Goal: Information Seeking & Learning: Compare options

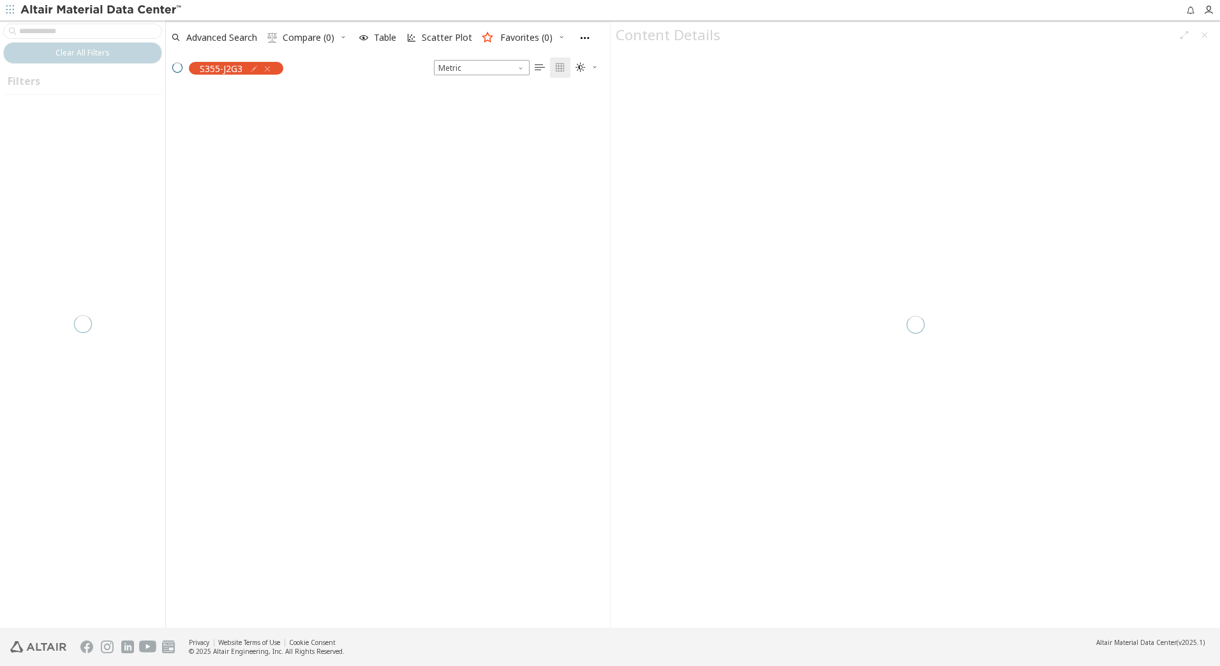
scroll to position [537, 435]
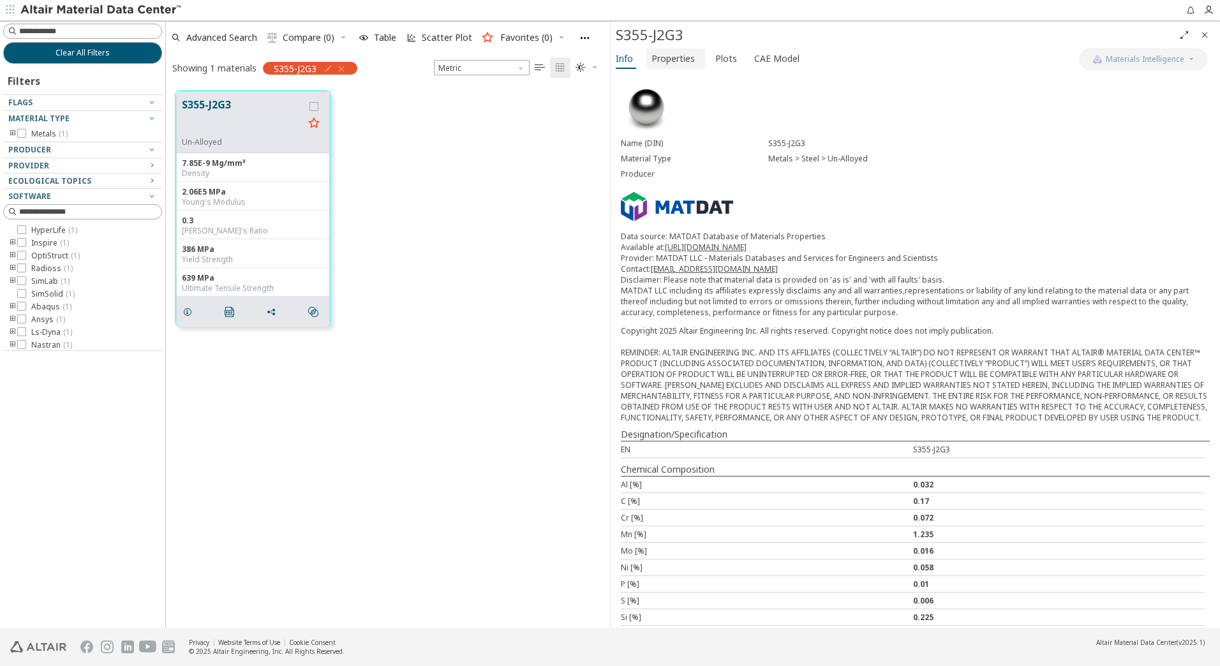
click at [669, 56] on span "Properties" at bounding box center [673, 58] width 43 height 20
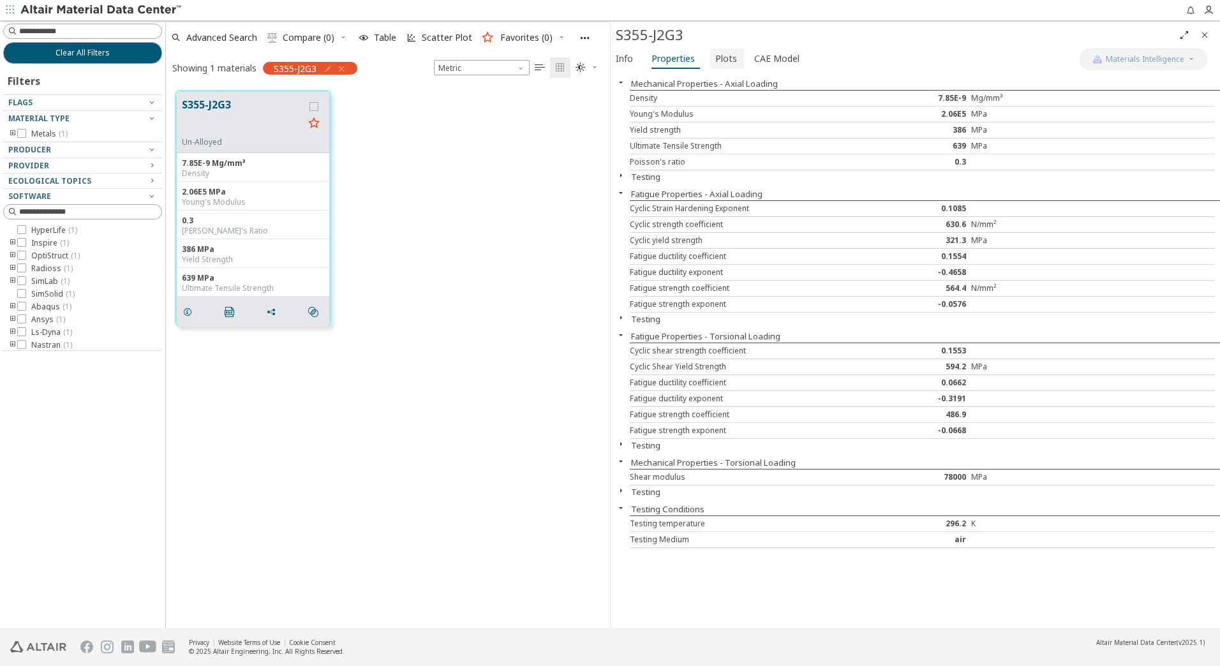
click at [720, 59] on span "Plots" at bounding box center [726, 58] width 22 height 20
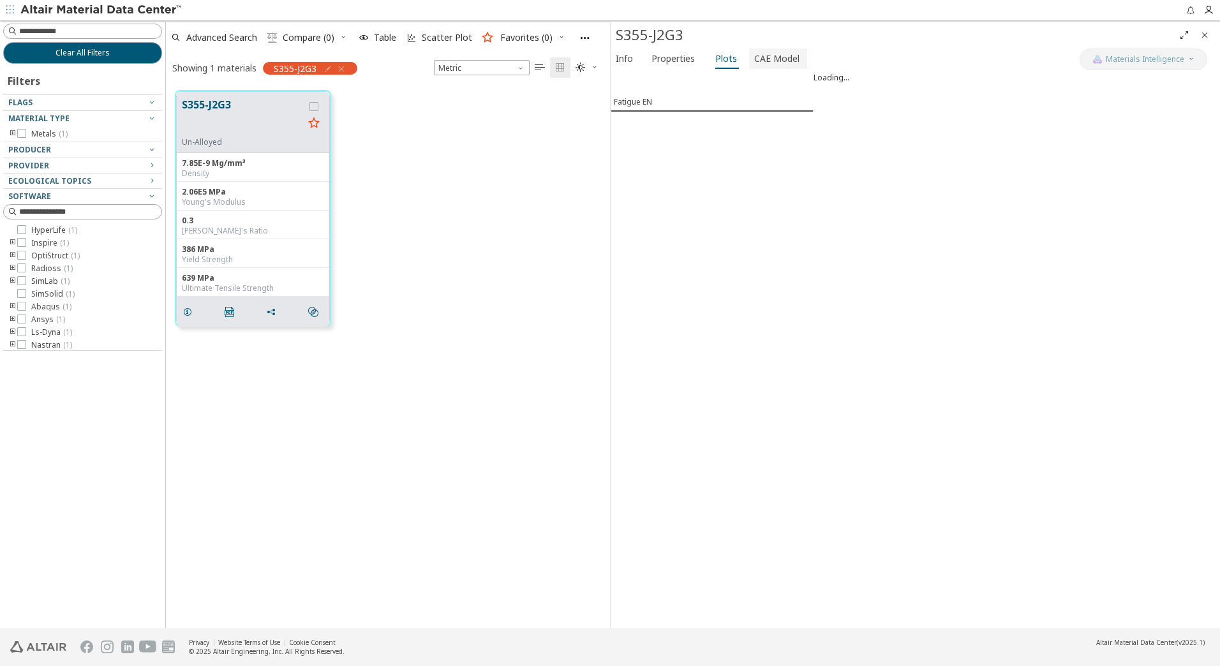
click at [775, 65] on span "CAE Model" at bounding box center [776, 58] width 45 height 20
click at [719, 66] on span "Plots" at bounding box center [726, 58] width 22 height 20
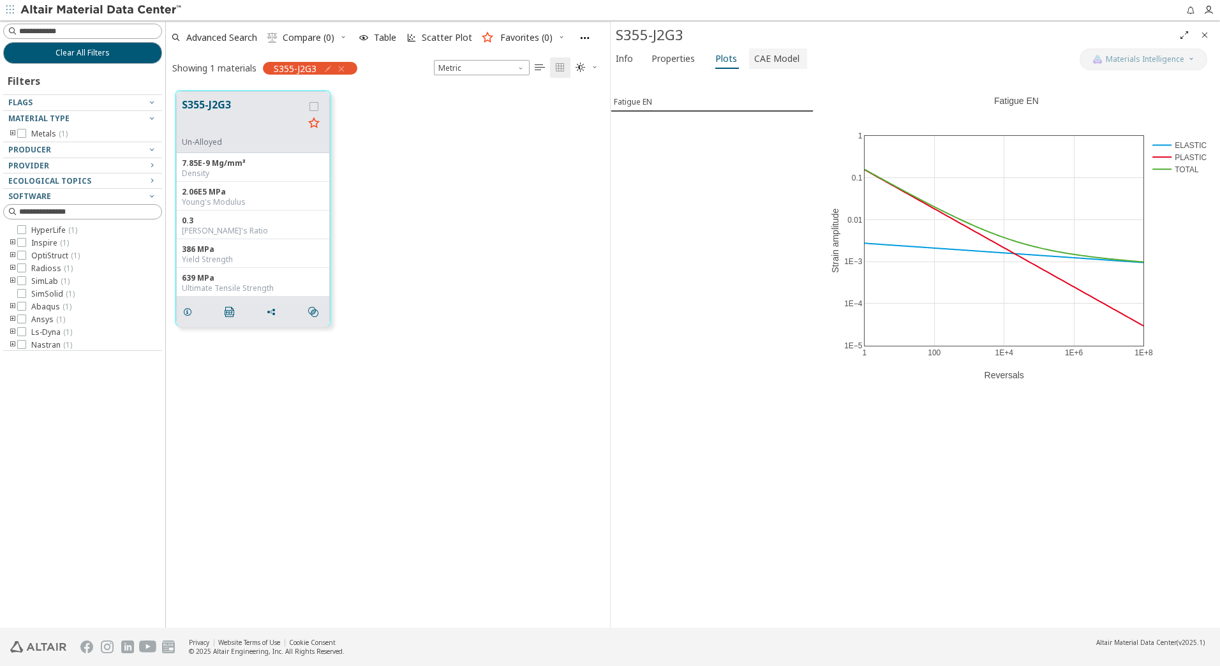
click at [775, 61] on span "CAE Model" at bounding box center [776, 58] width 45 height 20
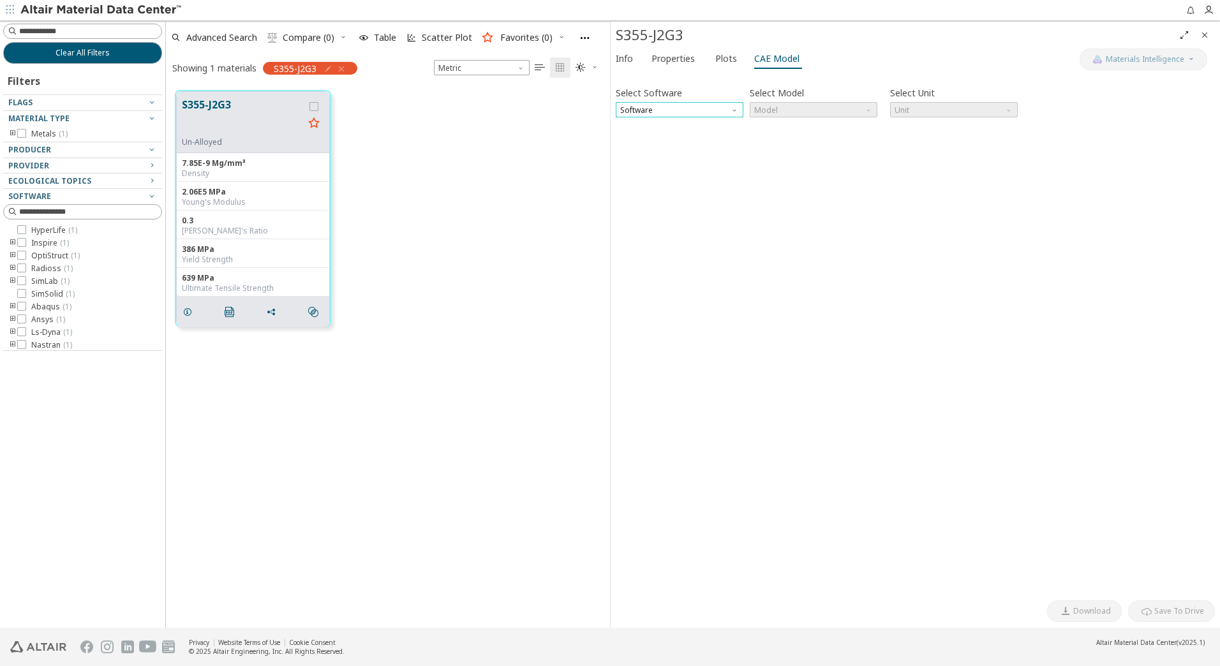
click at [727, 114] on span "Software" at bounding box center [680, 109] width 128 height 15
click at [680, 153] on span "OptiStruct" at bounding box center [679, 156] width 117 height 9
click at [796, 108] on span "Model" at bounding box center [814, 109] width 128 height 15
click at [781, 130] on span "Mat1" at bounding box center [813, 125] width 117 height 9
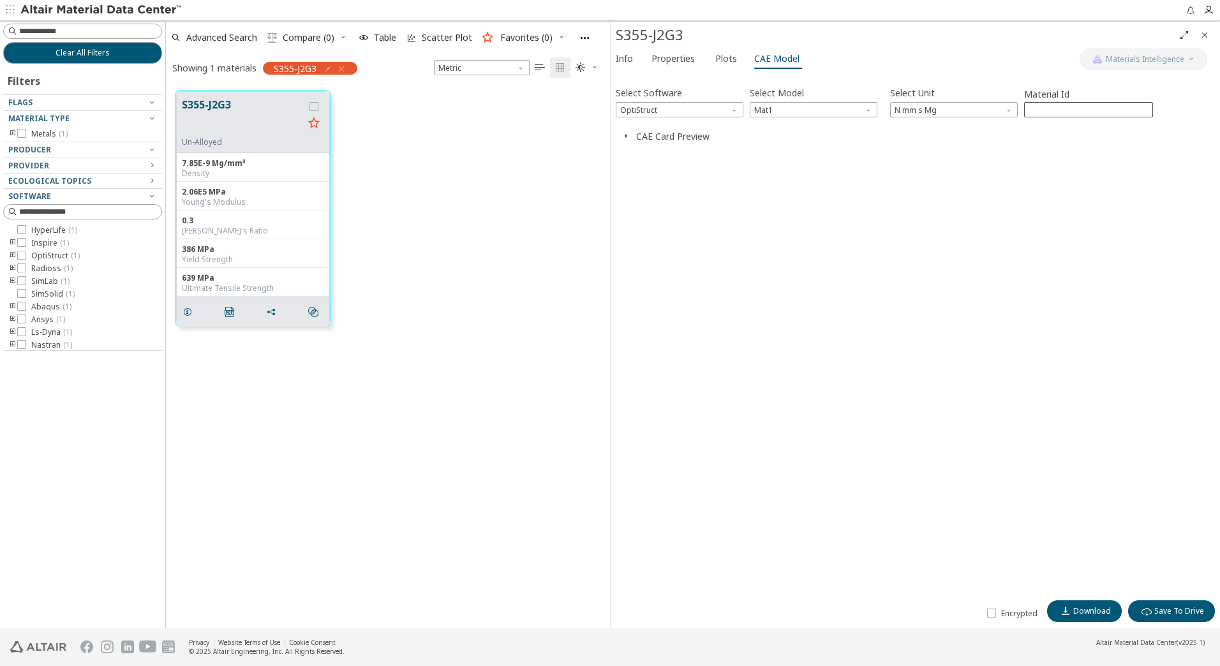
click at [1087, 107] on input "****" at bounding box center [1089, 110] width 128 height 14
click at [966, 110] on span "N mm s Mg" at bounding box center [954, 109] width 128 height 15
click at [968, 110] on span "N mm s Mg" at bounding box center [954, 109] width 128 height 15
click at [1050, 108] on input "****" at bounding box center [1089, 110] width 128 height 14
click at [1131, 111] on input "****" at bounding box center [1089, 110] width 128 height 14
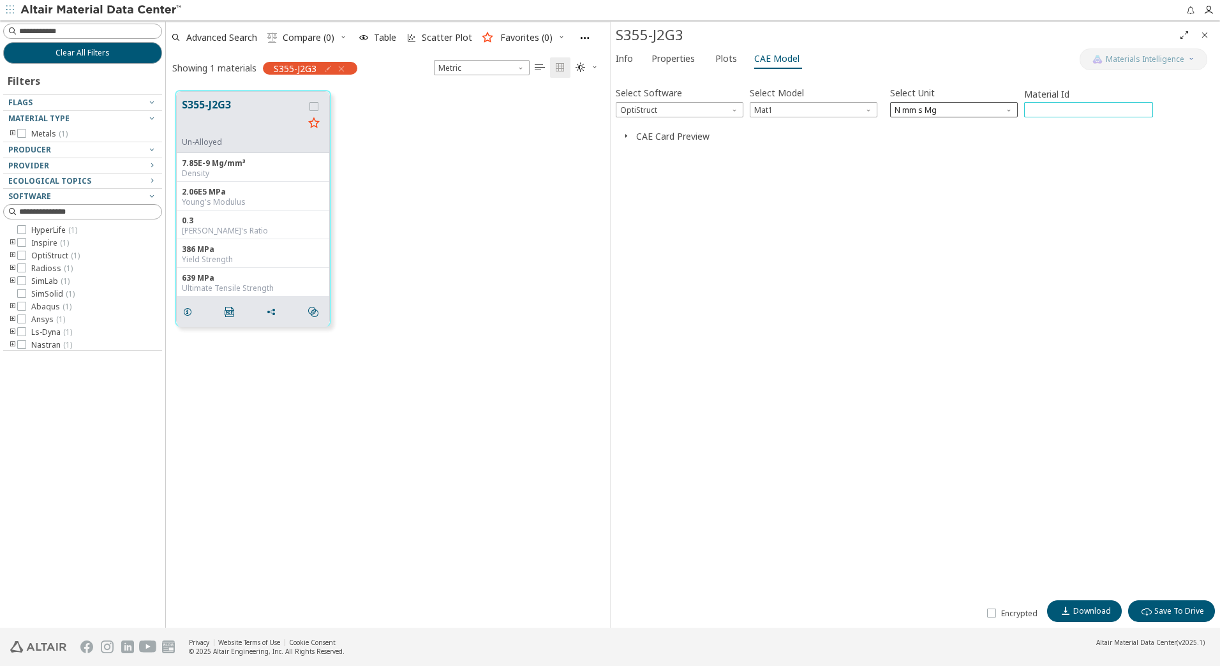
drag, startPoint x: 1073, startPoint y: 113, endPoint x: 1003, endPoint y: 104, distance: 70.1
click at [1003, 104] on div "Select Software OptiStruct Select Model Mat1 Select Unit N mm s Mg Material Id …" at bounding box center [915, 101] width 599 height 34
type input "***"
click at [1108, 616] on button "Download" at bounding box center [1084, 611] width 75 height 22
click at [87, 25] on input at bounding box center [90, 31] width 142 height 13
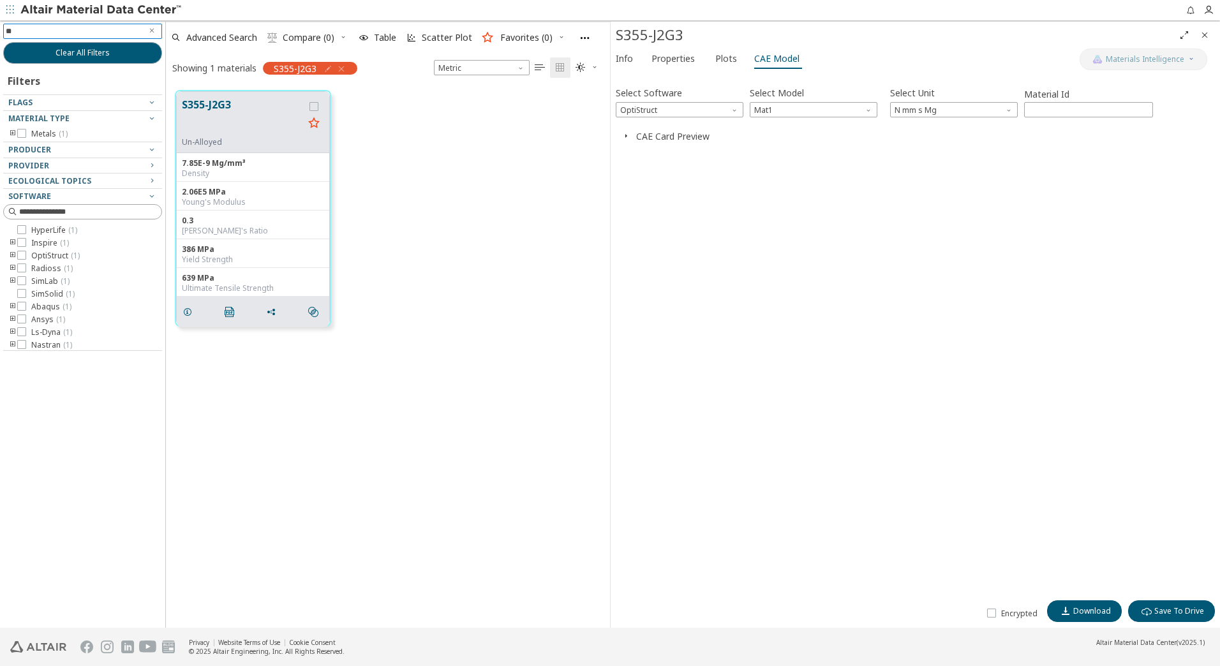
type input "***"
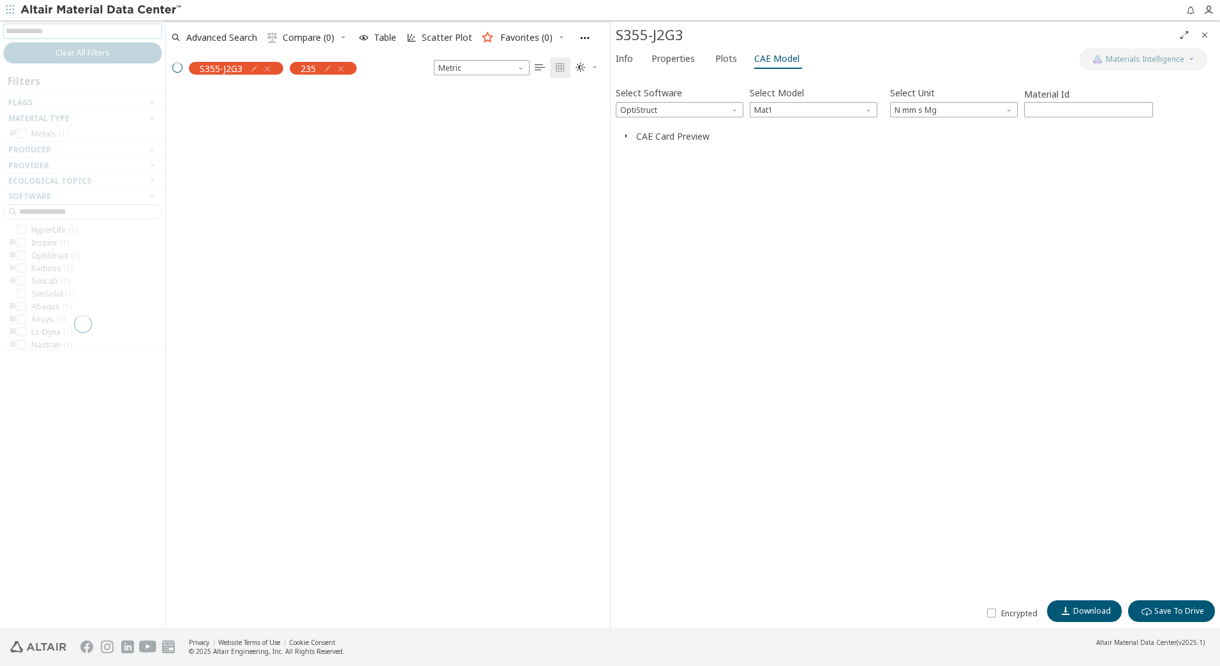
scroll to position [10, 10]
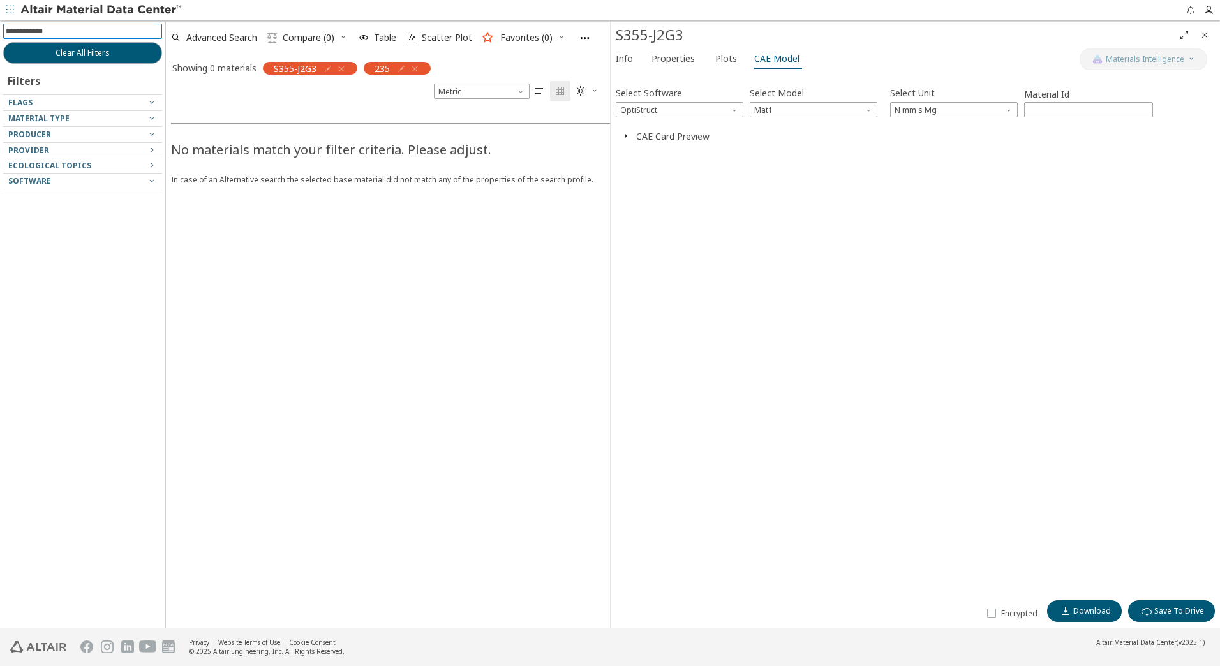
click at [344, 69] on icon "button" at bounding box center [341, 69] width 10 height 10
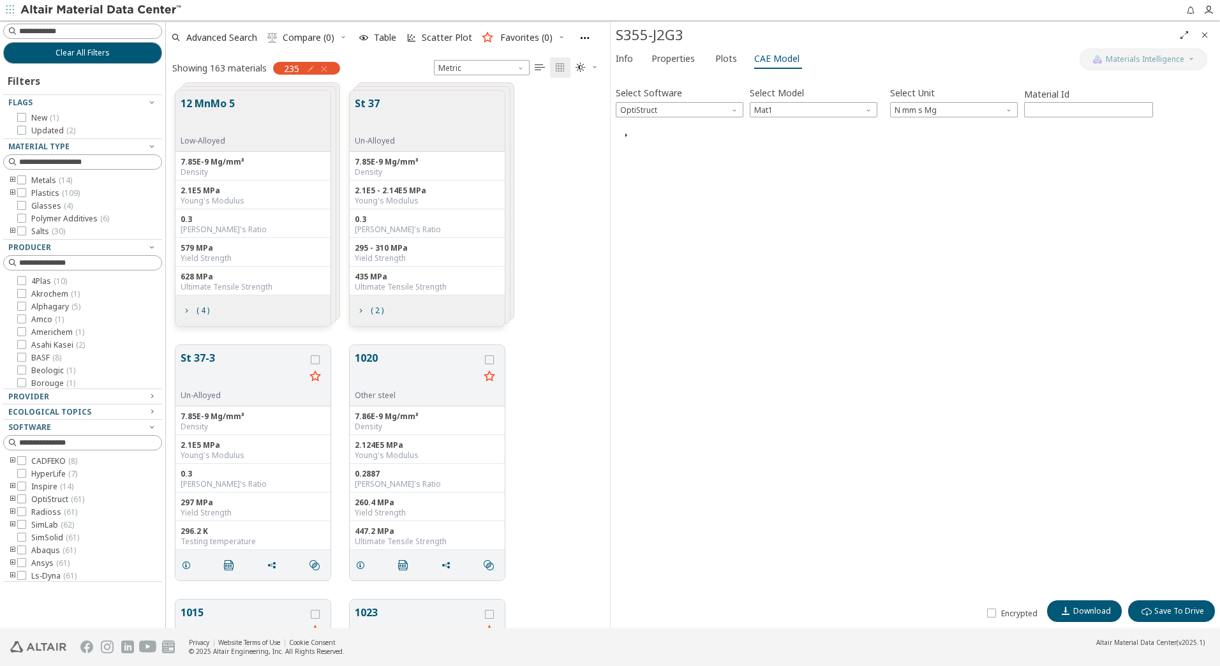
scroll to position [537, 435]
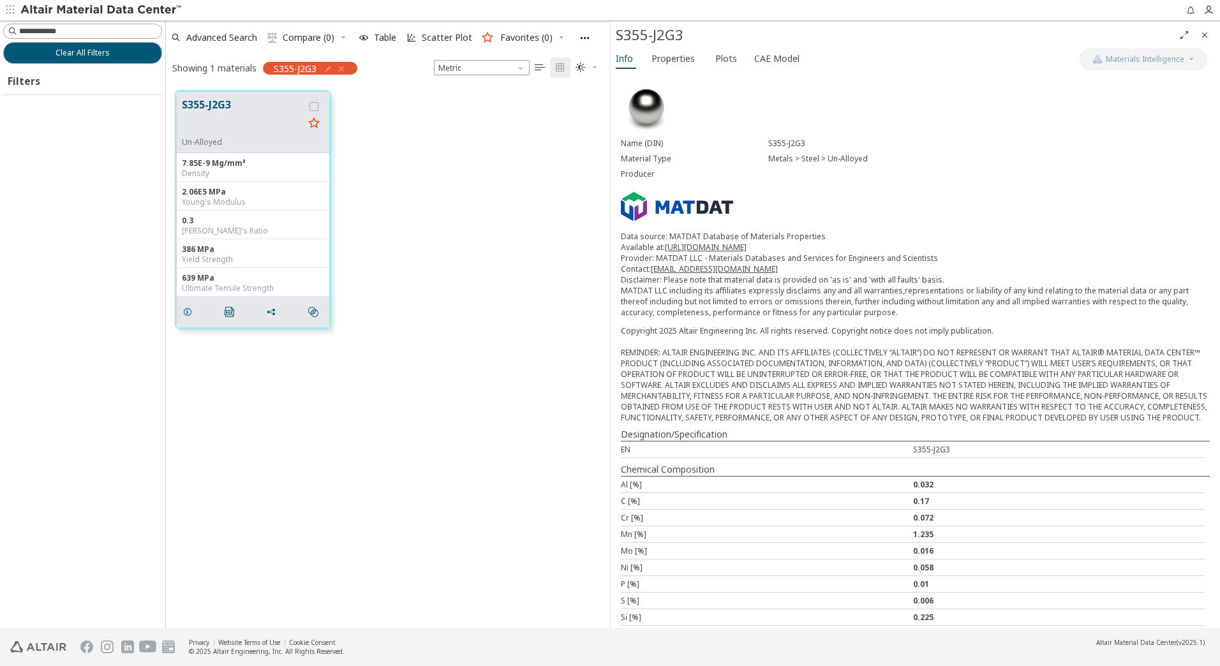
scroll to position [537, 435]
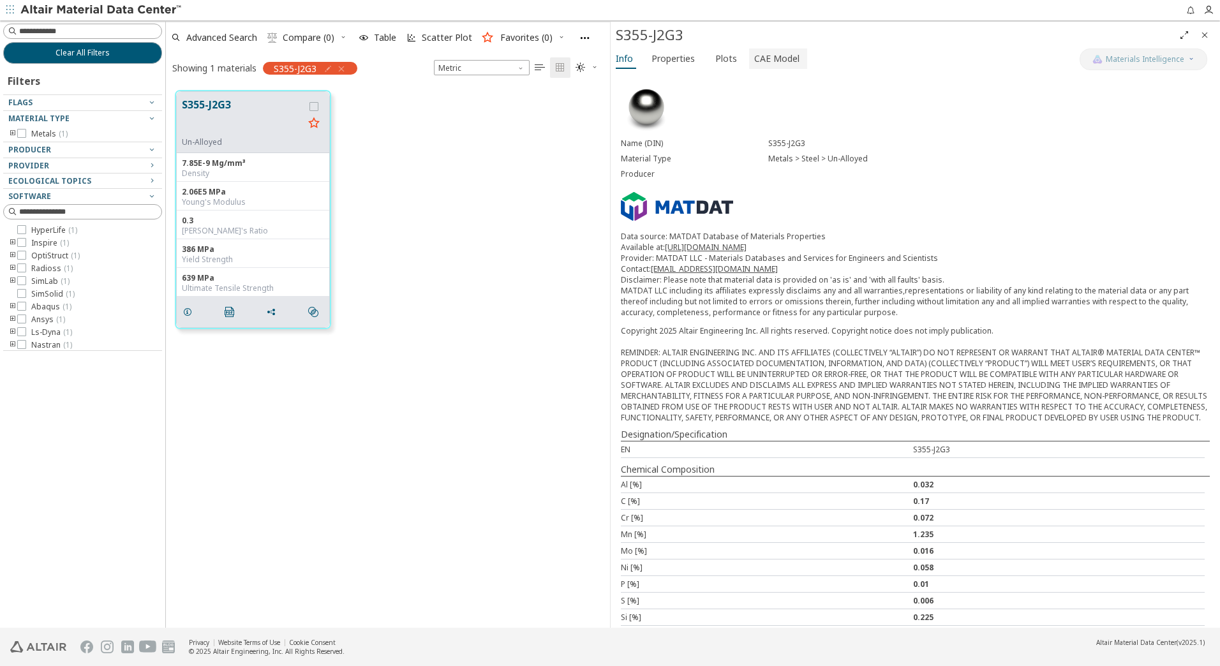
click at [764, 57] on span "CAE Model" at bounding box center [776, 58] width 45 height 20
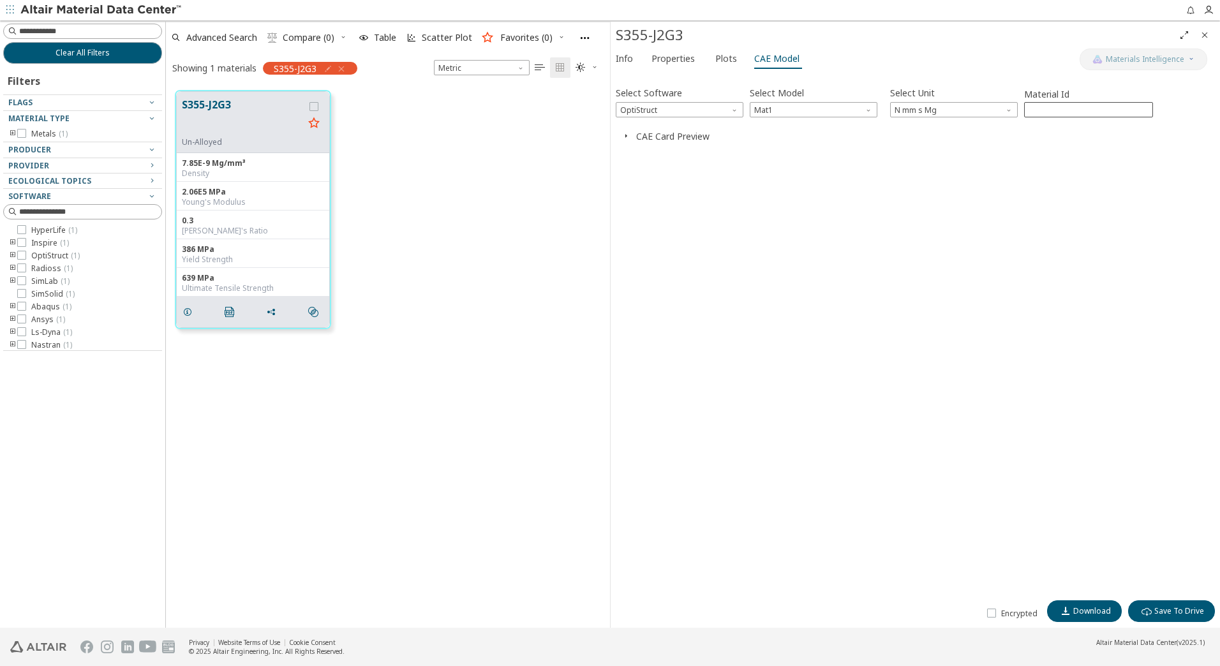
click at [1076, 109] on input "***" at bounding box center [1089, 110] width 128 height 14
drag, startPoint x: 1076, startPoint y: 109, endPoint x: 990, endPoint y: 105, distance: 86.9
click at [990, 105] on div "Select Software OptiStruct Select Model Mat1 Select Unit N mm s Mg Material Id …" at bounding box center [915, 101] width 599 height 34
type input "***"
click at [341, 68] on icon "button" at bounding box center [341, 69] width 10 height 10
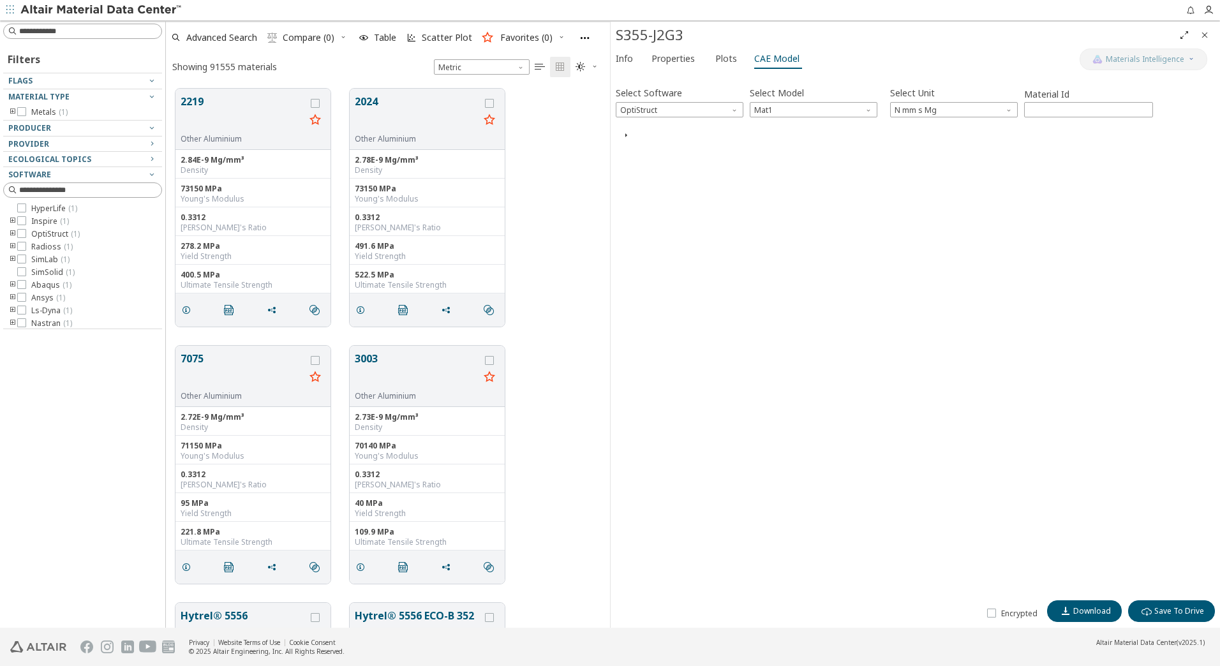
scroll to position [539, 435]
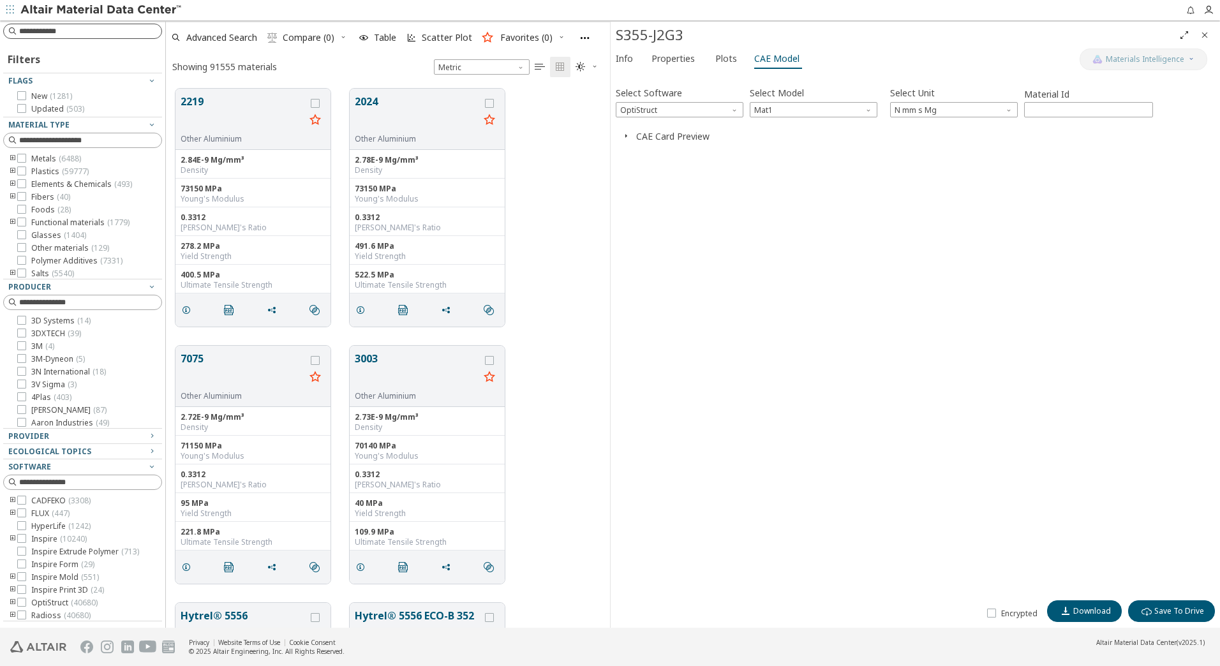
click at [72, 31] on input at bounding box center [90, 31] width 142 height 13
type input "****"
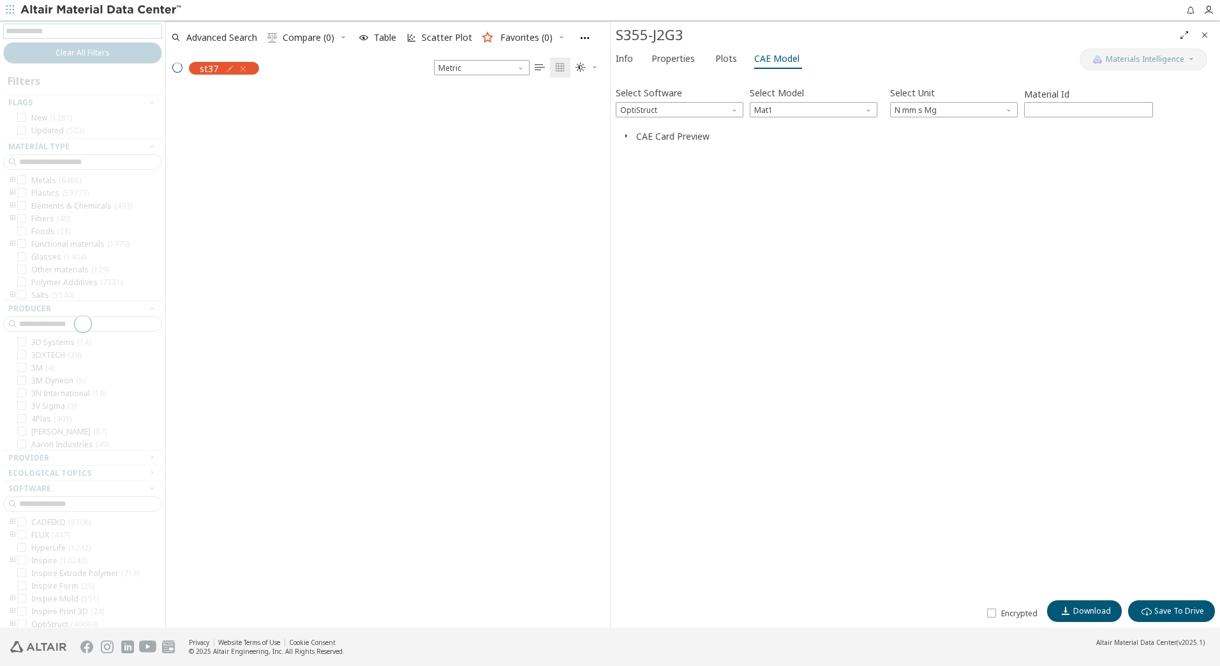
scroll to position [537, 435]
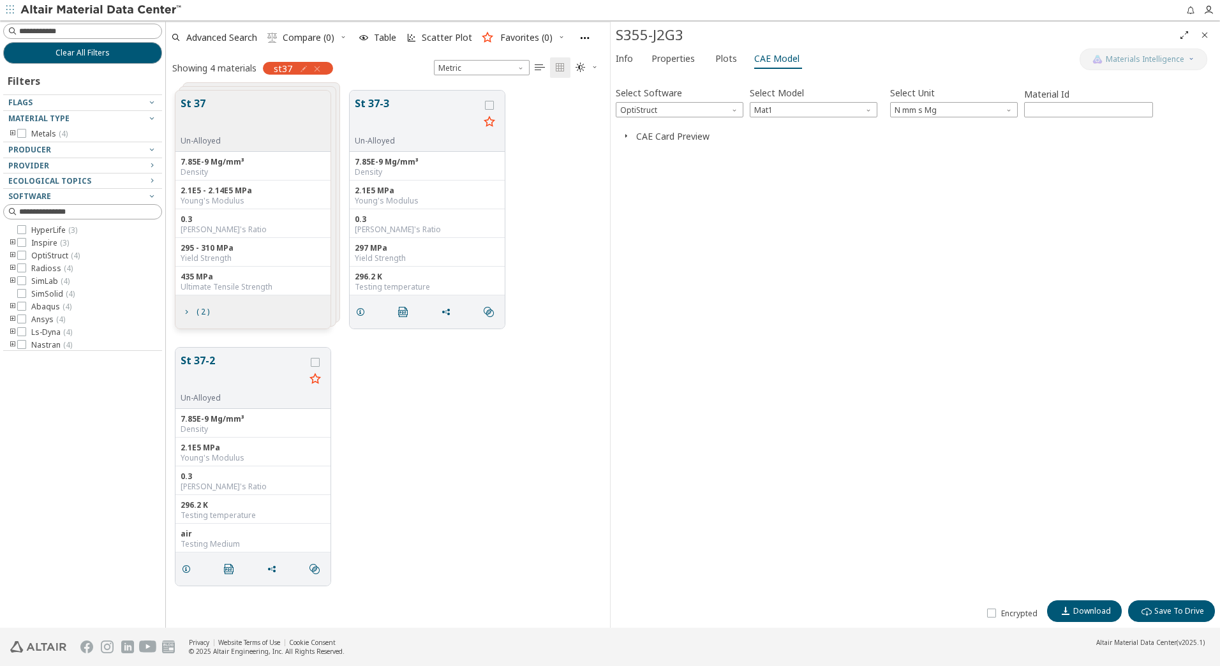
click at [212, 108] on button "St 37" at bounding box center [201, 116] width 40 height 40
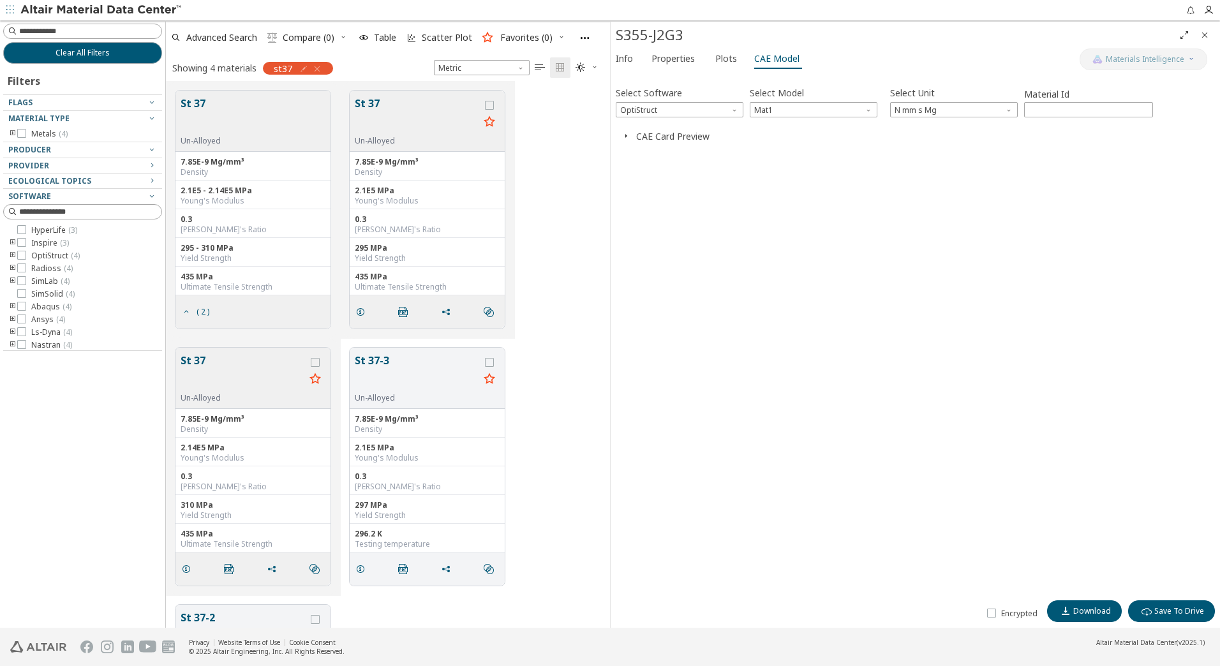
click at [239, 115] on div "St 37 Un-Alloyed" at bounding box center [252, 121] width 155 height 61
click at [188, 310] on icon "grid" at bounding box center [186, 312] width 10 height 10
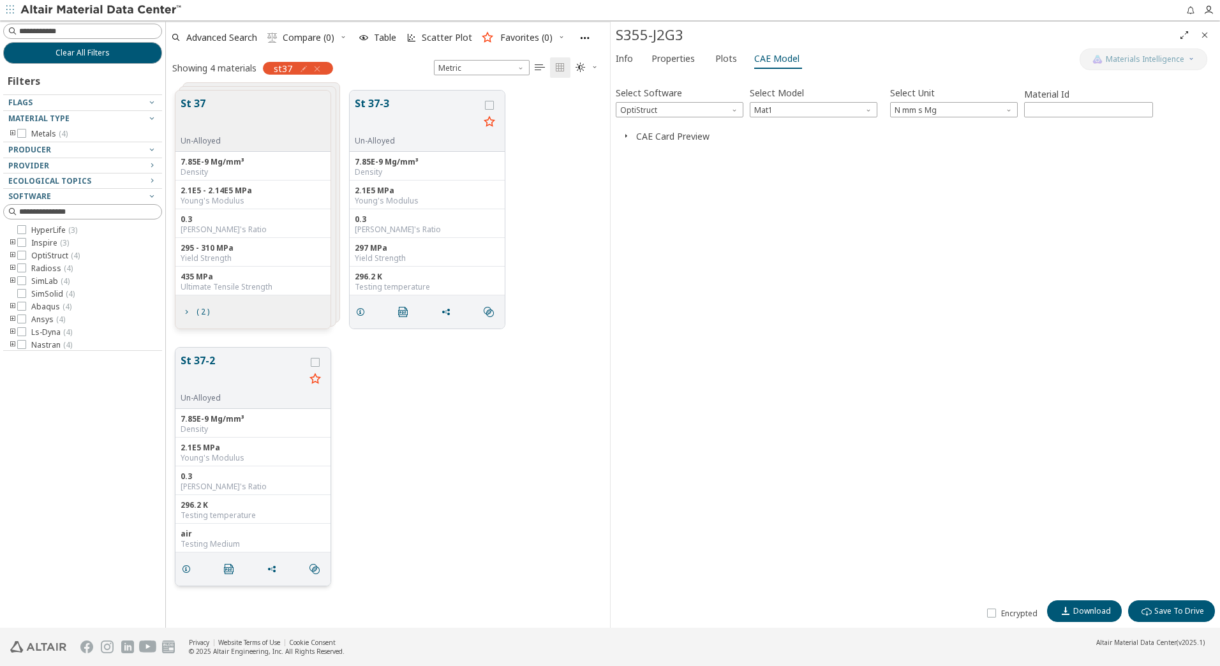
click at [216, 364] on button "St 37-2" at bounding box center [243, 373] width 124 height 40
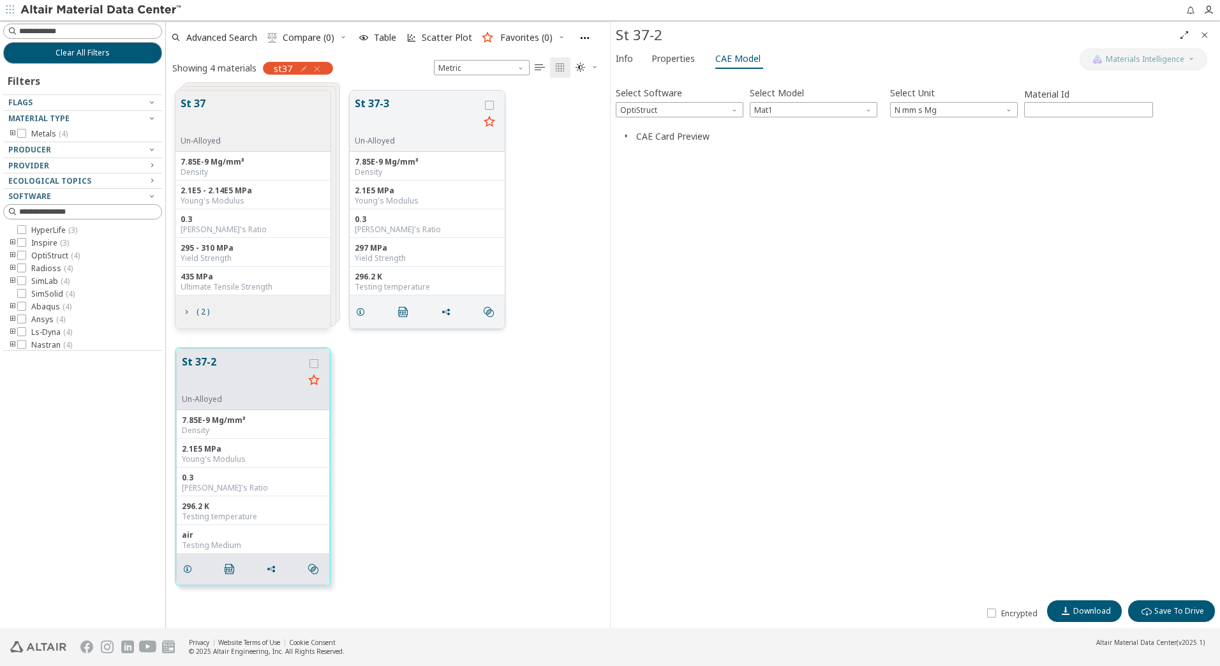
click at [422, 109] on button "St 37-3" at bounding box center [417, 116] width 124 height 40
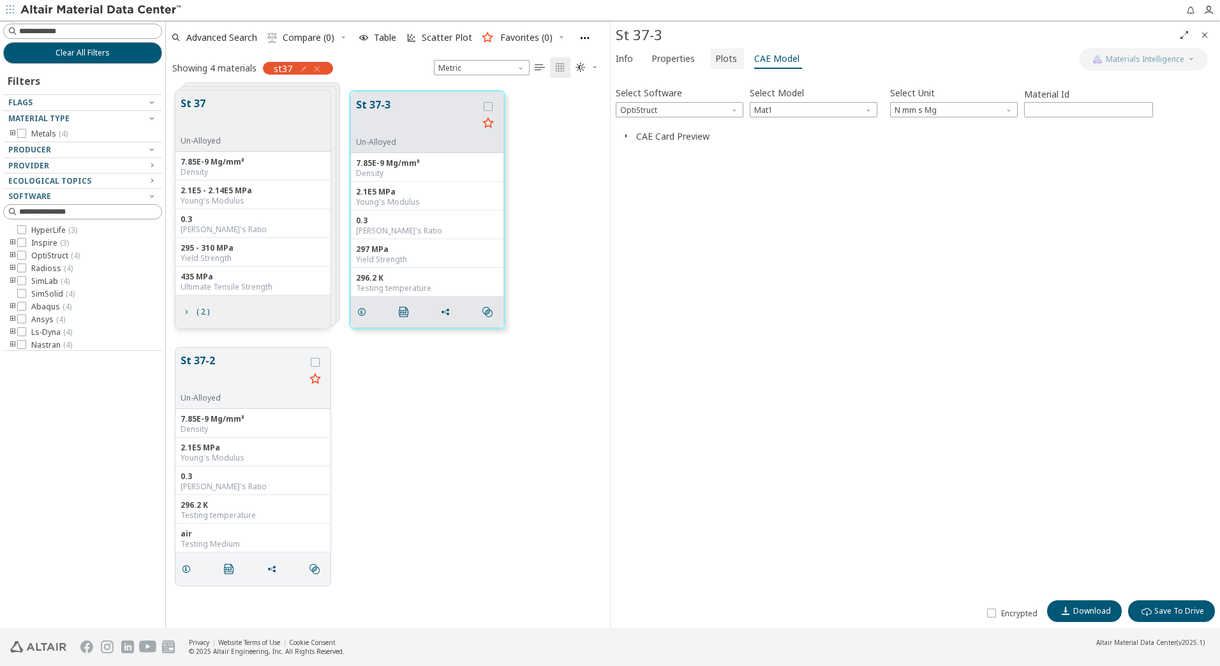
click at [724, 64] on span "Plots" at bounding box center [726, 58] width 22 height 20
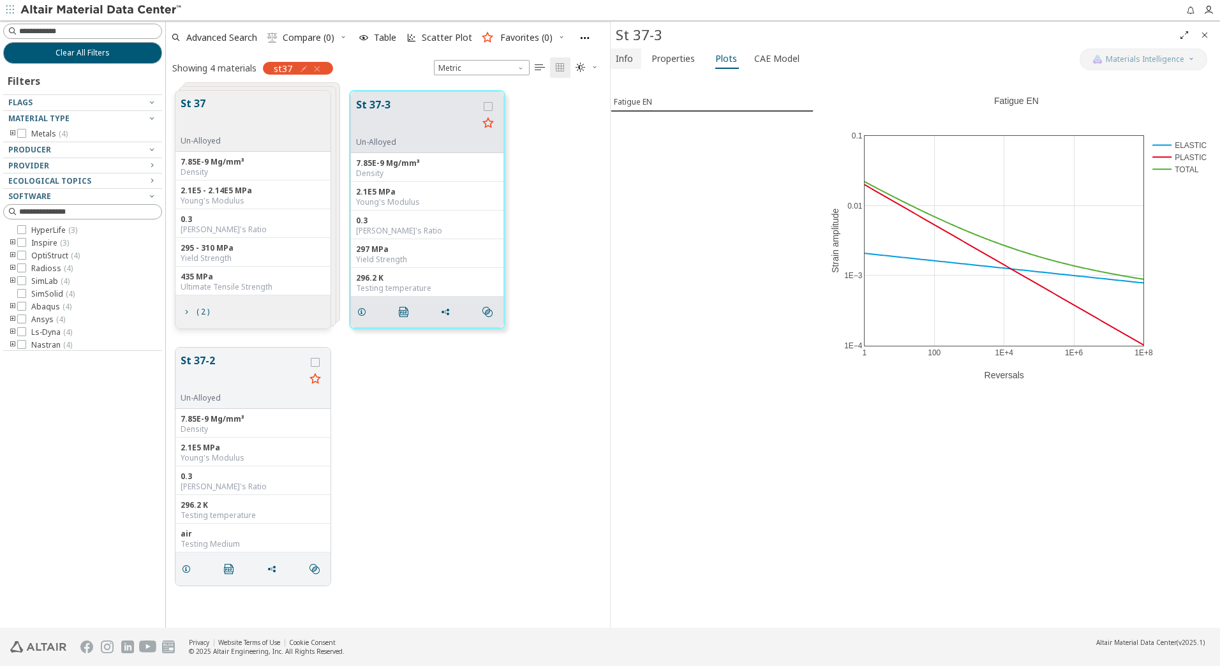
click at [627, 62] on span "Info" at bounding box center [624, 58] width 17 height 20
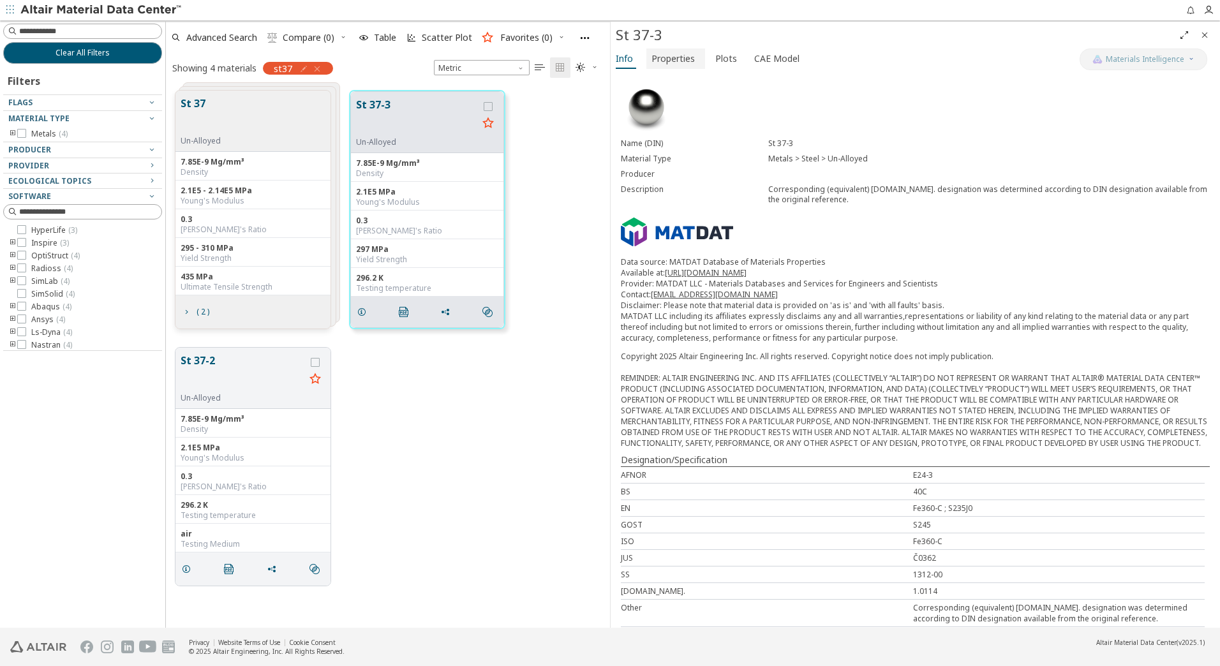
click at [684, 64] on span "Properties" at bounding box center [673, 58] width 43 height 20
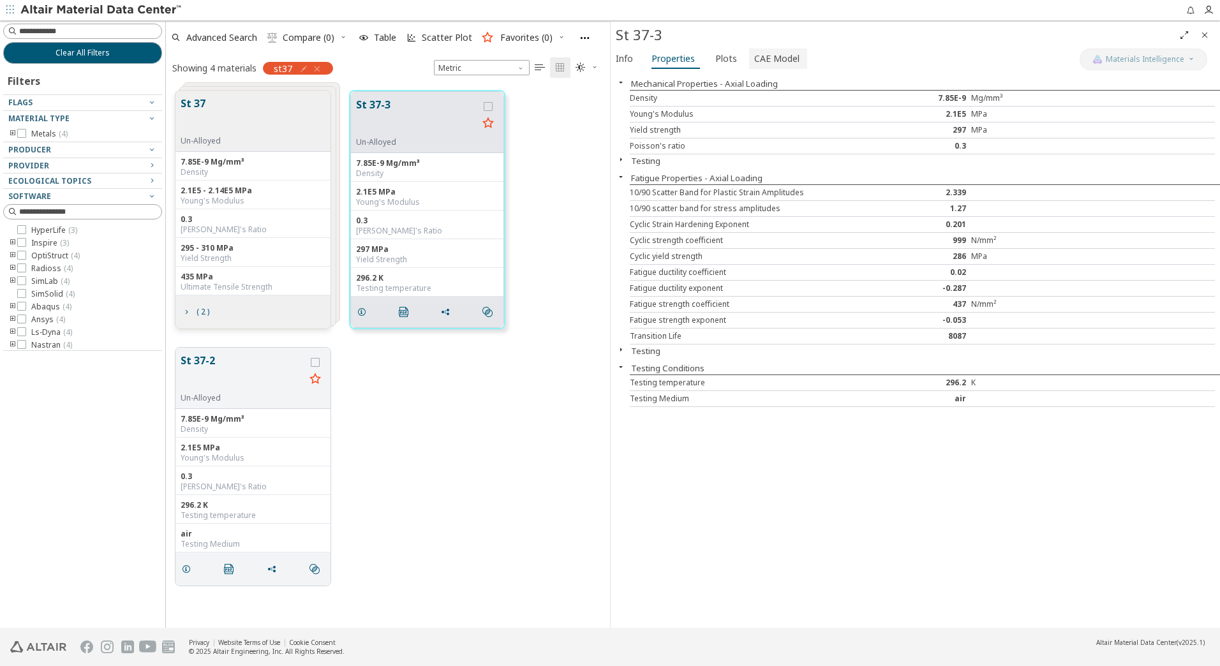
click at [768, 60] on span "CAE Model" at bounding box center [776, 58] width 45 height 20
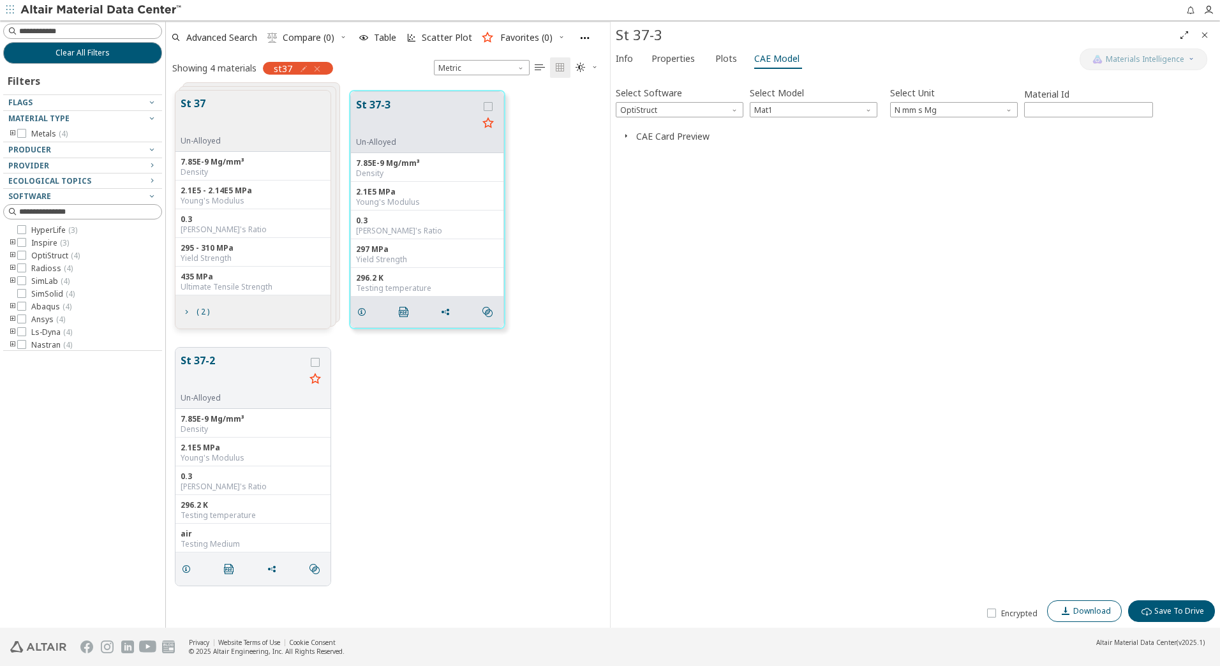
click at [1088, 614] on span "Download" at bounding box center [1092, 611] width 38 height 10
click at [84, 32] on input at bounding box center [84, 31] width 156 height 14
type input "****"
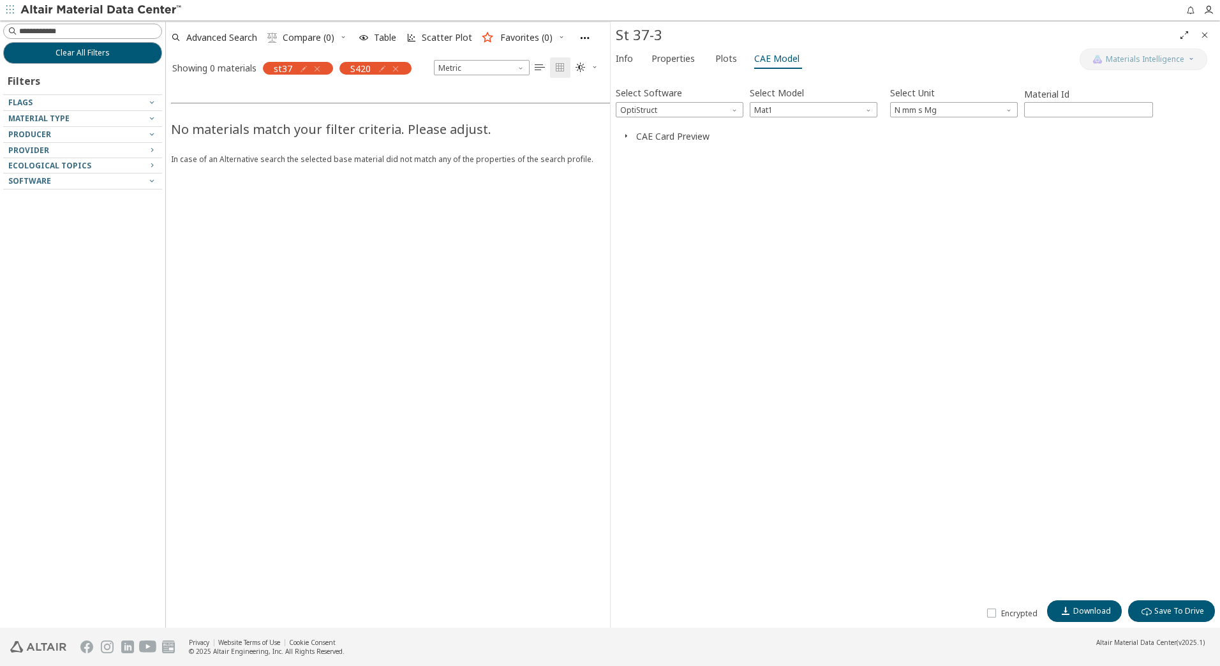
click at [321, 70] on icon "button" at bounding box center [317, 69] width 10 height 10
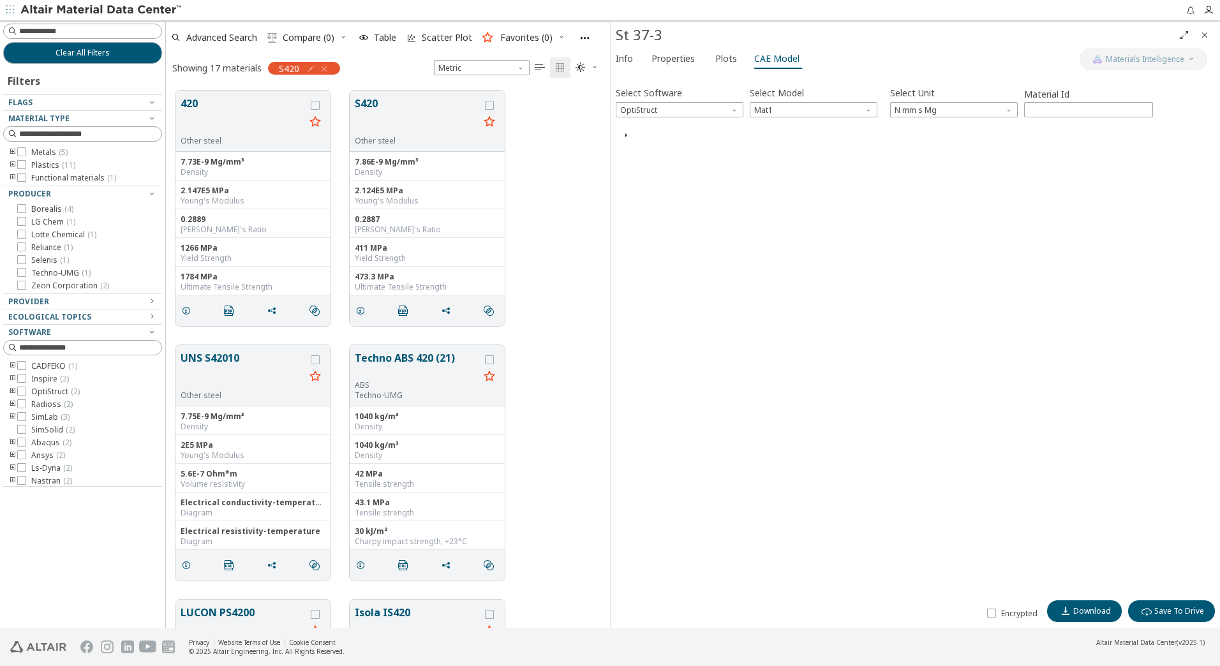
scroll to position [537, 435]
click at [394, 103] on button "S420" at bounding box center [417, 116] width 124 height 40
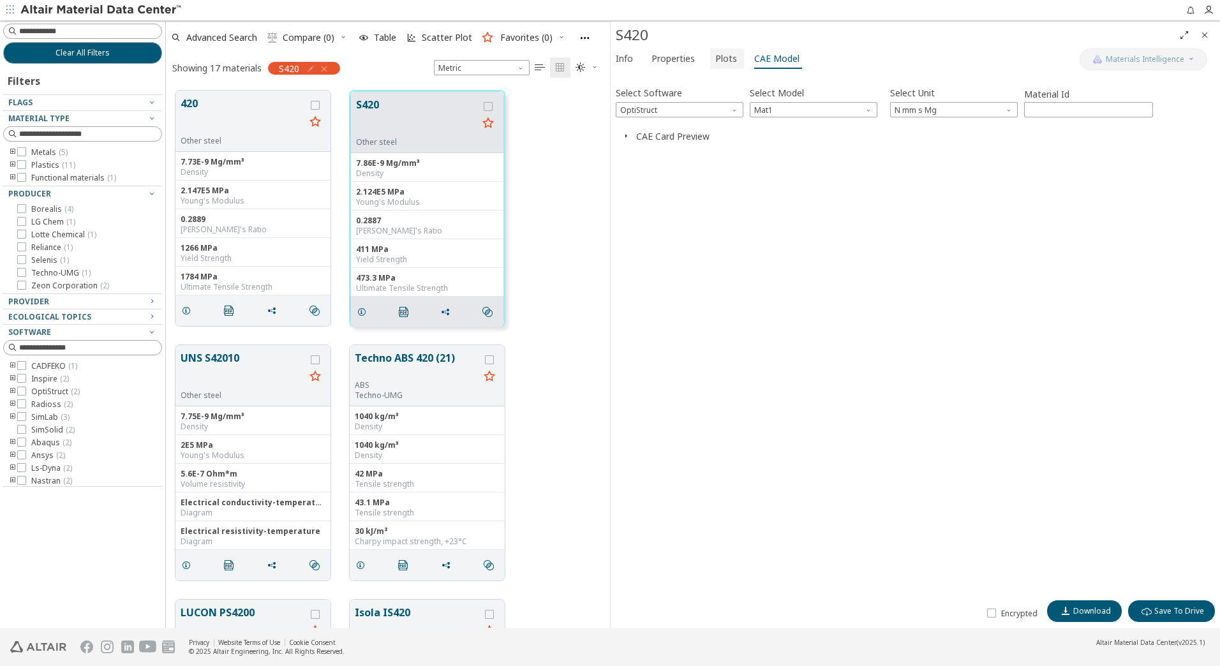
click at [719, 54] on span "Plots" at bounding box center [726, 58] width 22 height 20
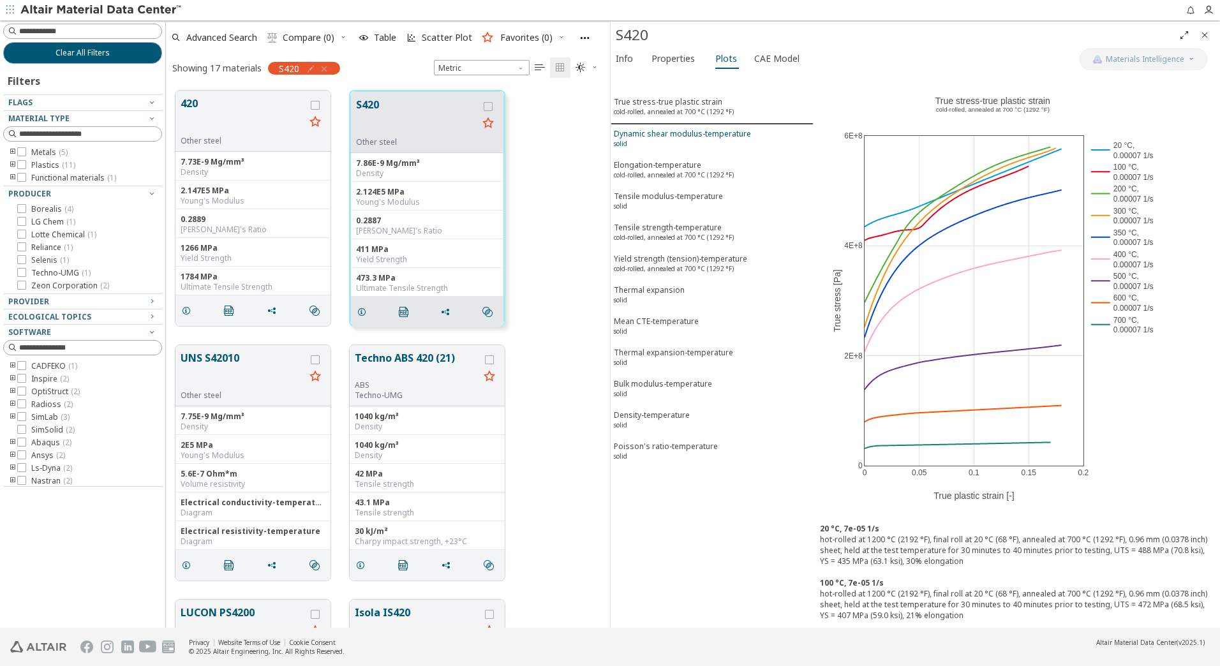
click at [685, 138] on div "Dynamic shear modulus-temperature solid" at bounding box center [682, 140] width 137 height 24
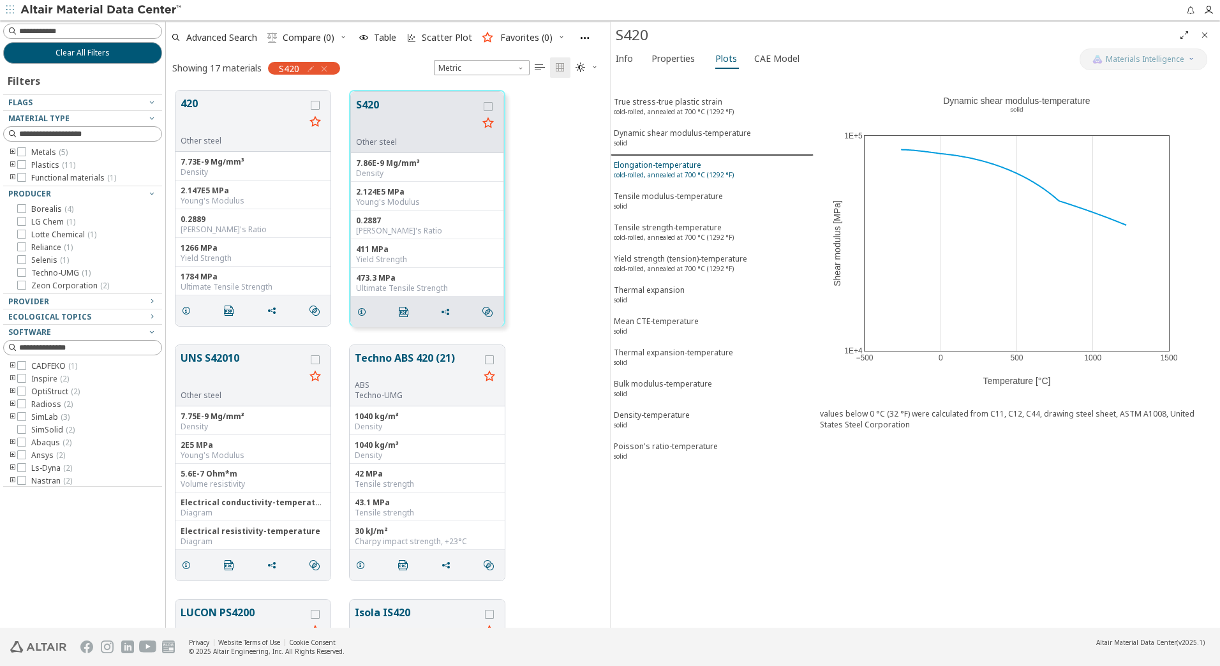
click at [678, 164] on div "Elongation-temperature cold-rolled, annealed at 700 °C (1292 °F)" at bounding box center [674, 172] width 120 height 24
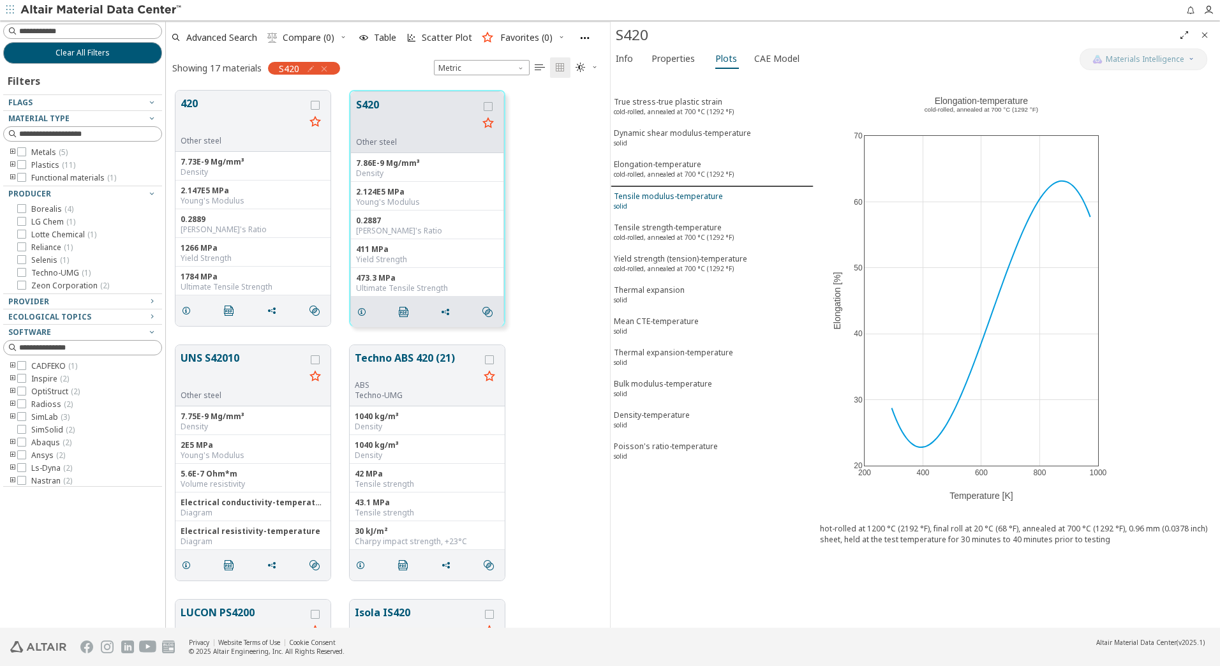
click at [667, 196] on div "Tensile modulus-temperature solid" at bounding box center [668, 203] width 109 height 24
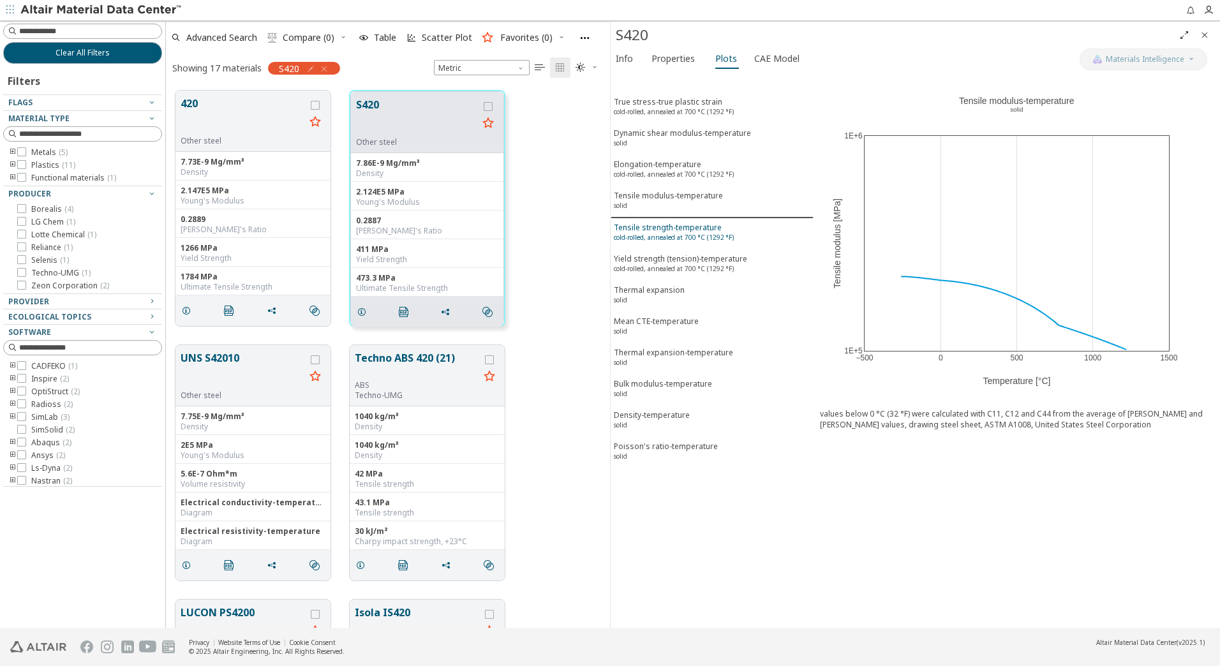
click at [649, 241] on sup "cold-rolled, annealed at 700 °C (1292 °F)" at bounding box center [674, 237] width 120 height 9
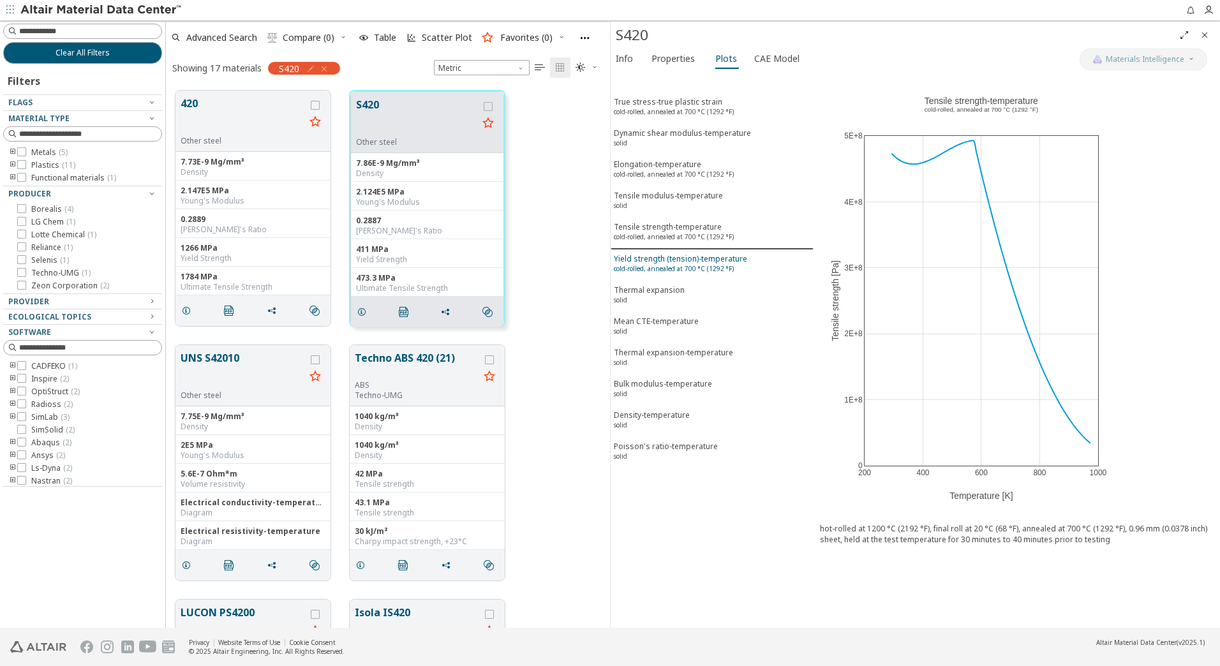
click at [656, 265] on sup "cold-rolled, annealed at 700 °C (1292 °F)" at bounding box center [674, 268] width 120 height 9
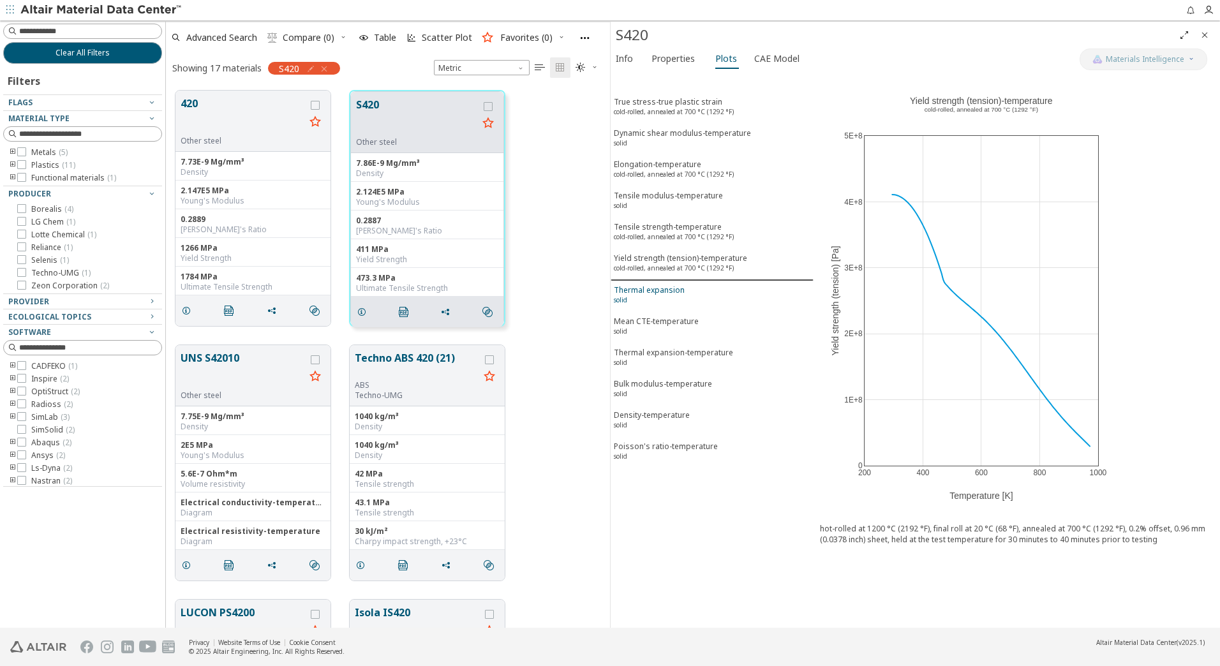
click at [653, 285] on div "Thermal expansion solid" at bounding box center [649, 297] width 71 height 24
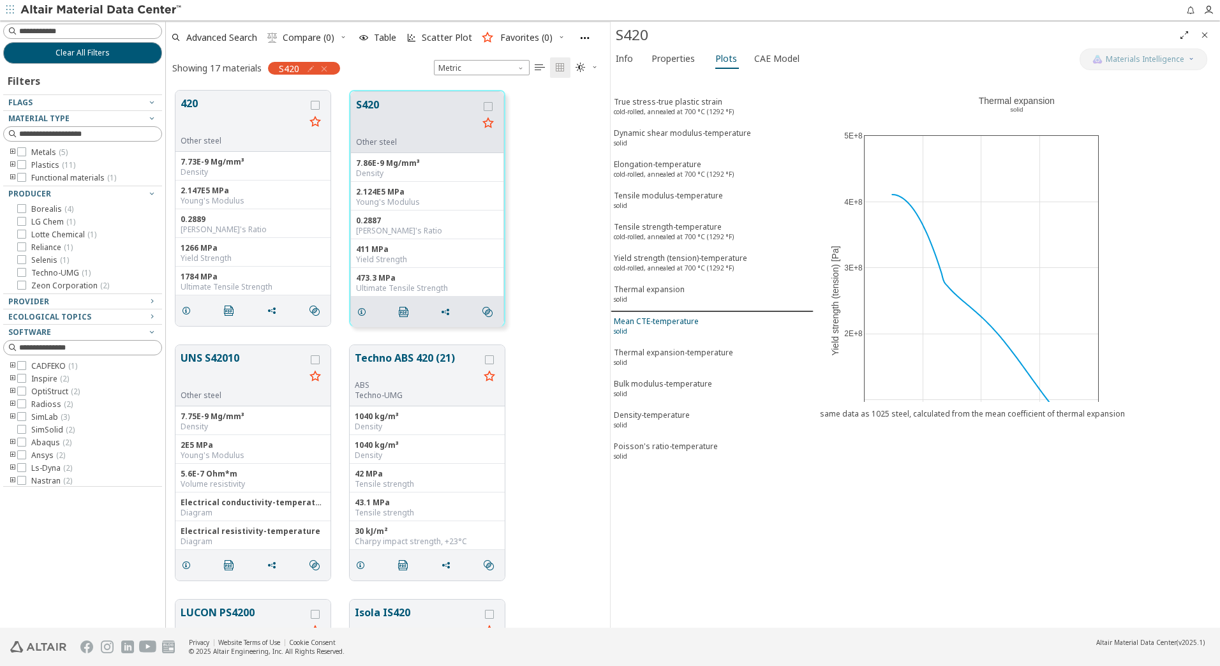
click at [654, 322] on div "Mean CTE-temperature solid" at bounding box center [656, 328] width 85 height 24
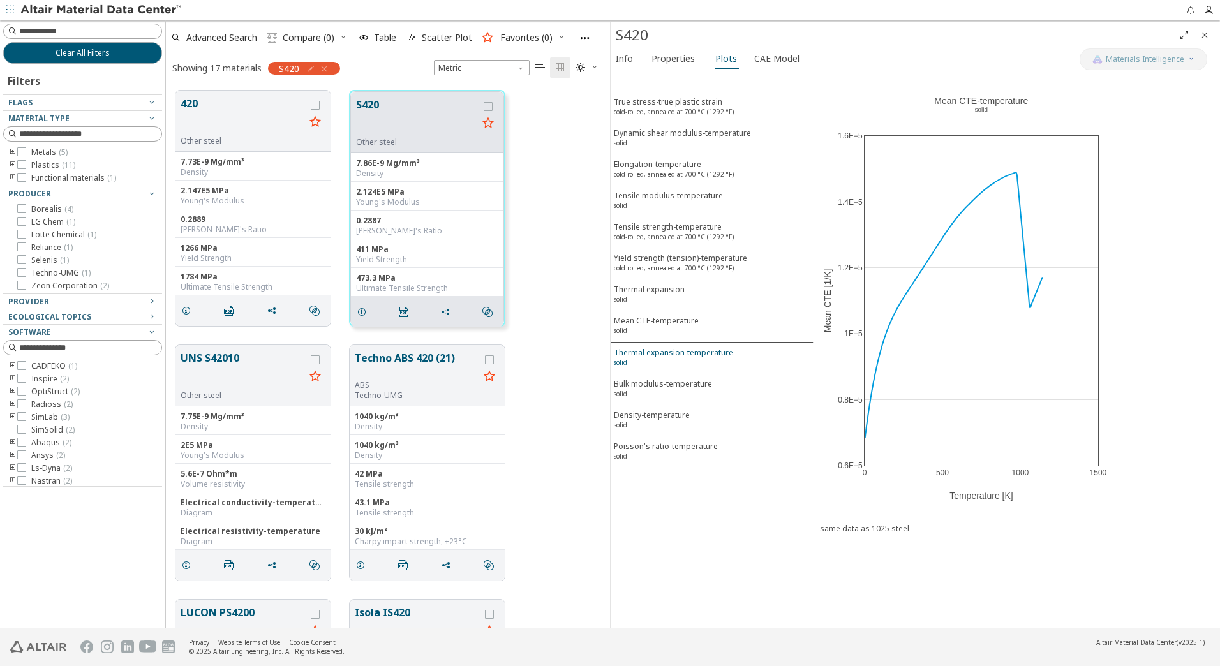
click at [665, 362] on div "Thermal expansion-temperature solid" at bounding box center [673, 359] width 119 height 24
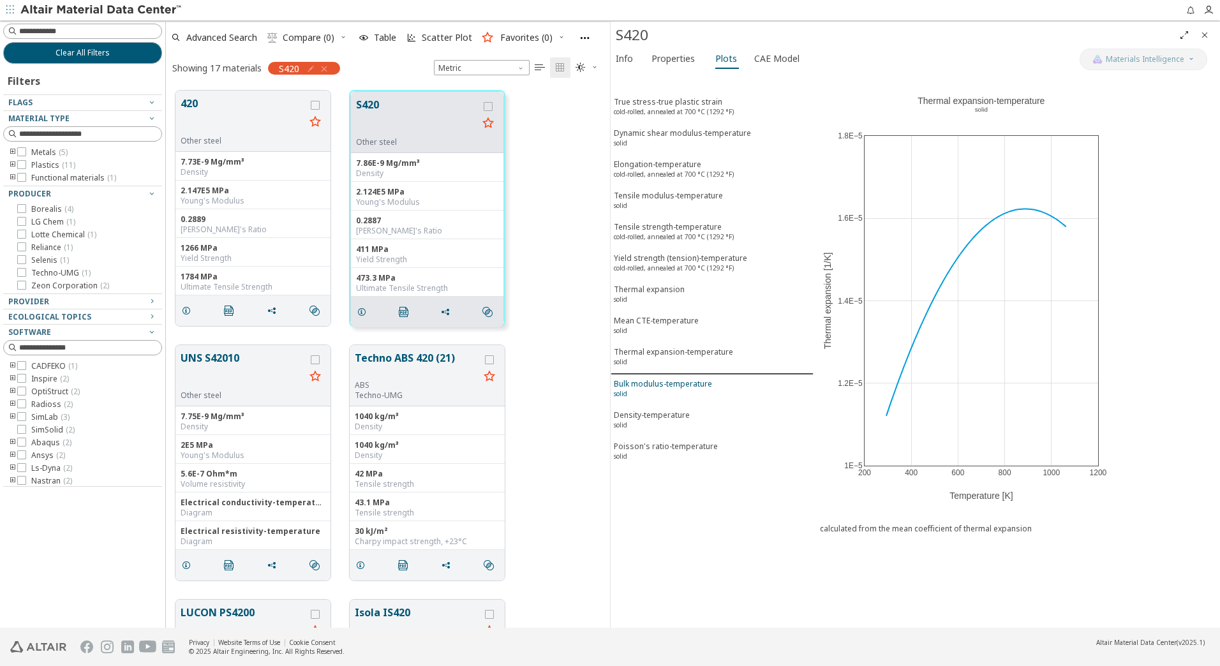
click at [661, 389] on div "Bulk modulus-temperature solid" at bounding box center [663, 390] width 98 height 24
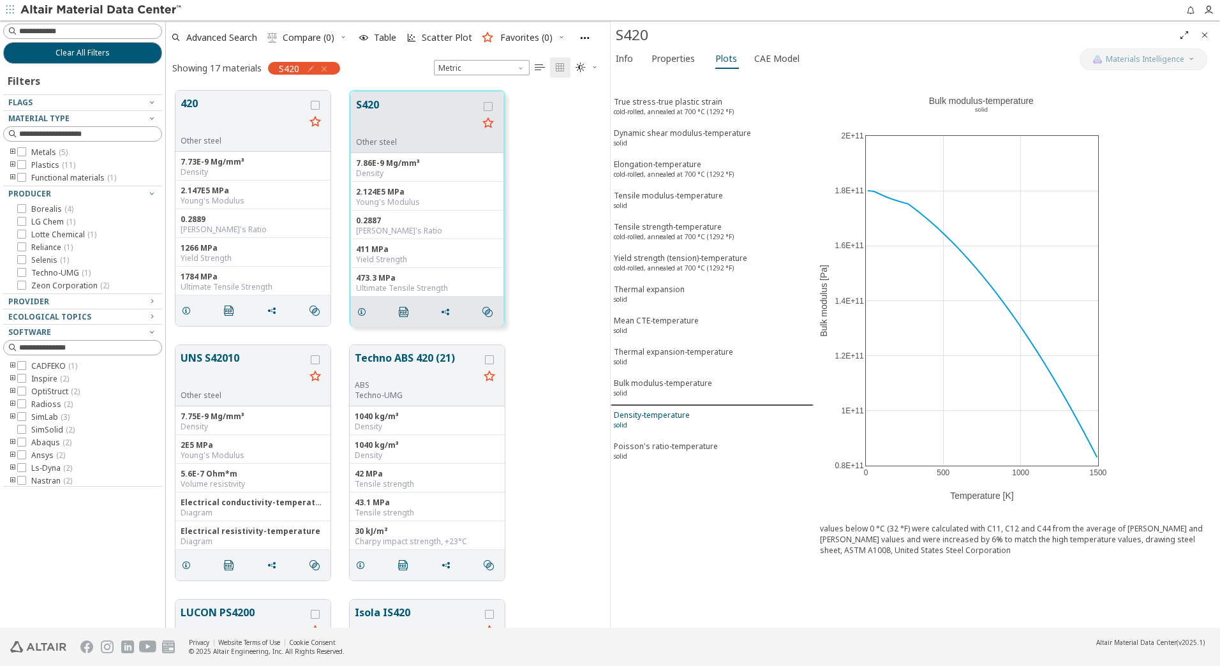
click at [667, 427] on div "Density-temperature solid" at bounding box center [652, 422] width 76 height 24
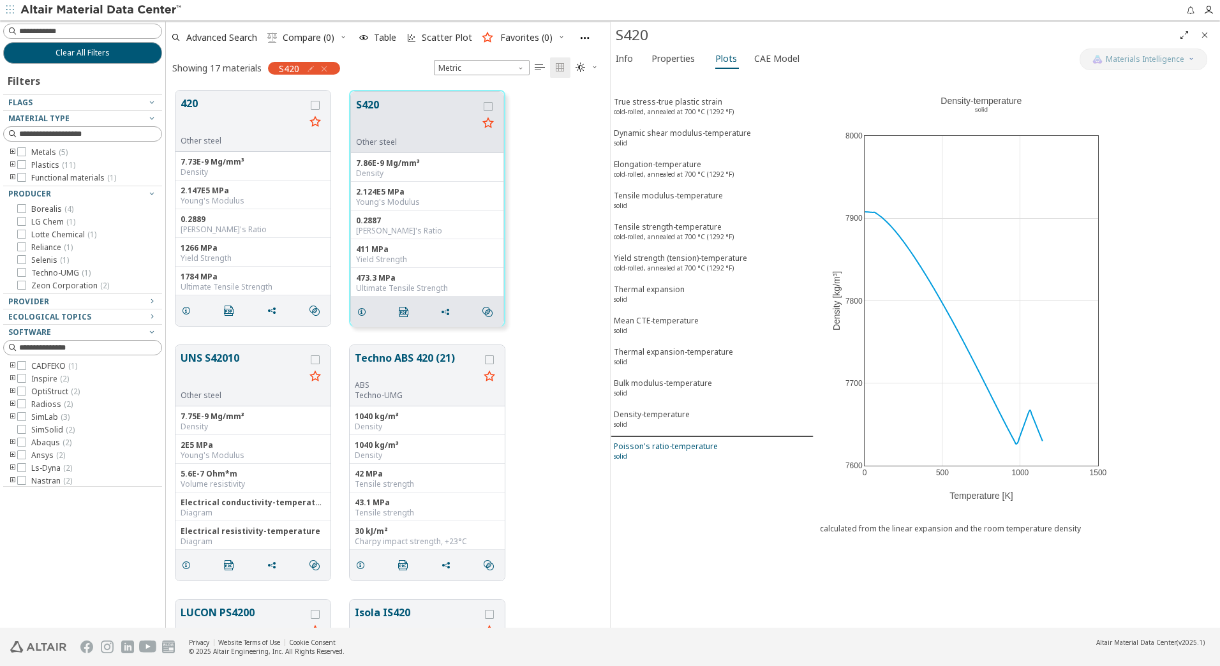
click at [663, 462] on div "Poisson's ratio-temperature solid" at bounding box center [666, 453] width 104 height 24
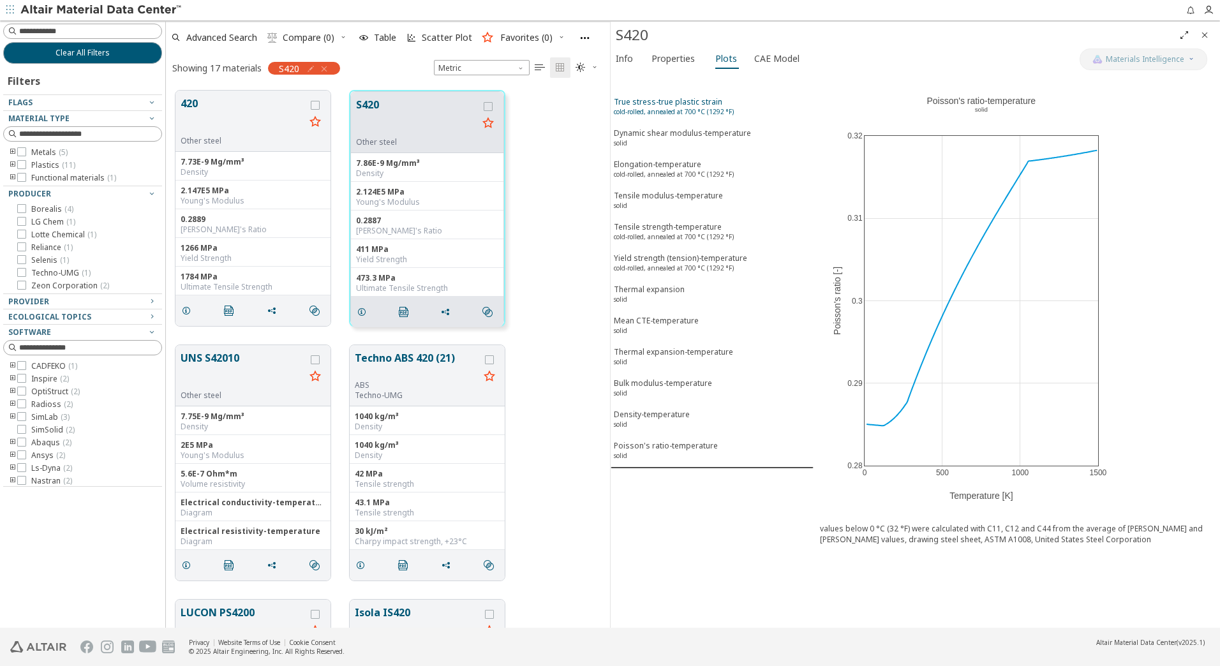
click at [676, 107] on sup "cold-rolled, annealed at 700 °C (1292 °F)" at bounding box center [674, 111] width 120 height 9
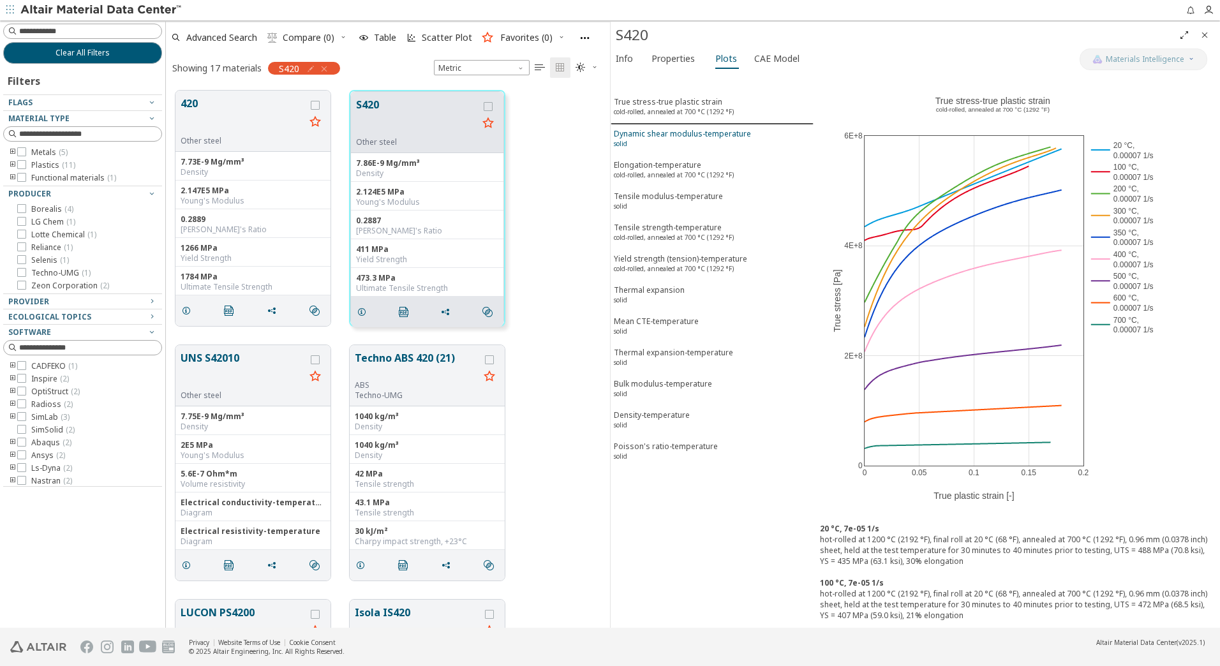
click at [663, 140] on div "Dynamic shear modulus-temperature solid" at bounding box center [682, 140] width 137 height 24
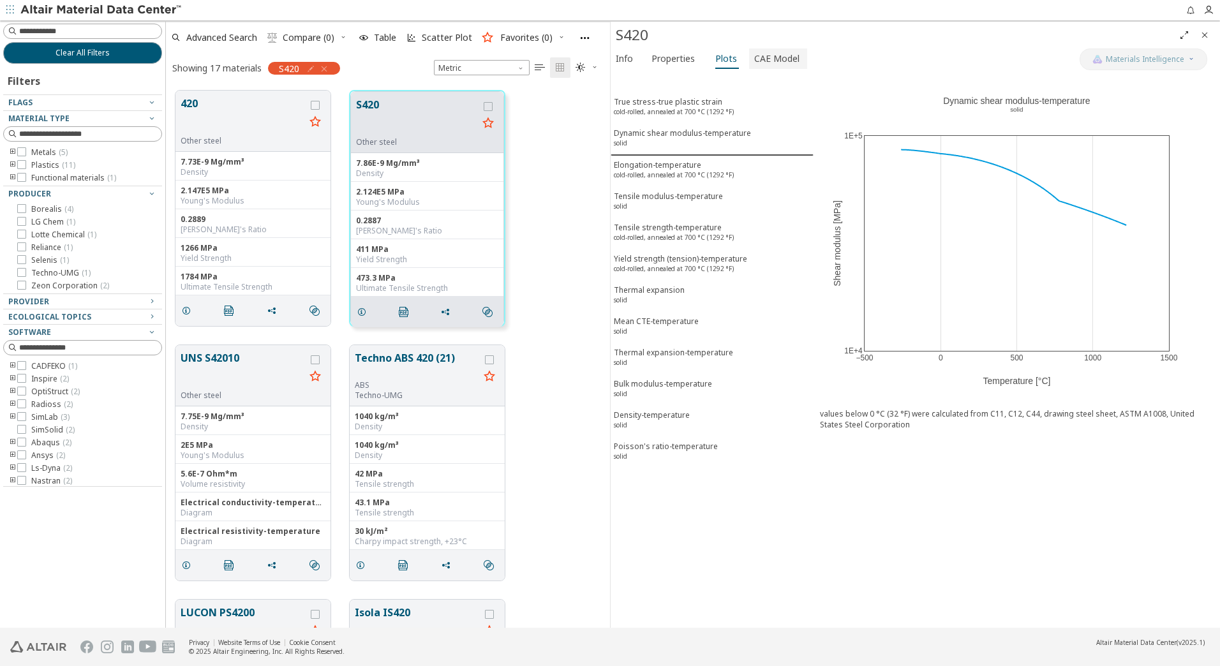
click at [759, 56] on span "CAE Model" at bounding box center [776, 58] width 45 height 20
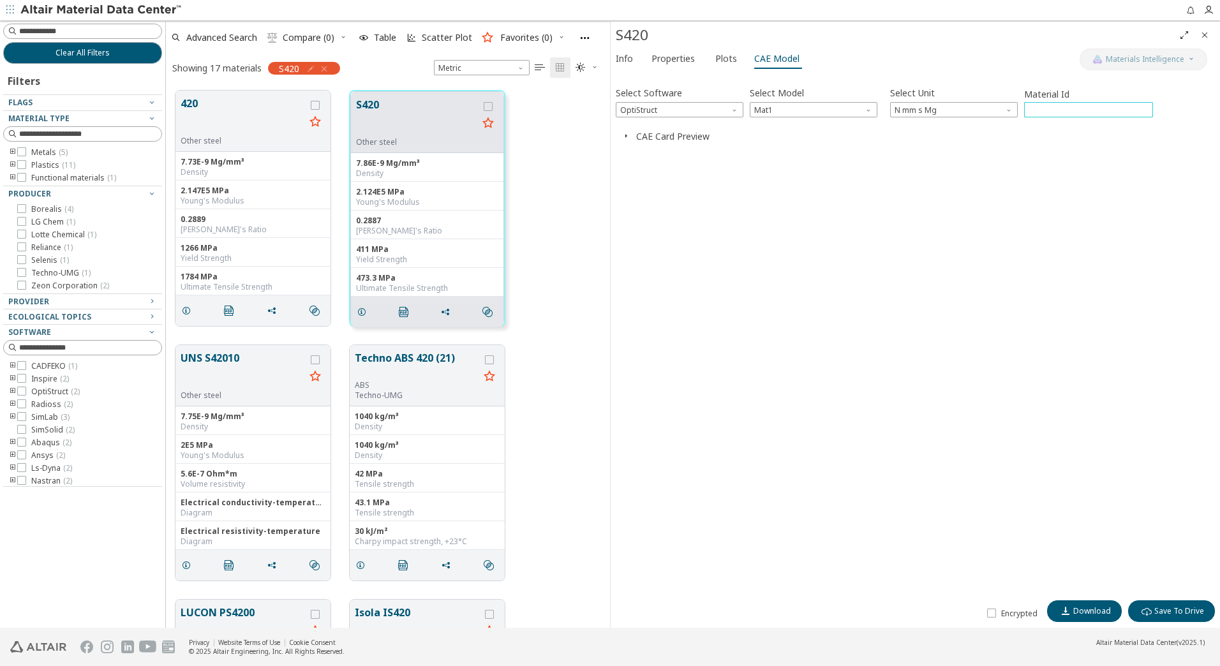
click at [1055, 111] on input "***" at bounding box center [1089, 110] width 128 height 14
drag, startPoint x: 1055, startPoint y: 111, endPoint x: 981, endPoint y: 108, distance: 73.4
click at [981, 108] on div "Select Software OptiStruct Select Model Mat1 Select Unit N mm s Mg Material Id …" at bounding box center [915, 101] width 599 height 34
type input "***"
click at [627, 135] on icon "button" at bounding box center [626, 136] width 10 height 10
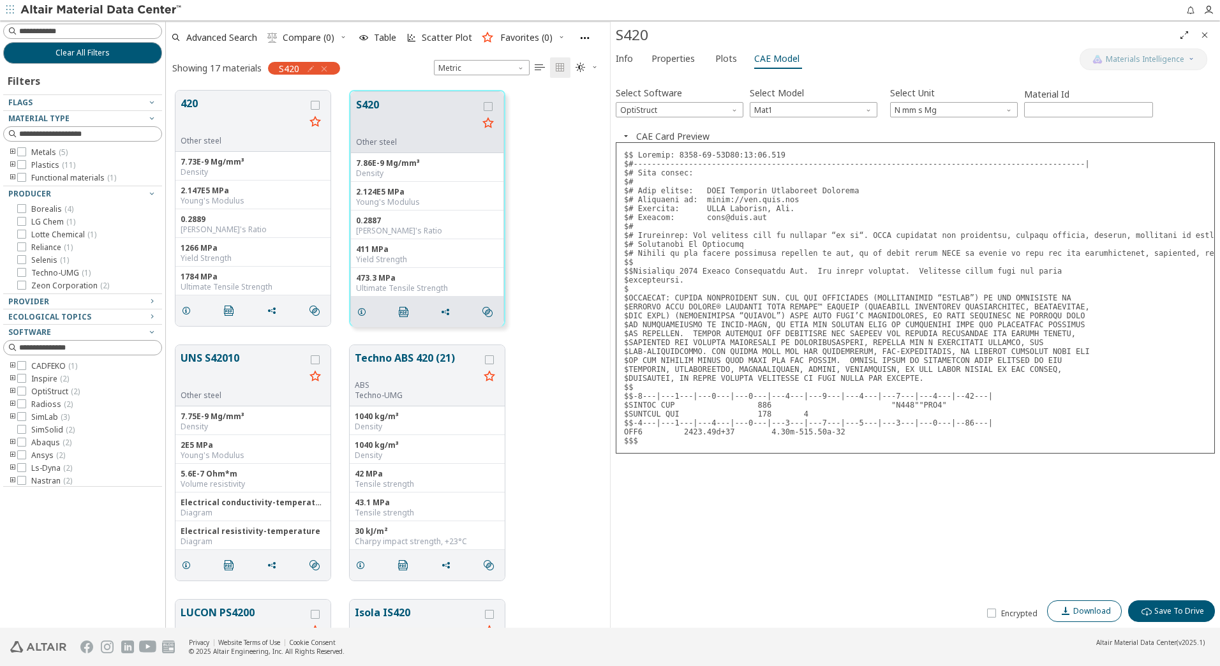
click at [1102, 616] on span "Download" at bounding box center [1092, 611] width 38 height 10
click at [327, 66] on icon "button" at bounding box center [324, 69] width 10 height 10
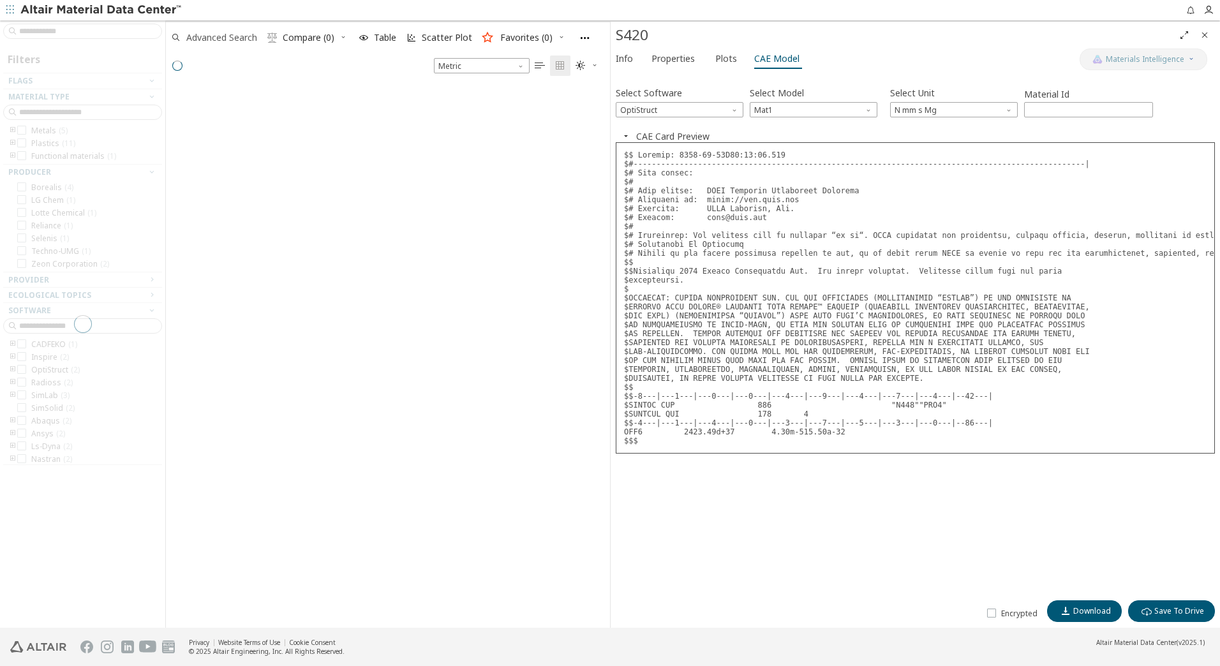
scroll to position [541, 435]
click at [68, 32] on div at bounding box center [82, 323] width 165 height 607
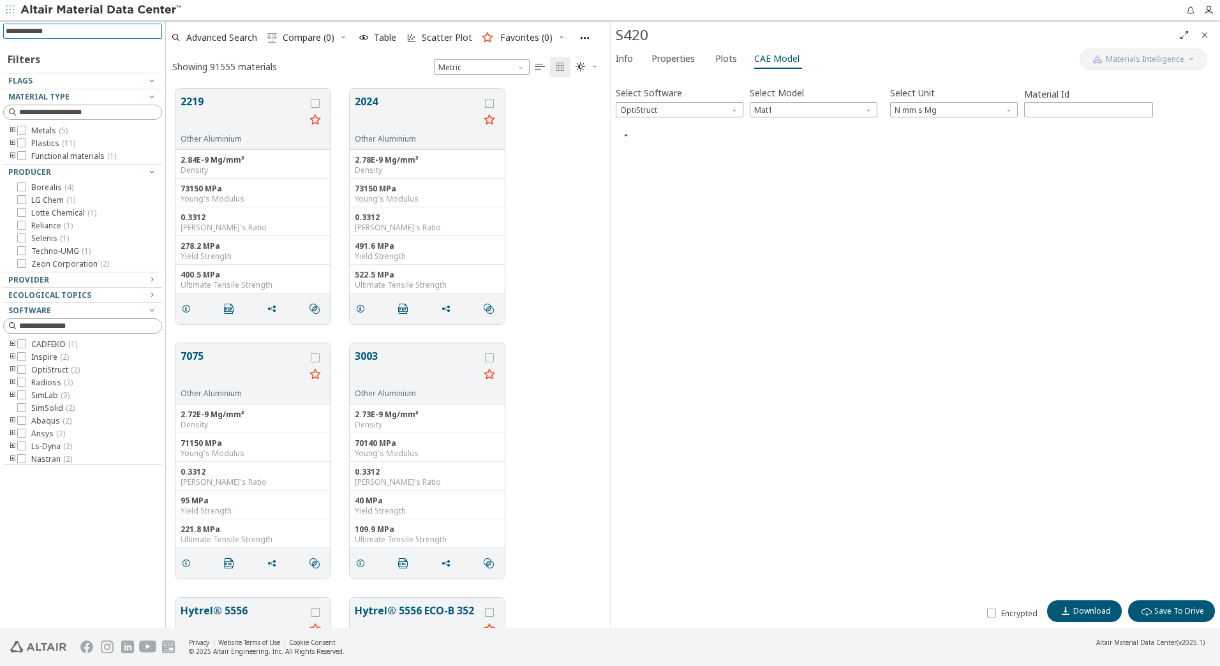
click at [79, 33] on input at bounding box center [84, 31] width 156 height 14
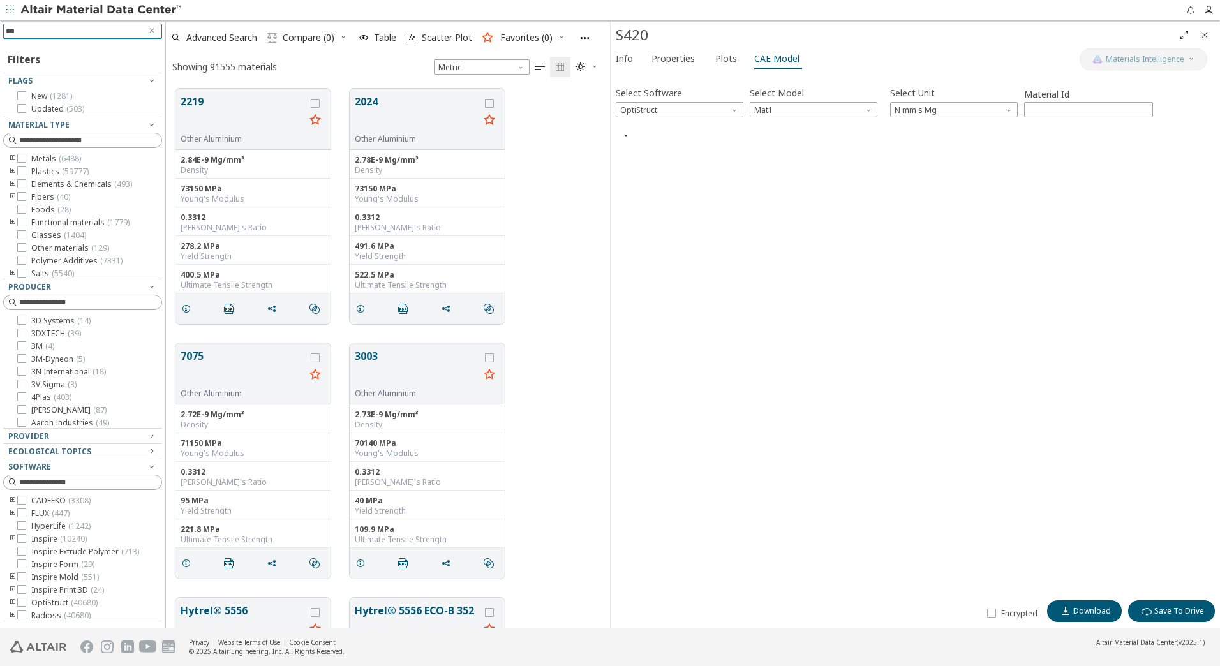
type input "****"
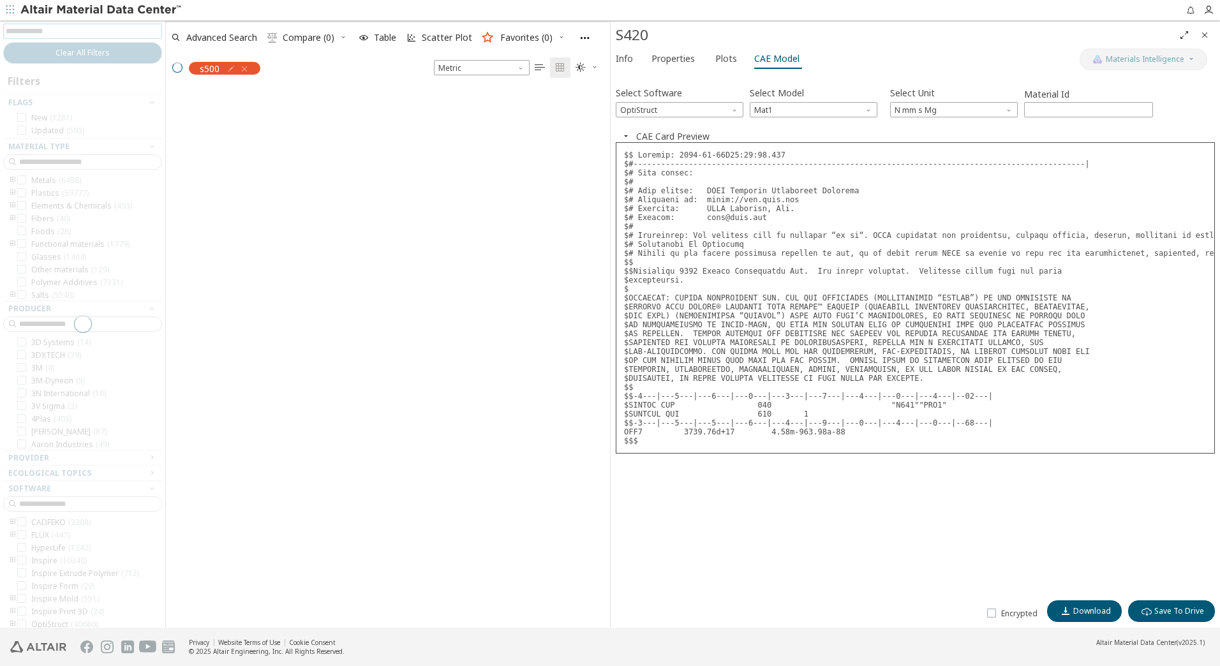
scroll to position [537, 435]
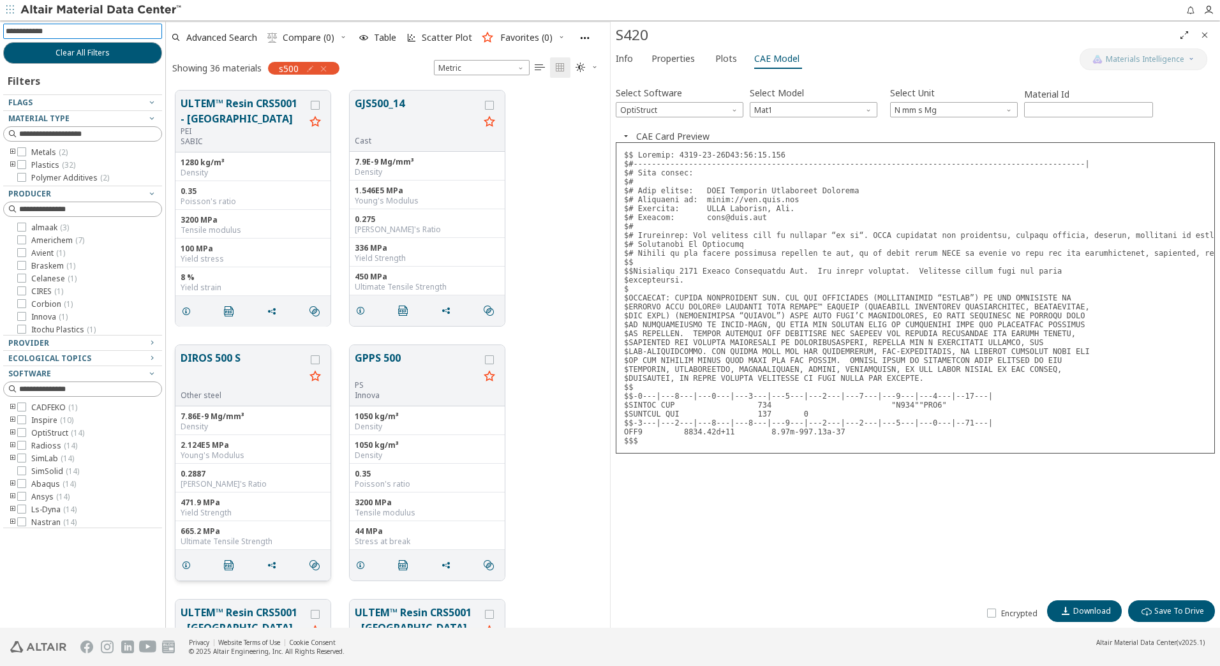
click at [226, 360] on button "DIROS 500 S" at bounding box center [243, 370] width 124 height 40
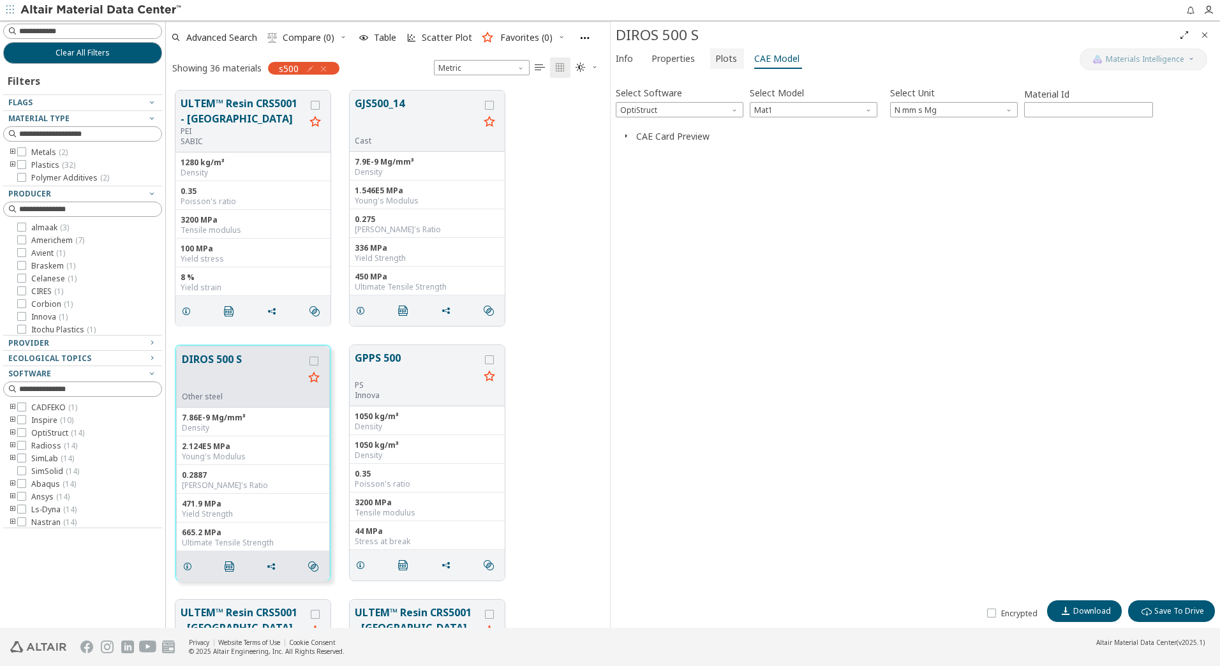
click at [727, 59] on span "Plots" at bounding box center [726, 58] width 22 height 20
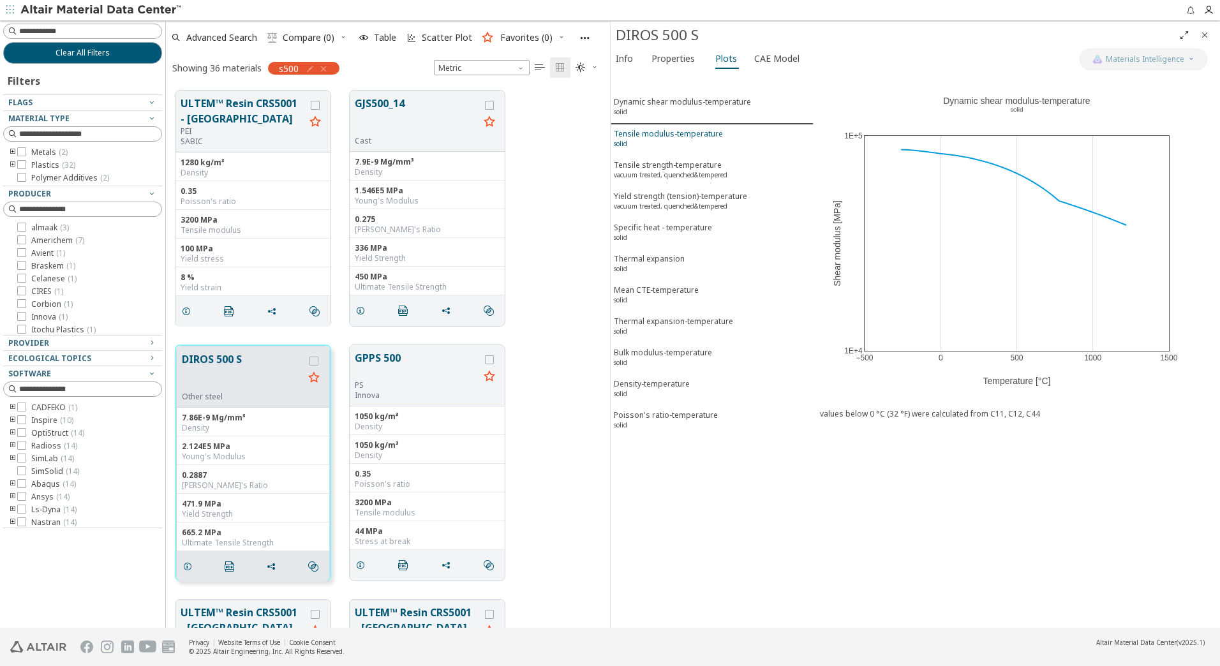
click at [687, 150] on div "Tensile modulus-temperature solid" at bounding box center [668, 140] width 109 height 24
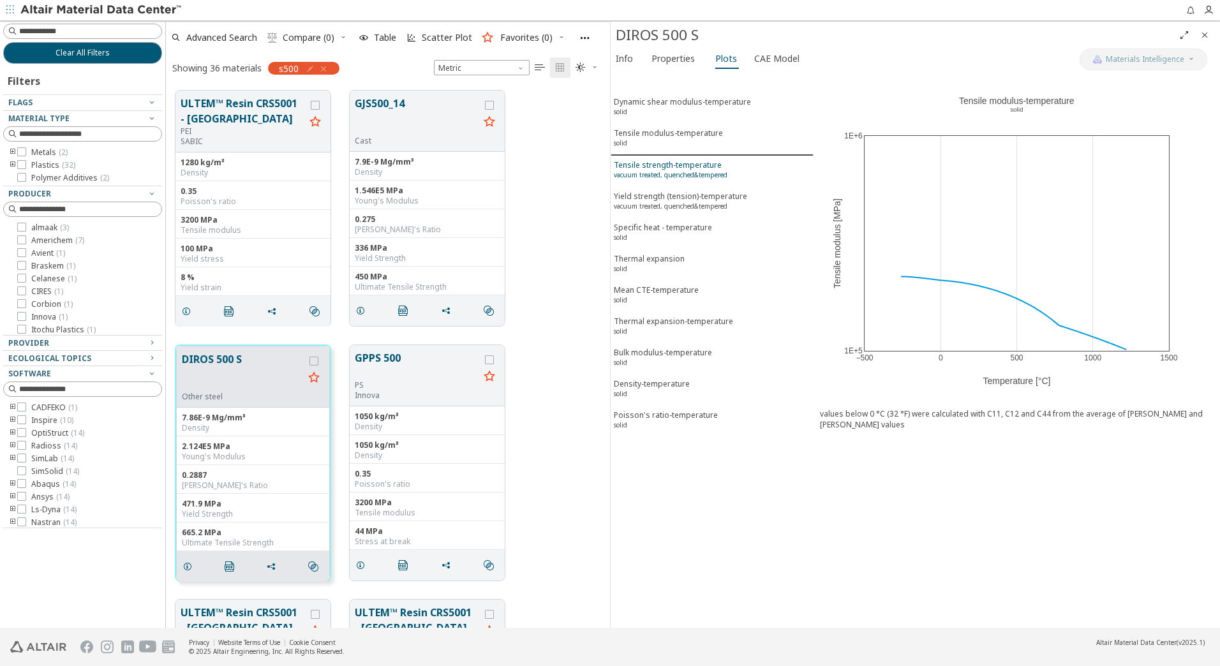
click at [687, 174] on sup "vacuum treated, quenched&tempered" at bounding box center [671, 174] width 114 height 9
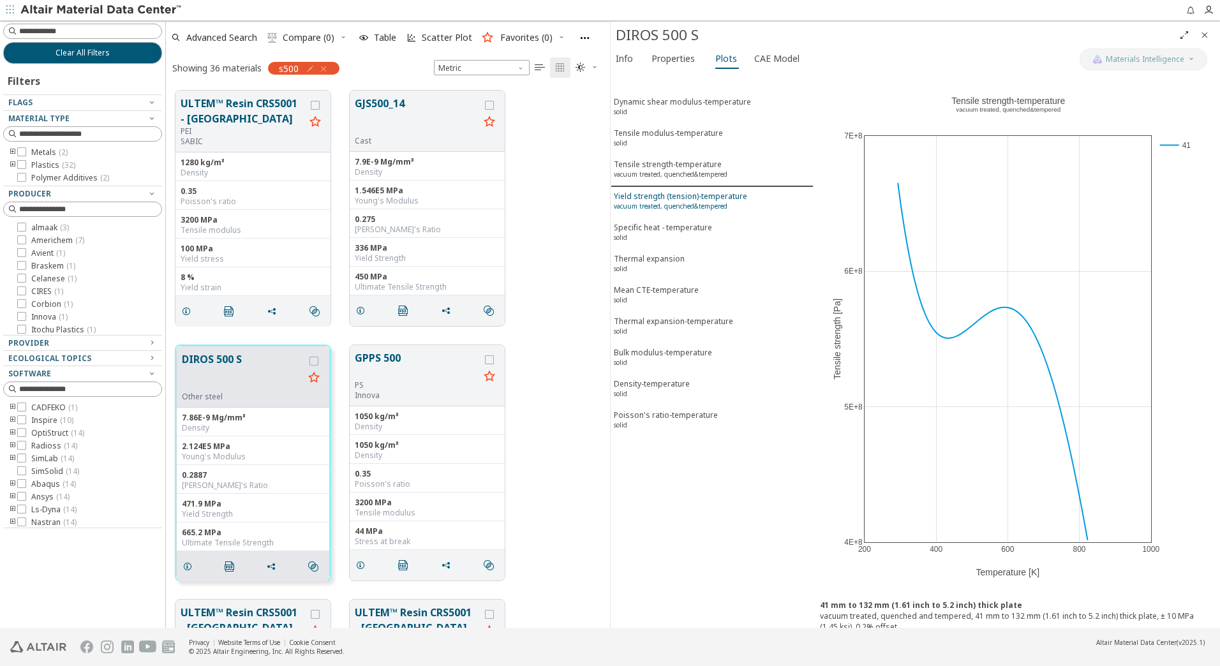
click at [673, 204] on sup "vacuum treated, quenched&tempered" at bounding box center [671, 206] width 114 height 9
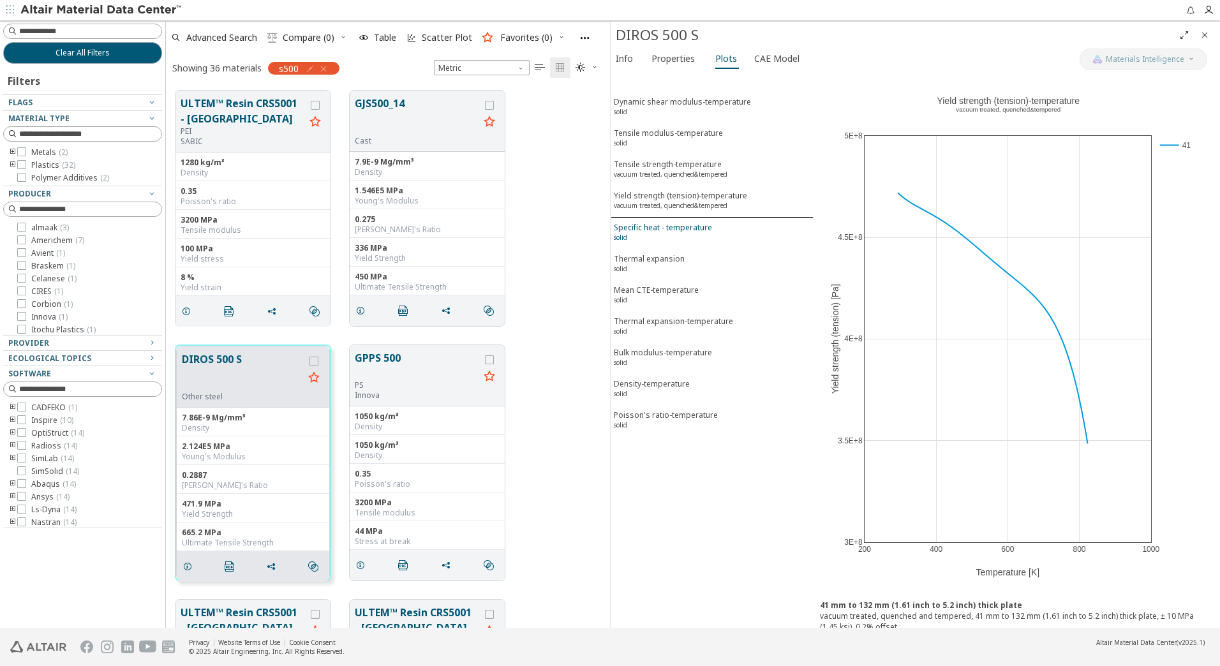
click at [664, 230] on div "Specific heat - temperature solid" at bounding box center [663, 234] width 98 height 24
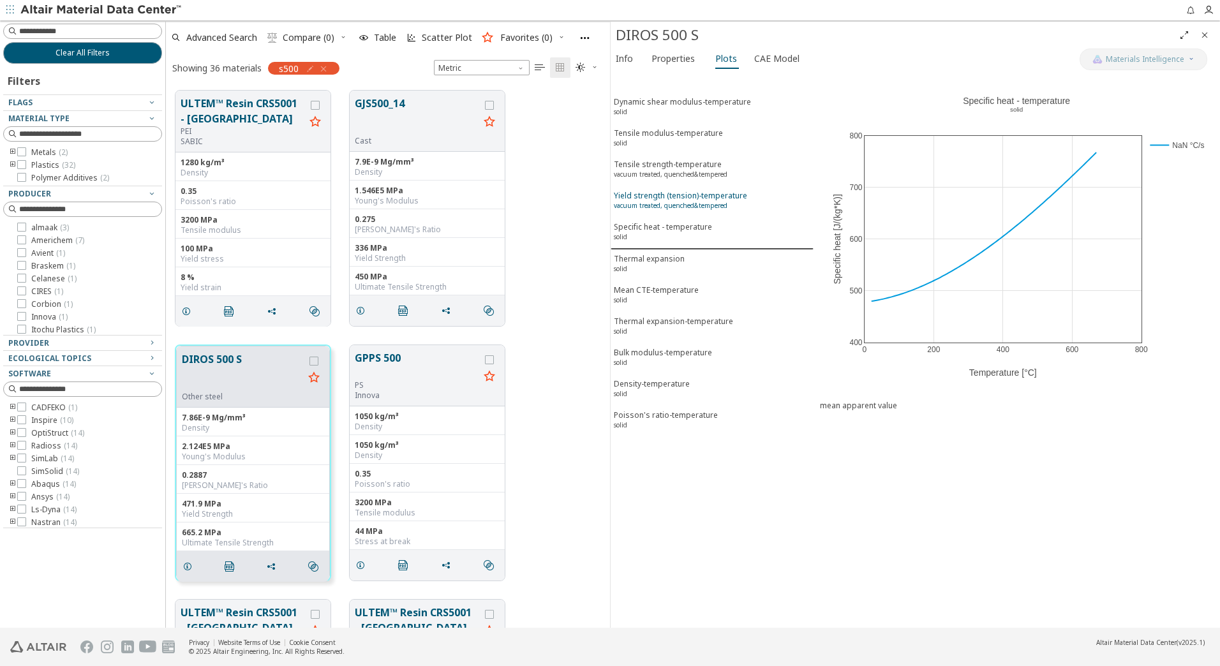
click at [666, 199] on div "Yield strength (tension)-temperature vacuum treated, quenched&tempered" at bounding box center [680, 202] width 133 height 24
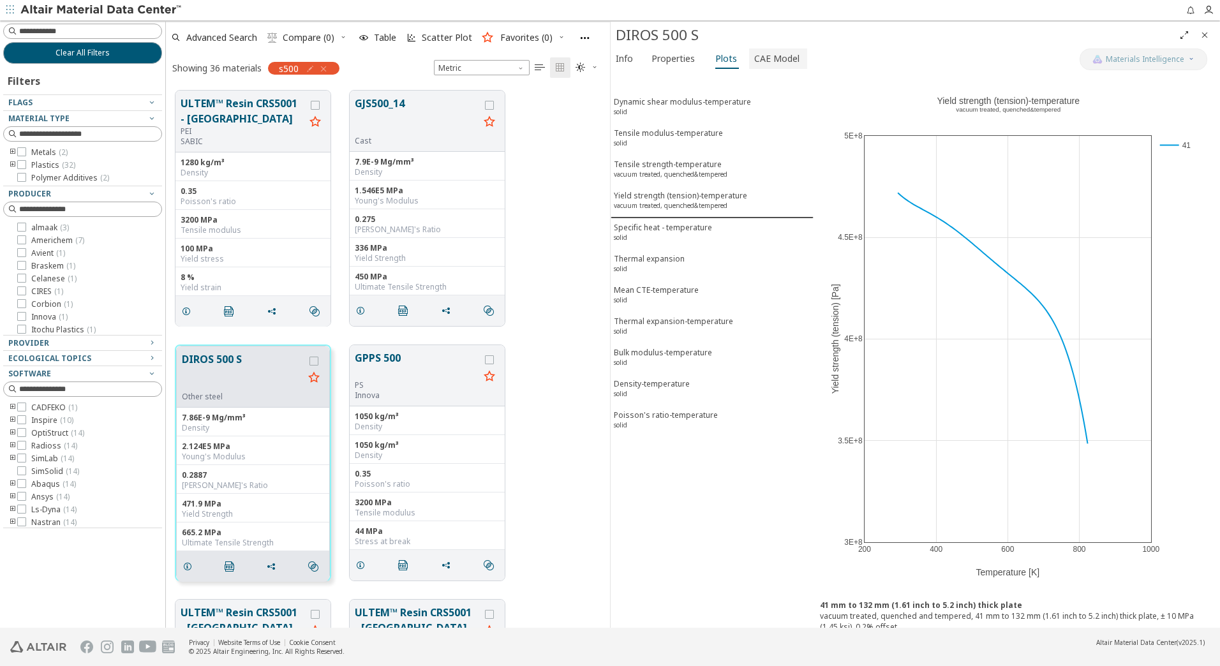
click at [762, 62] on span "CAE Model" at bounding box center [776, 58] width 45 height 20
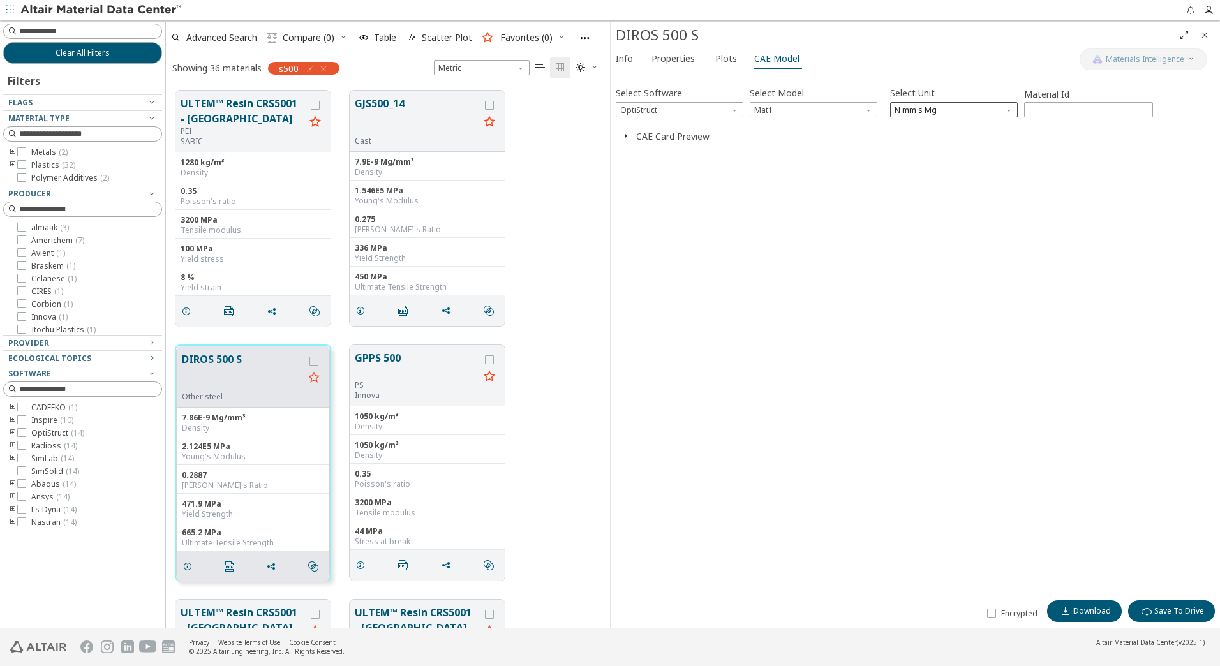
drag, startPoint x: 1050, startPoint y: 114, endPoint x: 1016, endPoint y: 110, distance: 34.7
click at [1016, 110] on div "Select Software OptiStruct Select Model Mat1 Select Unit N mm s Mg Material Id …" at bounding box center [915, 101] width 599 height 34
type input "***"
click at [1098, 609] on span "Download" at bounding box center [1092, 611] width 38 height 10
drag, startPoint x: 326, startPoint y: 70, endPoint x: 128, endPoint y: 4, distance: 208.4
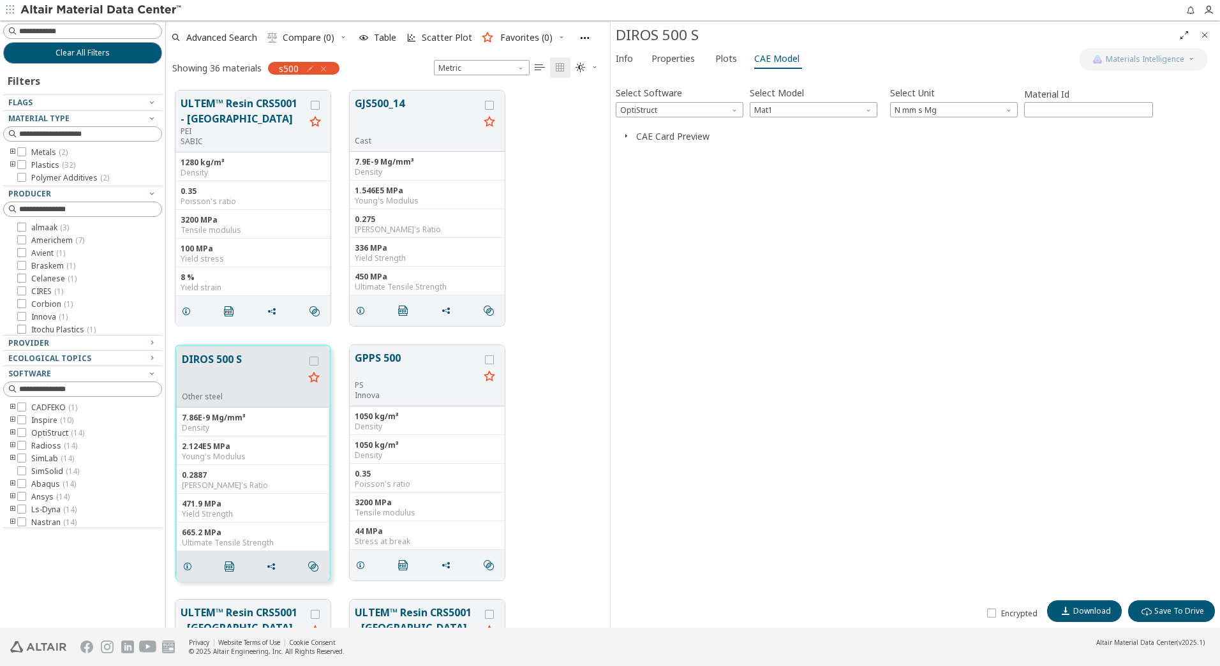
click at [326, 70] on icon "button" at bounding box center [323, 69] width 10 height 10
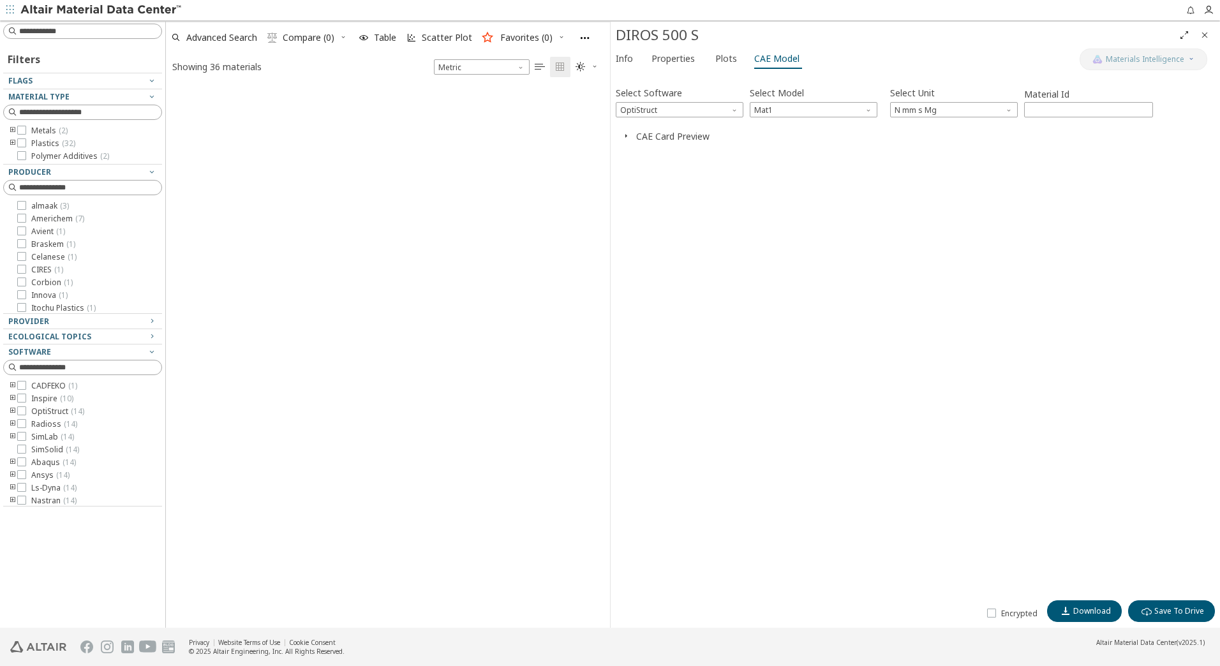
scroll to position [541, 435]
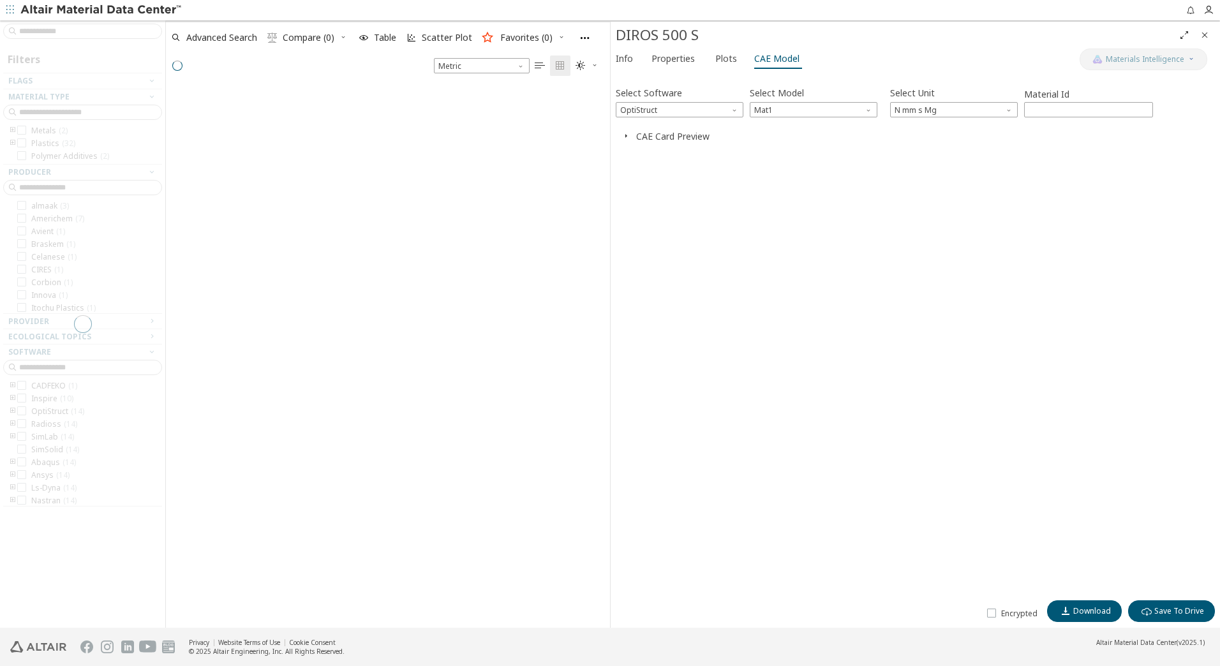
click at [76, 28] on div at bounding box center [82, 323] width 165 height 607
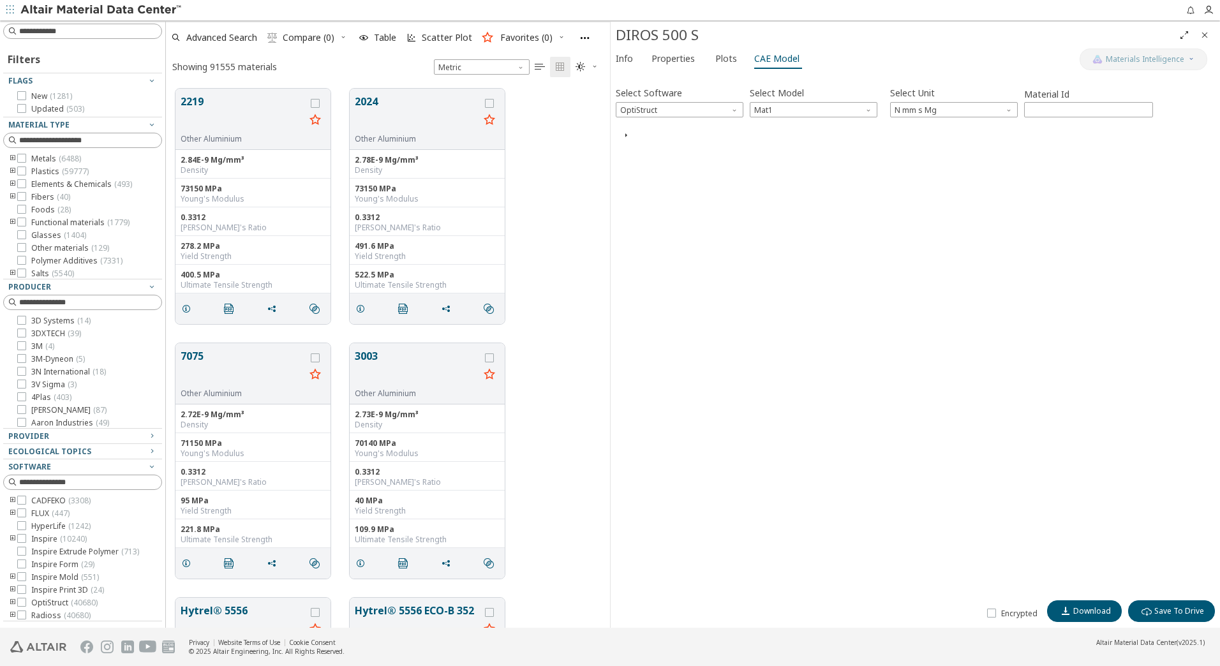
scroll to position [539, 435]
click at [84, 32] on input at bounding box center [90, 31] width 142 height 13
type input "****"
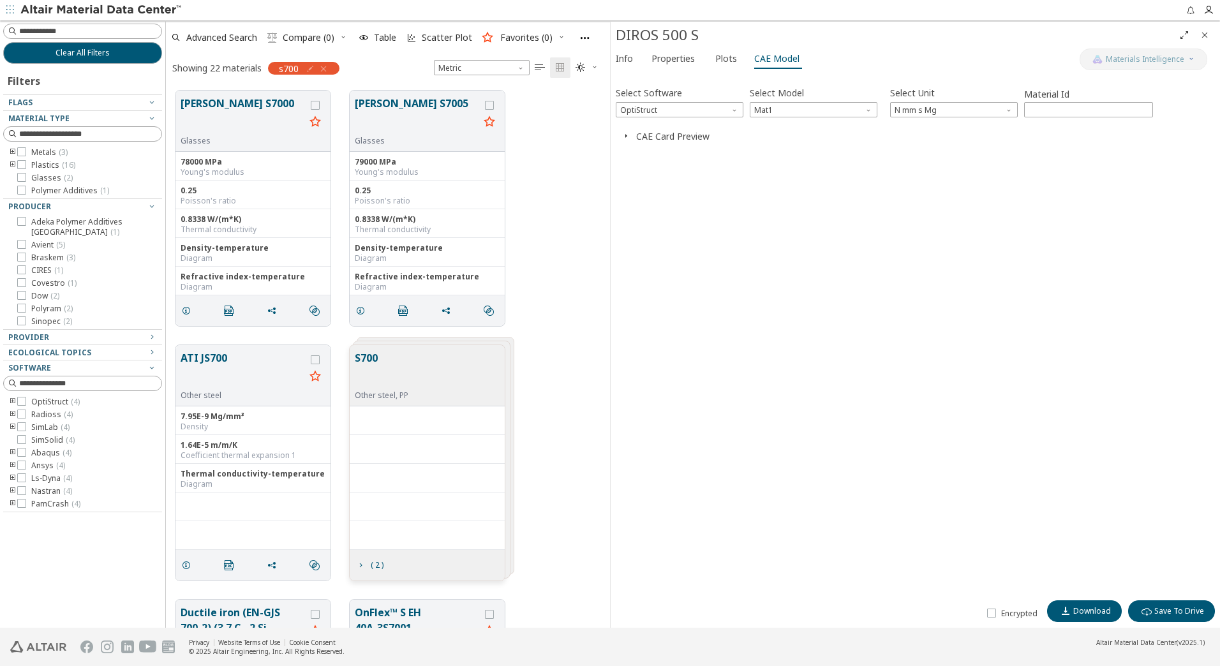
click at [376, 364] on button "S700" at bounding box center [382, 370] width 54 height 40
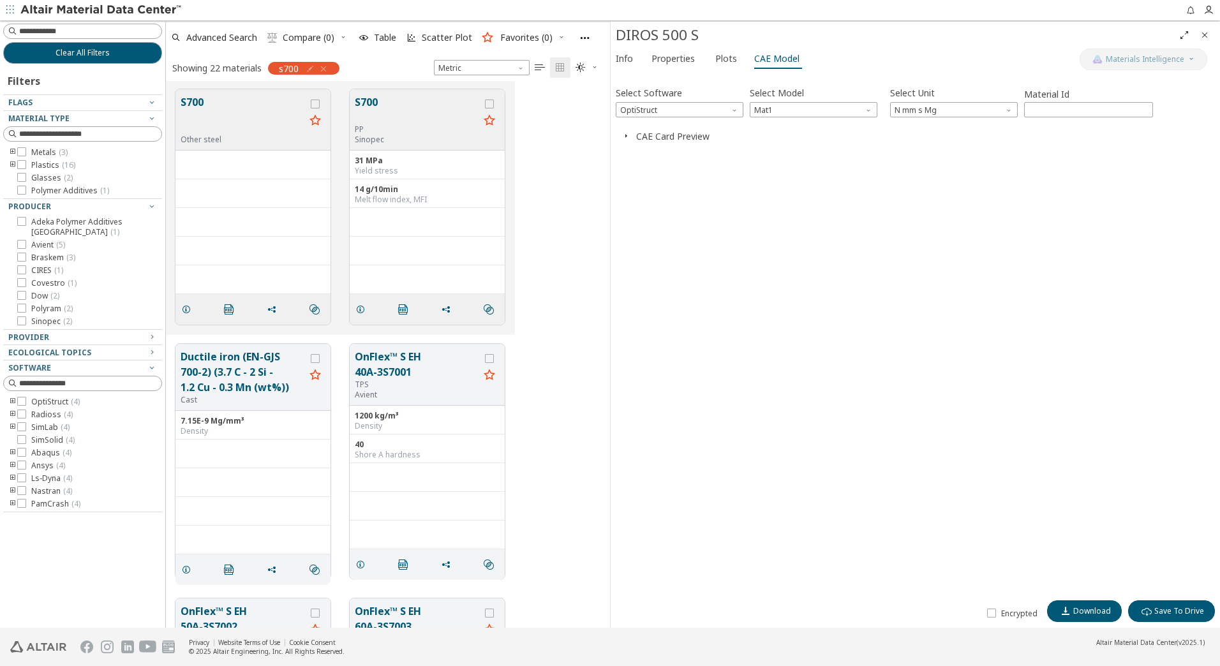
scroll to position [319, 0]
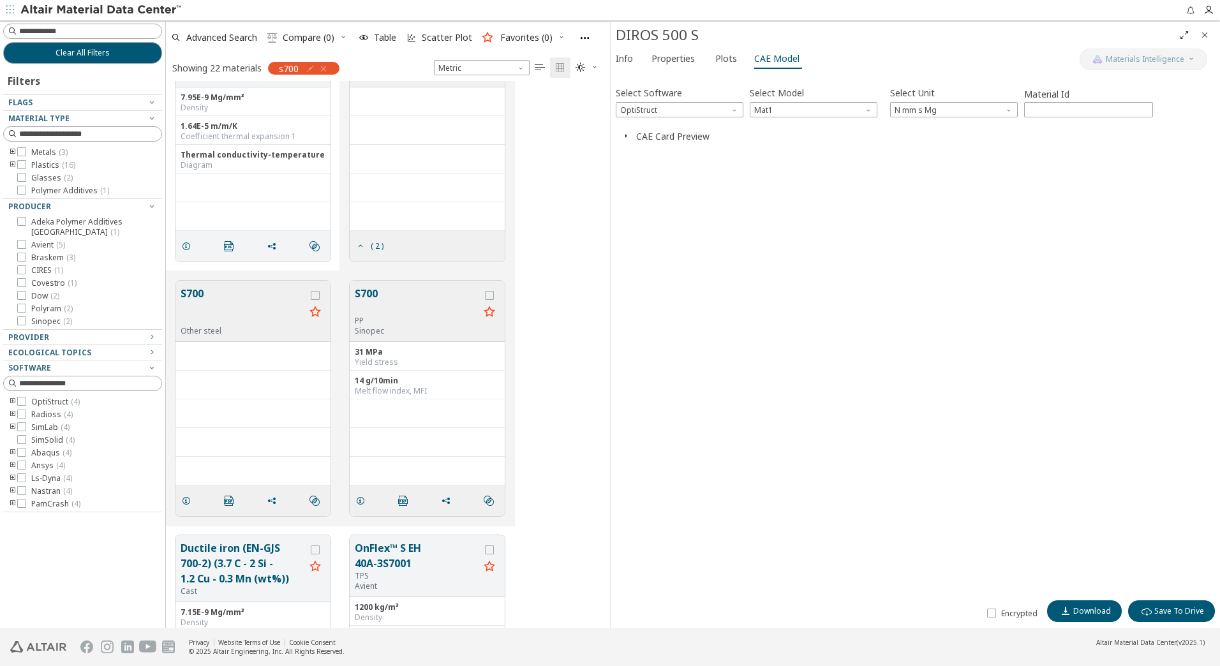
click at [379, 304] on button "S700" at bounding box center [417, 301] width 124 height 30
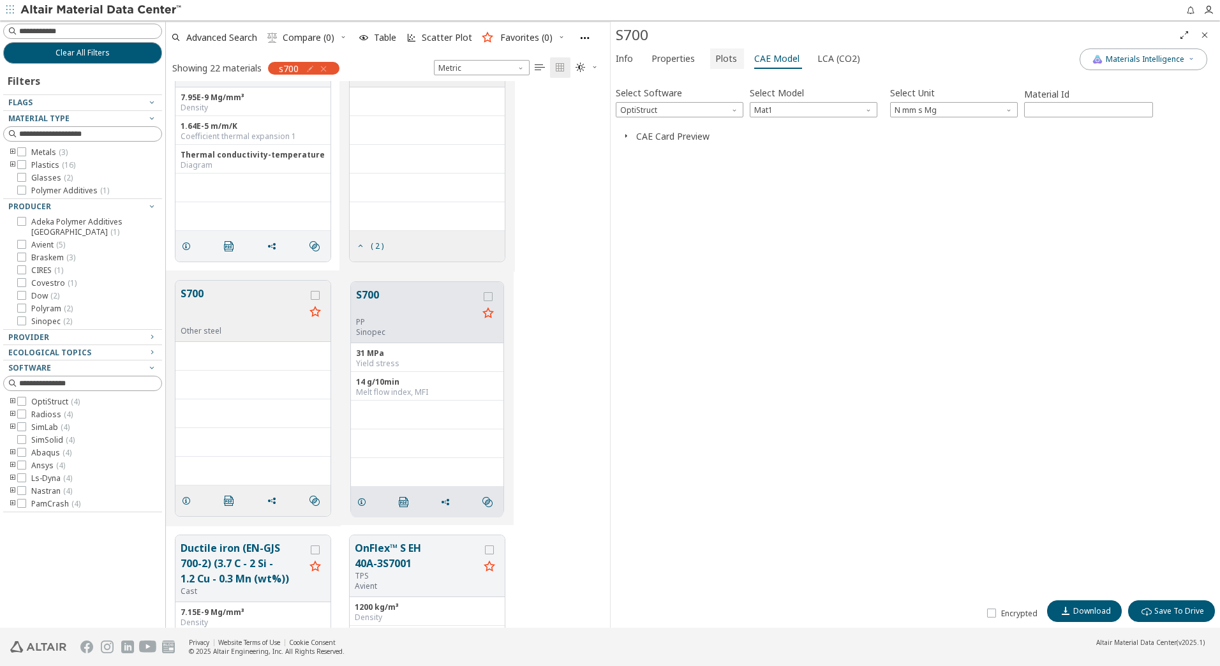
click at [723, 59] on span "Plots" at bounding box center [726, 58] width 22 height 20
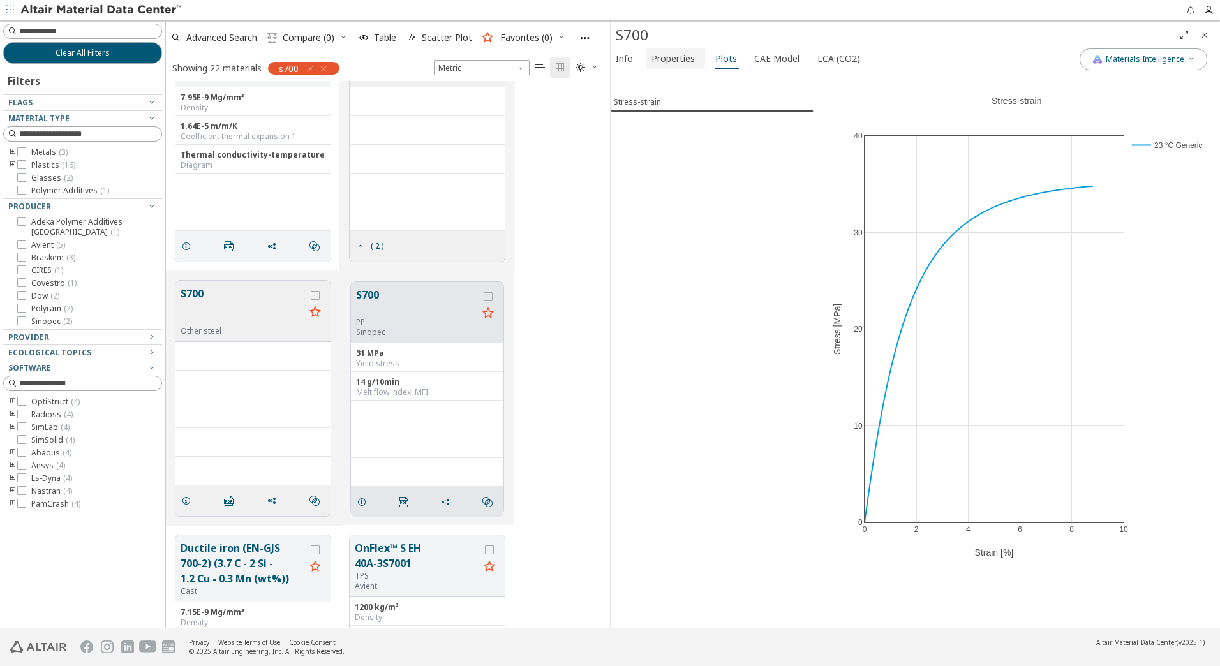
click at [689, 61] on span "Properties" at bounding box center [673, 58] width 43 height 20
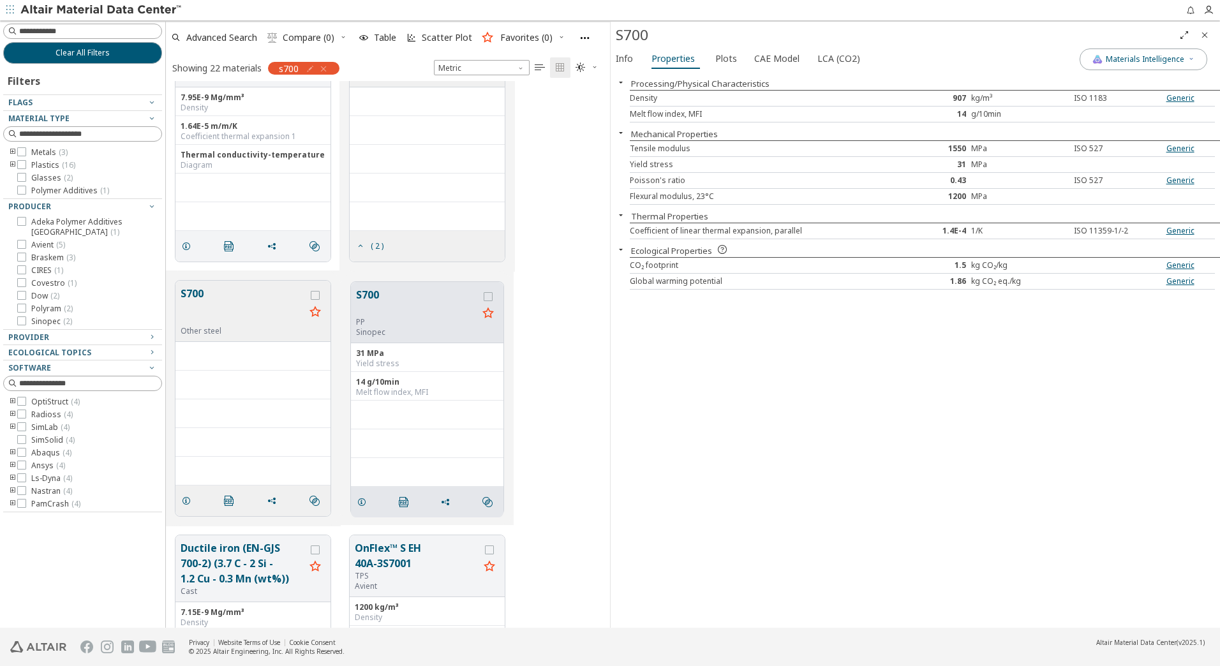
click at [227, 305] on button "S700" at bounding box center [243, 306] width 124 height 40
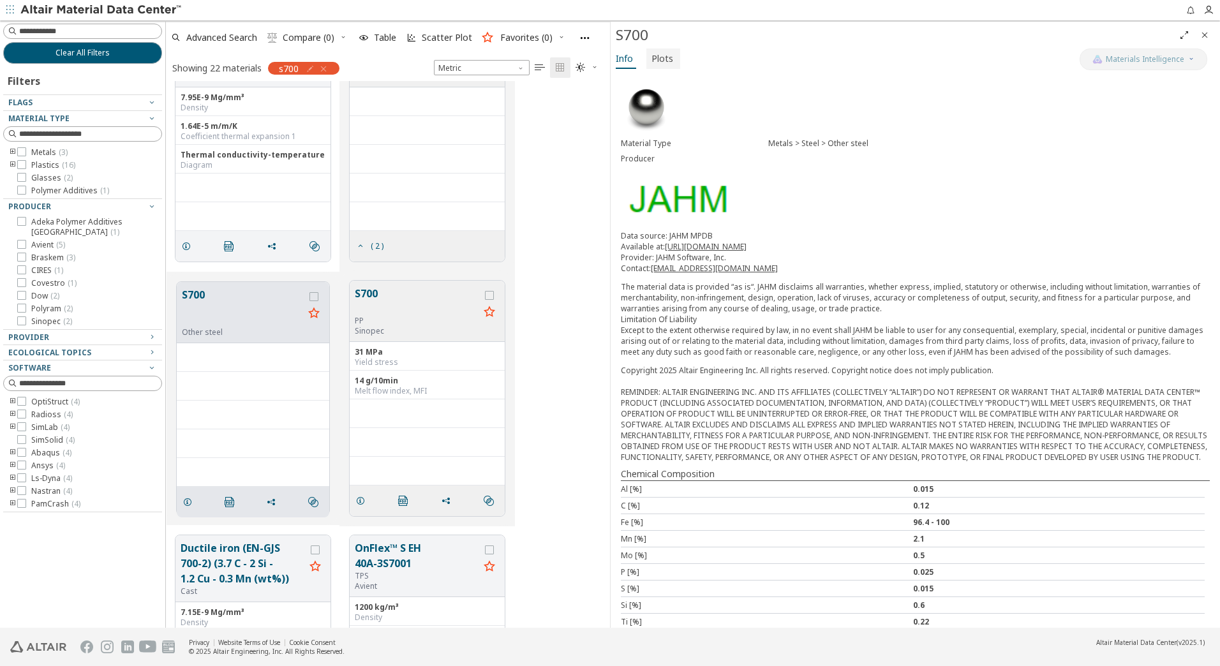
click at [668, 63] on span "Plots" at bounding box center [663, 58] width 22 height 20
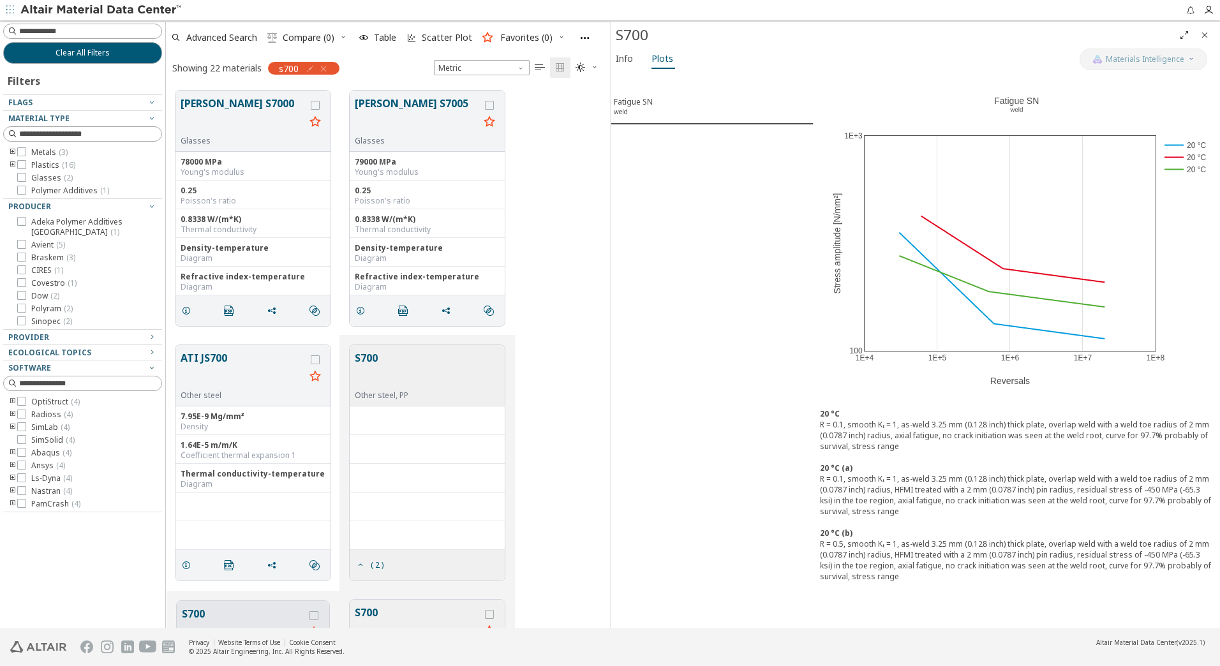
scroll to position [128, 0]
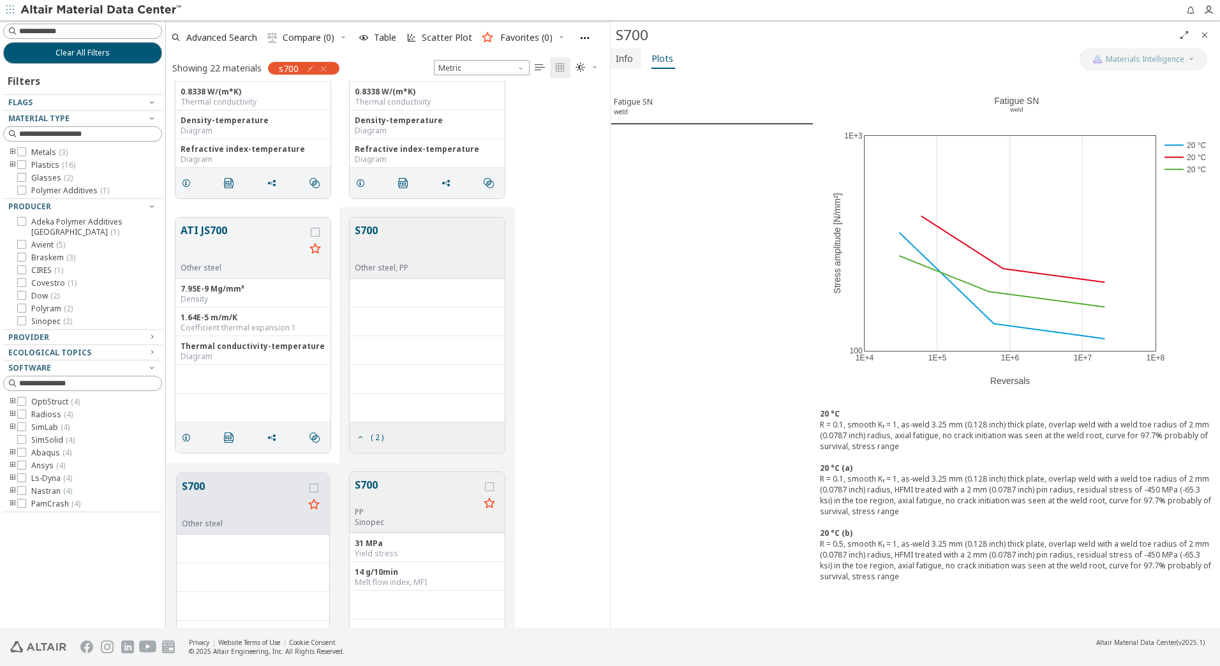
click at [632, 63] on span "Info" at bounding box center [624, 58] width 17 height 20
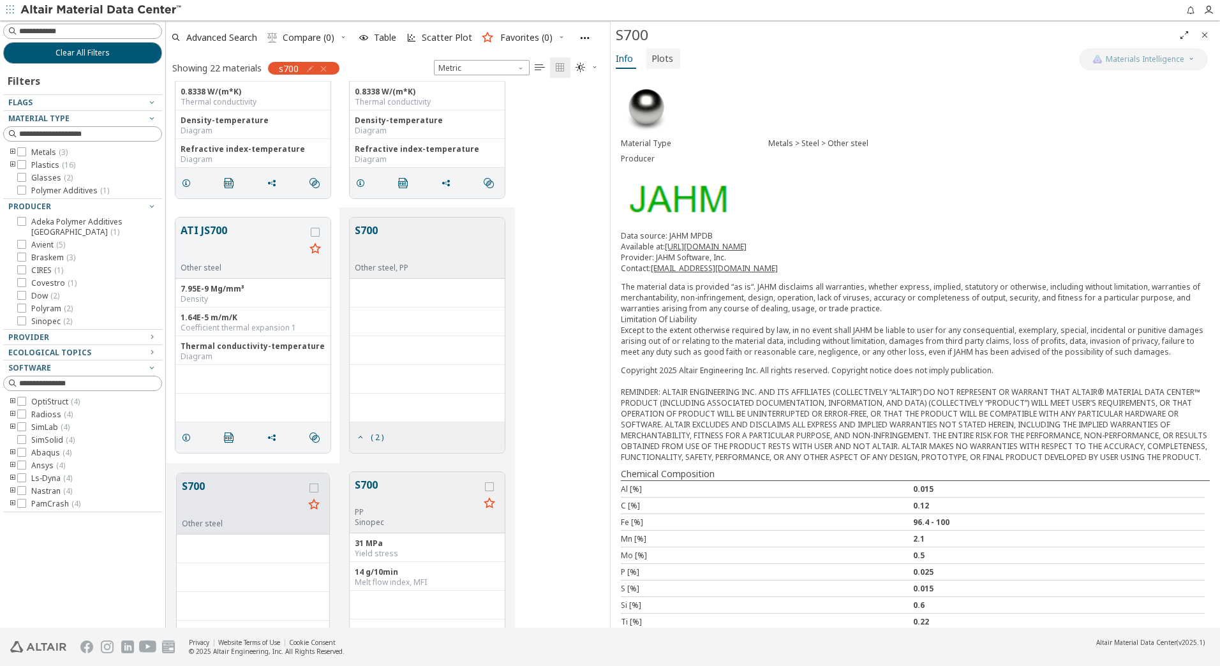
click at [659, 61] on span "Plots" at bounding box center [663, 58] width 22 height 20
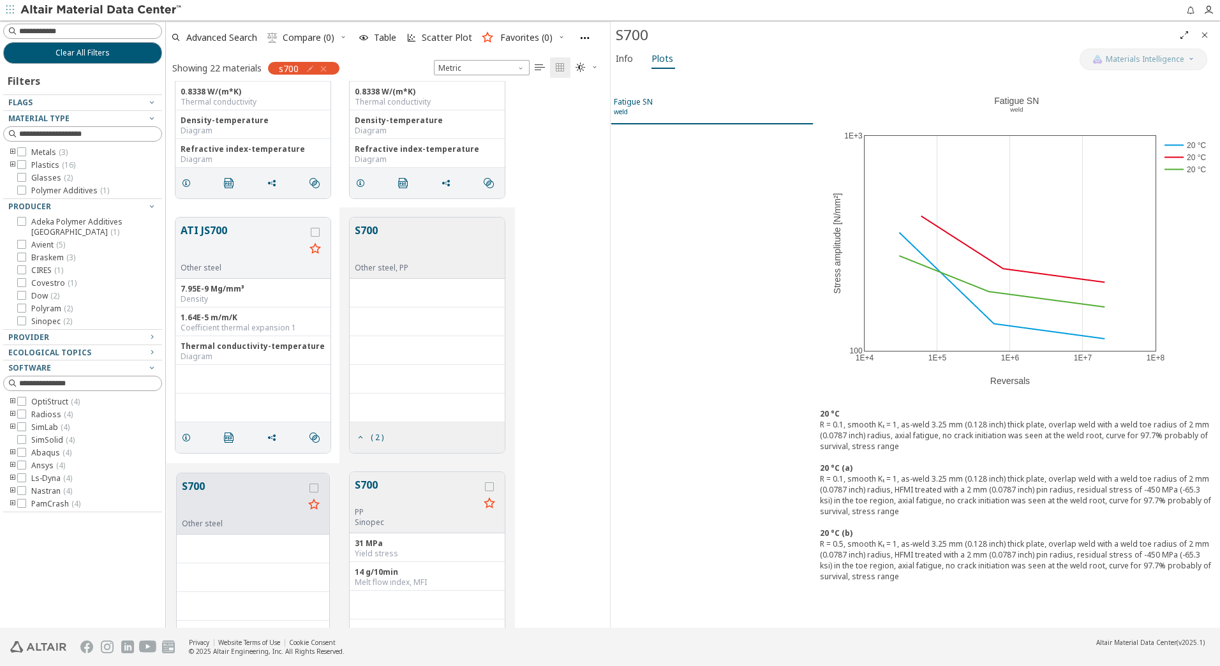
click at [643, 103] on div "Fatigue SN weld" at bounding box center [633, 108] width 39 height 24
click at [1011, 105] on div "1E+4 1E+5 1E+6 1E+7 1E+8 100 1E+3 20 °C 20 °C 20 °C Fatigue SN ​ weld ​ Reversa…" at bounding box center [1017, 237] width 406 height 330
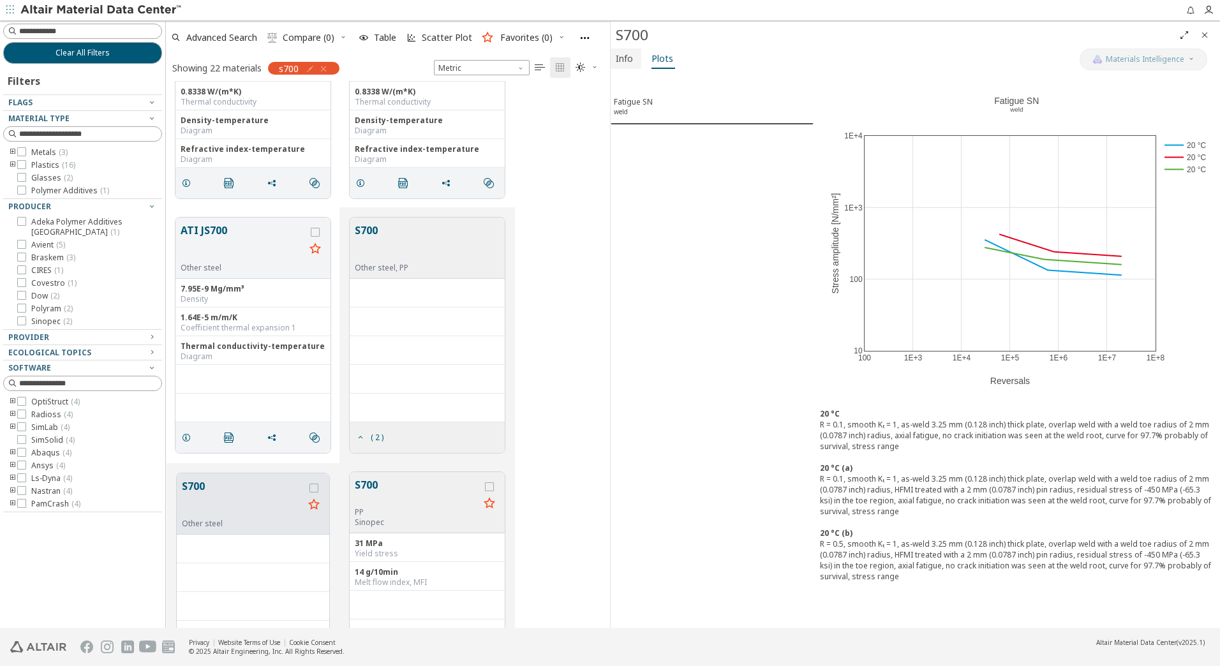
click at [625, 54] on span "Info" at bounding box center [624, 58] width 17 height 20
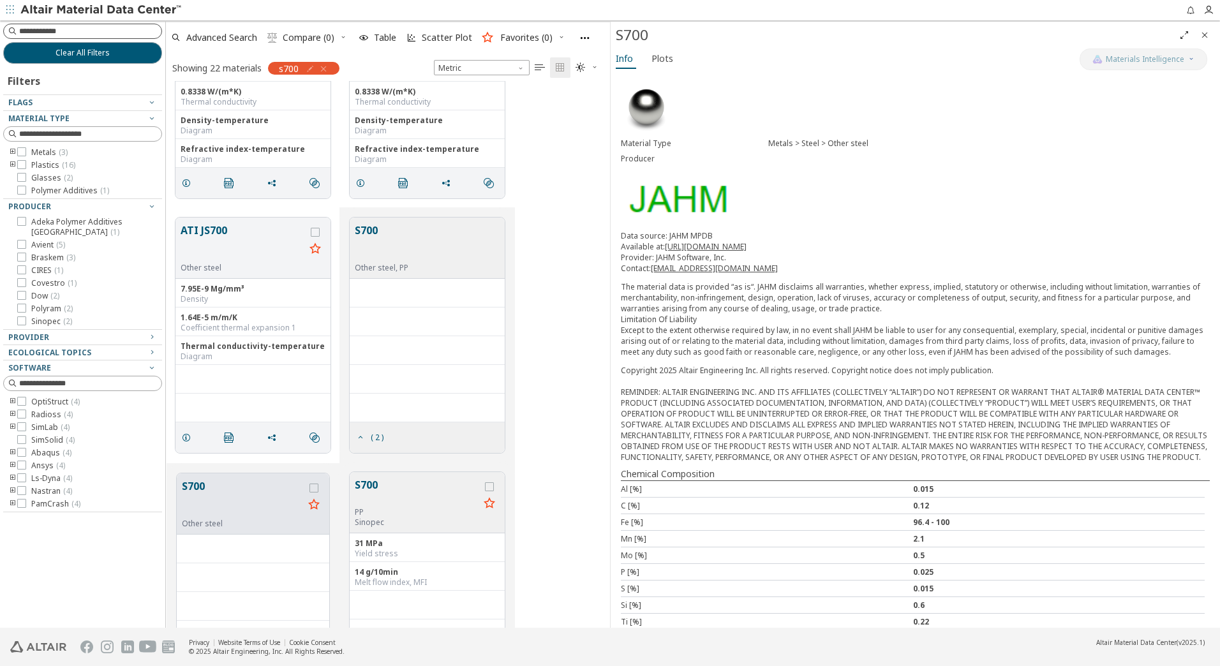
click at [75, 31] on input at bounding box center [90, 31] width 142 height 13
type input "****"
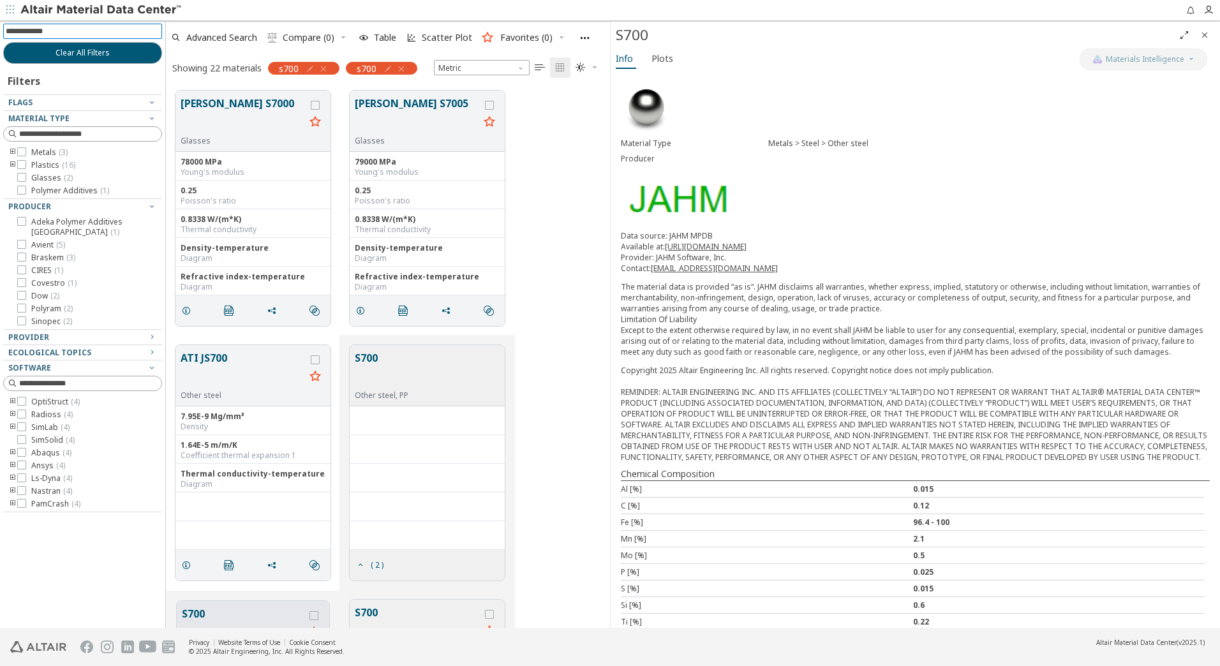
click at [331, 68] on div "s700" at bounding box center [303, 68] width 71 height 13
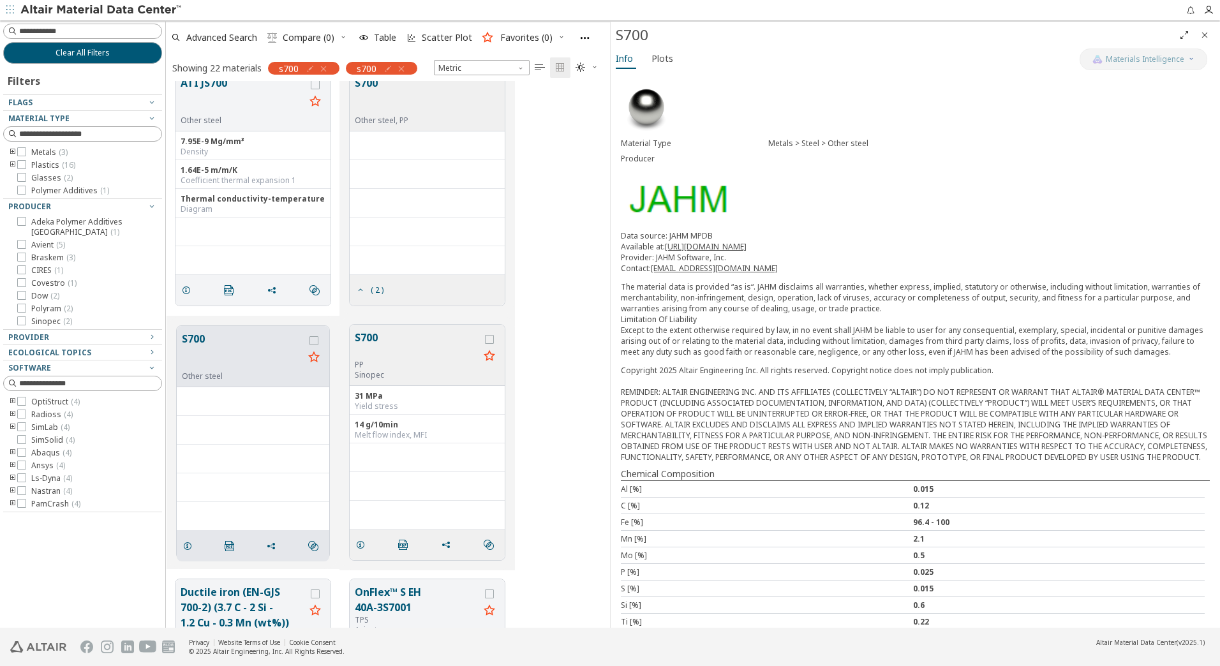
scroll to position [20, 0]
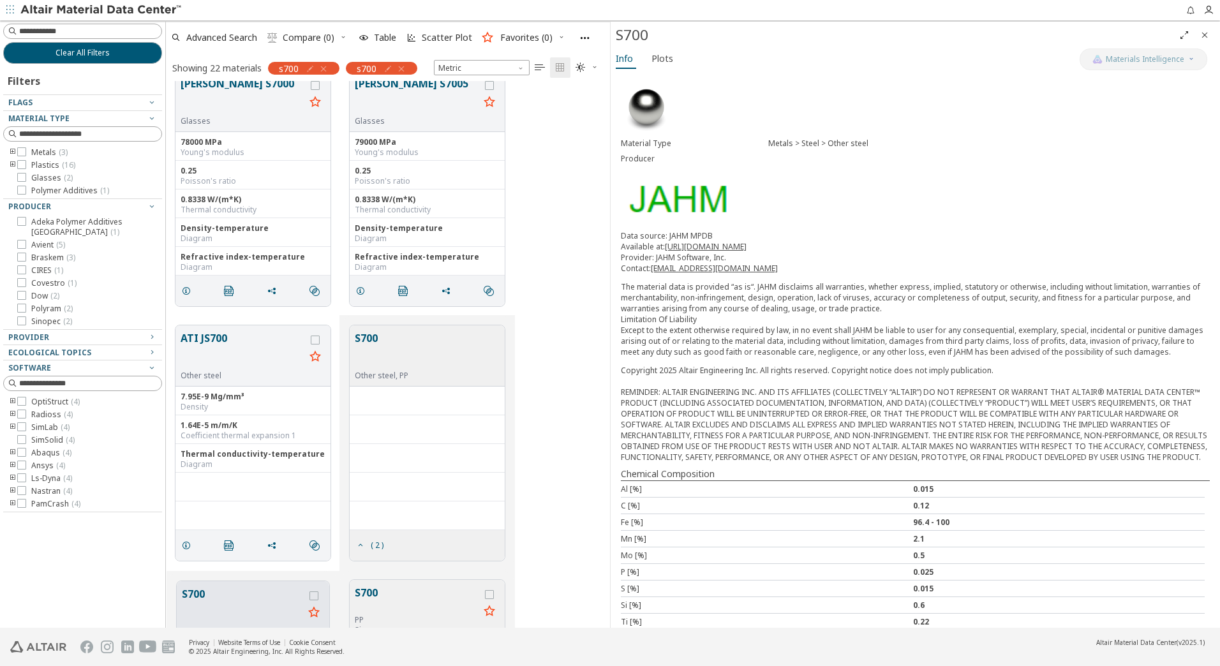
click at [381, 336] on button "S700" at bounding box center [382, 351] width 54 height 40
click at [397, 357] on button "S700" at bounding box center [382, 351] width 54 height 40
click at [398, 357] on button "S700" at bounding box center [382, 351] width 54 height 40
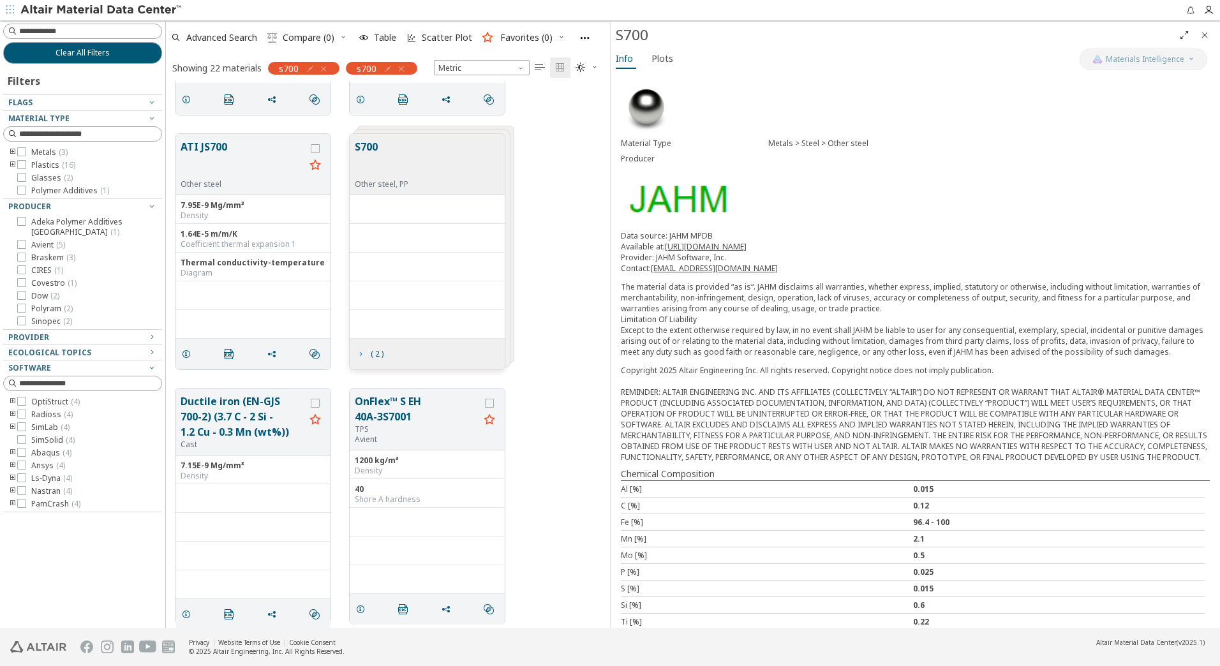
click at [363, 356] on icon "grid" at bounding box center [360, 354] width 10 height 10
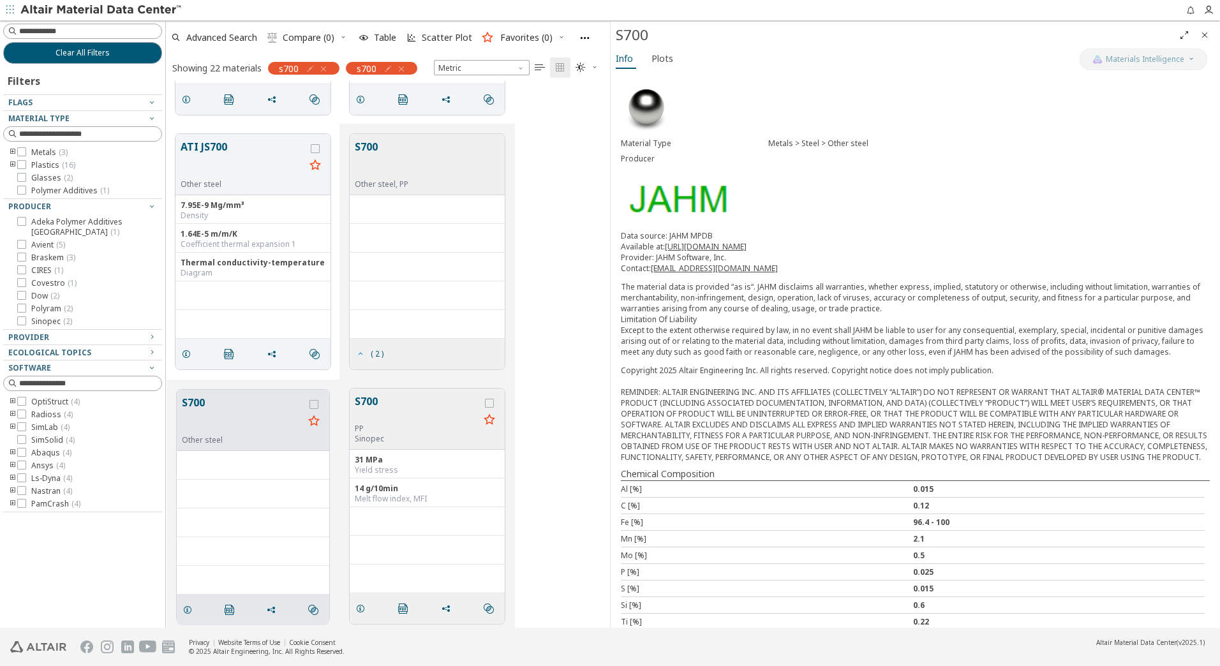
scroll to position [275, 0]
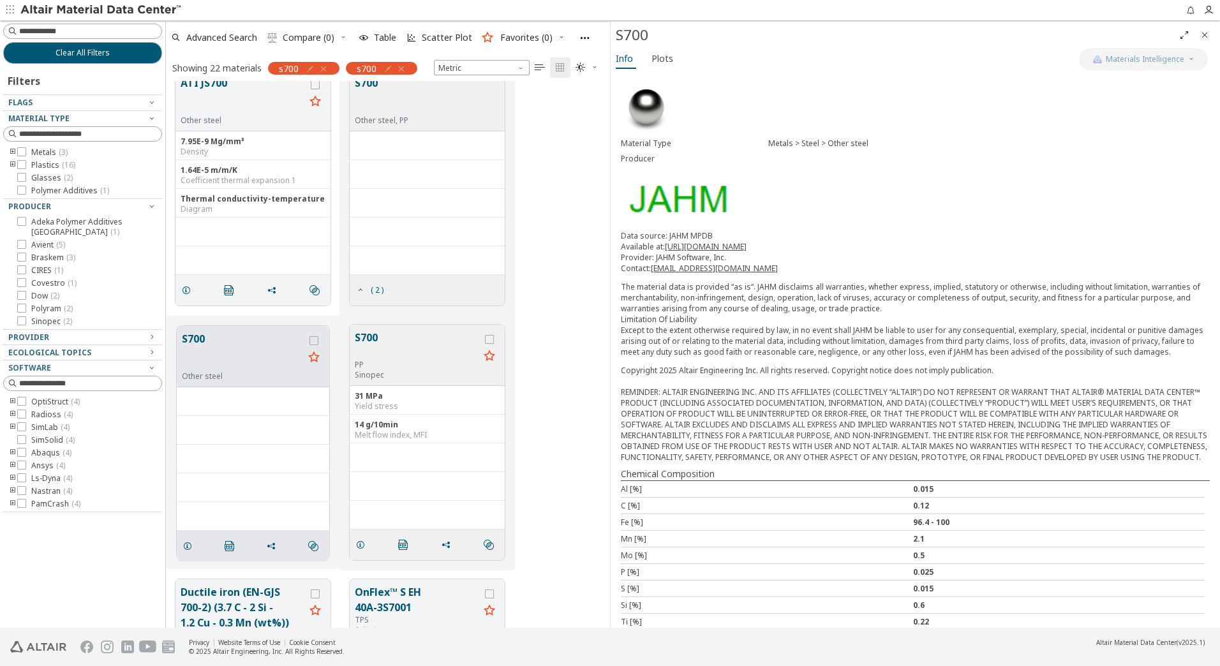
click at [400, 337] on button "S700" at bounding box center [417, 345] width 124 height 30
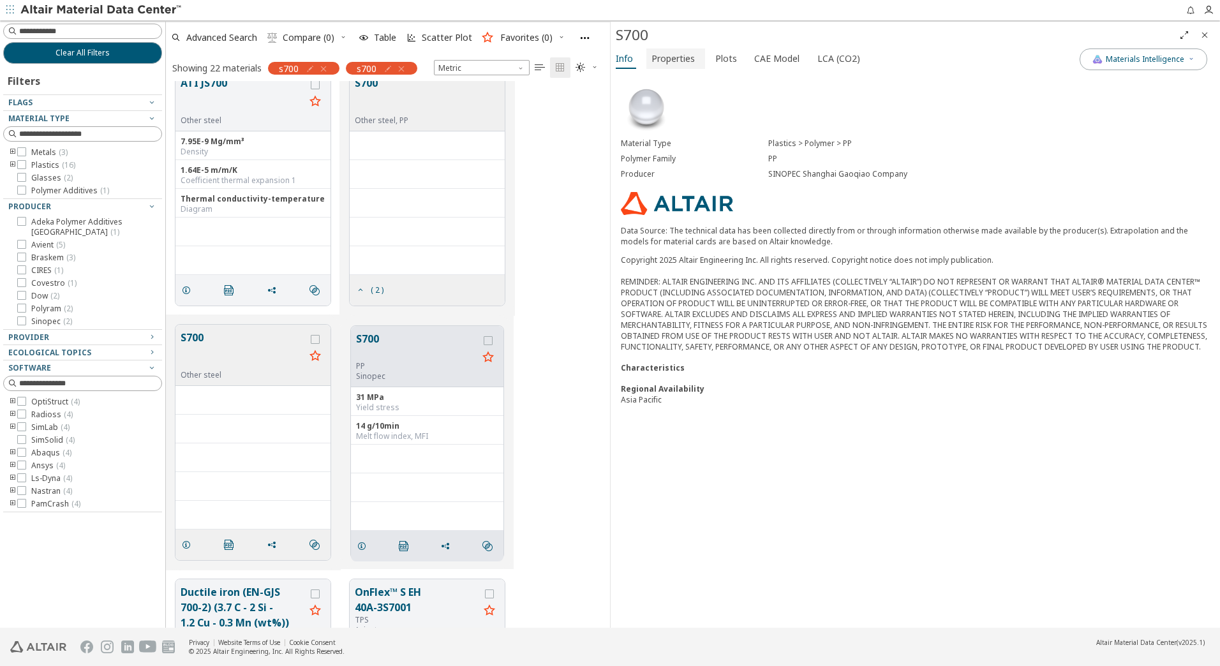
click at [674, 55] on span "Properties" at bounding box center [673, 58] width 43 height 20
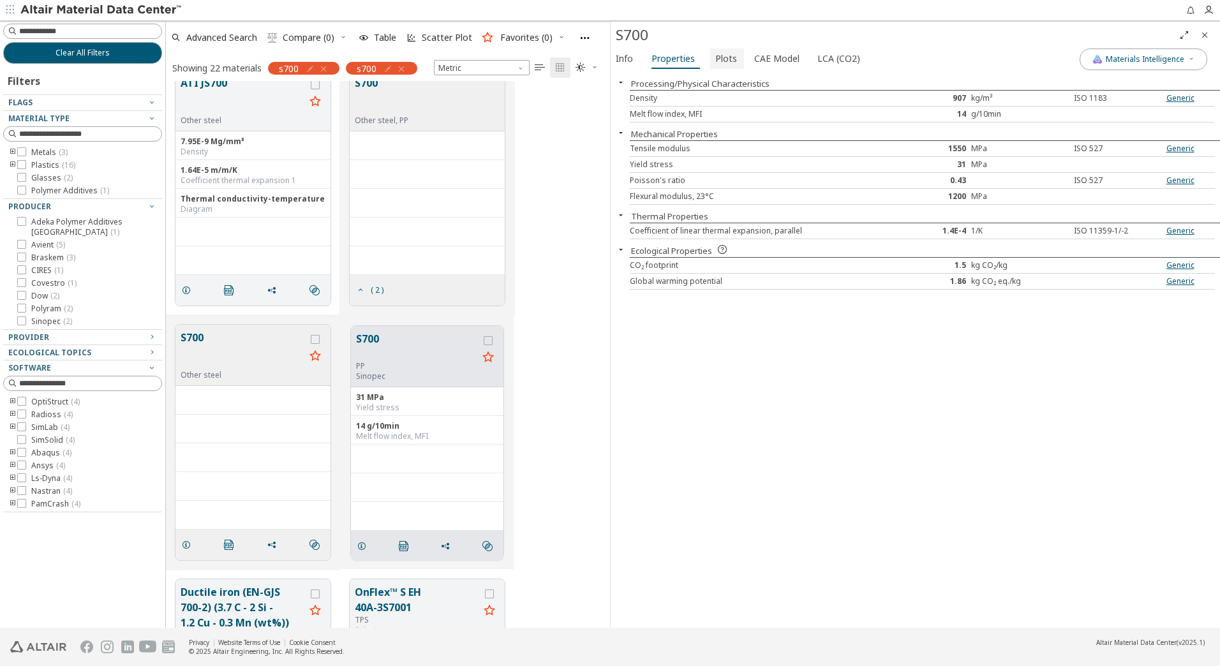
click at [738, 63] on button "Plots" at bounding box center [727, 58] width 34 height 20
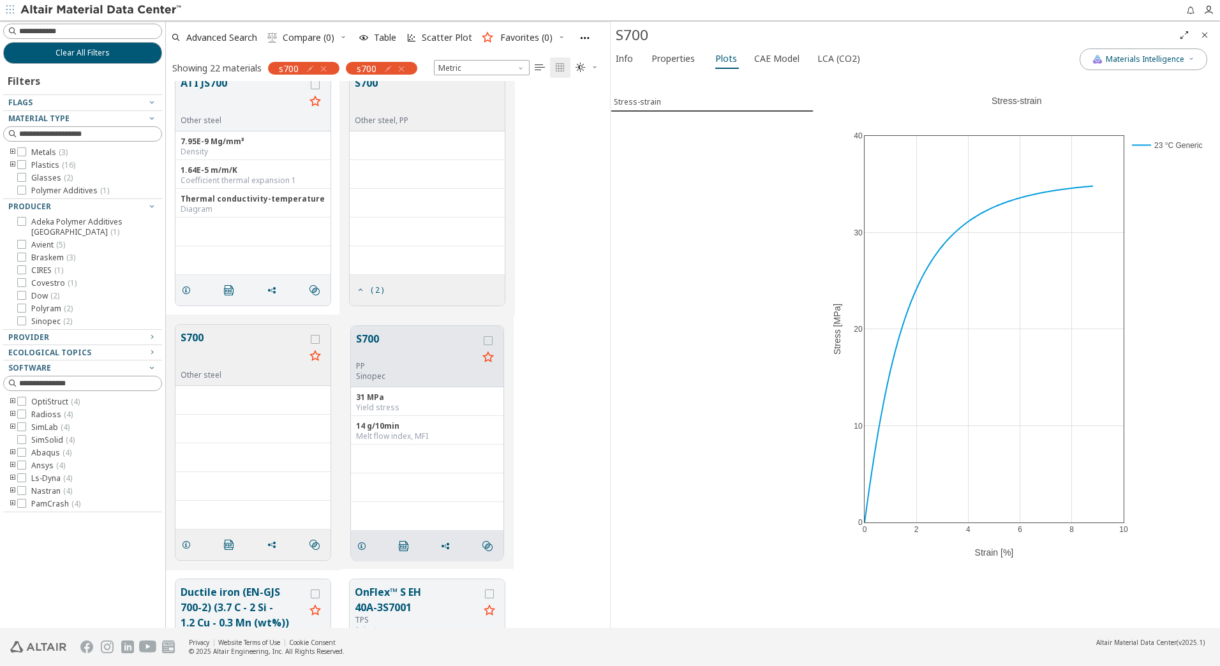
click at [775, 70] on div "Info Properties Plots CAE Model LCA (CO2)" at bounding box center [845, 60] width 469 height 24
click at [205, 337] on button "S700" at bounding box center [243, 350] width 124 height 40
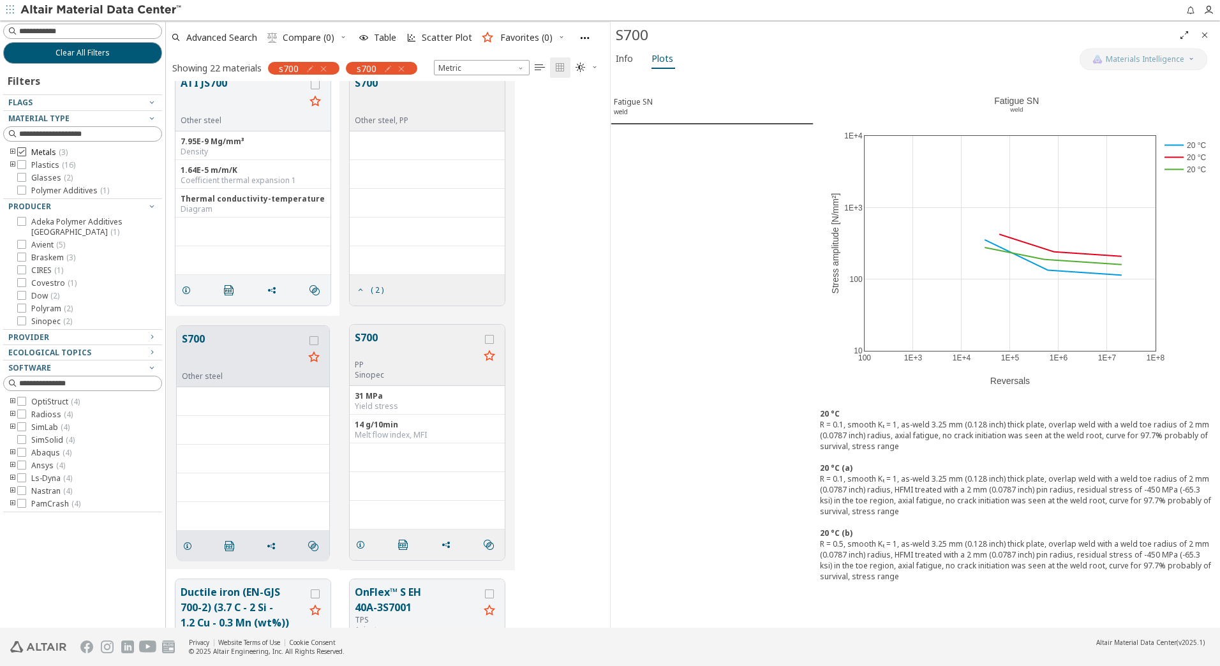
click at [21, 153] on icon at bounding box center [21, 151] width 9 height 9
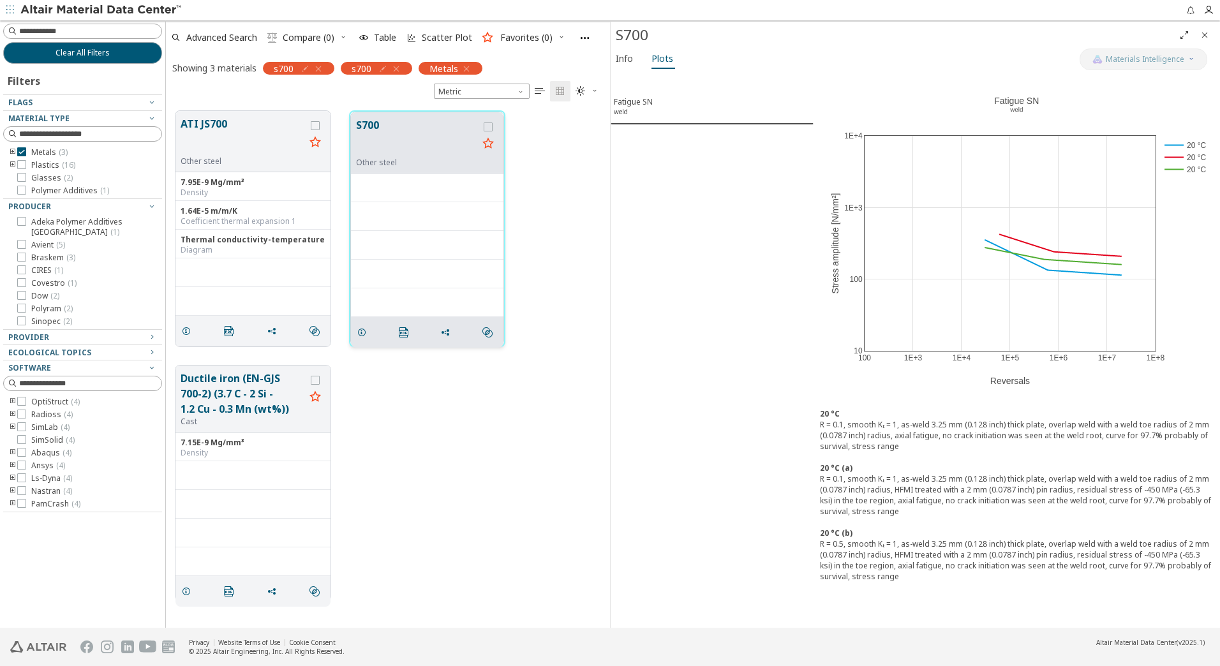
scroll to position [517, 435]
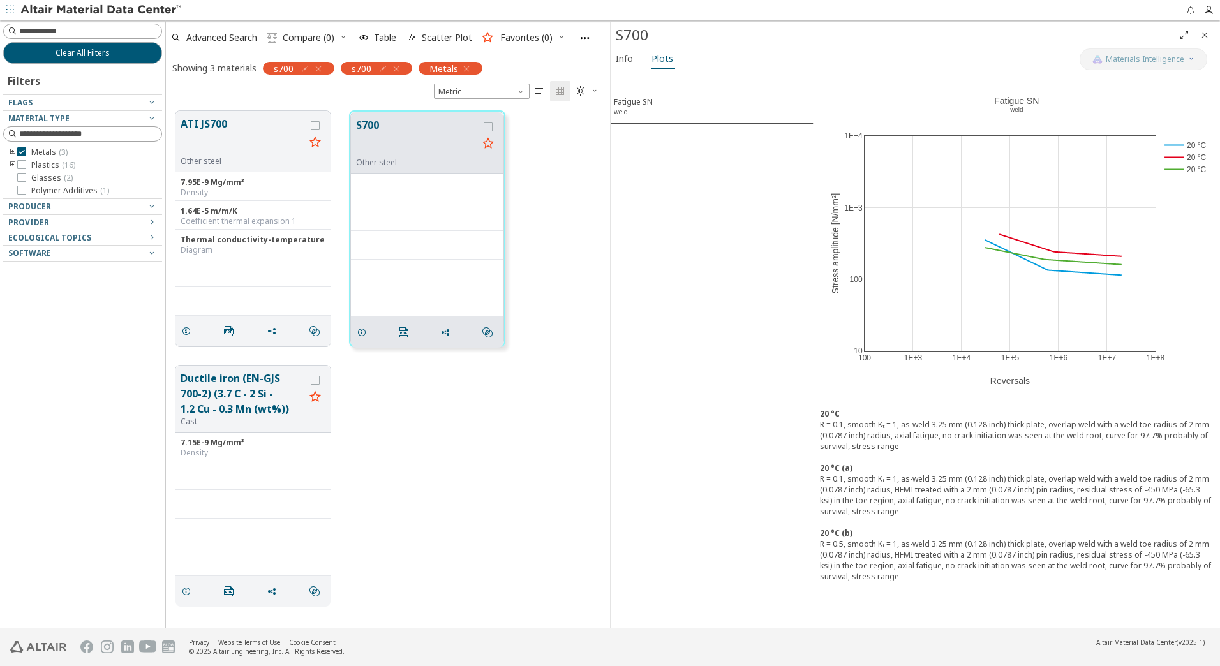
click at [397, 70] on icon "button" at bounding box center [396, 69] width 10 height 10
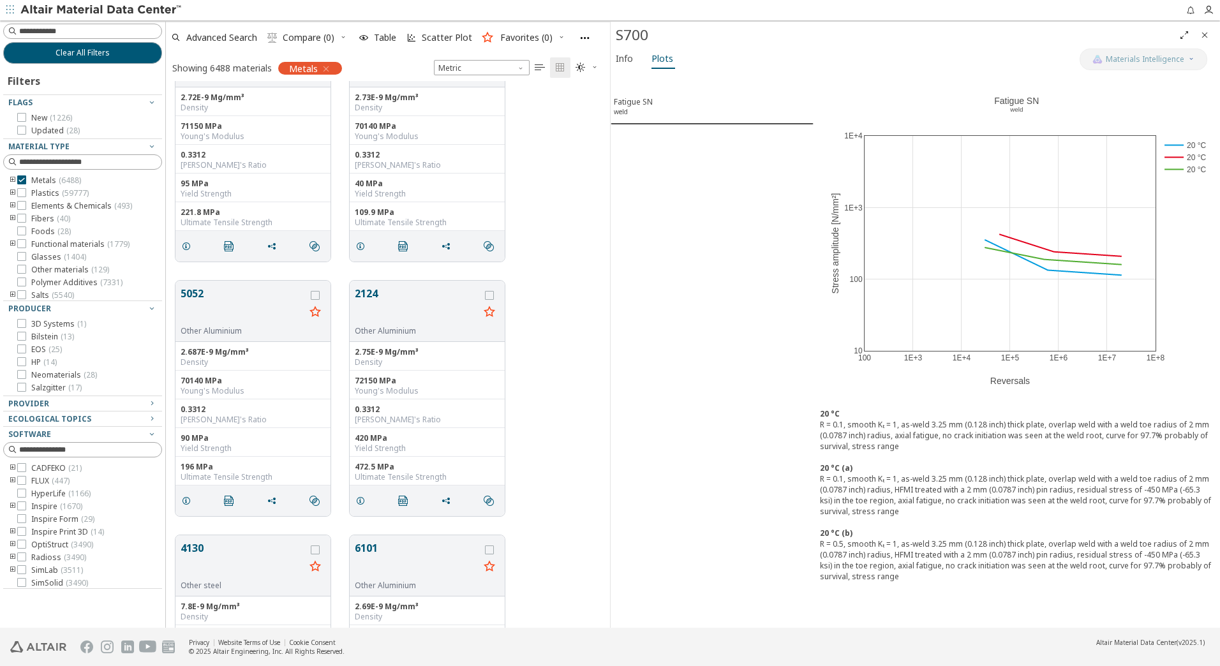
scroll to position [128, 0]
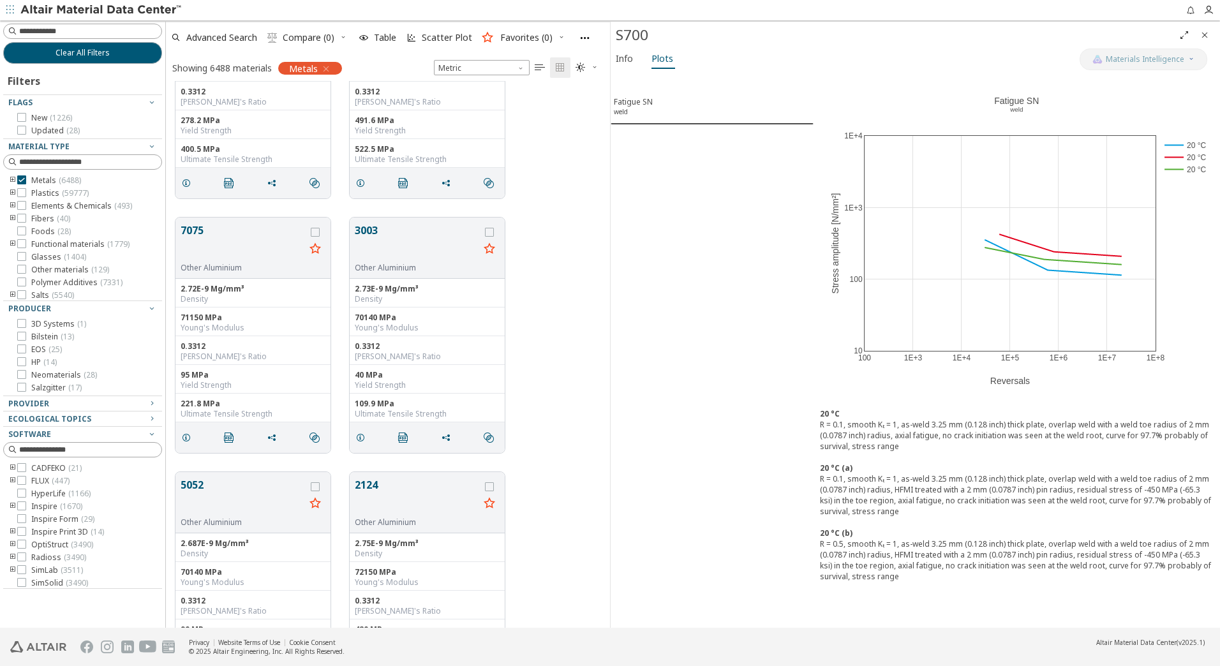
click at [10, 177] on icon "toogle group" at bounding box center [12, 180] width 9 height 10
click at [42, 174] on icon at bounding box center [40, 169] width 9 height 9
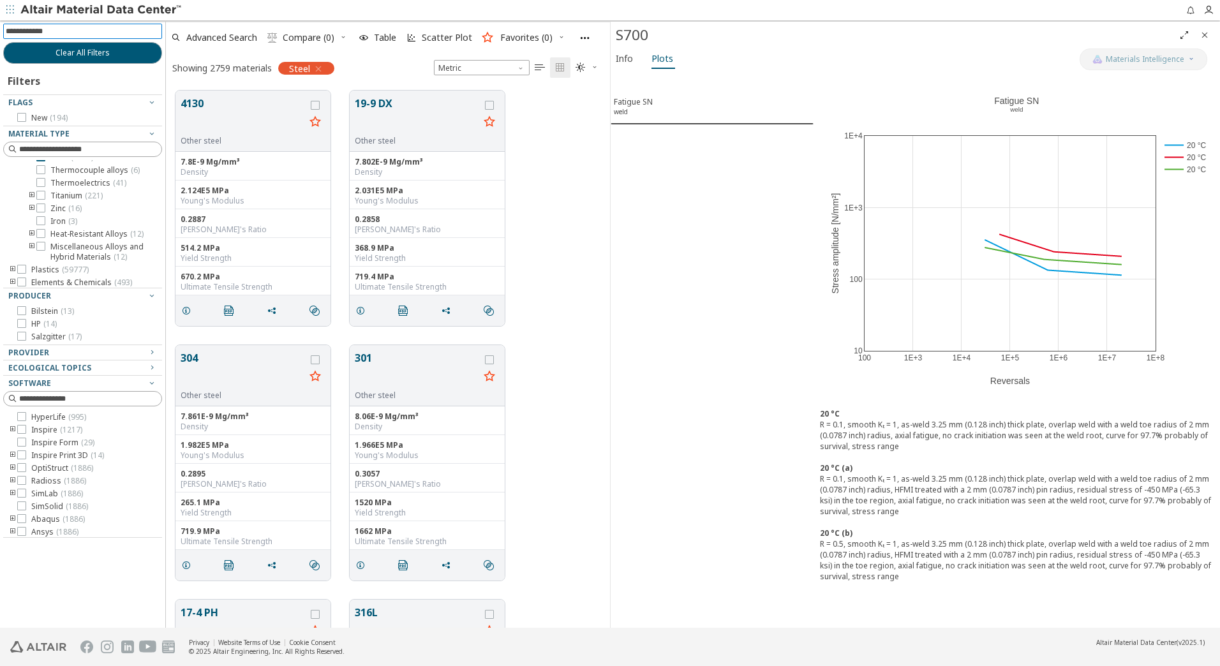
click at [91, 33] on input at bounding box center [84, 31] width 156 height 14
type input "***"
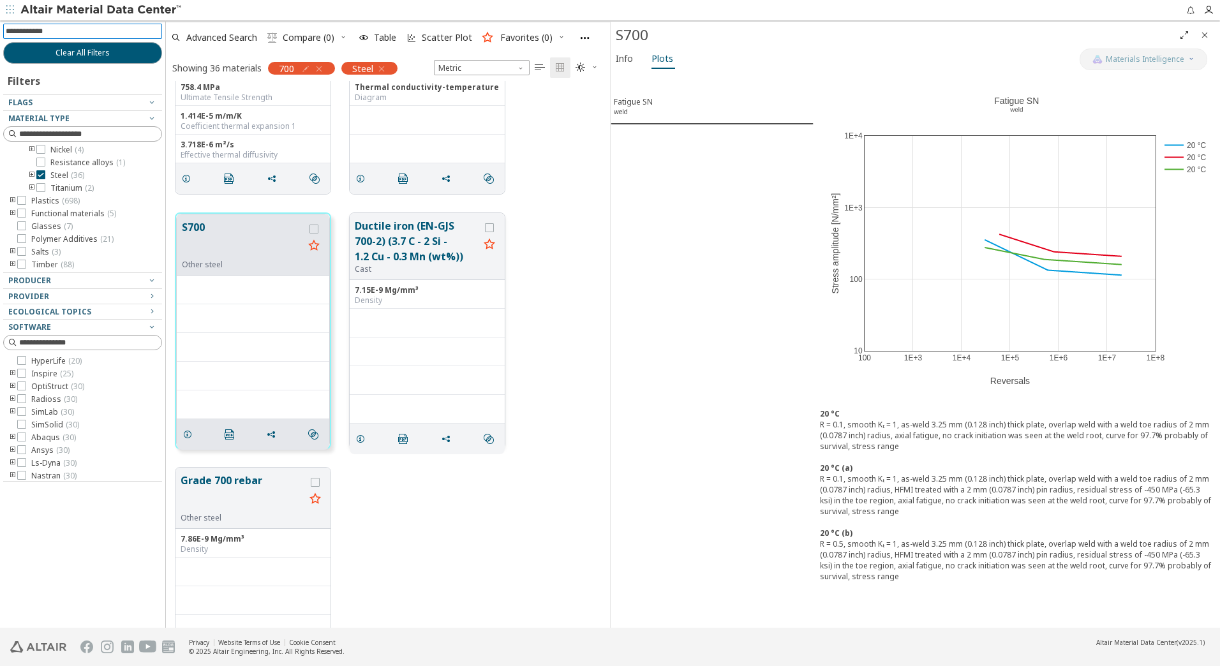
scroll to position [1978, 0]
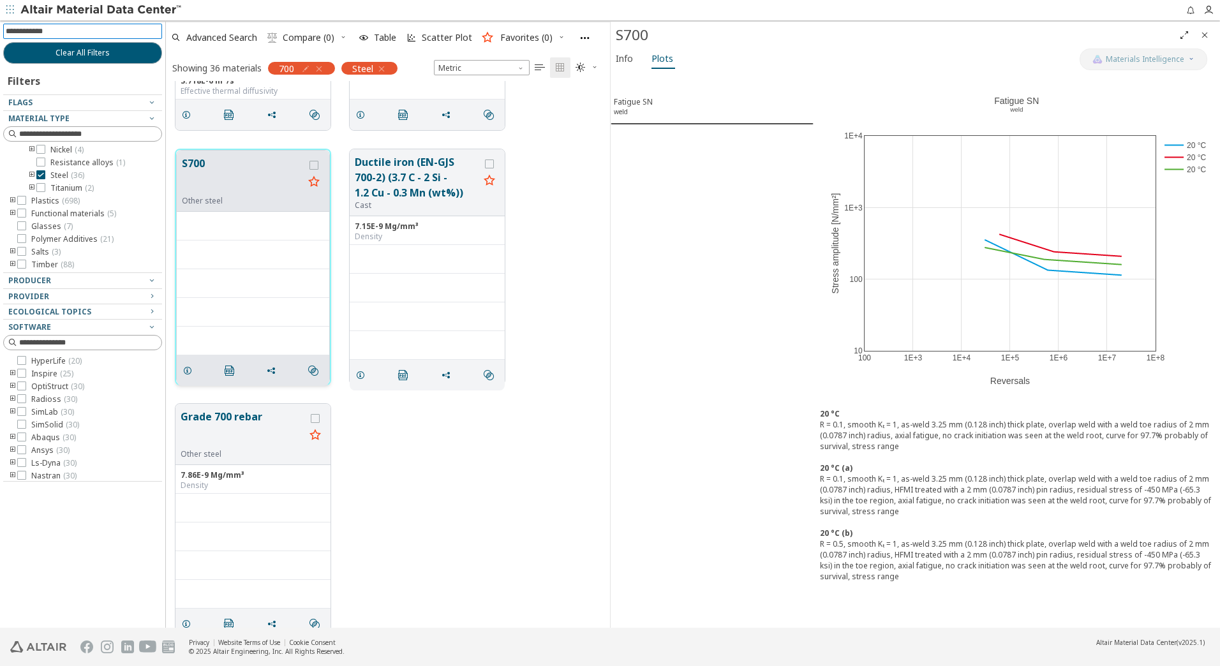
click at [250, 177] on button "S700" at bounding box center [243, 176] width 122 height 40
click at [82, 36] on input at bounding box center [90, 31] width 142 height 13
type input "******"
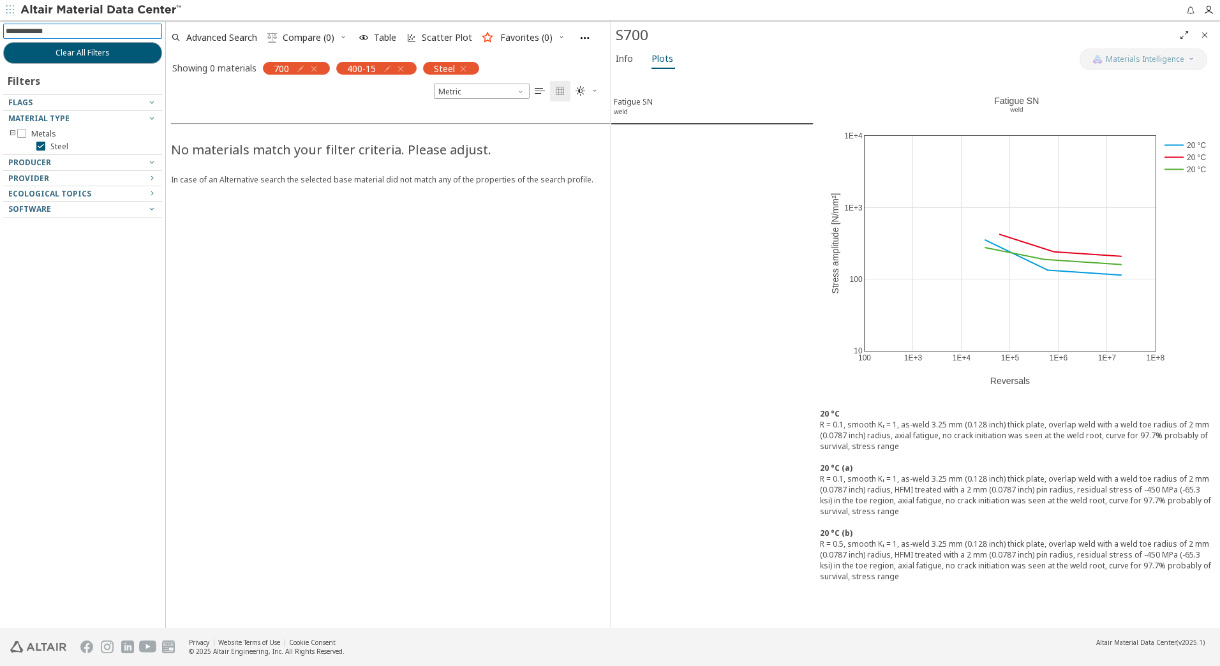
click at [317, 71] on icon "button" at bounding box center [314, 69] width 10 height 10
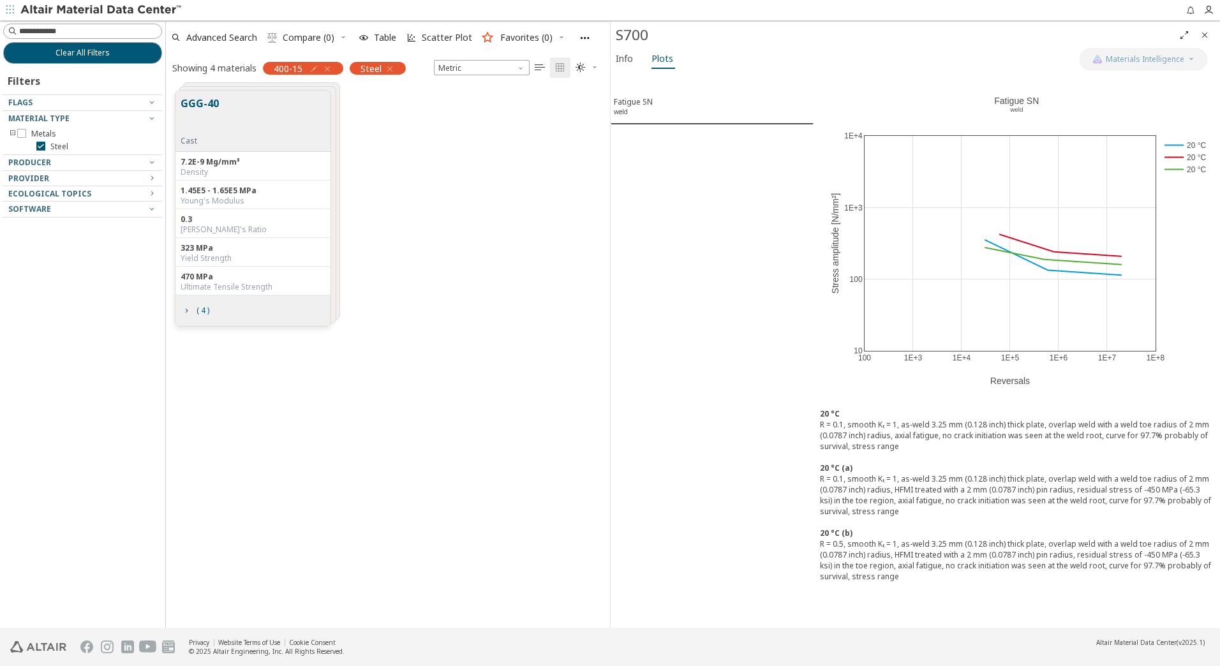
scroll to position [537, 435]
click at [392, 67] on icon "button" at bounding box center [390, 69] width 10 height 10
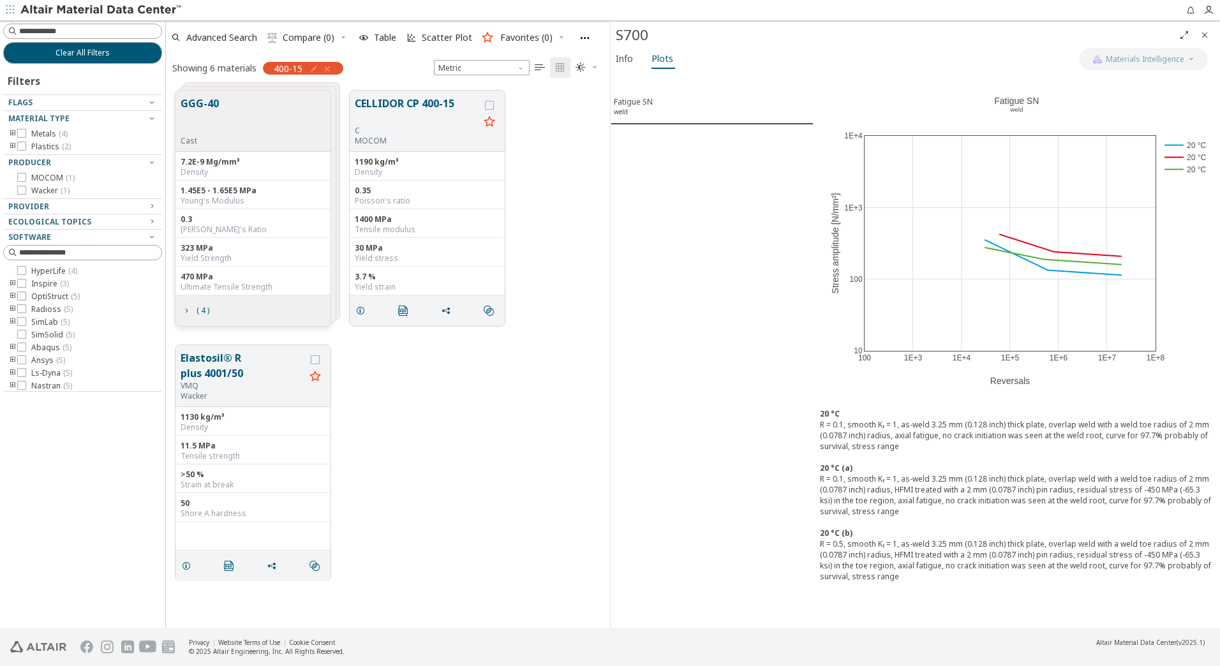
click at [248, 115] on div "GGG-40 Cast" at bounding box center [252, 121] width 155 height 61
click at [207, 105] on button "GGG-40" at bounding box center [200, 116] width 38 height 40
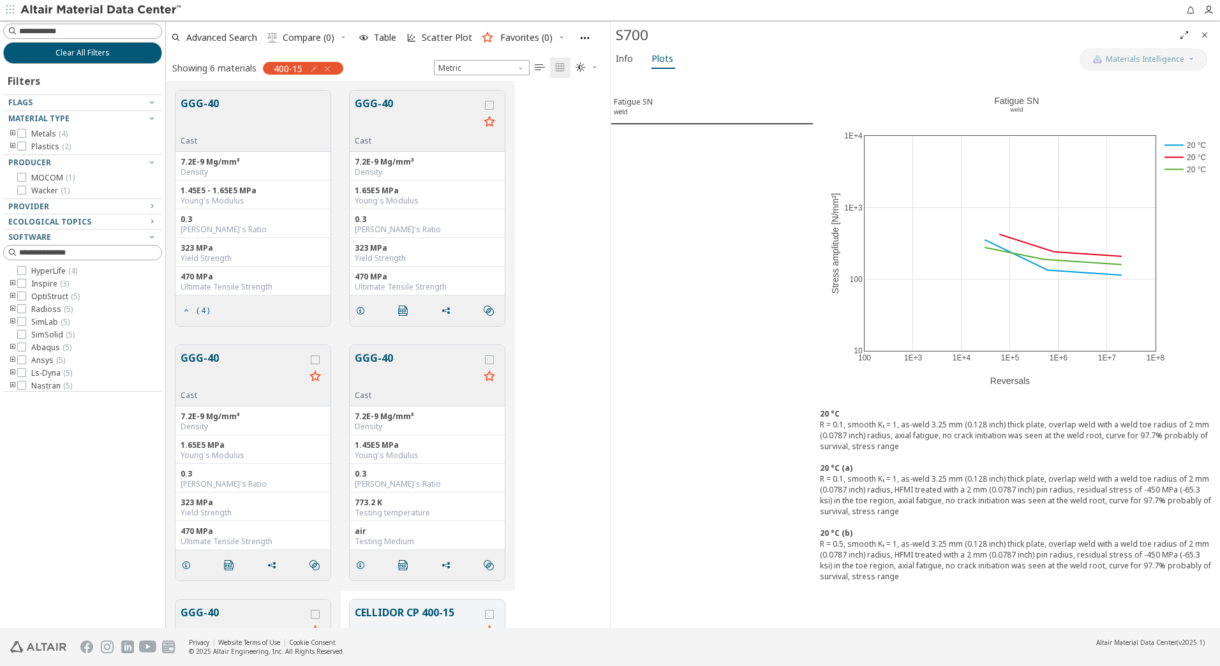
click at [415, 122] on button "GGG-40" at bounding box center [417, 116] width 124 height 40
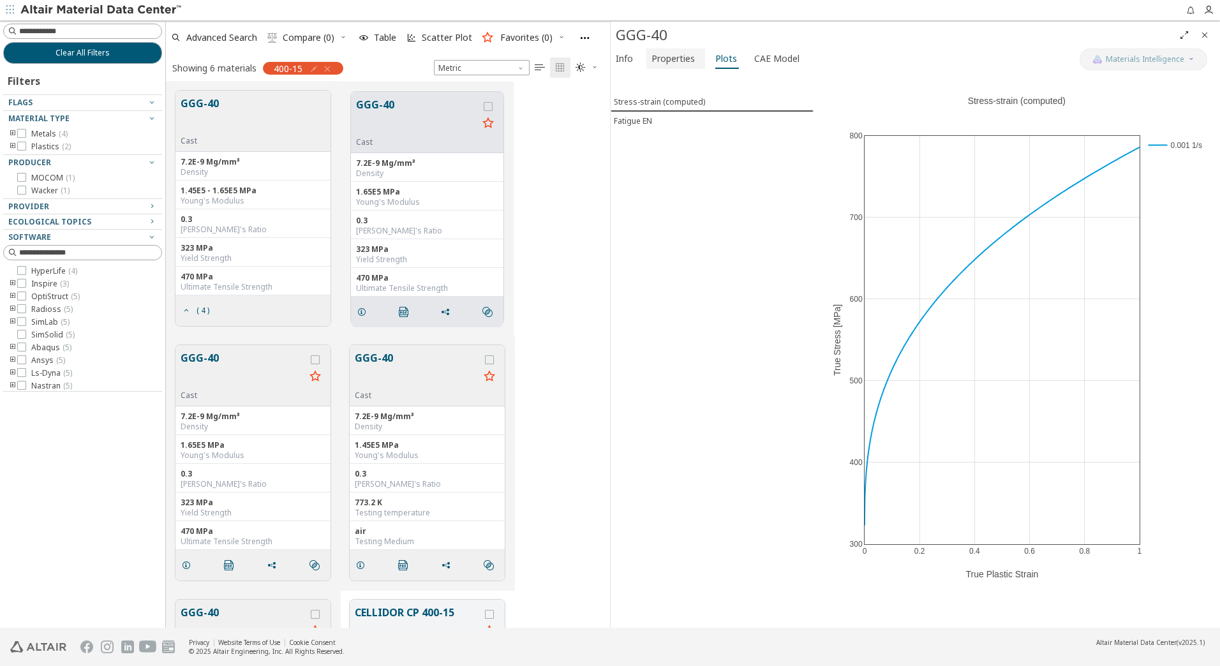
click at [666, 62] on span "Properties" at bounding box center [673, 58] width 43 height 20
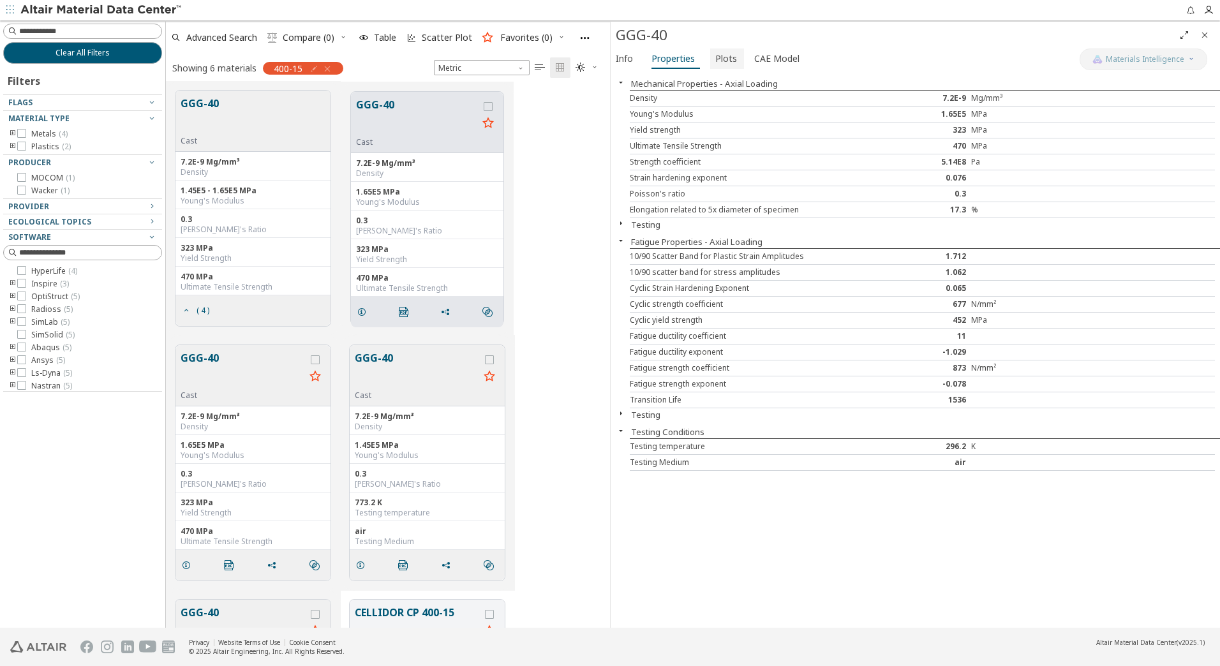
click at [733, 63] on span "Plots" at bounding box center [727, 58] width 24 height 20
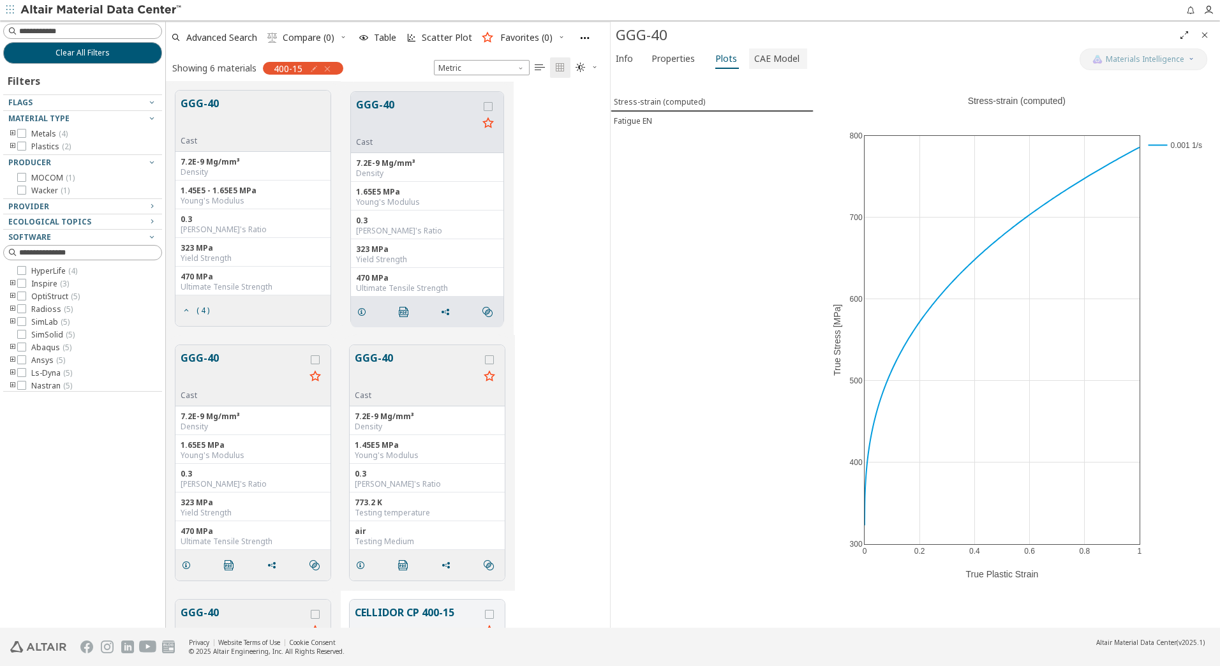
click at [764, 62] on span "CAE Model" at bounding box center [776, 58] width 45 height 20
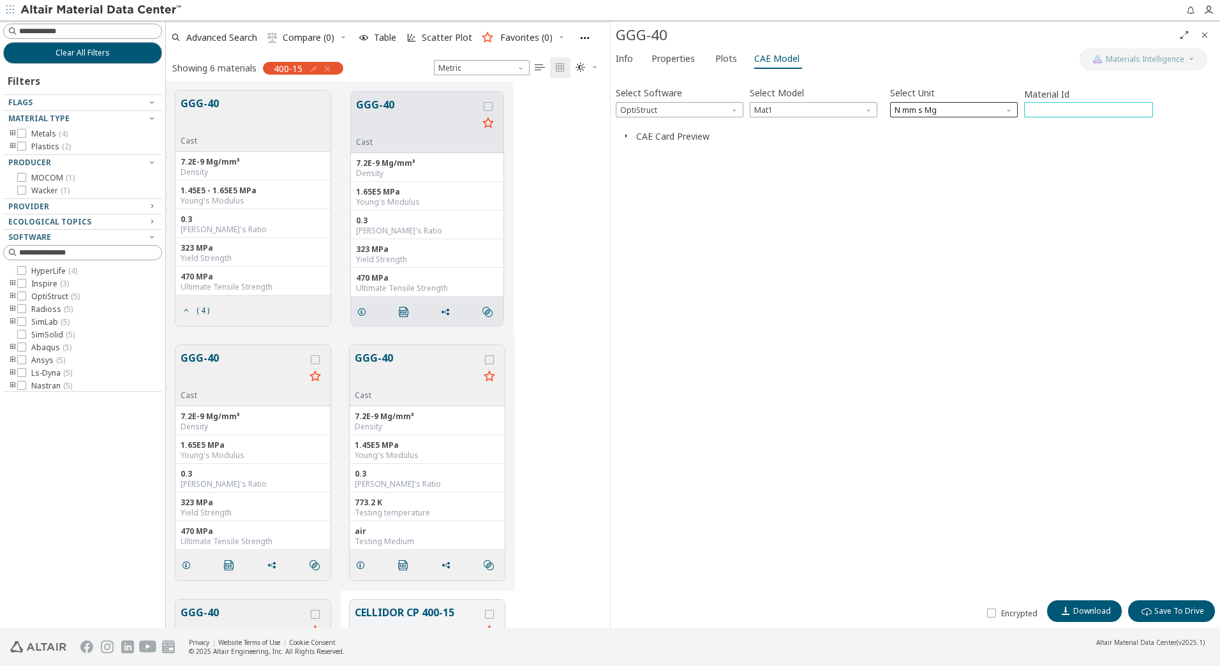
drag, startPoint x: 1089, startPoint y: 113, endPoint x: 1011, endPoint y: 105, distance: 77.7
click at [1011, 105] on div "Select Software OptiStruct Select Model Mat1 Select Unit N mm s Mg Material Id …" at bounding box center [915, 101] width 599 height 34
type input "***"
click at [1087, 610] on span "Download" at bounding box center [1092, 611] width 38 height 10
drag, startPoint x: 331, startPoint y: 67, endPoint x: 179, endPoint y: 27, distance: 157.7
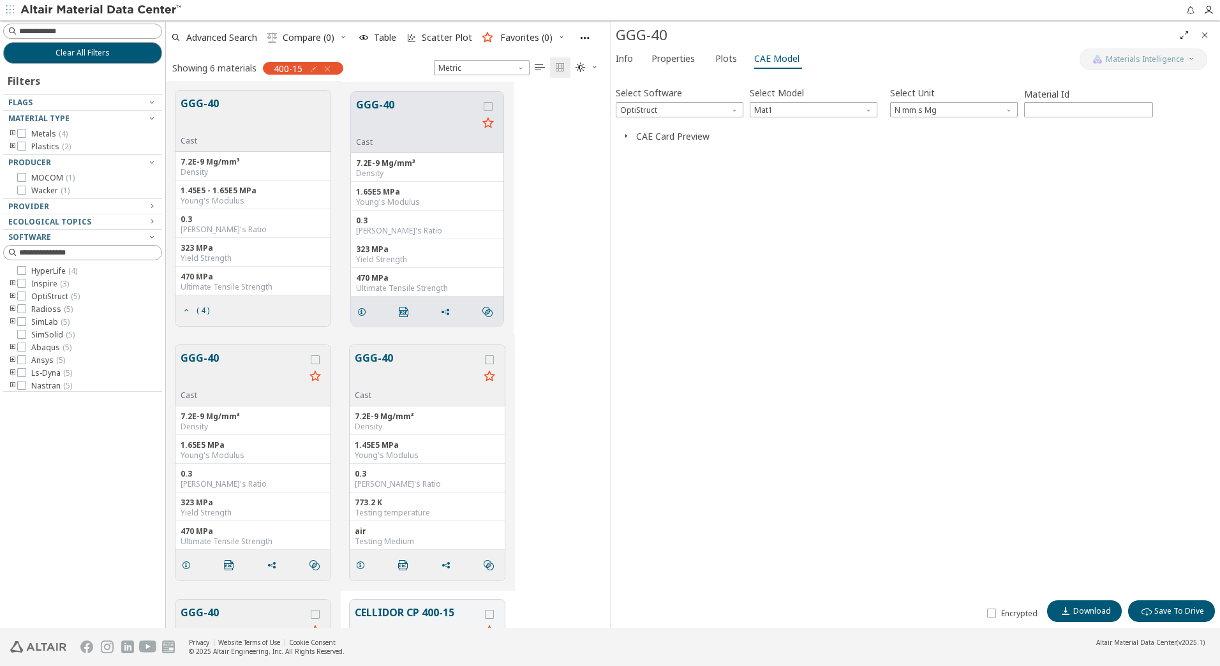
click at [331, 67] on icon "button" at bounding box center [327, 69] width 10 height 10
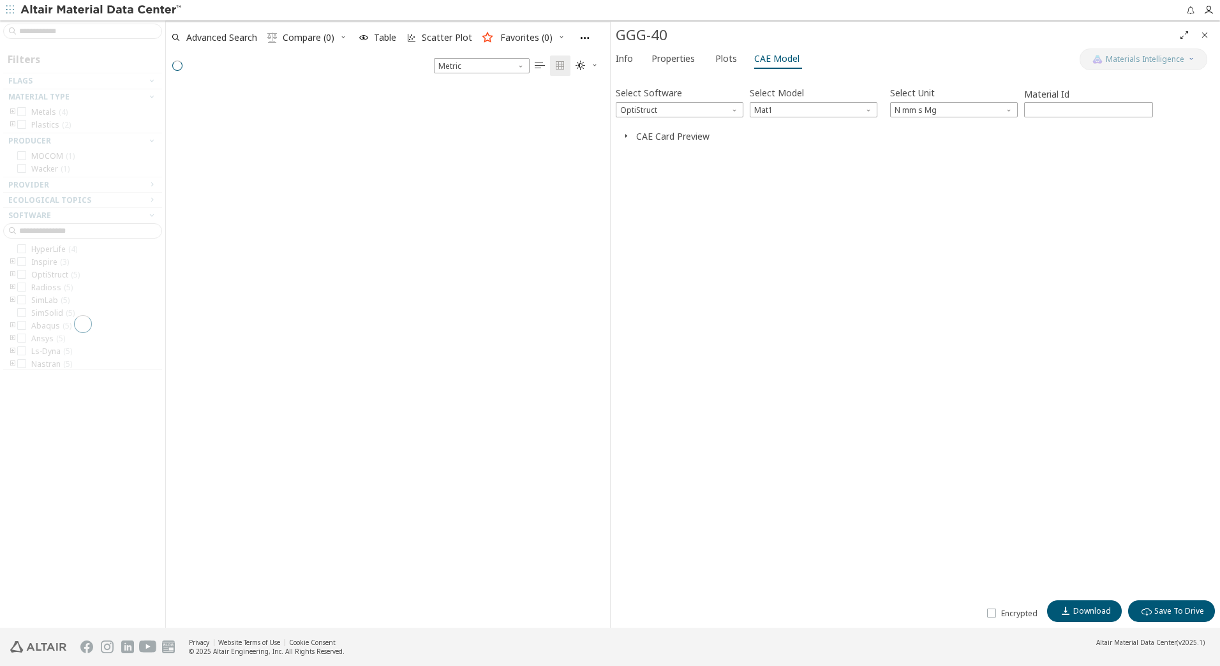
scroll to position [541, 435]
click at [115, 33] on input at bounding box center [90, 31] width 142 height 13
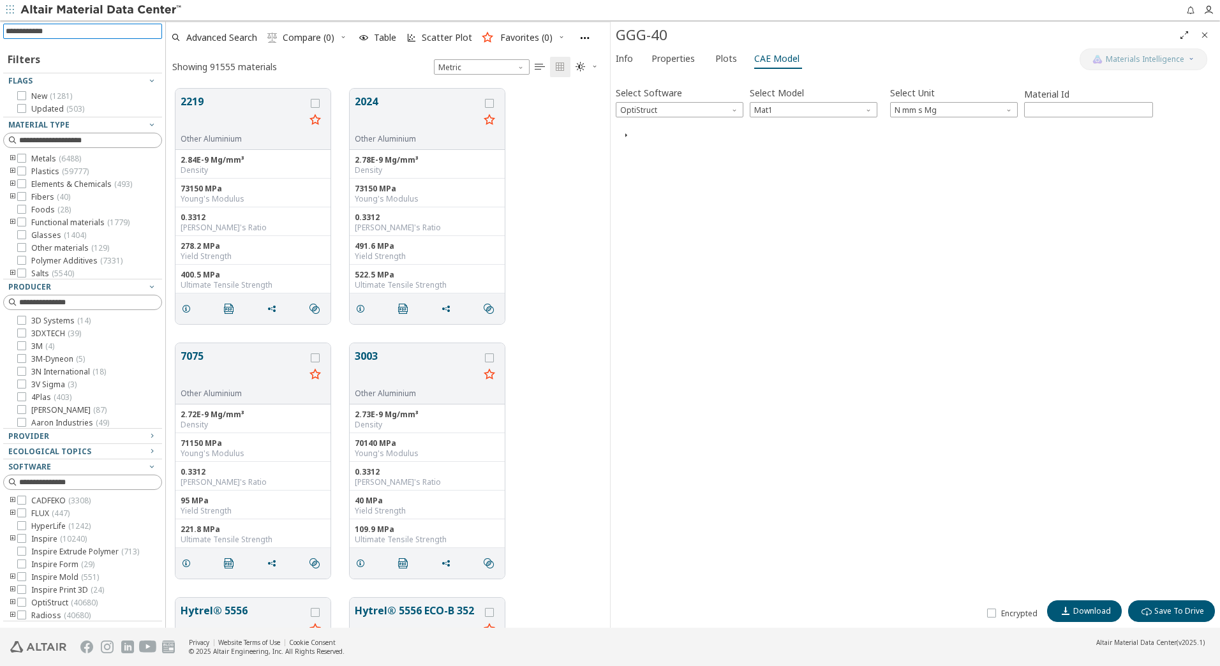
scroll to position [539, 435]
drag, startPoint x: 105, startPoint y: 34, endPoint x: 73, endPoint y: 31, distance: 31.4
click at [73, 31] on input at bounding box center [84, 31] width 156 height 14
type input "******"
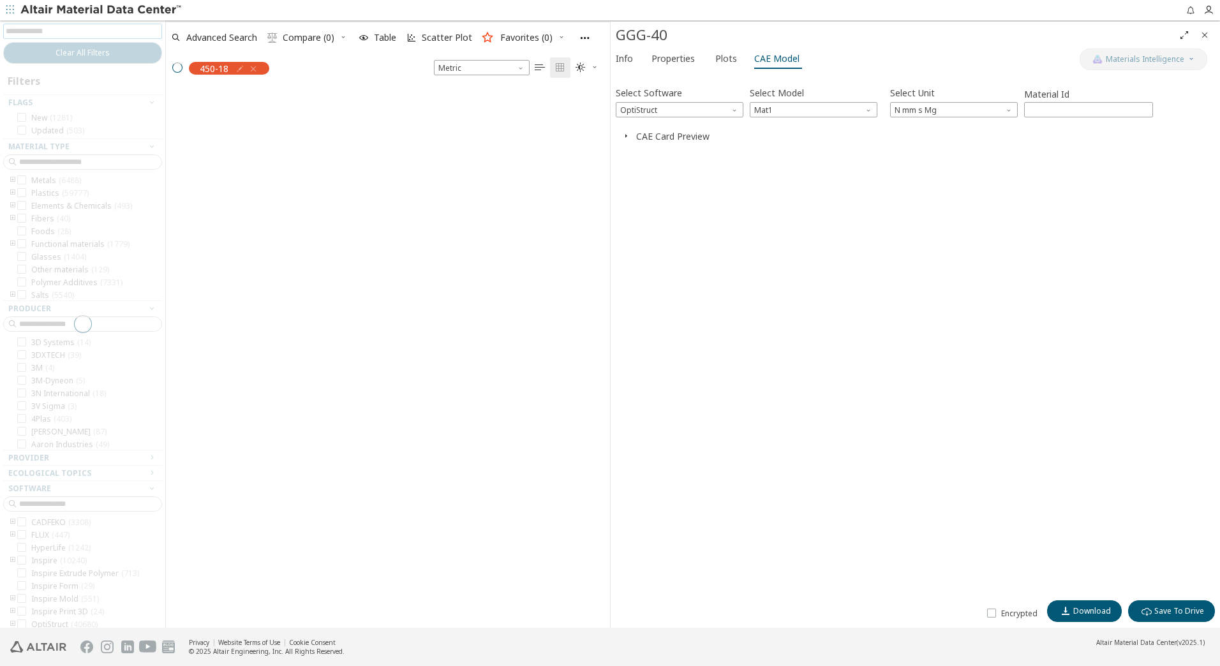
scroll to position [537, 435]
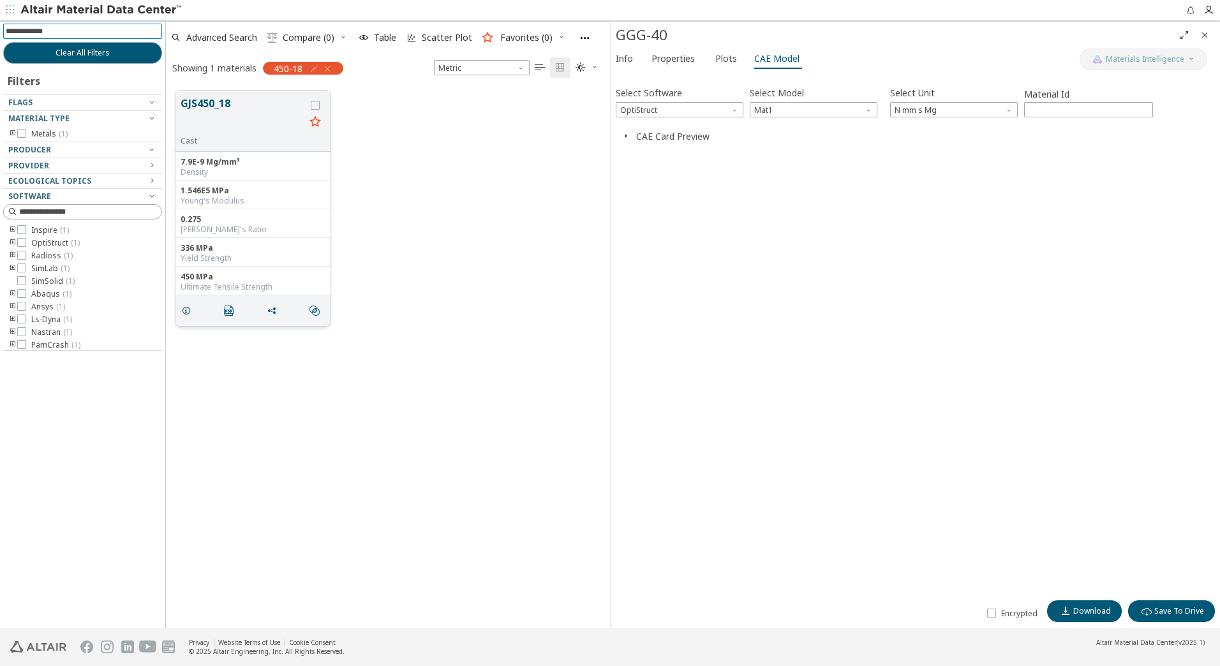
click at [240, 120] on button "GJS450_18" at bounding box center [243, 116] width 124 height 40
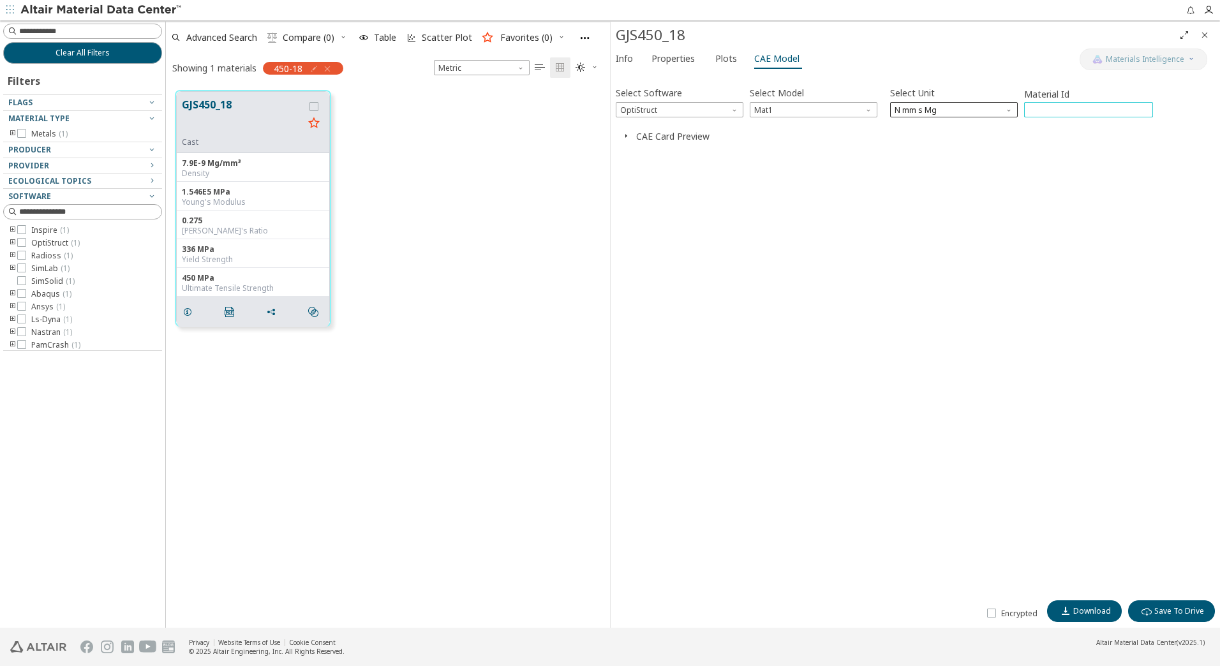
drag, startPoint x: 1042, startPoint y: 114, endPoint x: 1006, endPoint y: 110, distance: 36.6
click at [1006, 110] on div "Select Software OptiStruct Select Model Mat1 Select Unit N mm s Mg Material Id …" at bounding box center [915, 101] width 599 height 34
type input "***"
click at [722, 63] on span "Plots" at bounding box center [726, 58] width 22 height 20
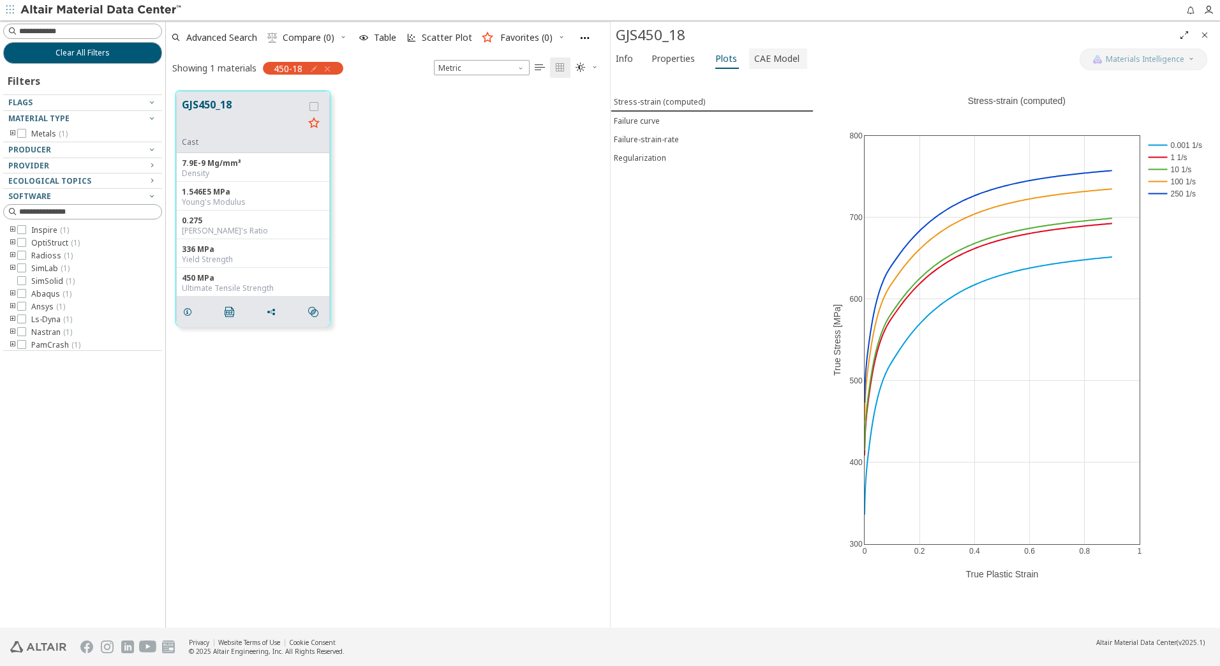
click at [773, 58] on span "CAE Model" at bounding box center [776, 58] width 45 height 20
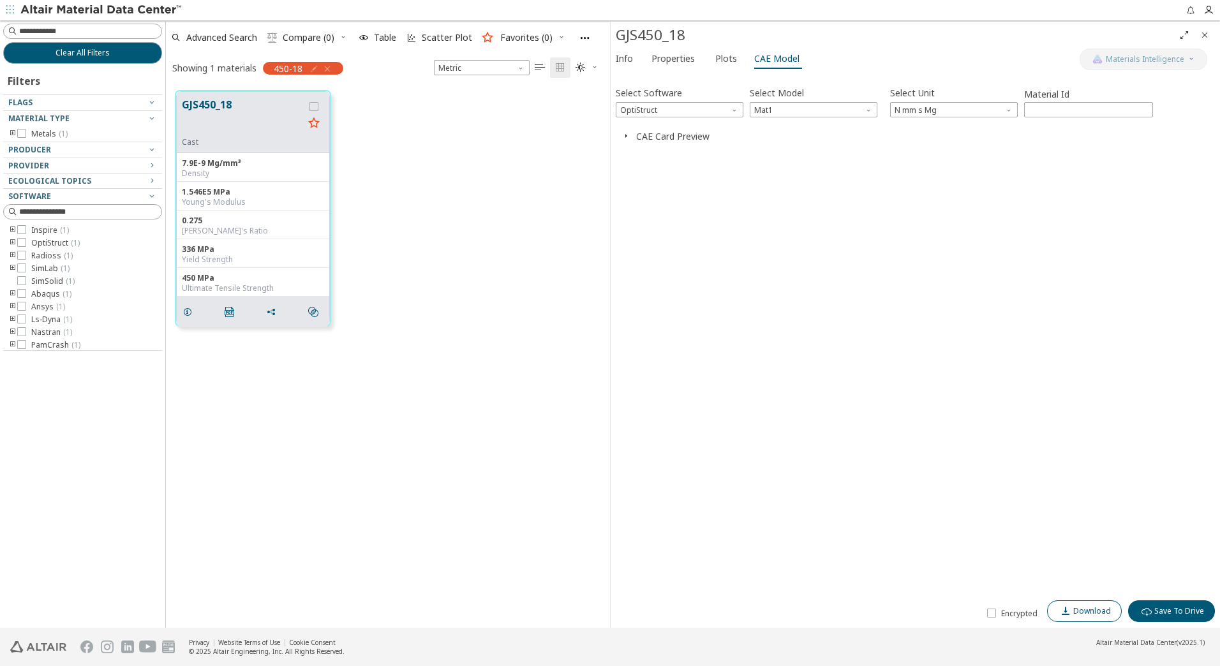
click at [1074, 613] on span "Download" at bounding box center [1084, 611] width 53 height 10
click at [327, 67] on icon "button" at bounding box center [327, 69] width 10 height 10
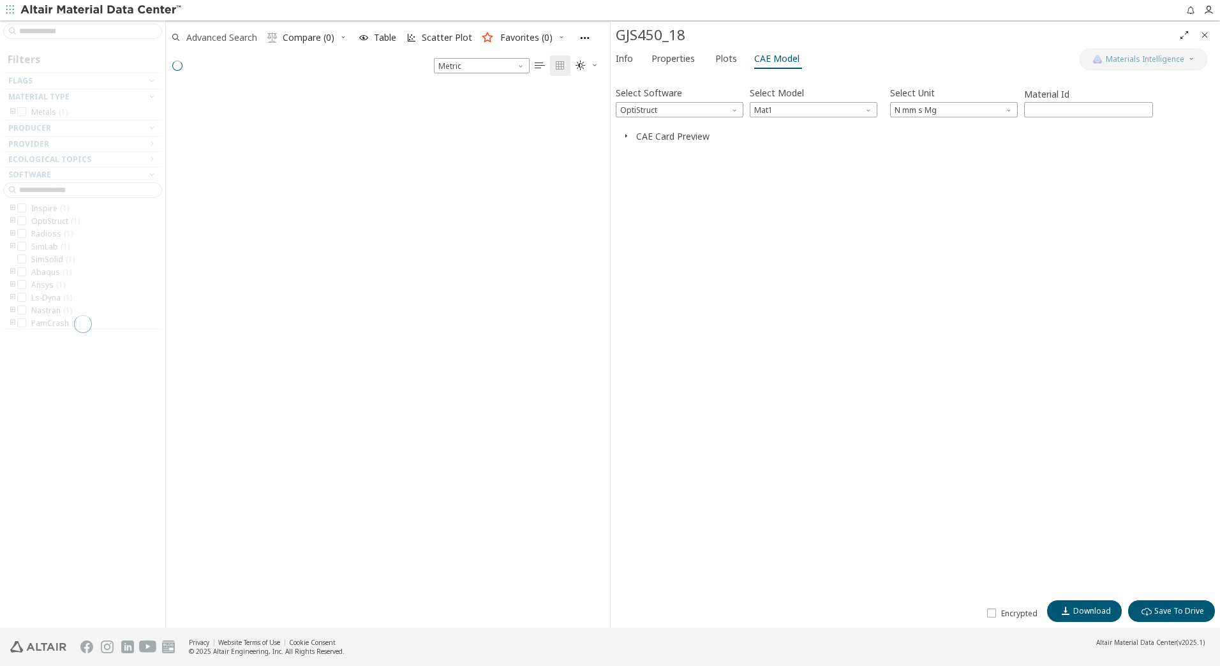
scroll to position [541, 435]
click at [84, 26] on div at bounding box center [82, 323] width 165 height 607
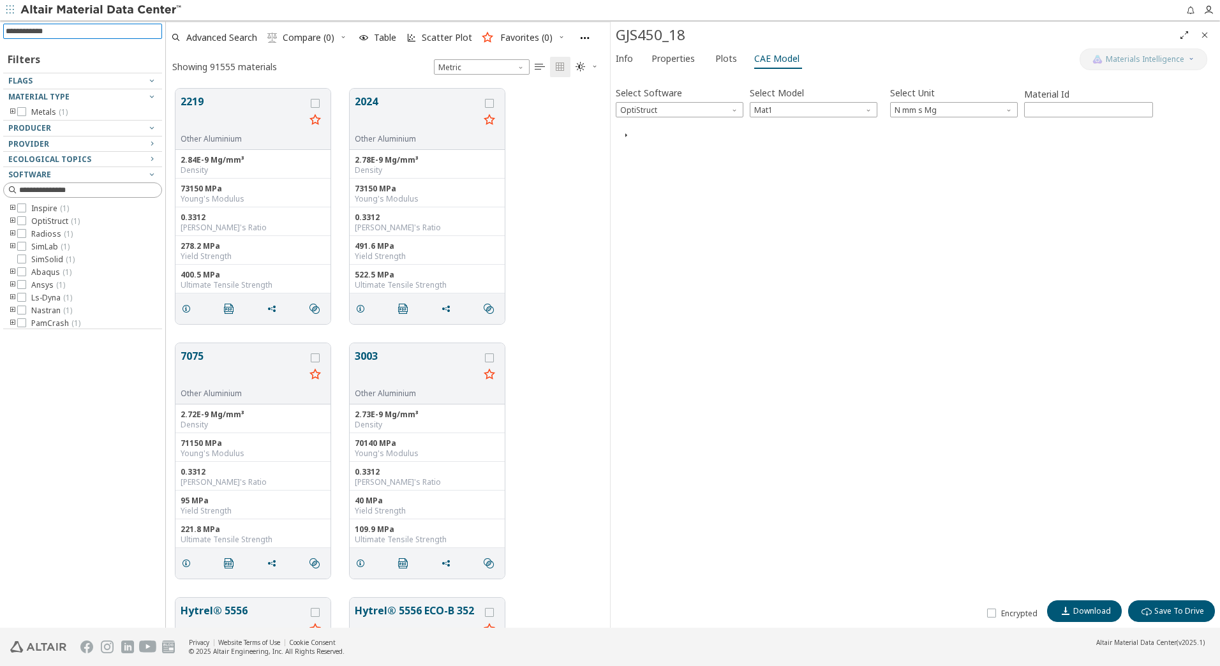
click at [76, 31] on input at bounding box center [84, 31] width 156 height 14
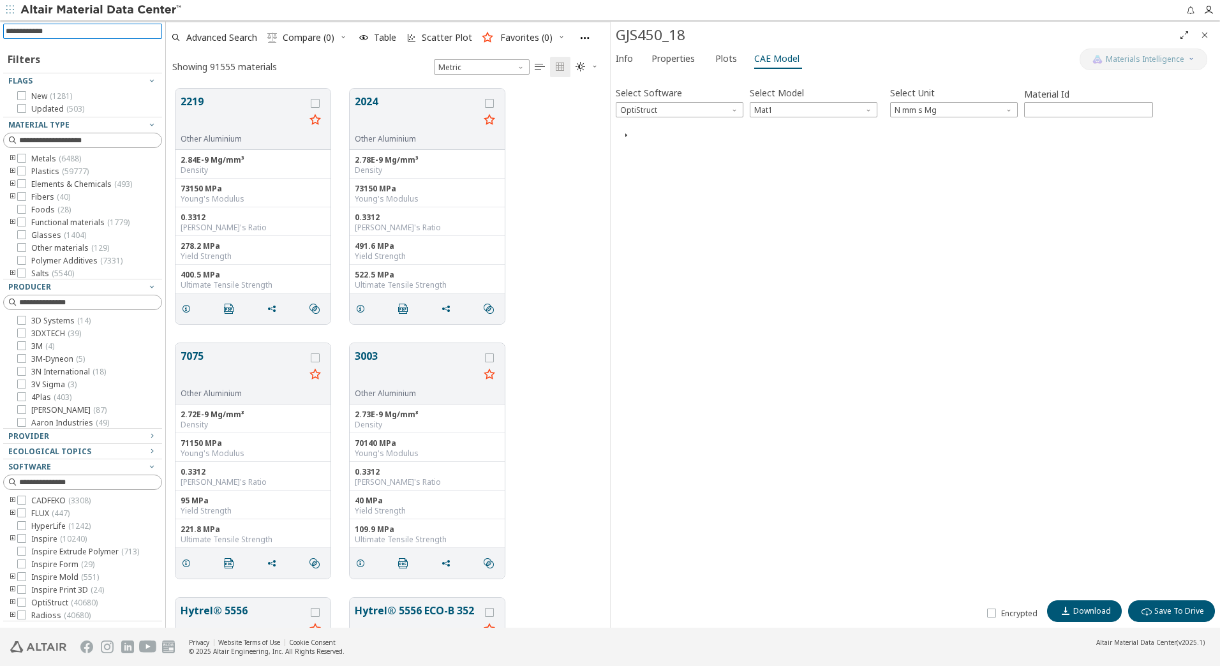
drag, startPoint x: 76, startPoint y: 31, endPoint x: 0, endPoint y: 15, distance: 77.6
click at [0, 15] on html "Feedback Filters Flags New ( 1281 ) Updated ( 503 ) Material Type Metals ( 6488…" at bounding box center [610, 333] width 1220 height 666
type input "******"
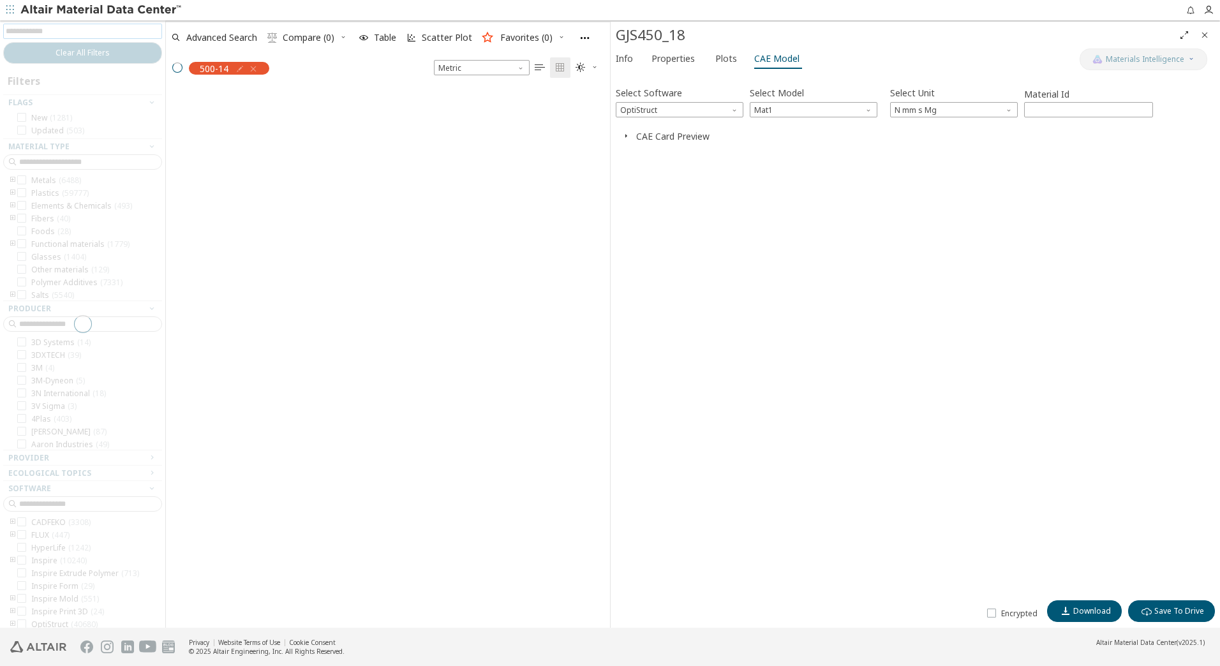
scroll to position [537, 435]
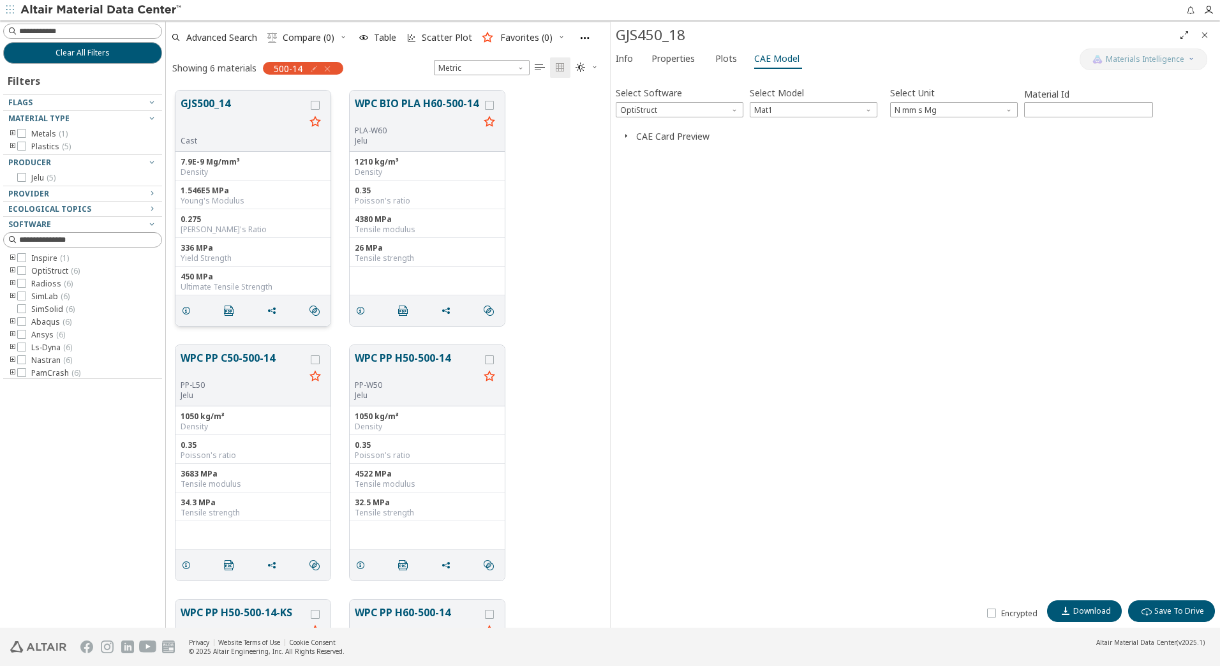
click at [212, 103] on button "GJS500_14" at bounding box center [243, 116] width 124 height 40
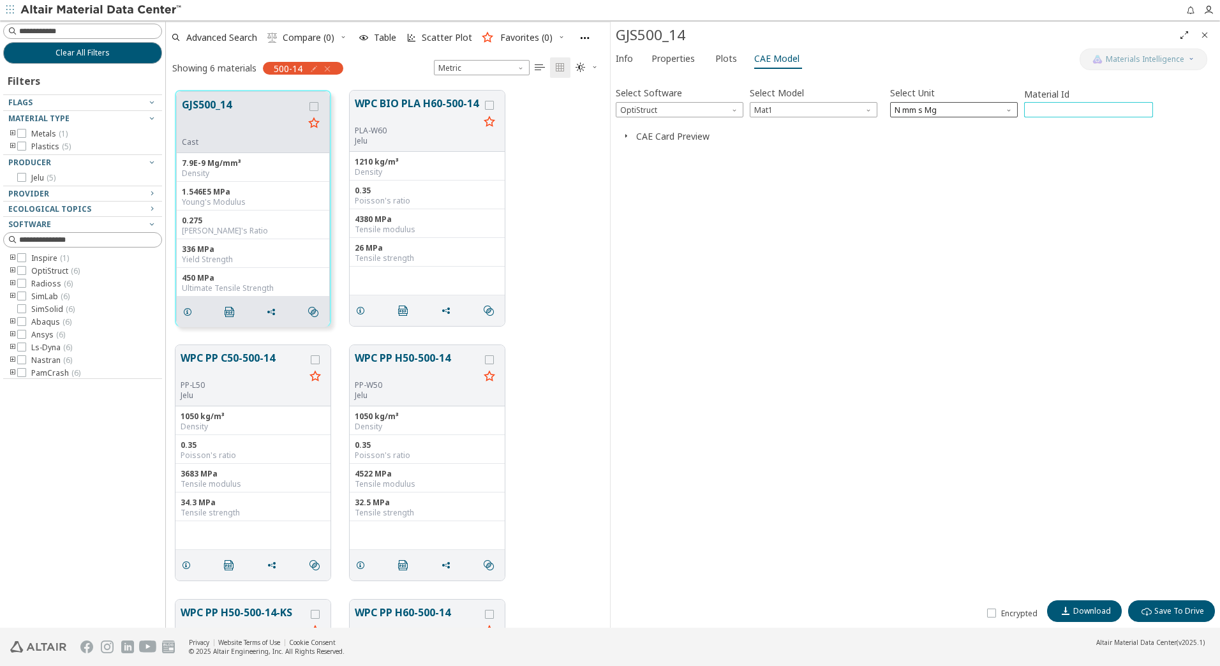
drag, startPoint x: 1064, startPoint y: 110, endPoint x: 1004, endPoint y: 105, distance: 60.2
click at [1004, 105] on div "Select Software OptiStruct Select Model Mat1 Select Unit N mm s Mg Material Id …" at bounding box center [915, 101] width 599 height 34
type input "***"
click at [724, 61] on span "Plots" at bounding box center [726, 58] width 22 height 20
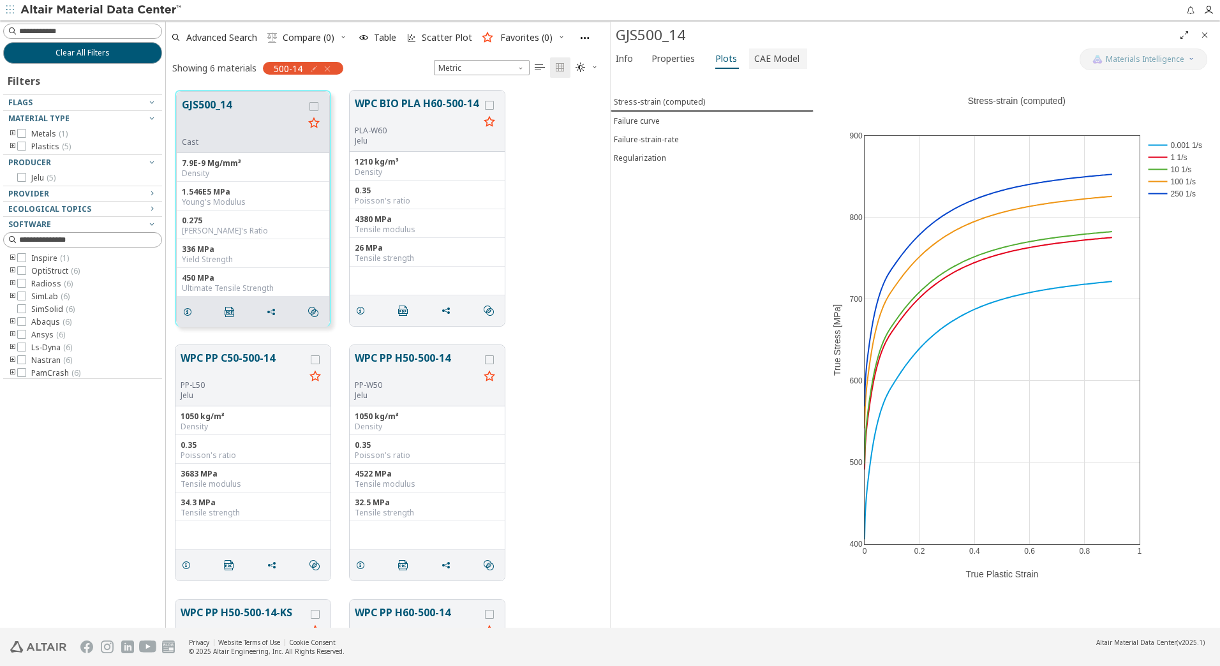
click at [789, 63] on span "CAE Model" at bounding box center [776, 58] width 45 height 20
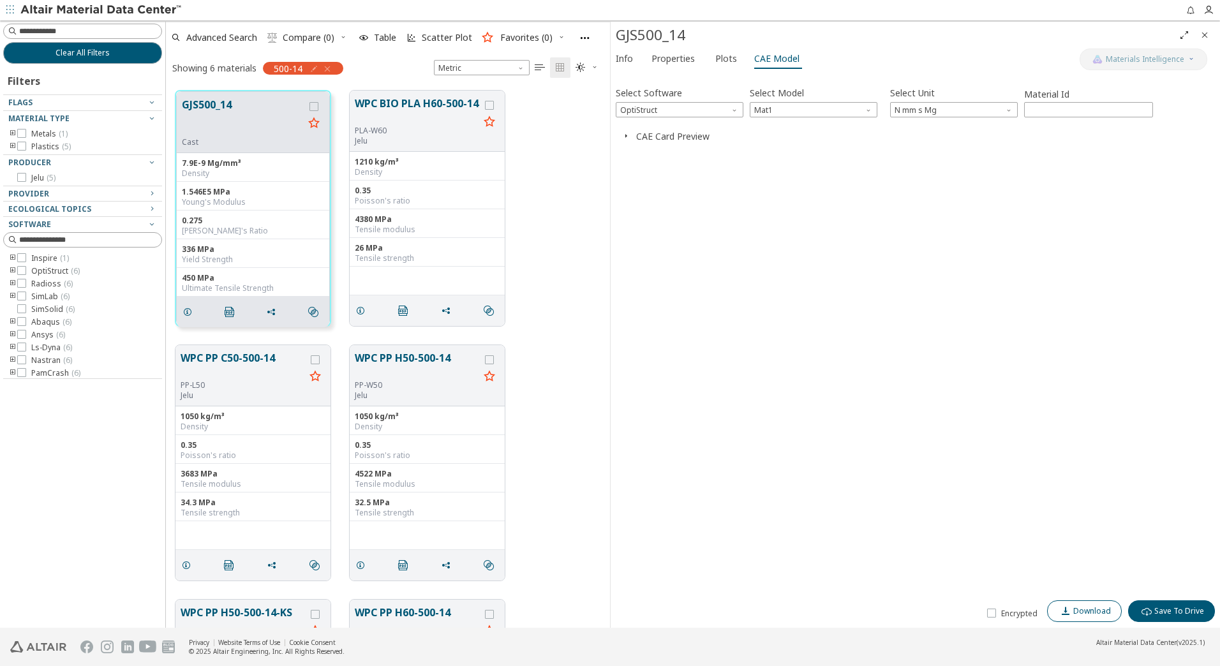
click at [1103, 613] on span "Download" at bounding box center [1092, 611] width 38 height 10
click at [75, 30] on input at bounding box center [90, 31] width 142 height 13
type input "*****"
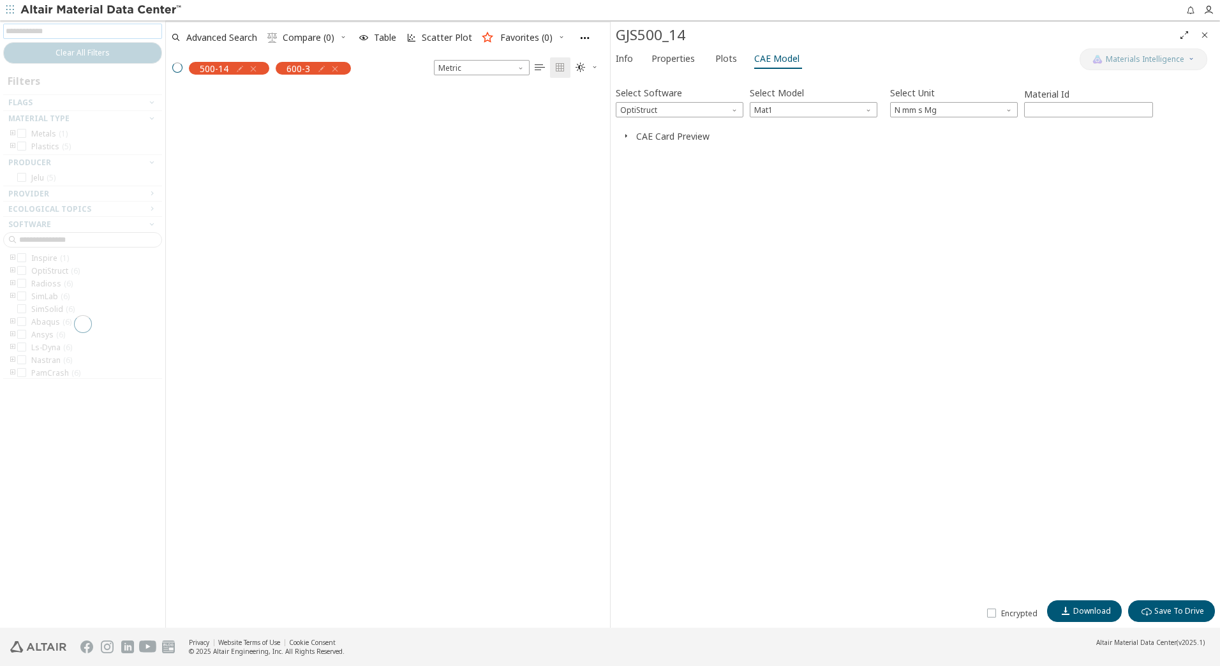
scroll to position [10, 10]
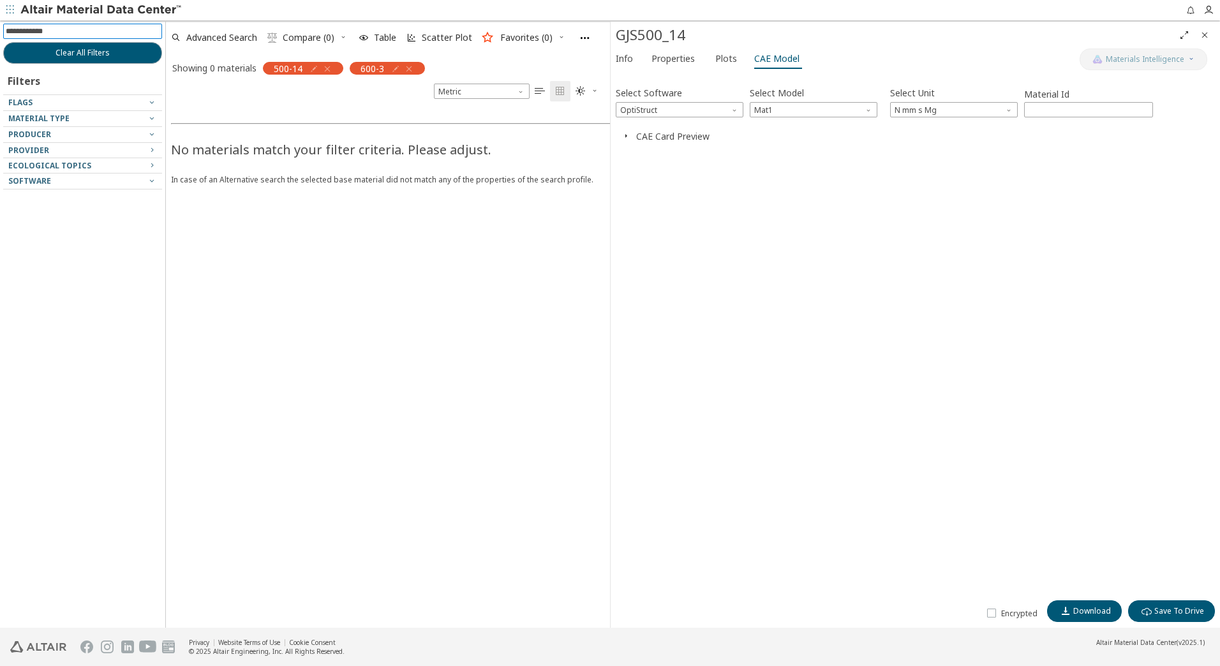
click at [331, 68] on icon "button" at bounding box center [327, 69] width 10 height 10
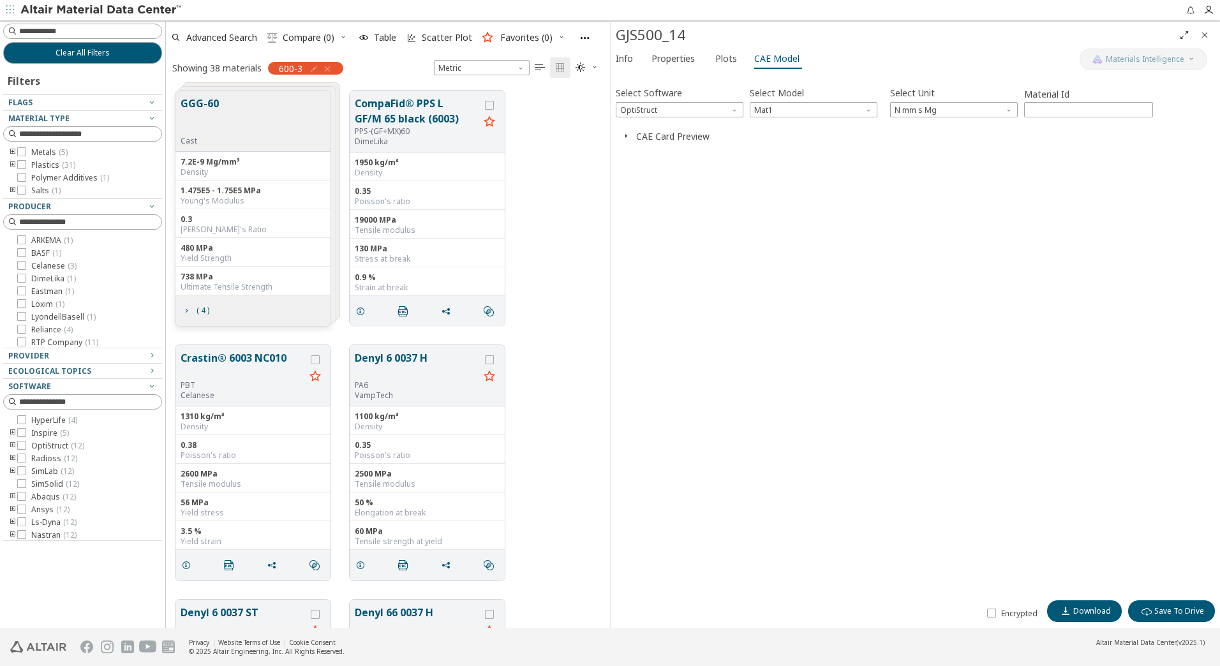
scroll to position [537, 435]
click at [248, 123] on div "GGG-60 Cast" at bounding box center [252, 121] width 155 height 61
click at [190, 309] on icon "grid" at bounding box center [186, 311] width 10 height 10
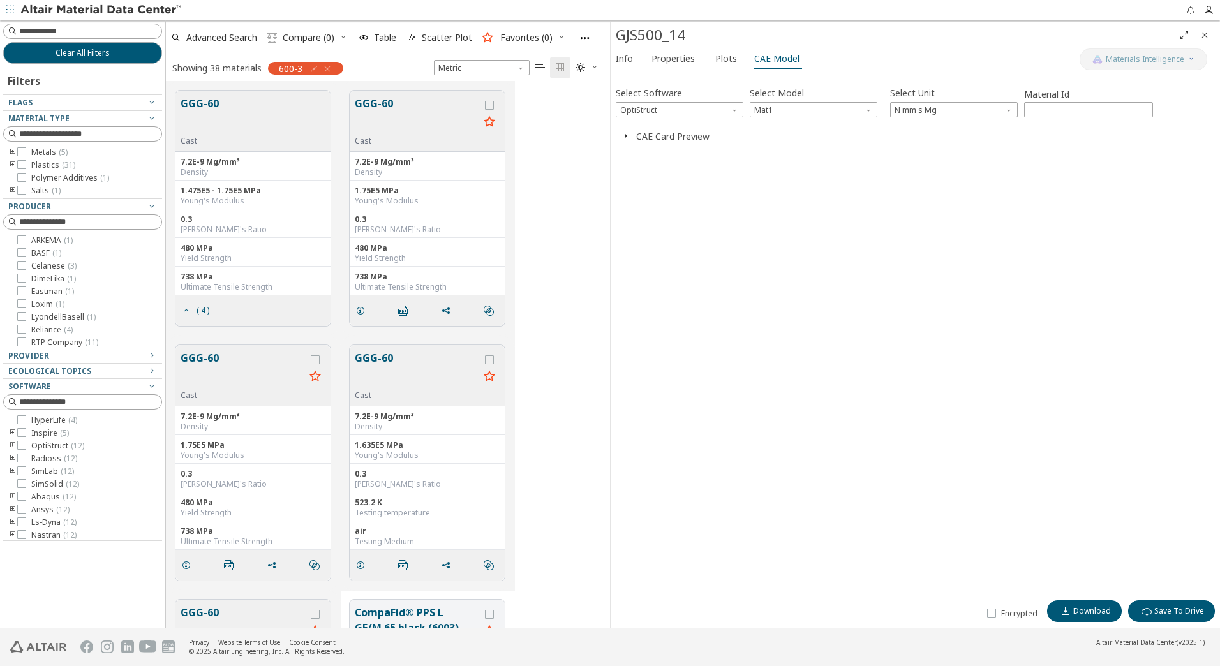
click at [397, 114] on button "GGG-60" at bounding box center [417, 116] width 124 height 40
click at [715, 62] on span "Plots" at bounding box center [726, 58] width 22 height 20
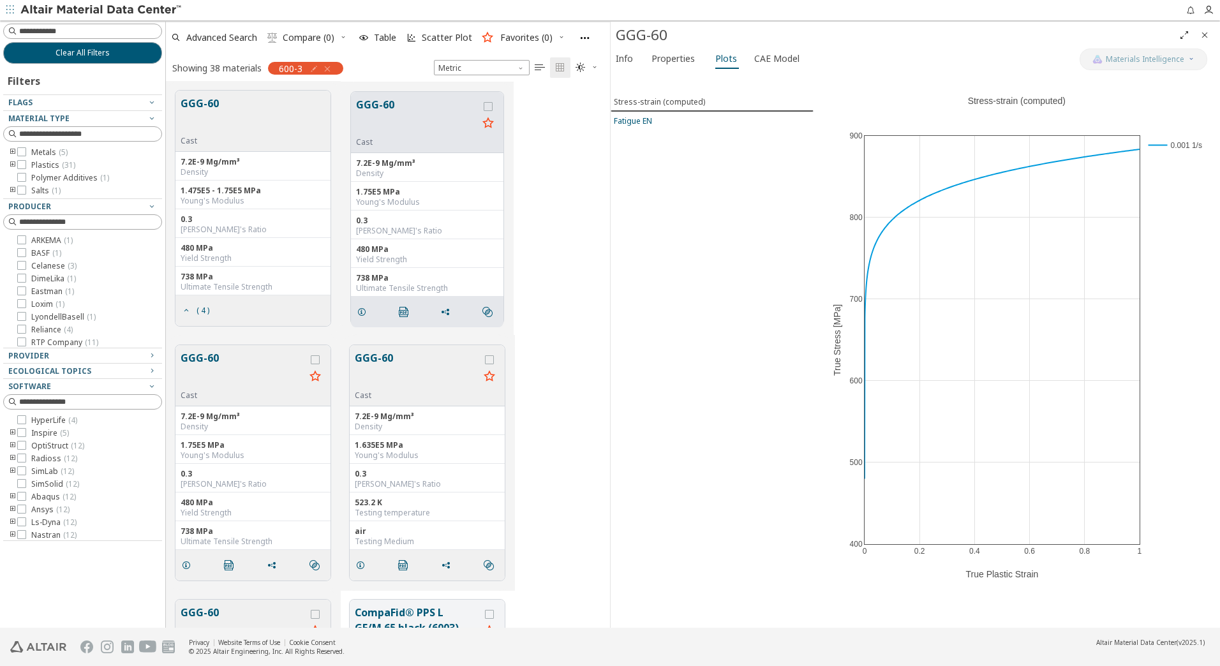
click at [639, 122] on div "Fatigue EN" at bounding box center [633, 120] width 38 height 11
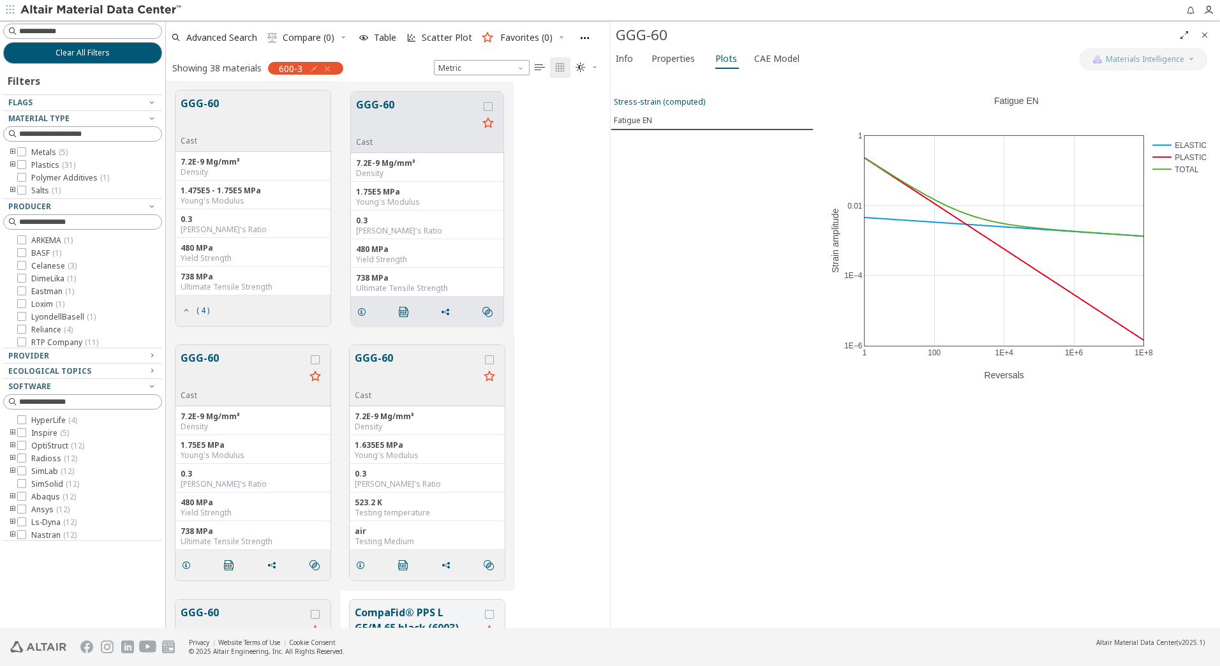
click at [669, 102] on div "Stress-strain (computed)" at bounding box center [659, 101] width 91 height 11
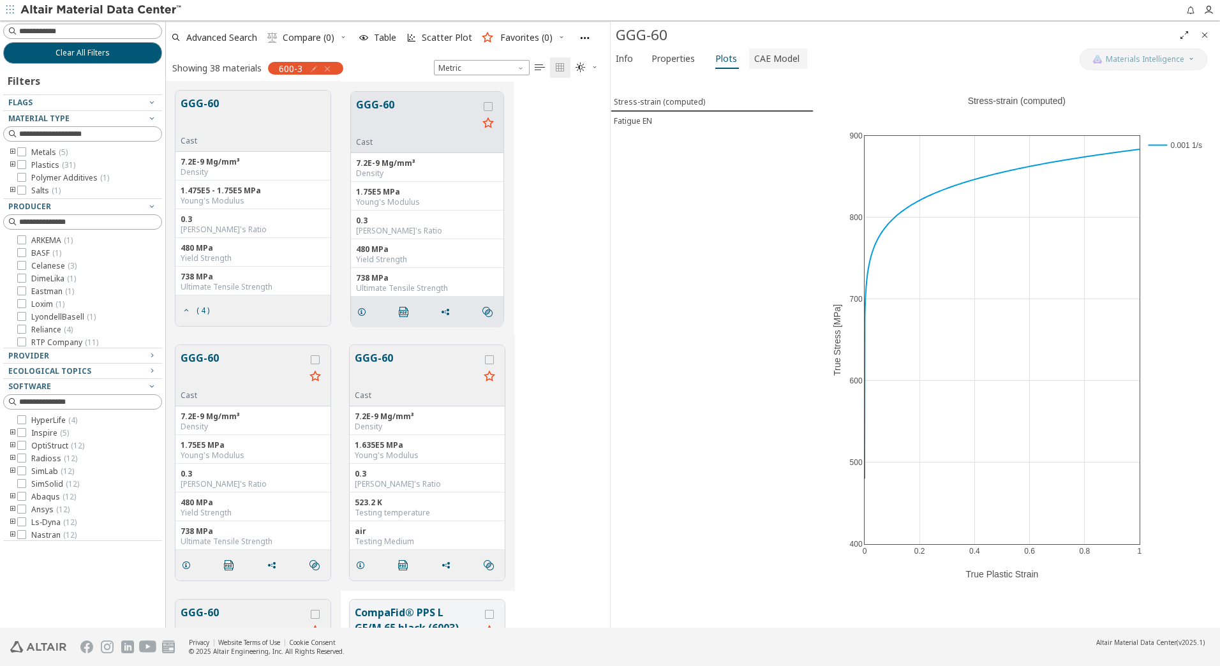
click at [772, 58] on span "CAE Model" at bounding box center [776, 58] width 45 height 20
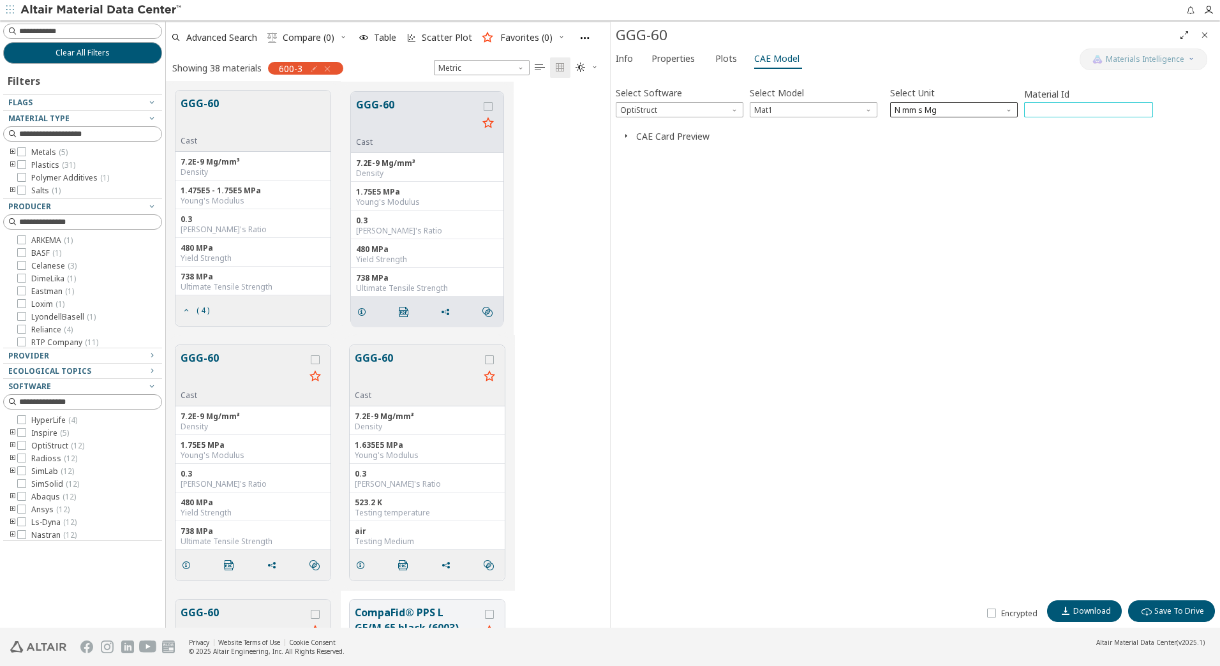
drag, startPoint x: 1047, startPoint y: 114, endPoint x: 1008, endPoint y: 107, distance: 38.9
click at [1008, 107] on div "Select Software OptiStruct Select Model Mat1 Select Unit N mm s Mg Material Id …" at bounding box center [915, 101] width 599 height 34
type input "***"
click at [1077, 606] on span "Download" at bounding box center [1092, 611] width 38 height 10
click at [63, 22] on div "Clear All Filters Filters Flags Material Type Metals ( 5 ) Plastics ( 31 ) Poly…" at bounding box center [82, 323] width 165 height 607
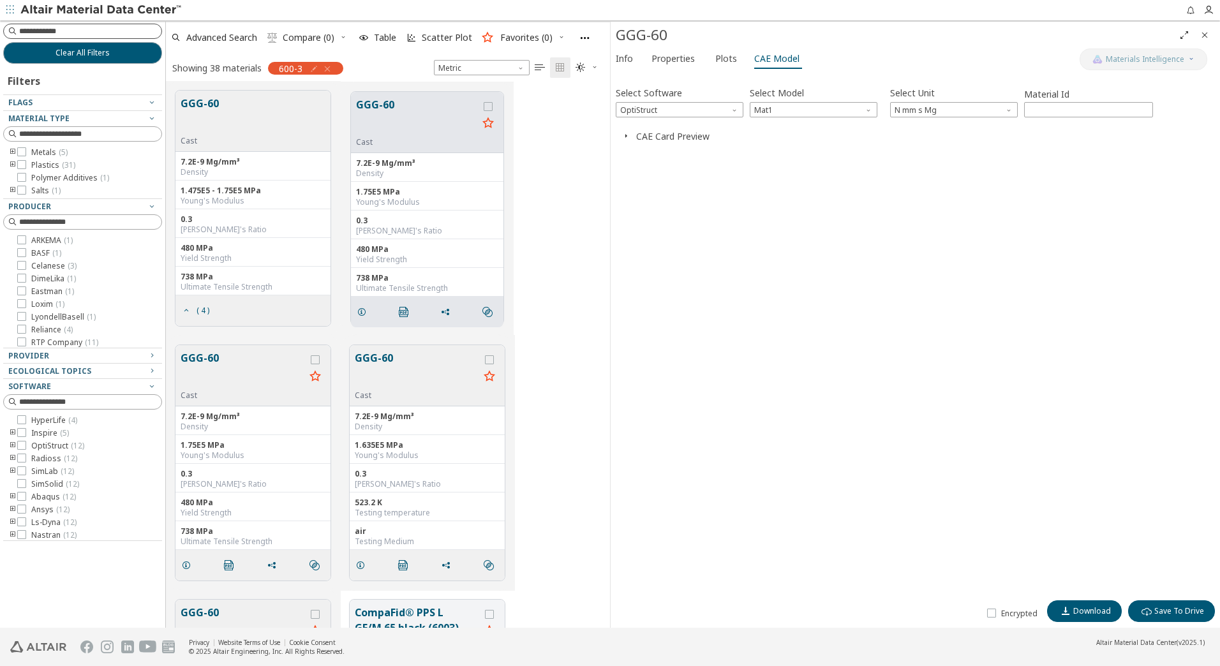
click at [85, 38] on div at bounding box center [82, 31] width 159 height 15
click at [80, 31] on input at bounding box center [90, 31] width 142 height 13
type input "*******"
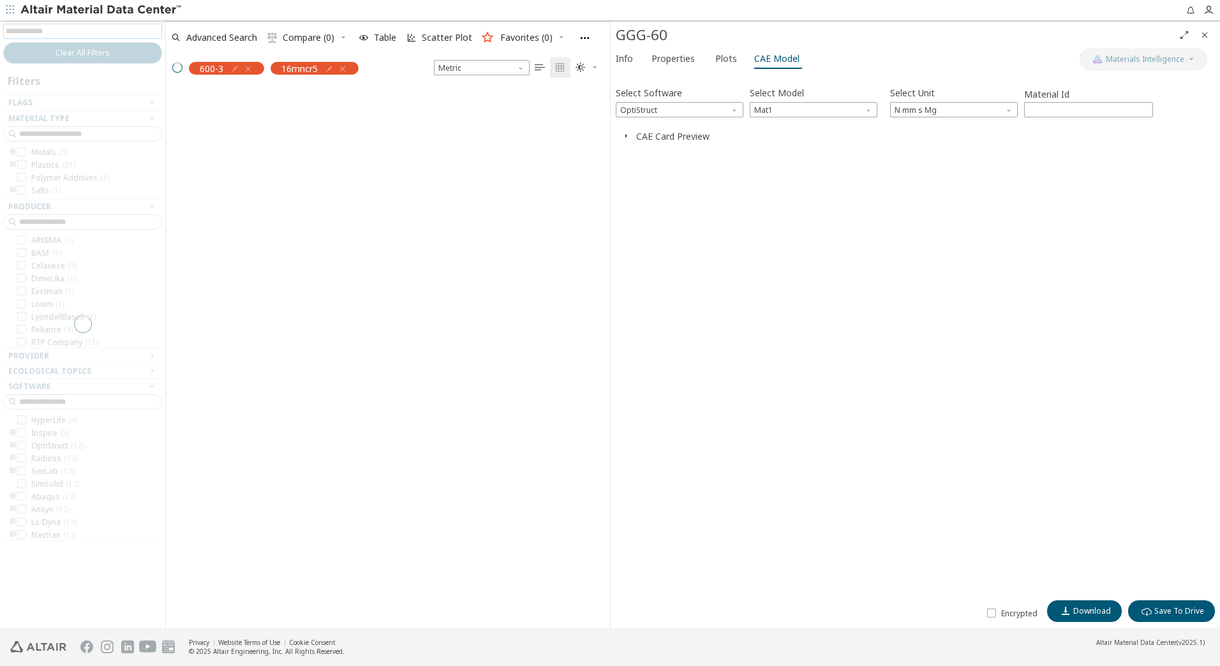
scroll to position [10, 10]
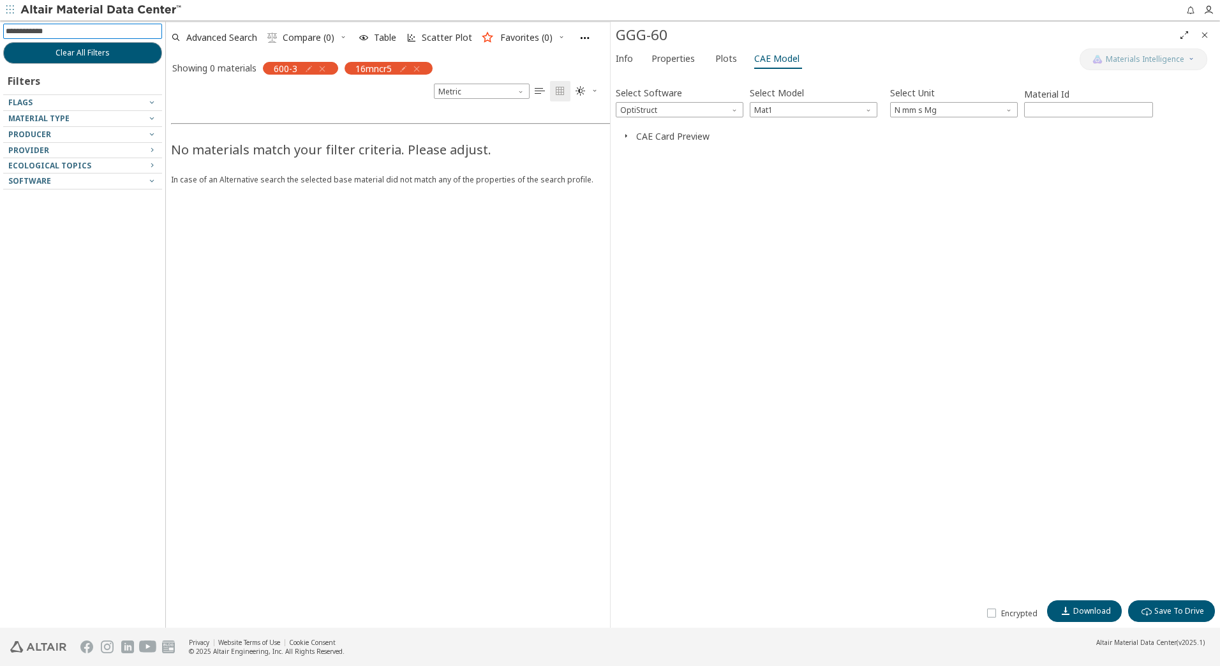
click at [326, 70] on icon "button" at bounding box center [322, 69] width 10 height 10
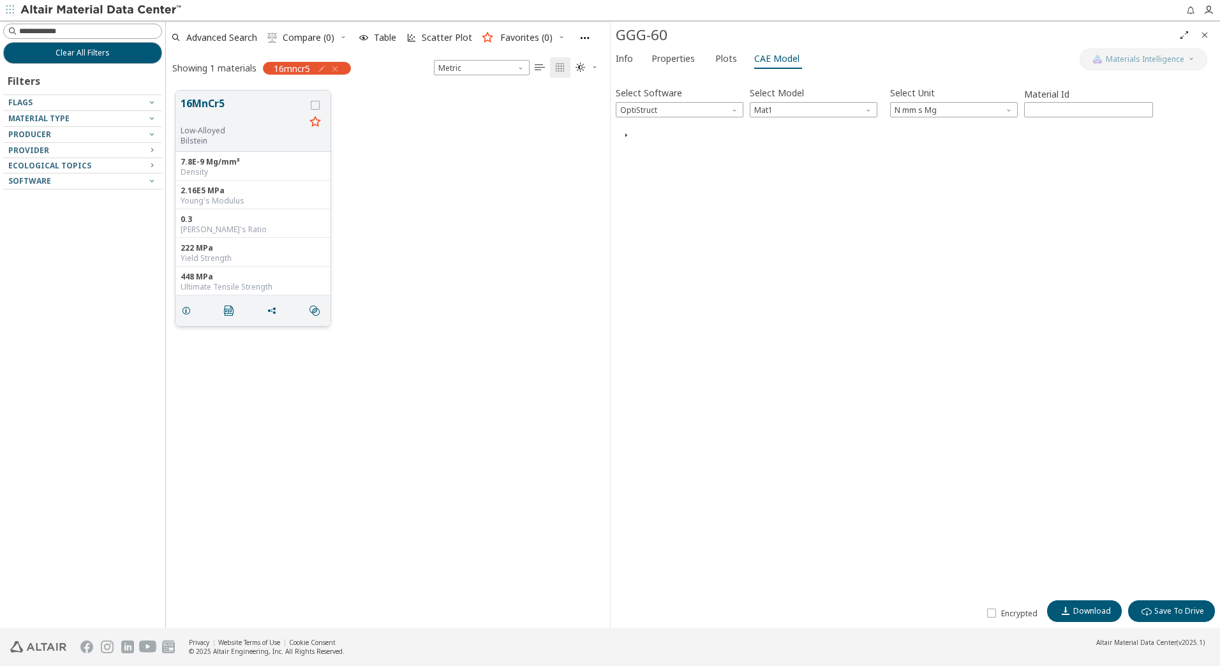
scroll to position [10, 10]
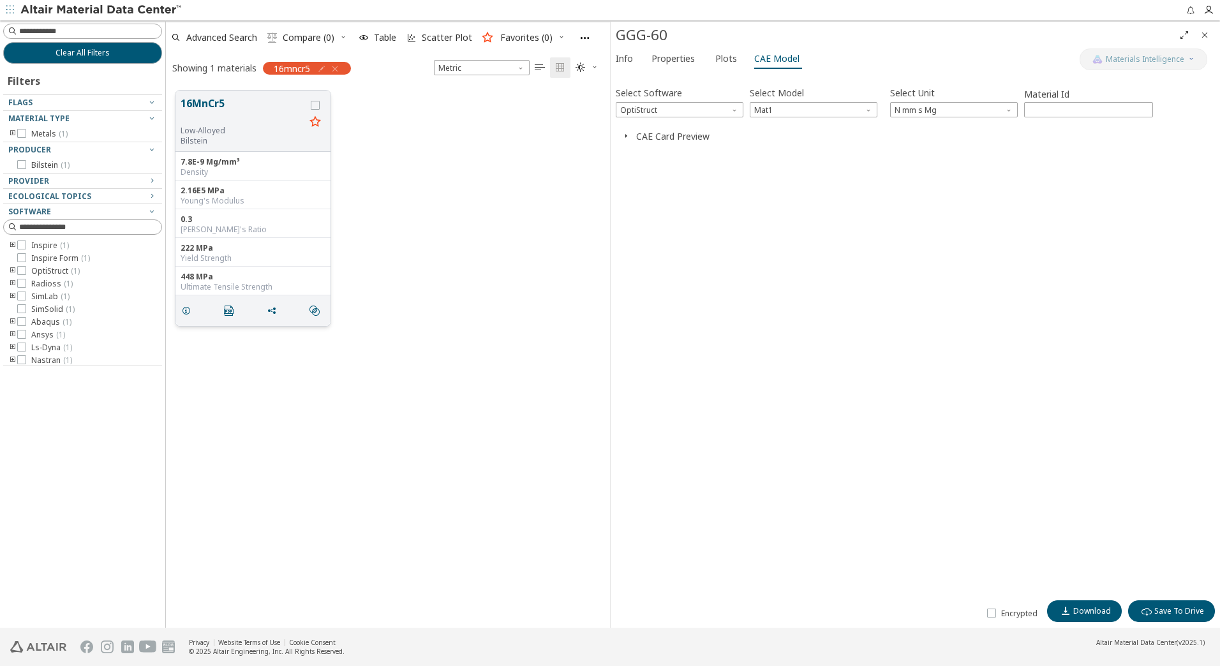
click at [205, 101] on button "16MnCr5" at bounding box center [243, 111] width 124 height 30
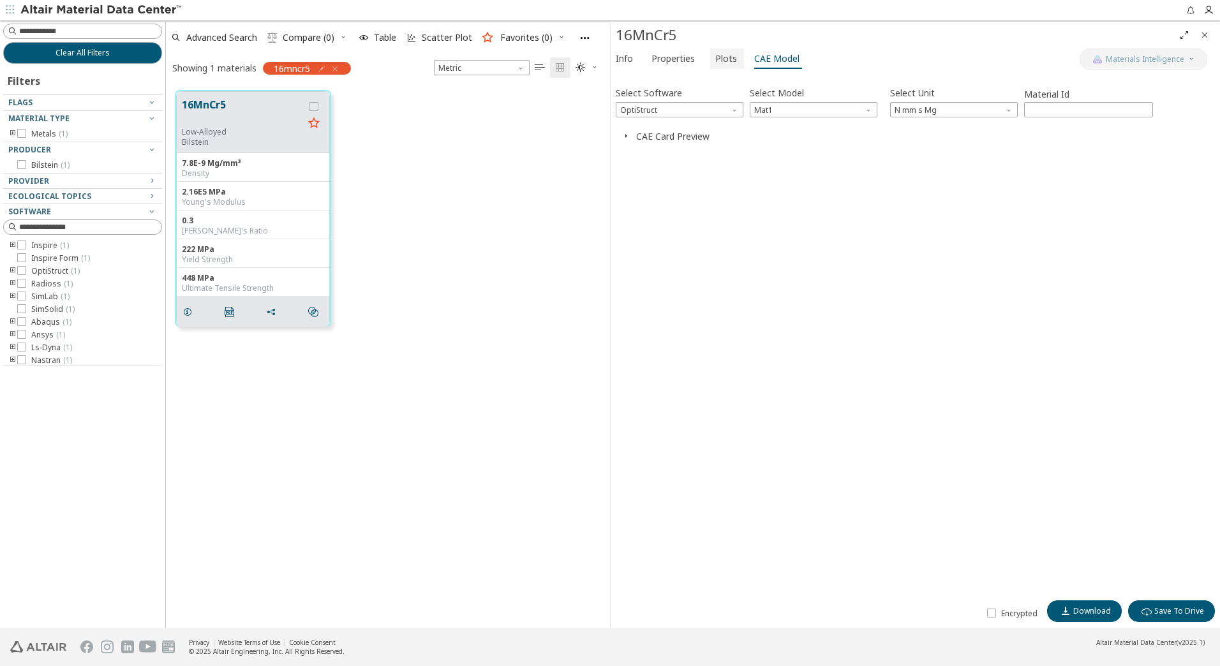
click at [717, 60] on span "Plots" at bounding box center [726, 58] width 22 height 20
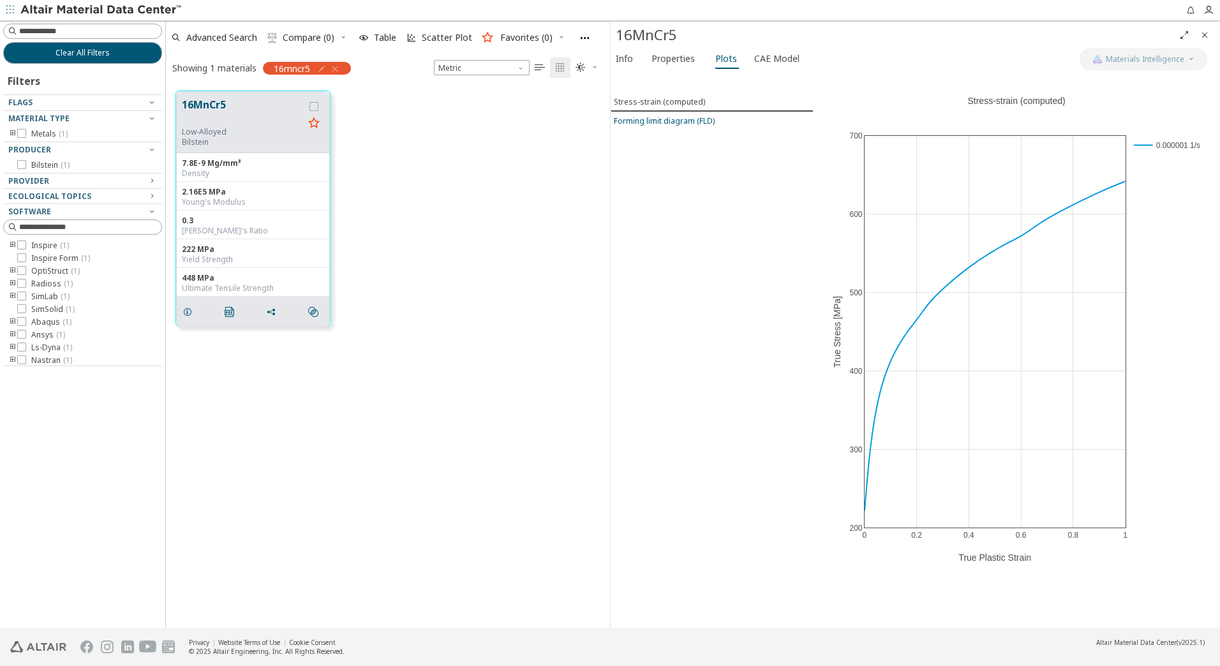
click at [678, 119] on div "Forming limit diagram (FLD)" at bounding box center [664, 120] width 101 height 11
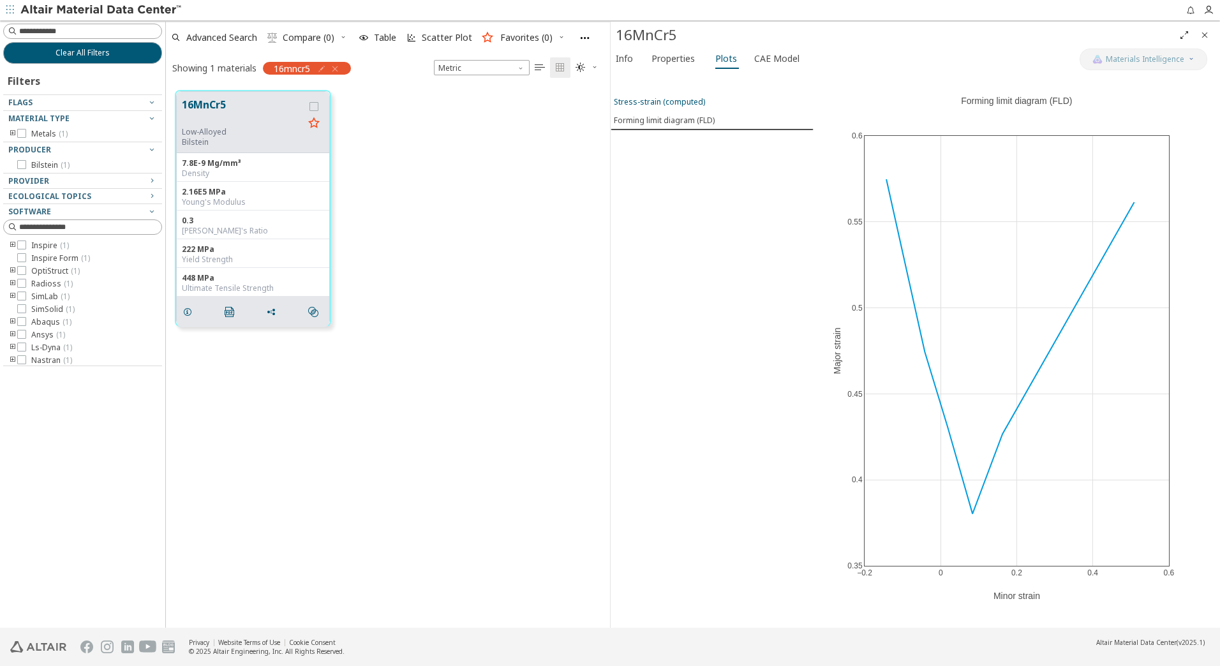
click at [680, 101] on div "Stress-strain (computed)" at bounding box center [659, 101] width 91 height 11
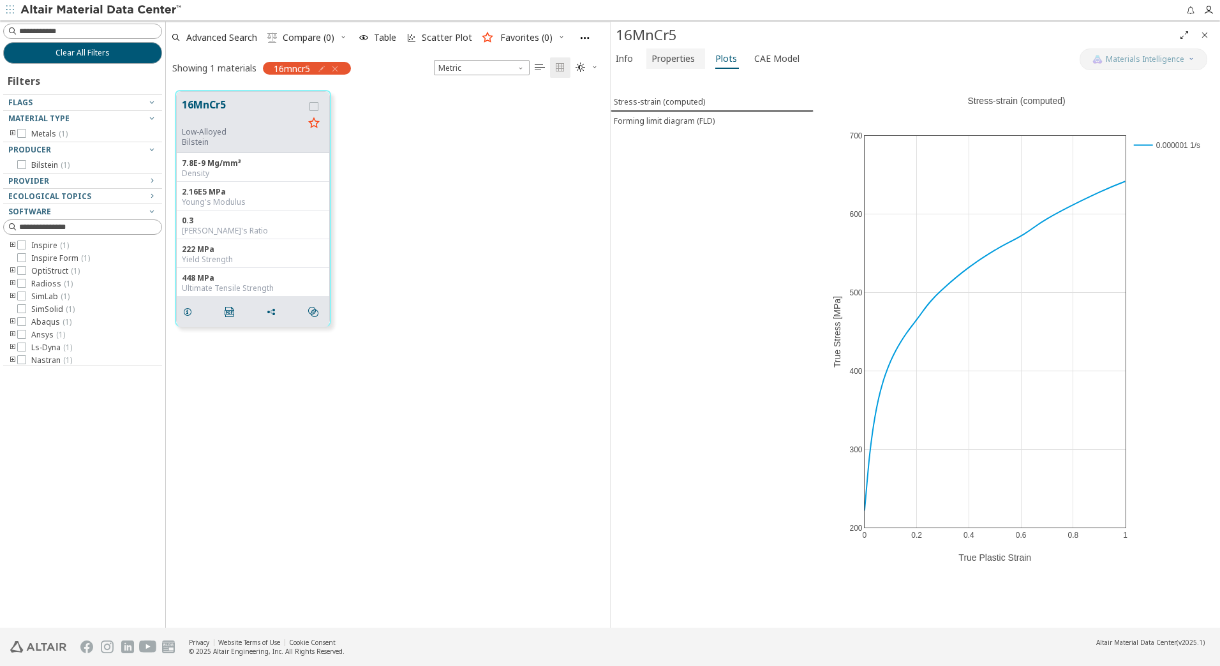
click at [674, 57] on span "Properties" at bounding box center [673, 58] width 43 height 20
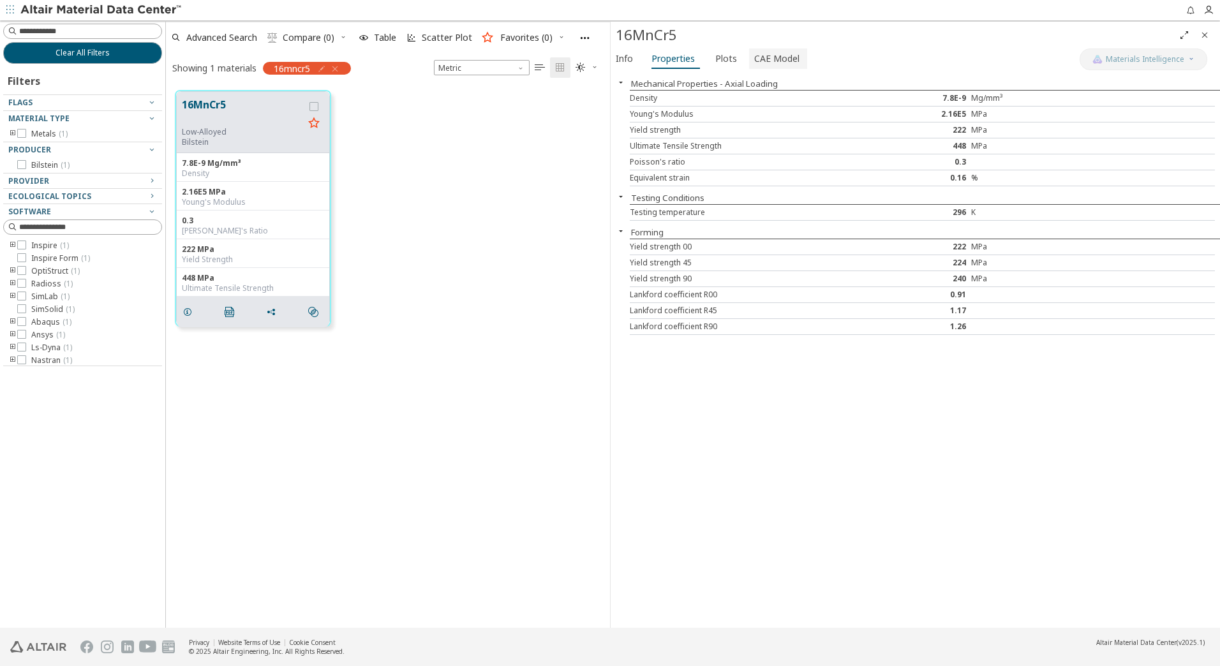
click at [764, 57] on span "CAE Model" at bounding box center [776, 58] width 45 height 20
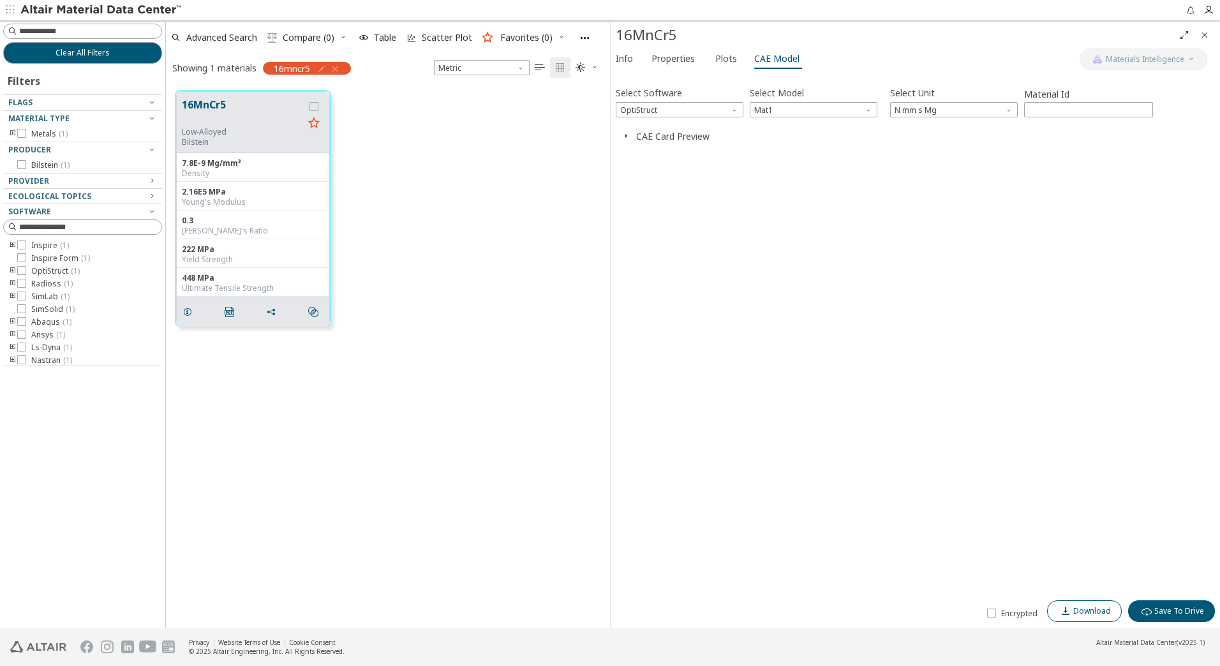
click at [1098, 613] on span "Download" at bounding box center [1092, 611] width 38 height 10
click at [92, 35] on input at bounding box center [90, 31] width 142 height 13
drag, startPoint x: 93, startPoint y: 34, endPoint x: 26, endPoint y: 25, distance: 67.7
click at [26, 25] on input at bounding box center [84, 31] width 156 height 14
type input "*******"
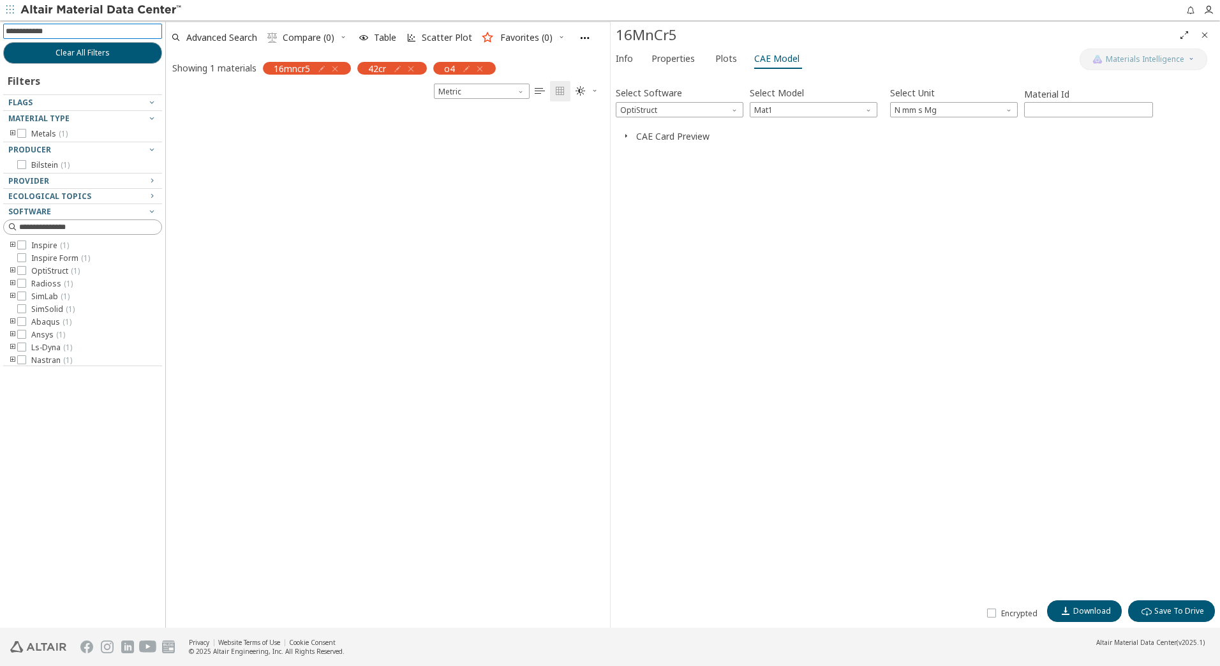
scroll to position [517, 435]
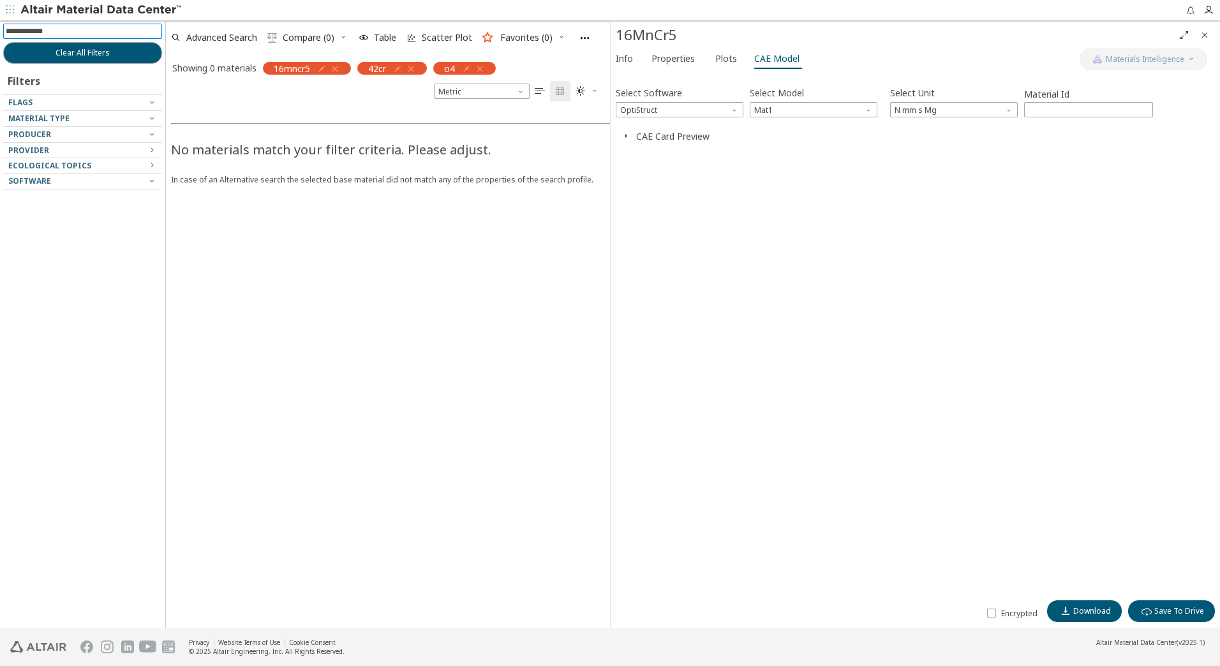
click at [419, 68] on div "42cr" at bounding box center [392, 68] width 70 height 13
click at [416, 68] on icon "button" at bounding box center [411, 69] width 10 height 10
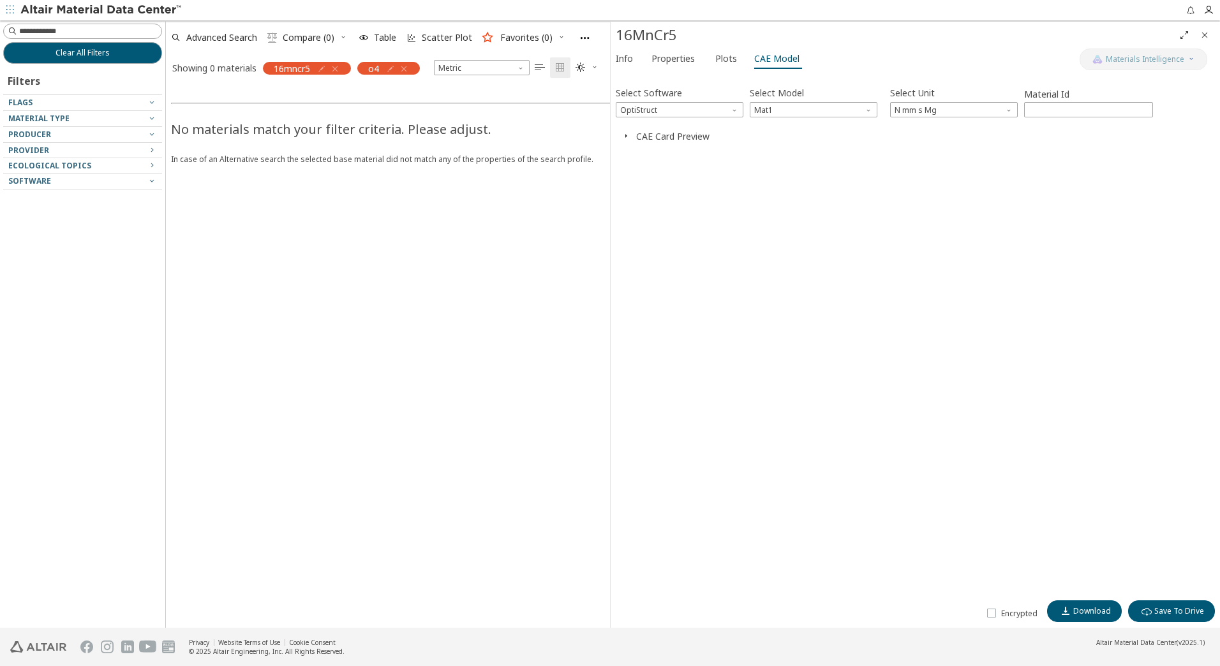
click at [410, 70] on div "o4" at bounding box center [388, 68] width 63 height 13
click at [408, 70] on icon "button" at bounding box center [404, 69] width 10 height 10
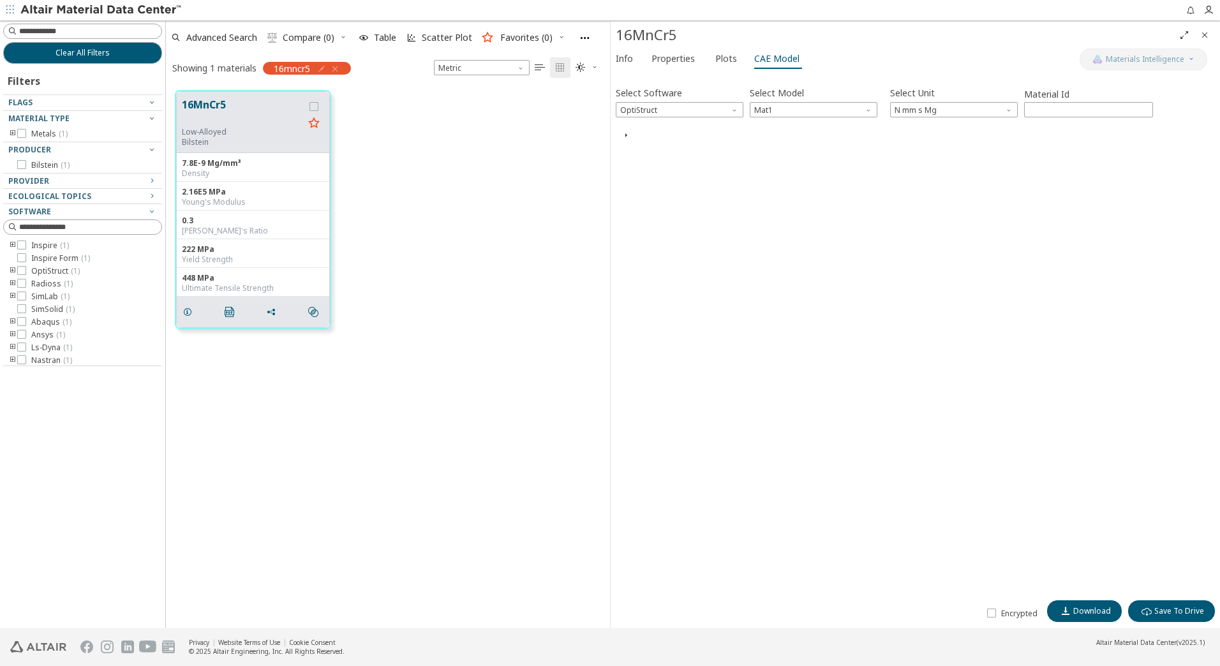
scroll to position [10, 10]
click at [339, 68] on icon "button" at bounding box center [335, 69] width 10 height 10
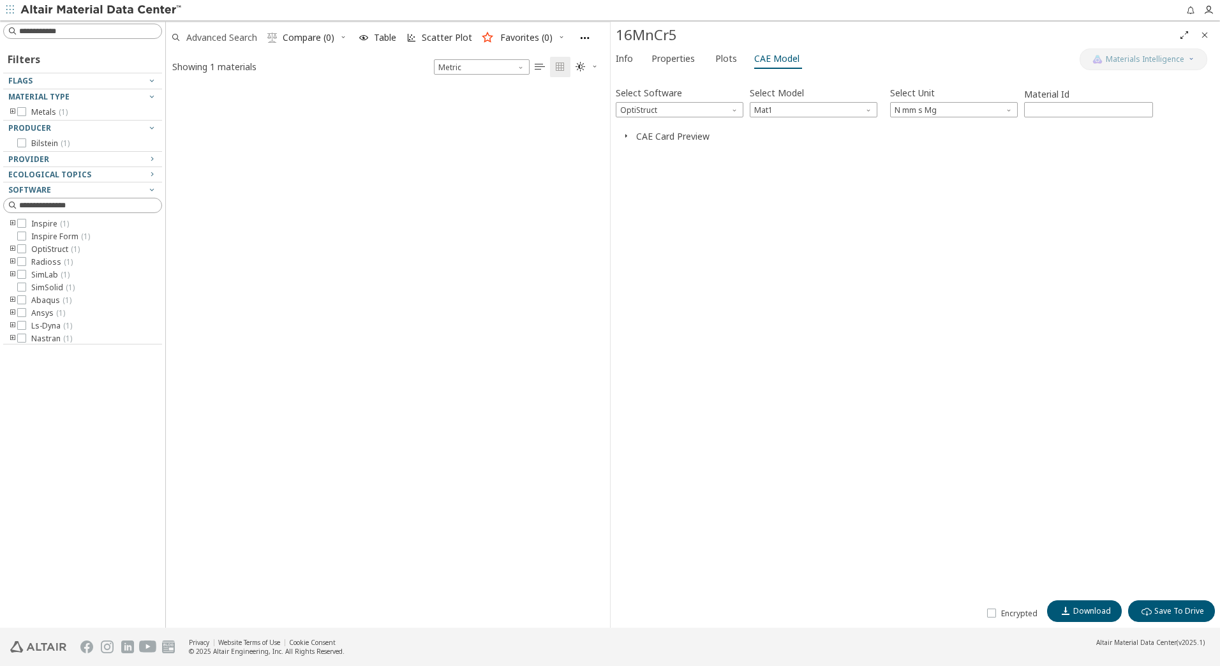
scroll to position [541, 435]
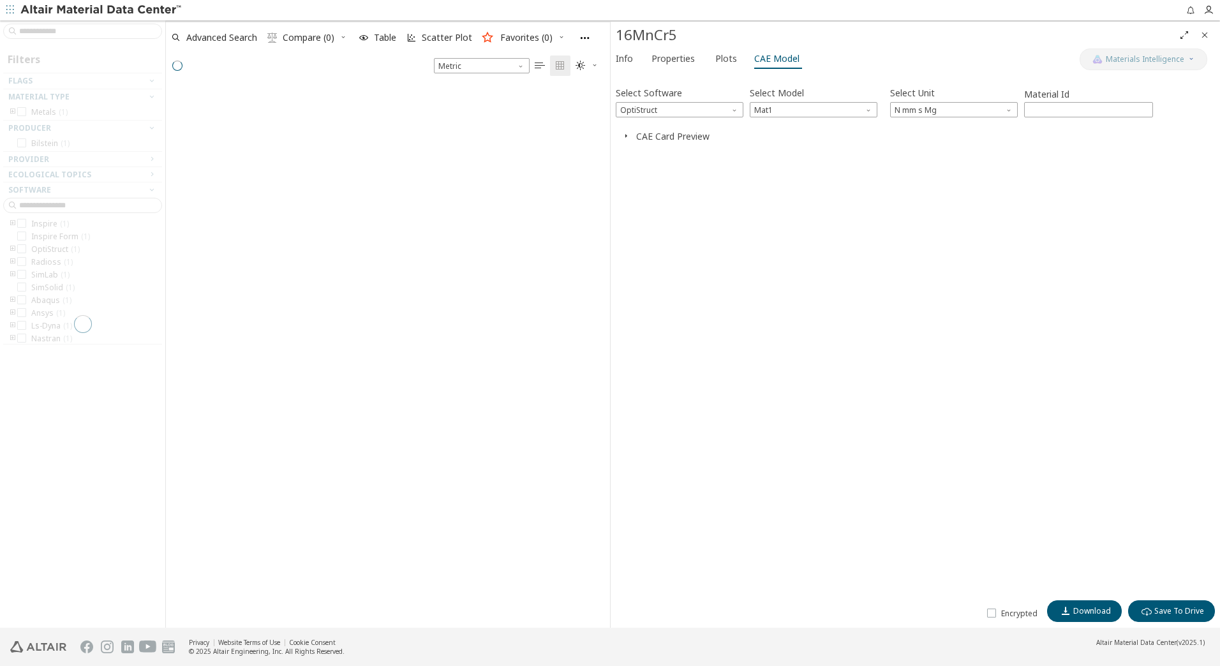
click at [86, 27] on div at bounding box center [82, 323] width 165 height 607
click at [87, 32] on input at bounding box center [90, 31] width 142 height 13
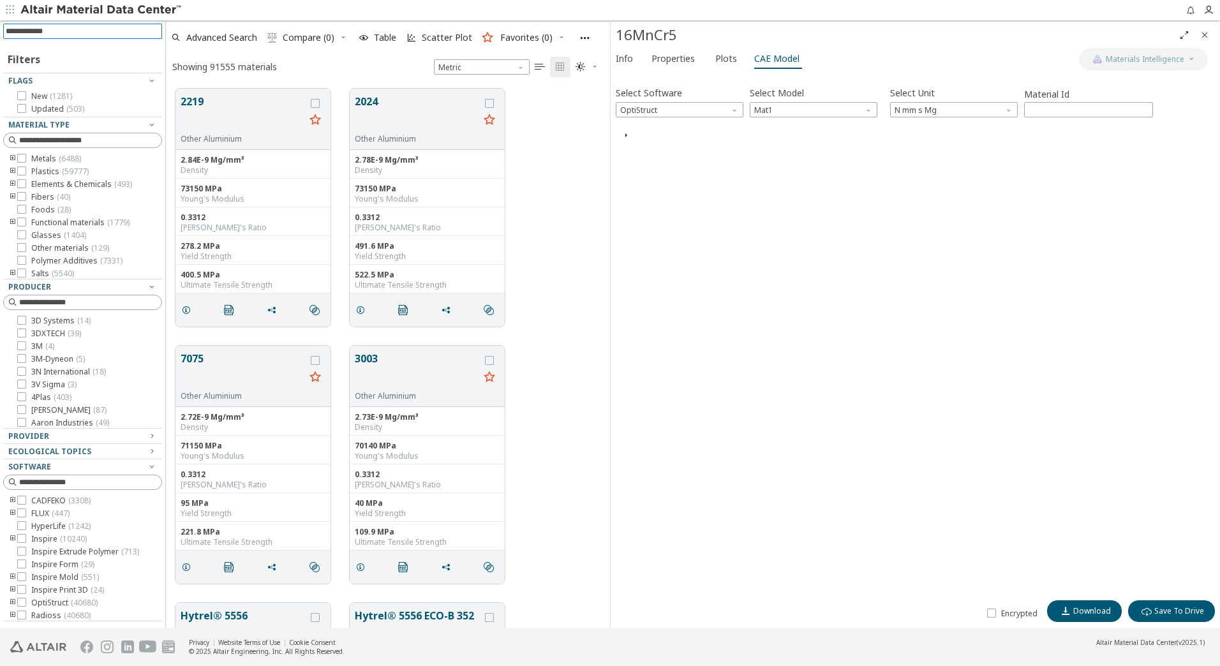
scroll to position [539, 435]
type input "*******"
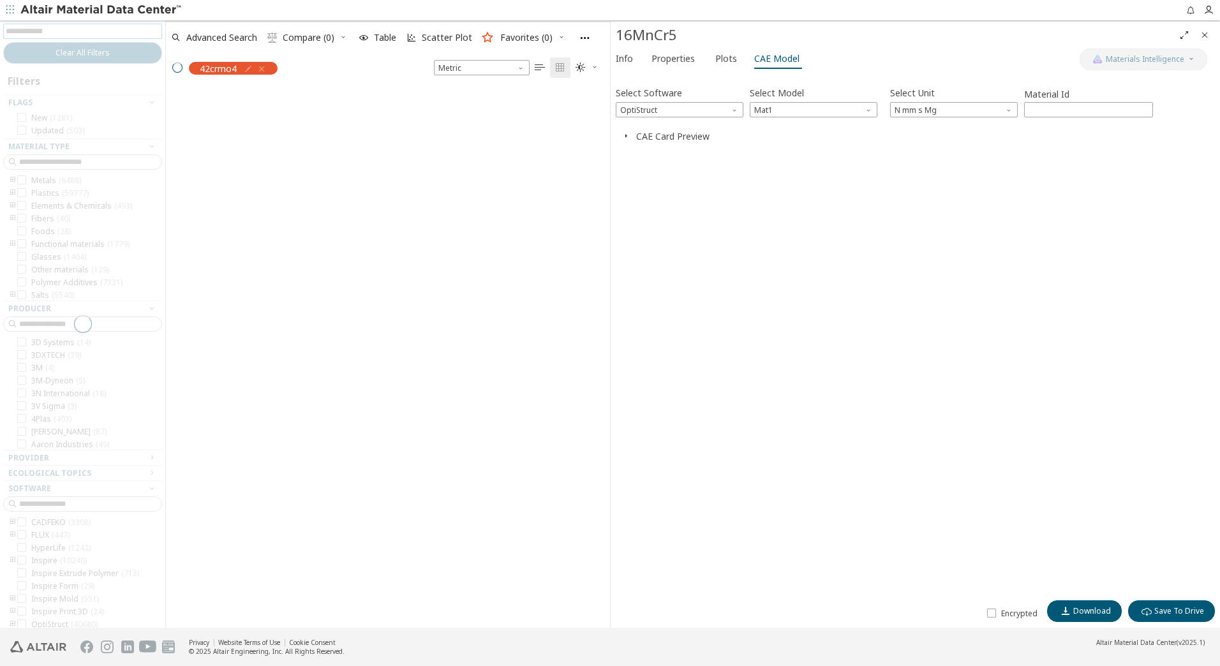
scroll to position [537, 435]
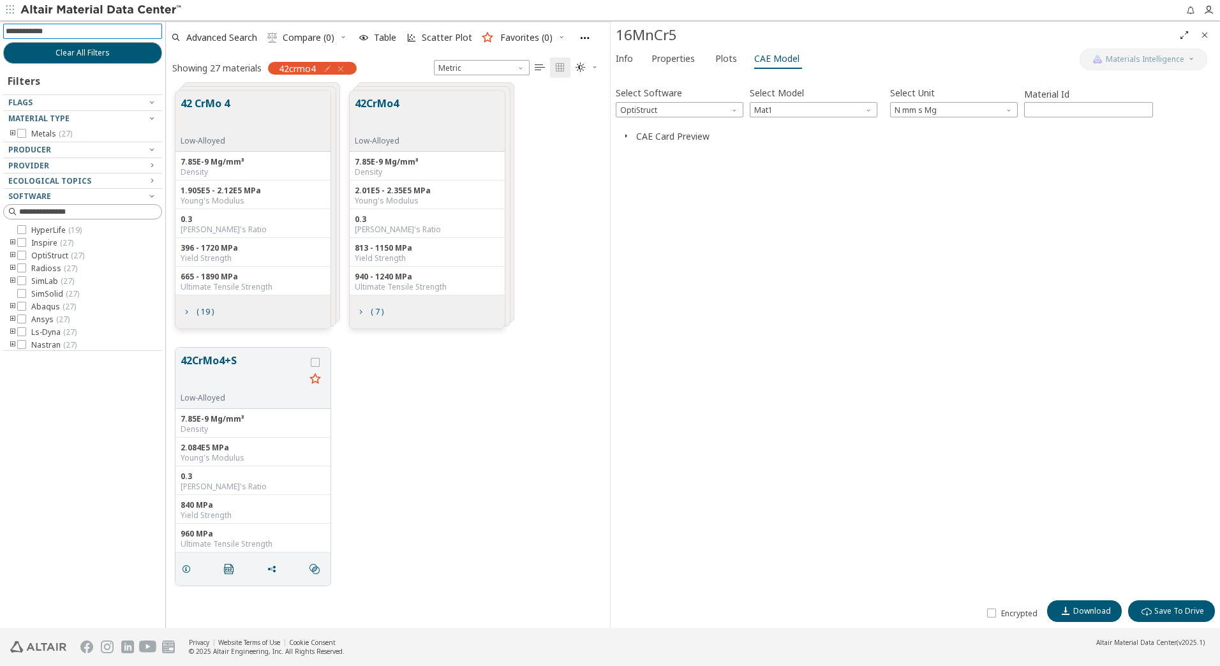
click at [258, 114] on div "42 CrMo 4 Low-Alloyed" at bounding box center [252, 121] width 155 height 61
click at [241, 112] on div "42 CrMo 4 Low-Alloyed" at bounding box center [252, 121] width 155 height 61
click at [205, 100] on button "42 CrMo 4" at bounding box center [205, 116] width 49 height 40
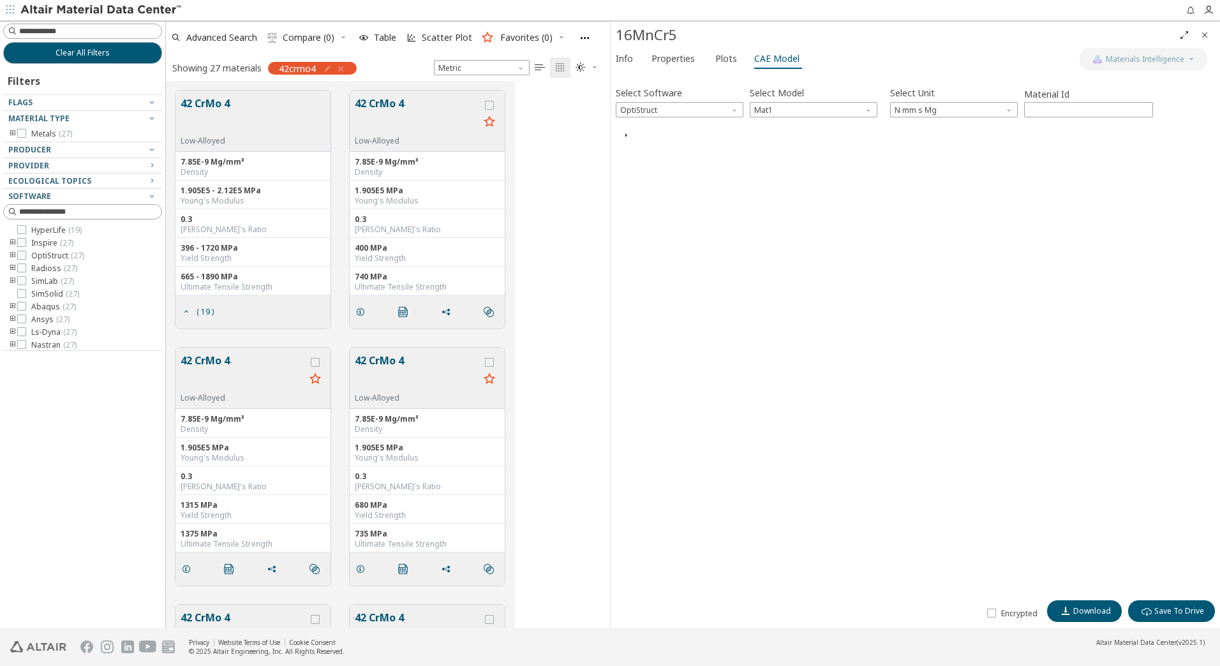
click at [426, 97] on button "42 CrMo 4" at bounding box center [417, 116] width 124 height 40
click at [722, 57] on span "Plots" at bounding box center [726, 58] width 22 height 20
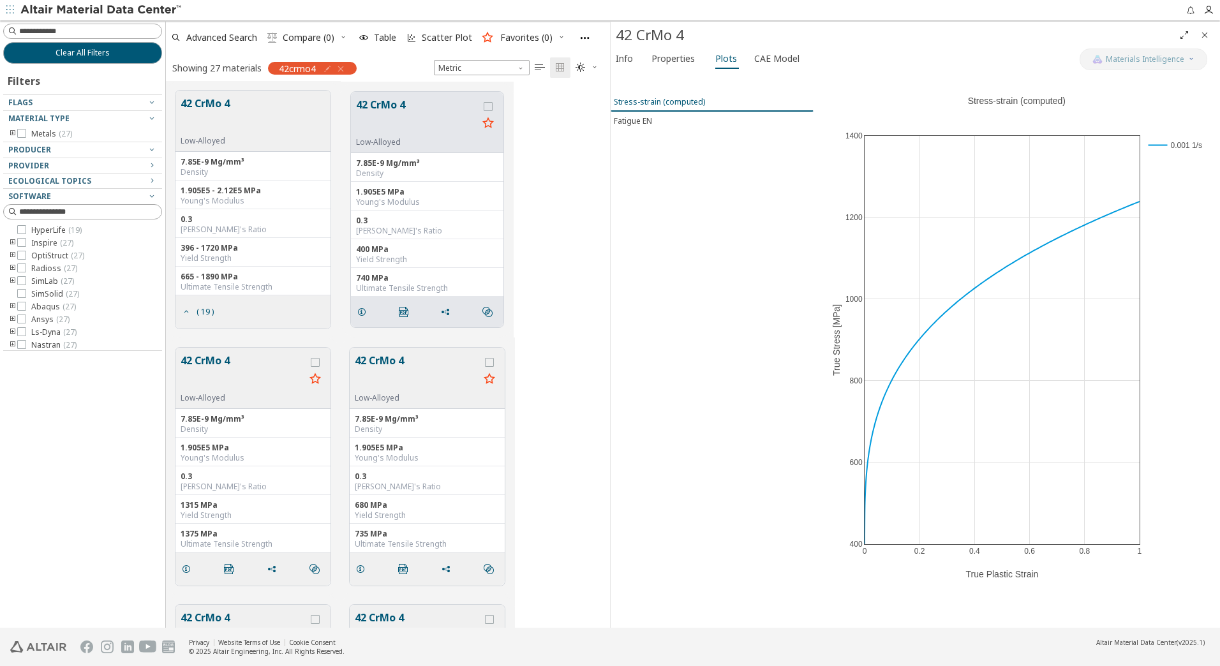
click at [673, 99] on div "Stress-strain (computed)" at bounding box center [659, 101] width 91 height 11
click at [641, 117] on div "Fatigue EN" at bounding box center [633, 120] width 38 height 11
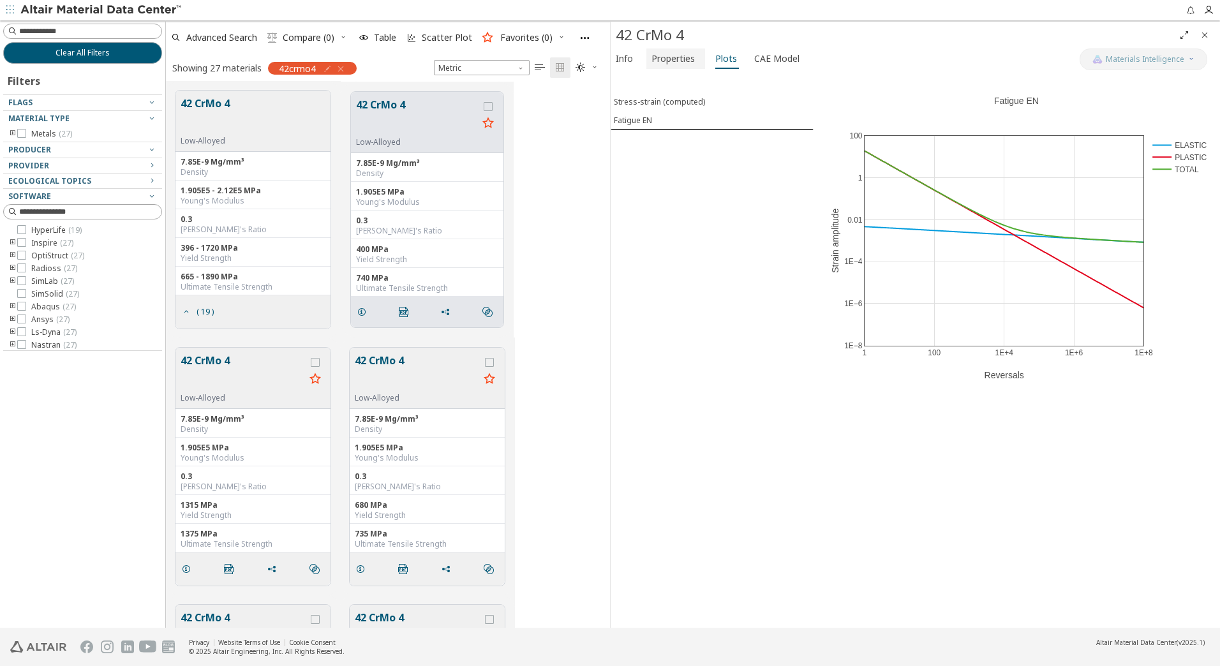
click at [680, 59] on span "Properties" at bounding box center [673, 58] width 43 height 20
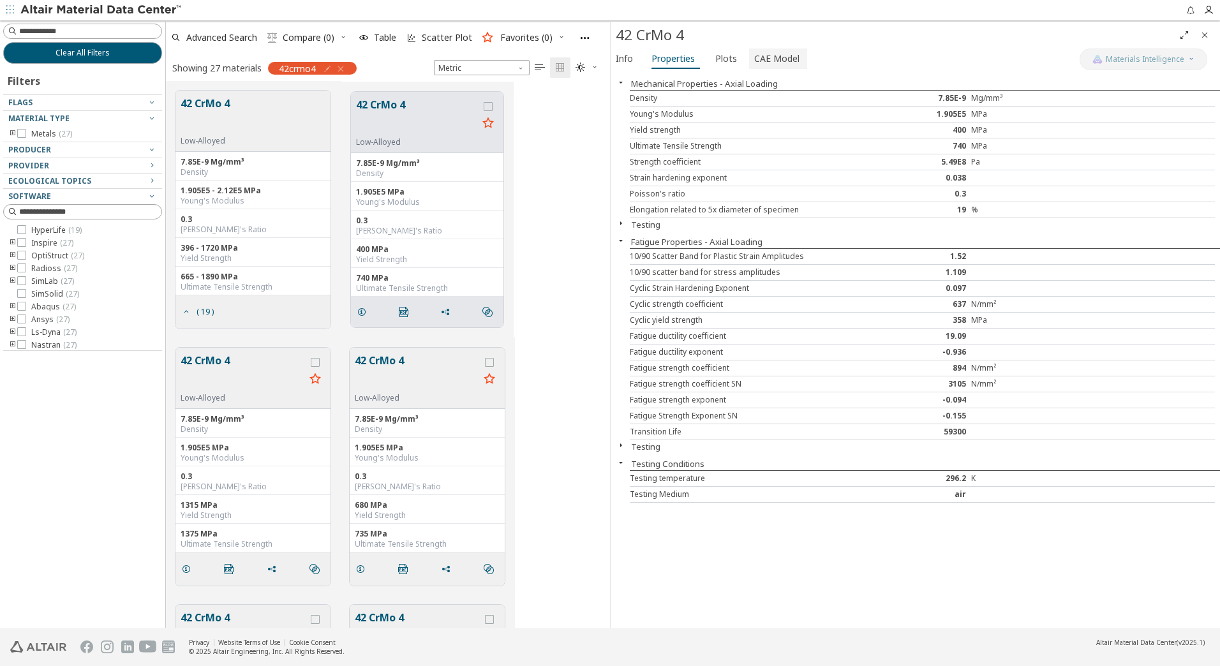
click at [754, 56] on span "CAE Model" at bounding box center [776, 58] width 45 height 20
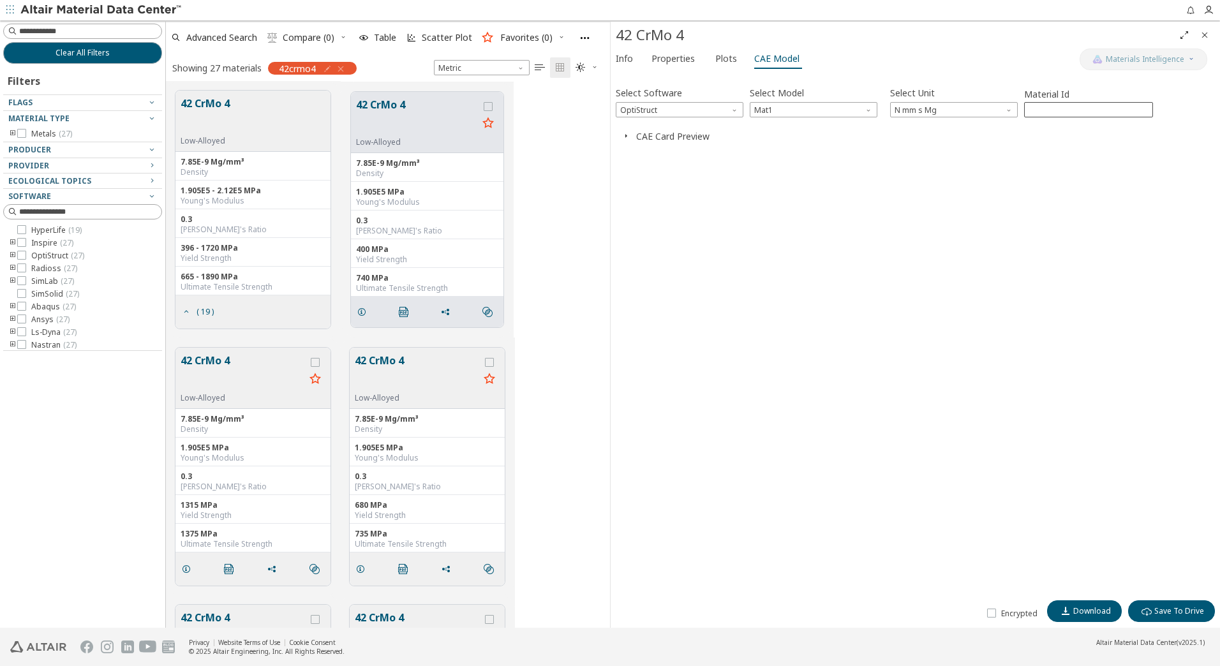
click at [1043, 102] on div "***" at bounding box center [1088, 109] width 129 height 15
drag, startPoint x: 1055, startPoint y: 110, endPoint x: 1005, endPoint y: 101, distance: 50.5
click at [1005, 101] on div "Select Software OptiStruct Select Model Mat1 Select Unit N mm s Mg Material Id …" at bounding box center [915, 101] width 599 height 34
type input "****"
click at [1071, 616] on icon "button" at bounding box center [1066, 611] width 10 height 10
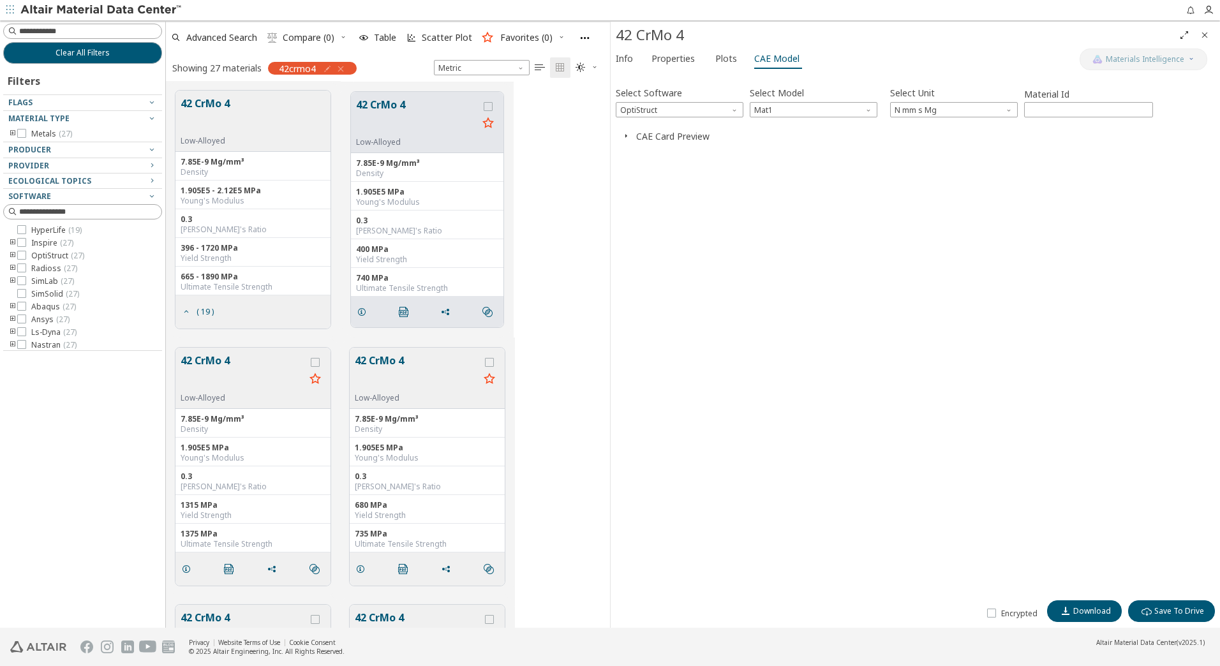
drag, startPoint x: 81, startPoint y: 56, endPoint x: 96, endPoint y: 82, distance: 30.6
click at [81, 56] on span "Clear All Filters" at bounding box center [83, 53] width 54 height 10
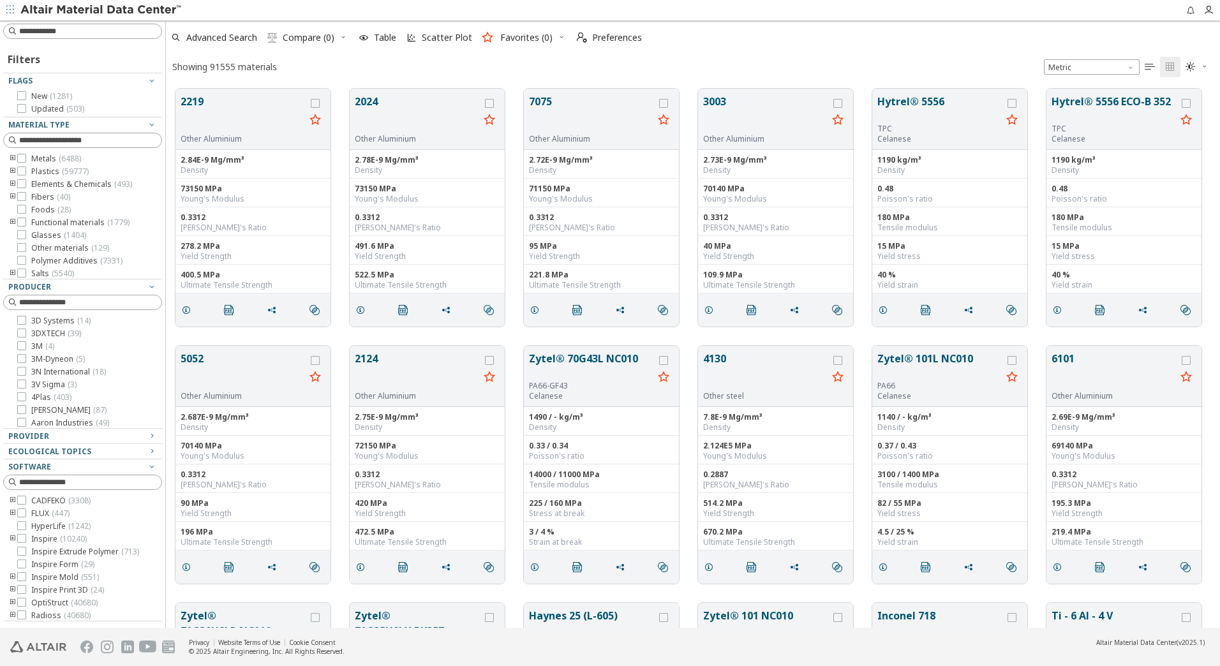
scroll to position [539, 1045]
click at [13, 169] on icon "toogle group" at bounding box center [12, 172] width 9 height 10
click at [27, 181] on icon "toogle group" at bounding box center [31, 184] width 9 height 10
click at [70, 202] on span "PP ( 9817 )" at bounding box center [87, 197] width 34 height 10
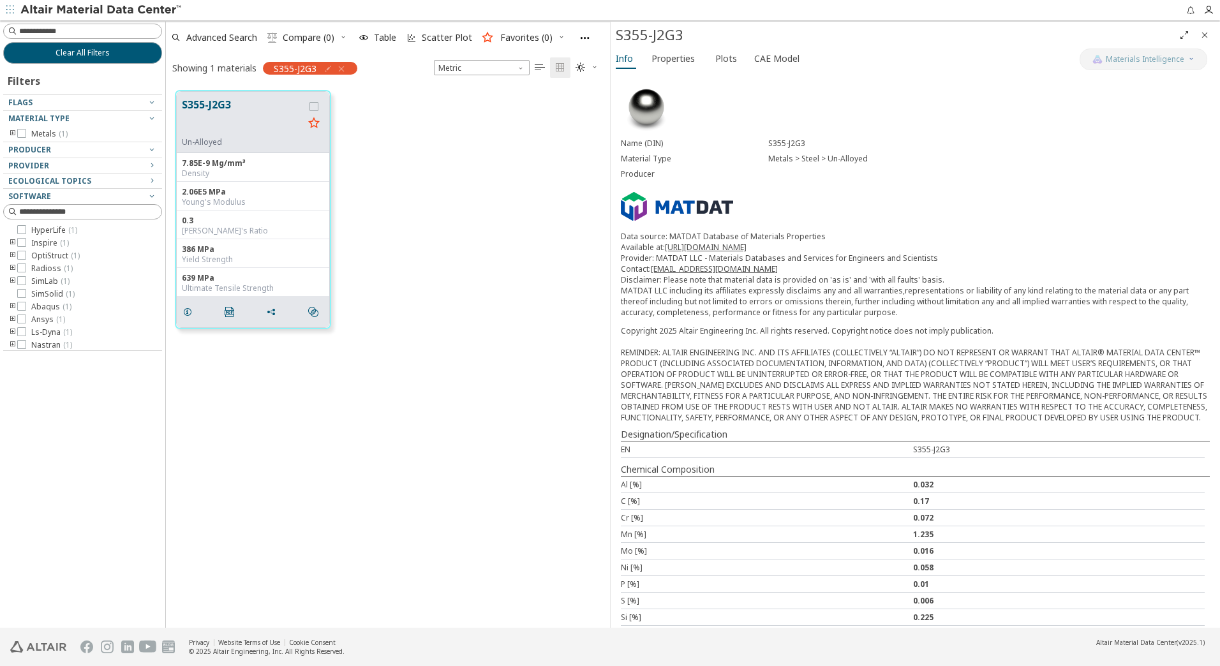
scroll to position [537, 435]
click at [343, 70] on icon "button" at bounding box center [341, 69] width 10 height 10
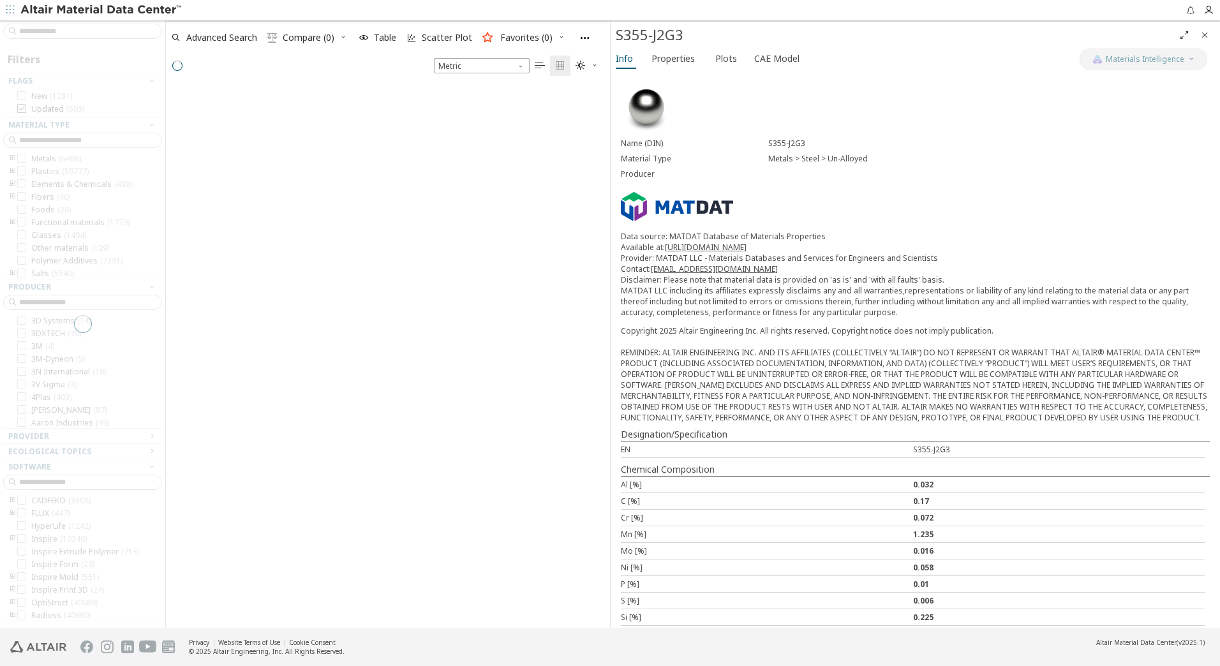
scroll to position [539, 435]
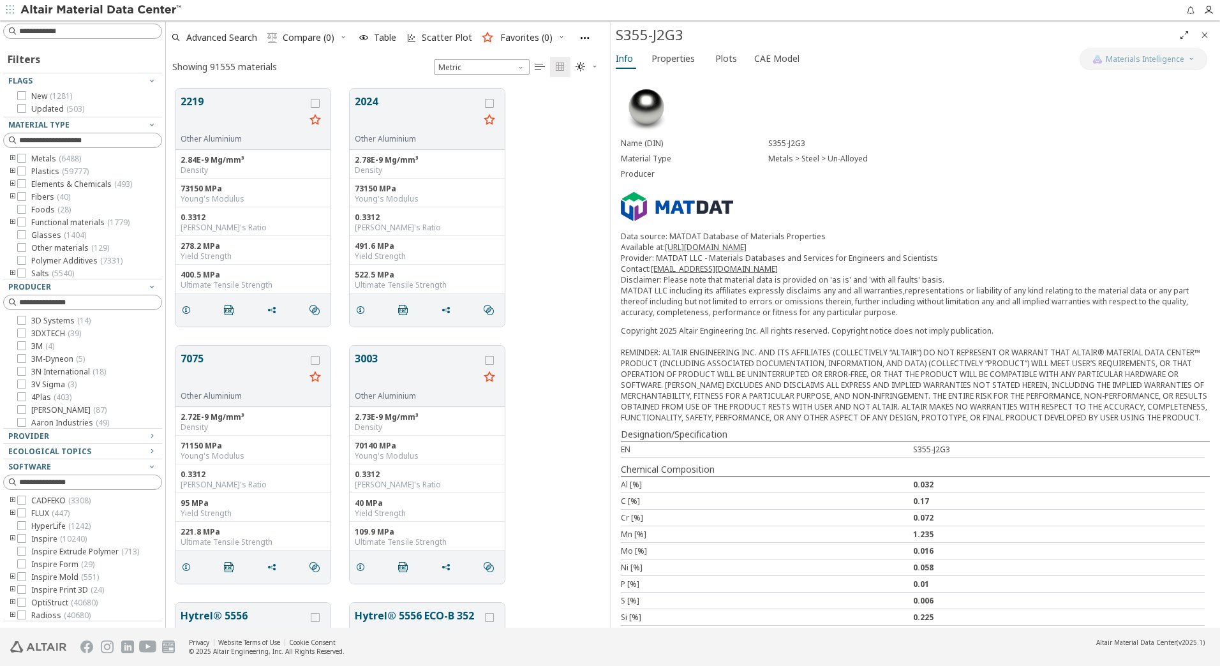
click at [12, 158] on icon "toogle group" at bounding box center [12, 159] width 9 height 10
click at [20, 498] on icon at bounding box center [21, 497] width 9 height 9
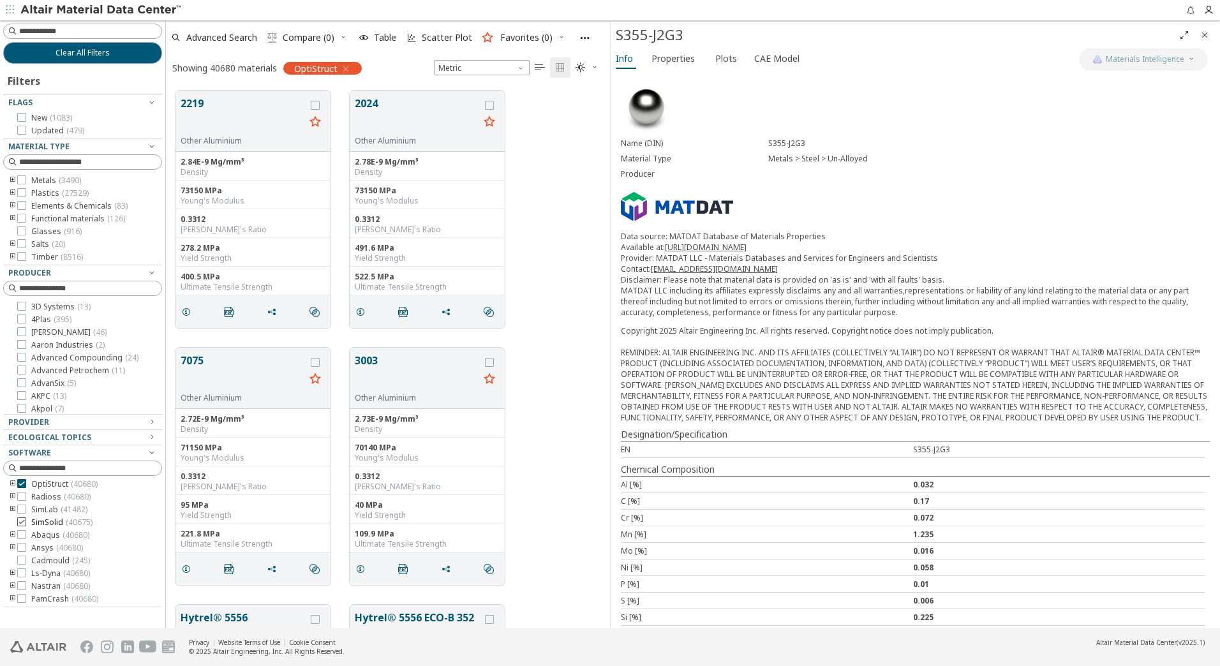
scroll to position [105, 0]
click at [12, 181] on icon "toogle group" at bounding box center [12, 180] width 9 height 10
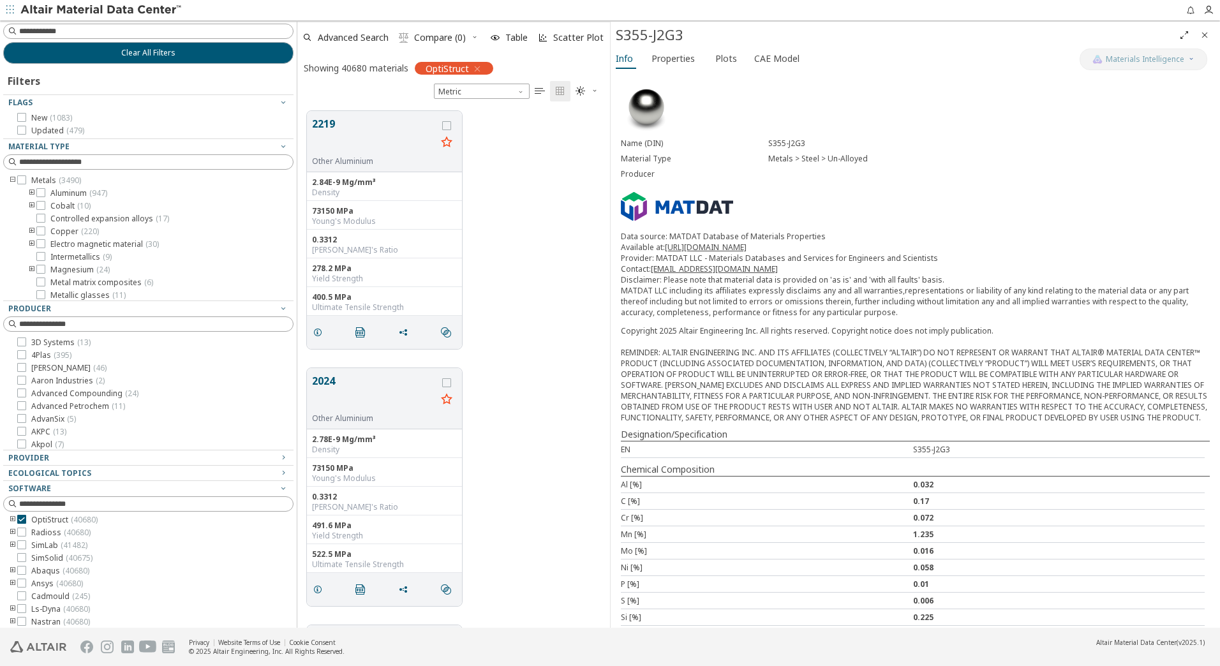
scroll to position [517, 302]
drag, startPoint x: 161, startPoint y: 309, endPoint x: 298, endPoint y: 339, distance: 140.4
click at [298, 339] on div "Clear All Filters Filters Flags New ( 1083 ) Updated ( 479 ) Material Type Meta…" at bounding box center [610, 323] width 1220 height 607
click at [11, 518] on icon "toogle group" at bounding box center [12, 520] width 9 height 10
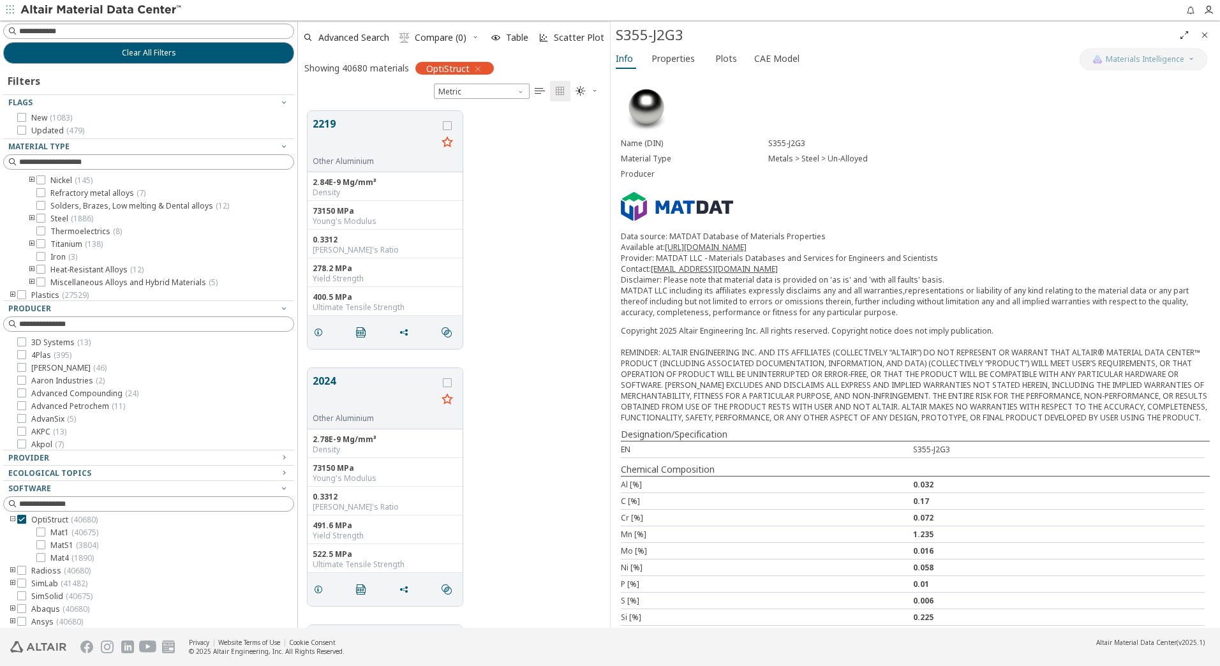
scroll to position [19, 0]
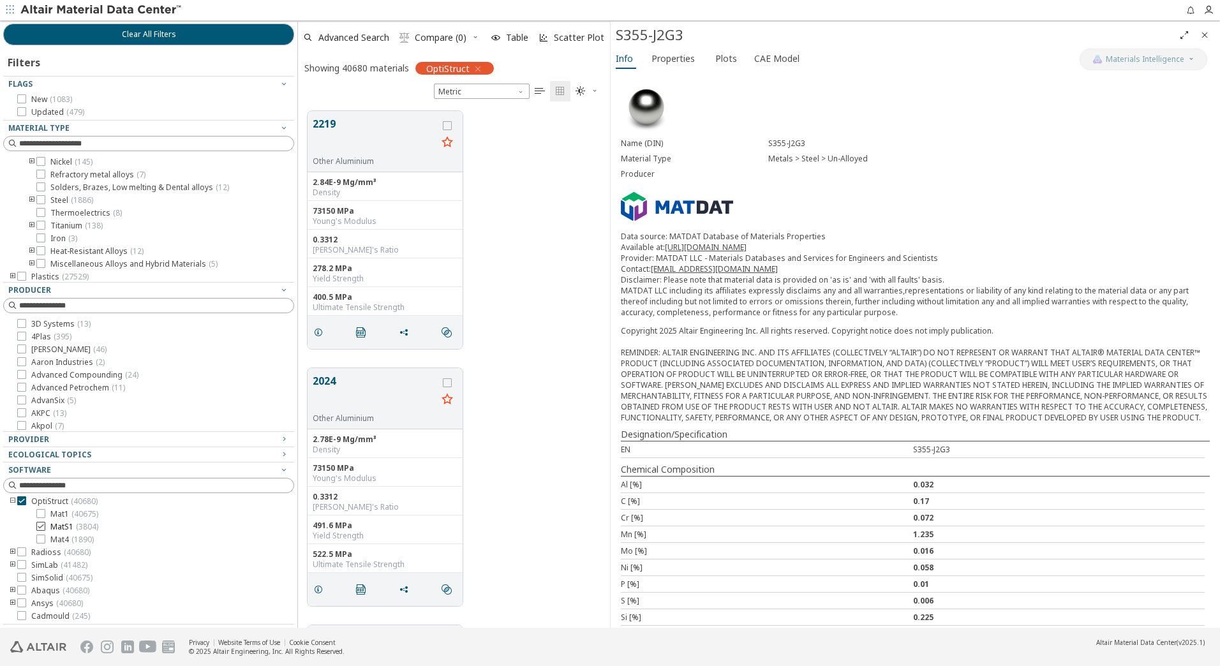
click at [41, 525] on icon at bounding box center [40, 526] width 9 height 9
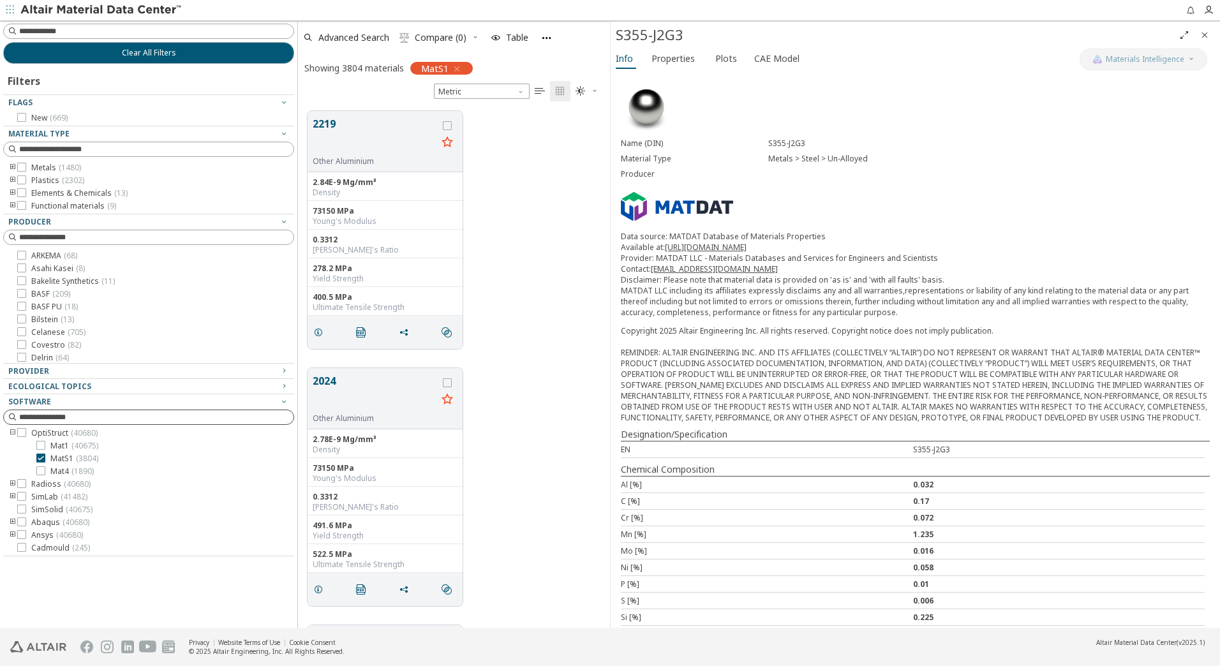
scroll to position [517, 302]
click at [11, 166] on icon "toogle group" at bounding box center [12, 168] width 9 height 10
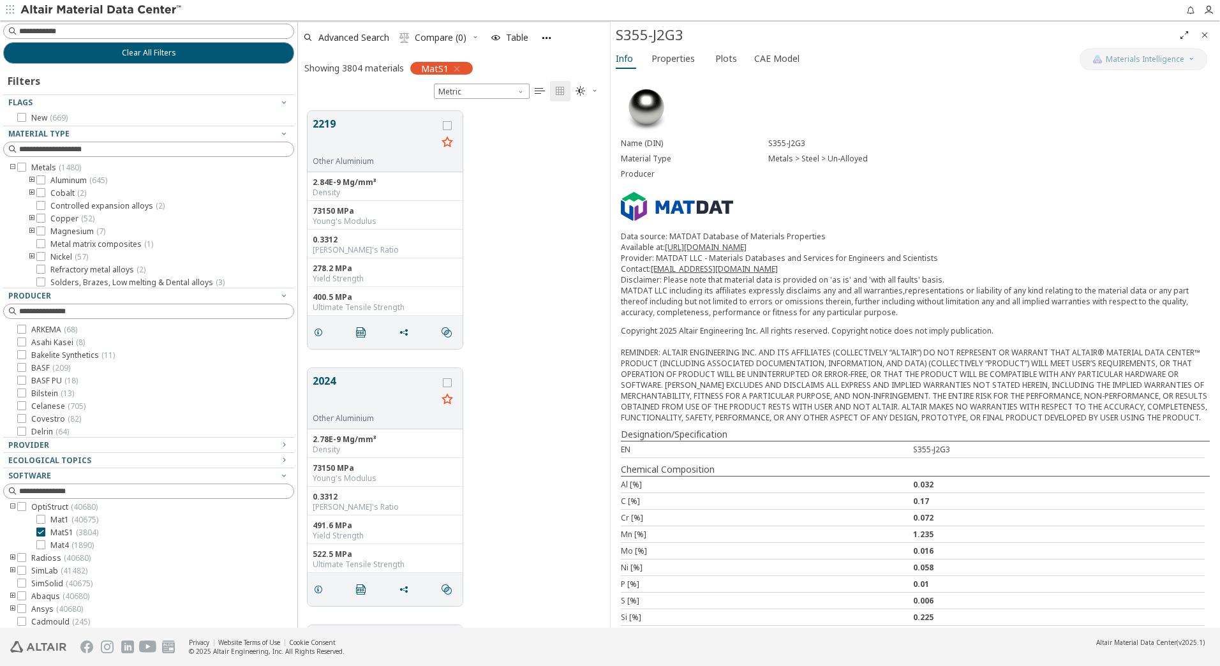
scroll to position [64, 0]
click at [43, 232] on icon at bounding box center [40, 231] width 9 height 9
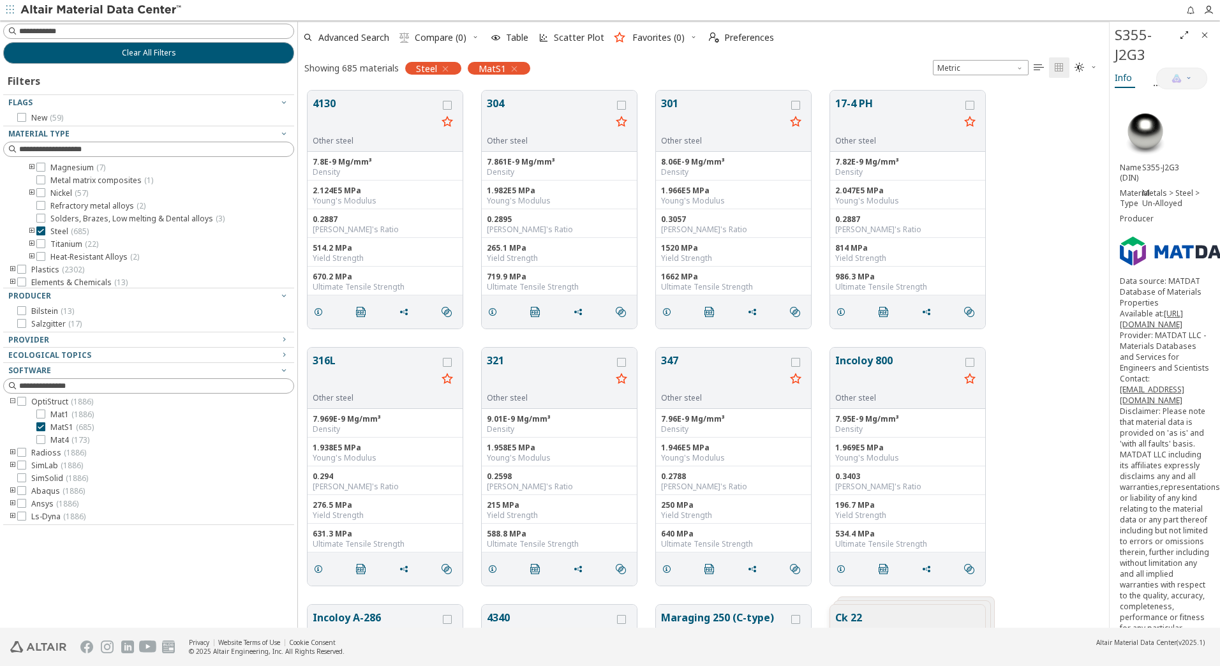
scroll to position [537, 820]
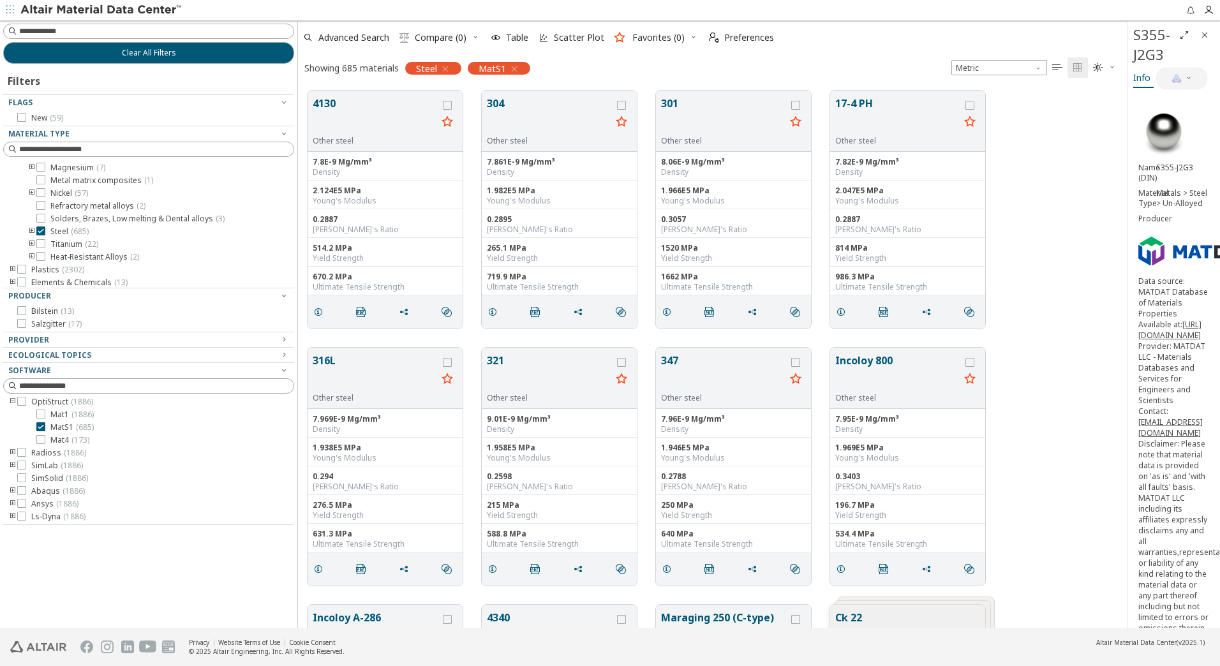
drag, startPoint x: 613, startPoint y: 174, endPoint x: 1130, endPoint y: 193, distance: 517.8
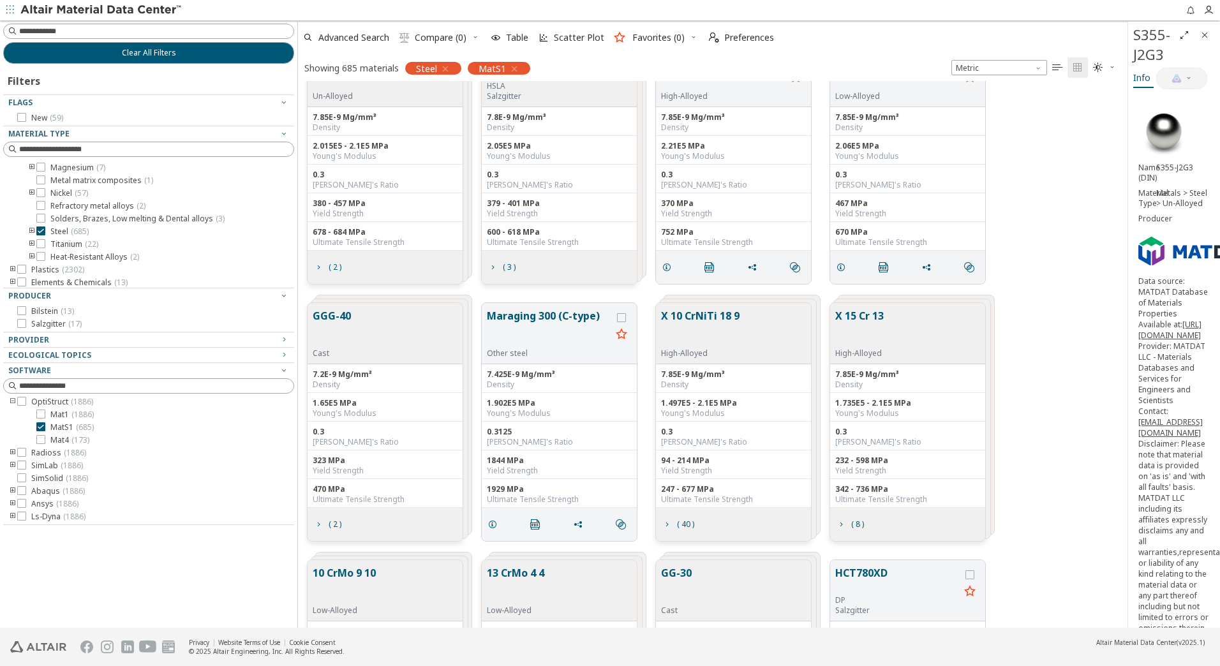
scroll to position [2680, 0]
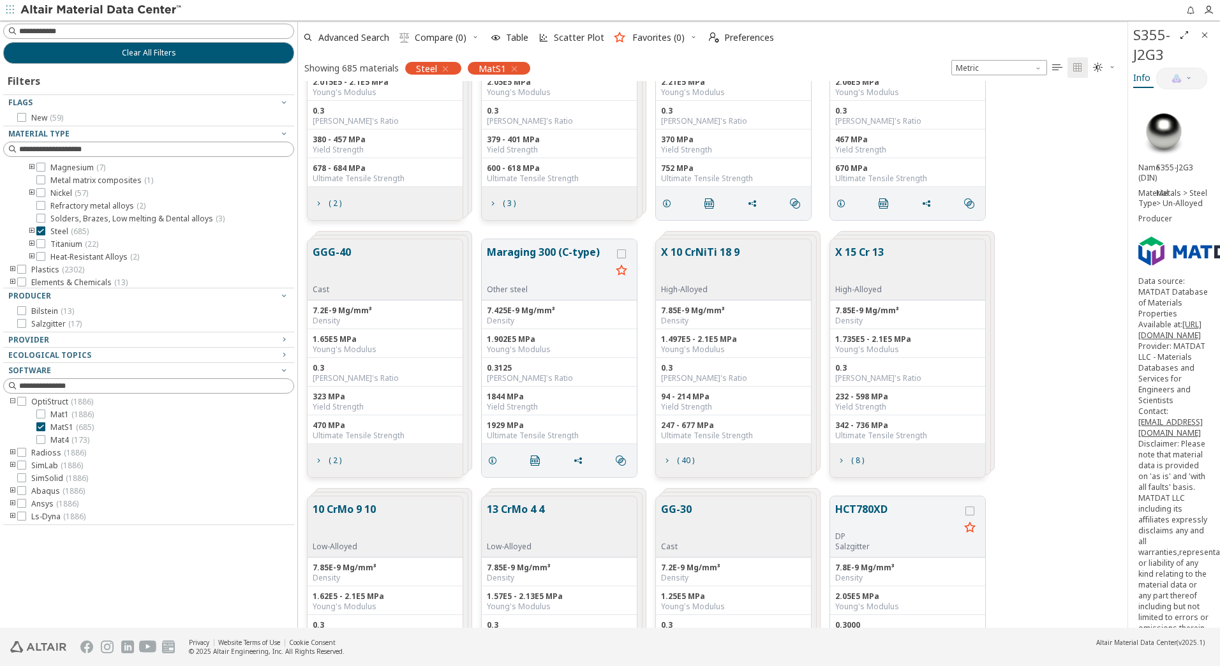
click at [31, 231] on icon "toogle group" at bounding box center [31, 232] width 9 height 10
click at [61, 193] on icon at bounding box center [60, 192] width 9 height 9
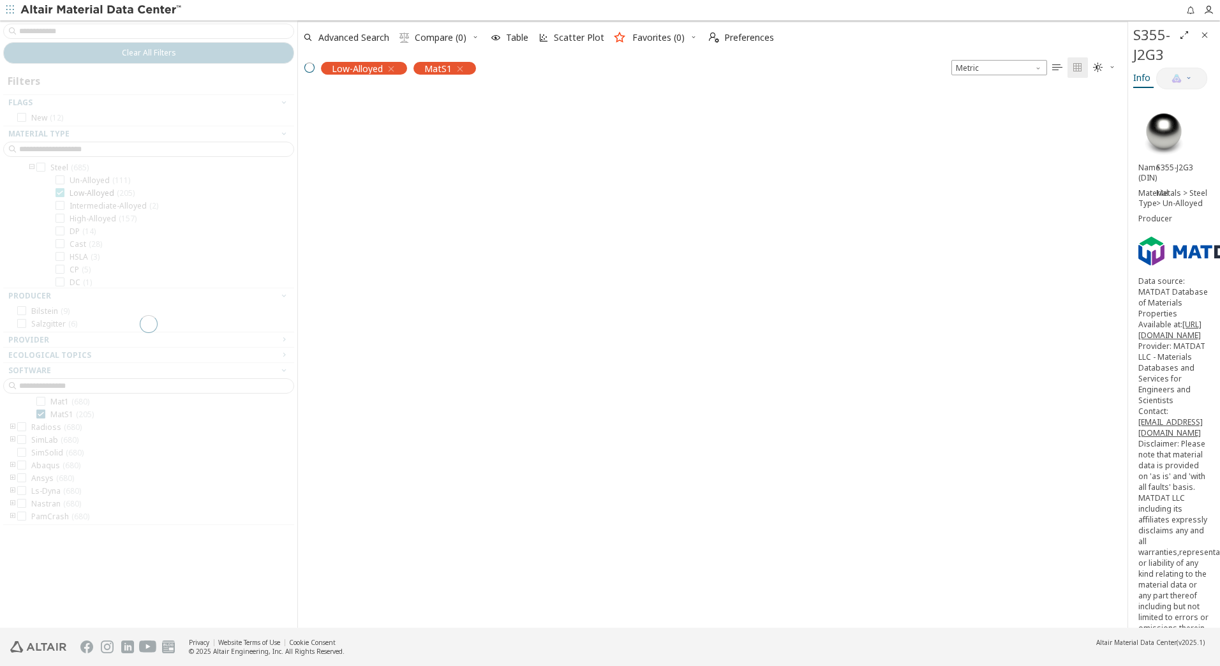
scroll to position [41, 0]
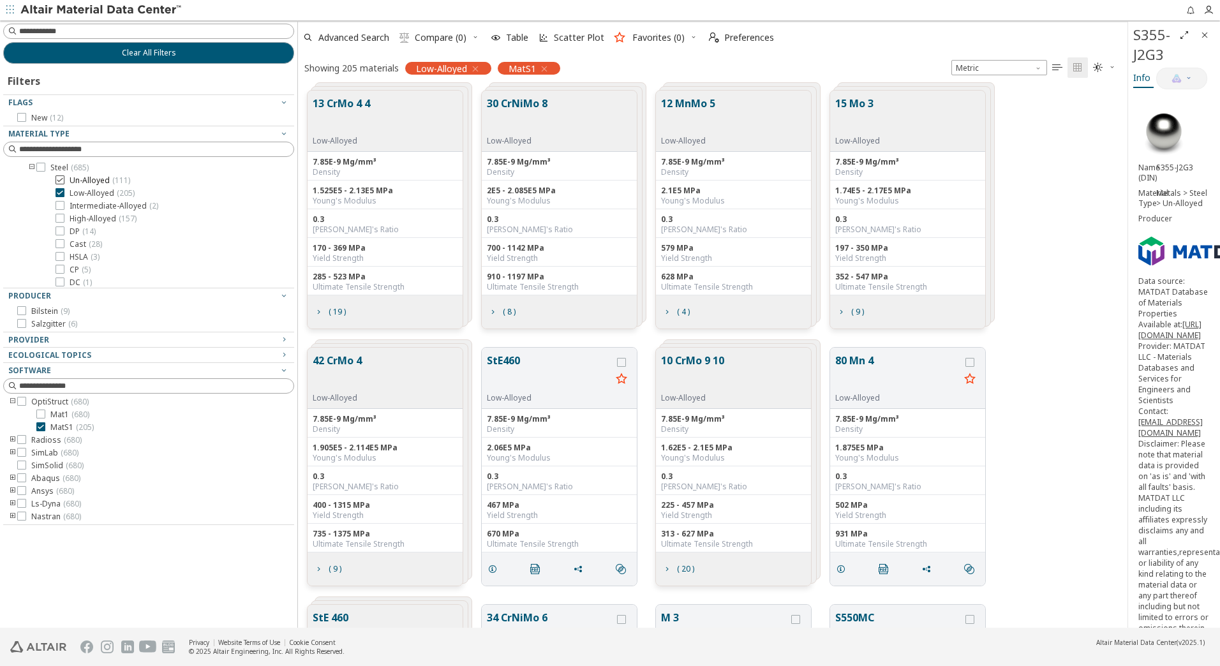
click at [63, 181] on icon at bounding box center [60, 179] width 9 height 9
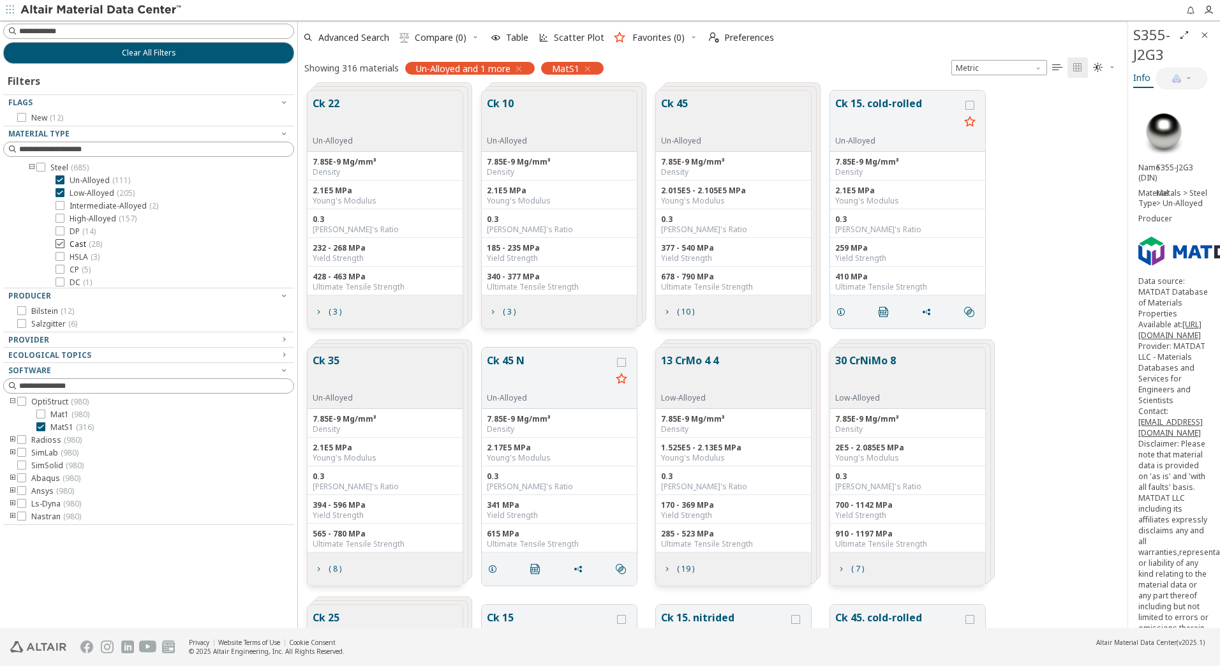
click at [61, 245] on icon at bounding box center [60, 243] width 9 height 9
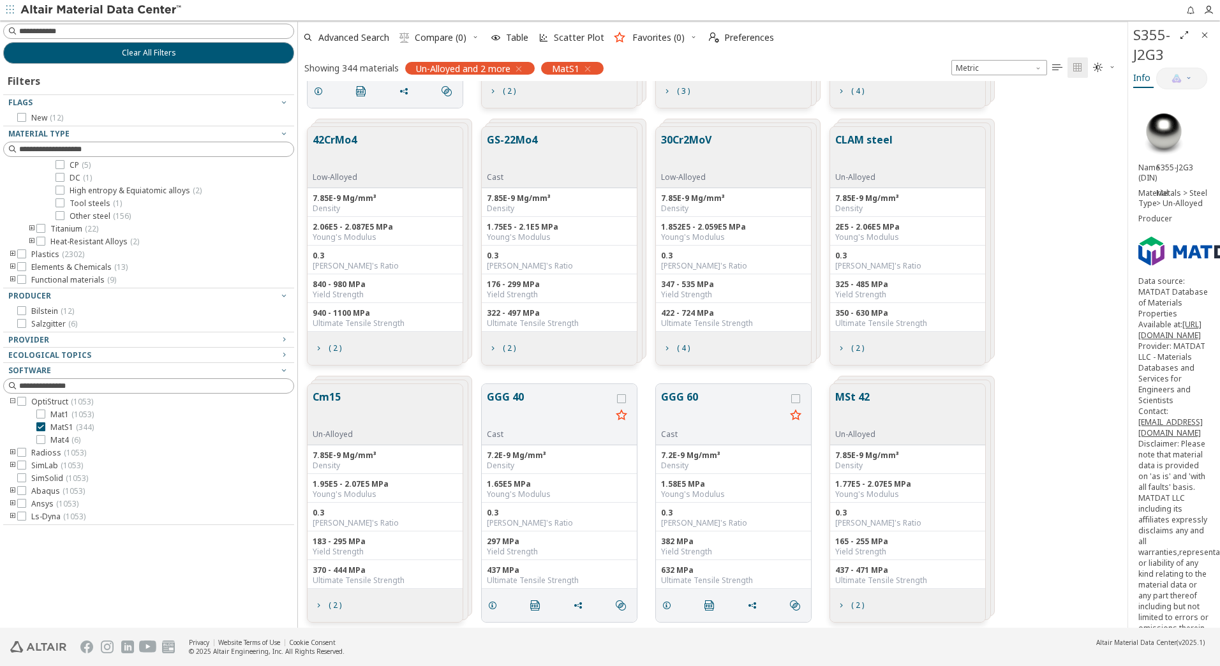
scroll to position [4913, 0]
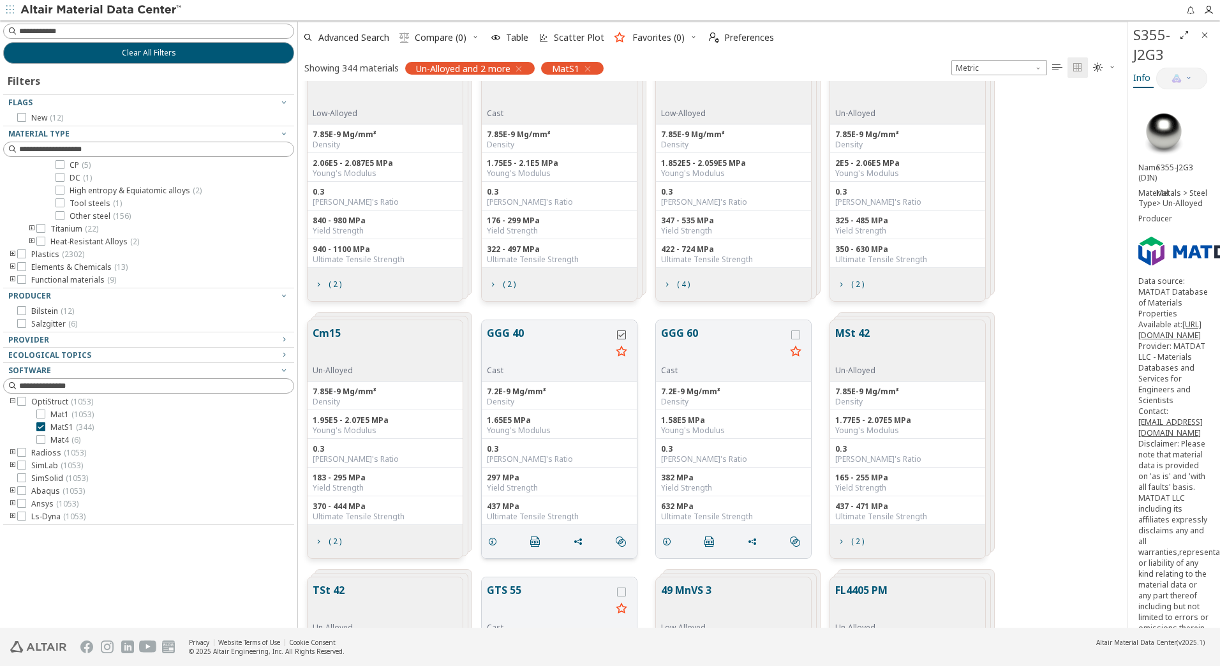
click at [626, 335] on label "grid" at bounding box center [622, 335] width 11 height 9
click at [796, 335] on icon "grid" at bounding box center [795, 335] width 9 height 9
click at [625, 352] on icon "grid" at bounding box center [621, 351] width 15 height 16
click at [797, 355] on icon "grid" at bounding box center [795, 351] width 15 height 16
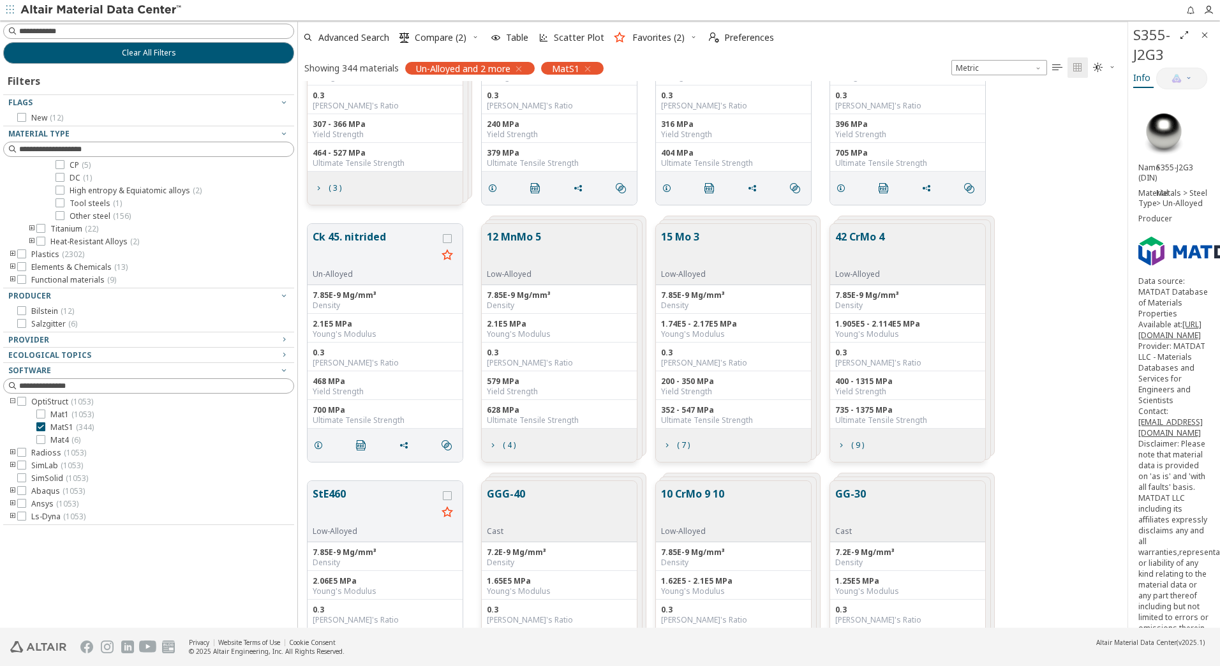
scroll to position [702, 0]
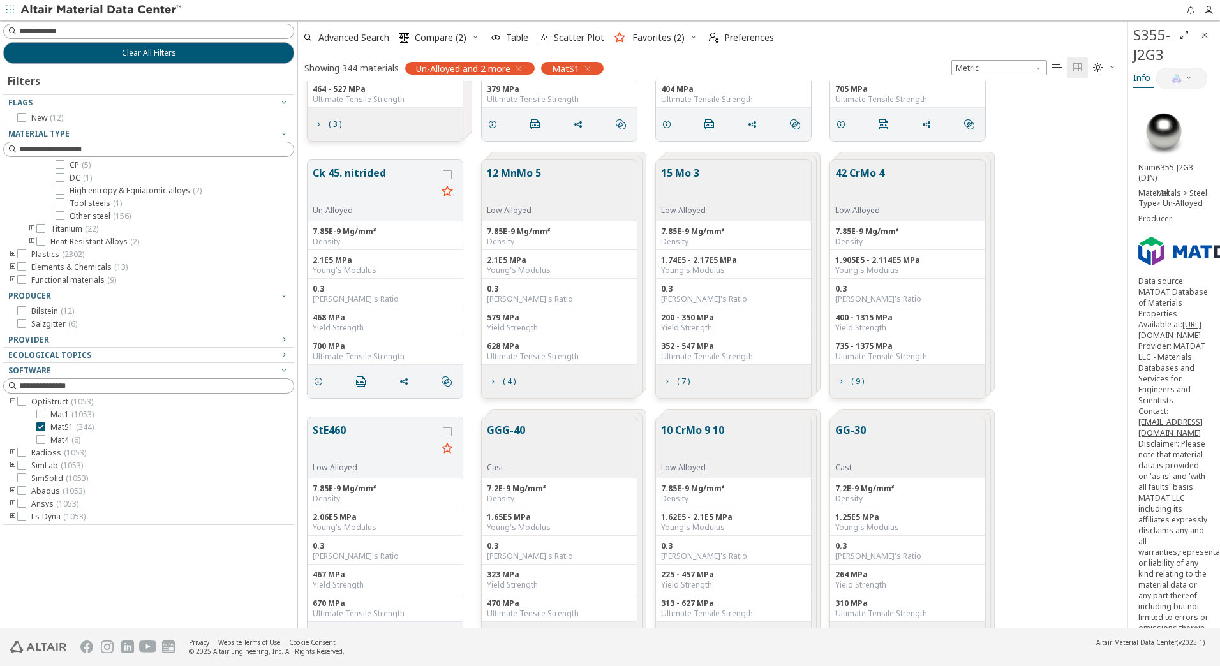
click at [844, 386] on icon "grid" at bounding box center [841, 381] width 10 height 10
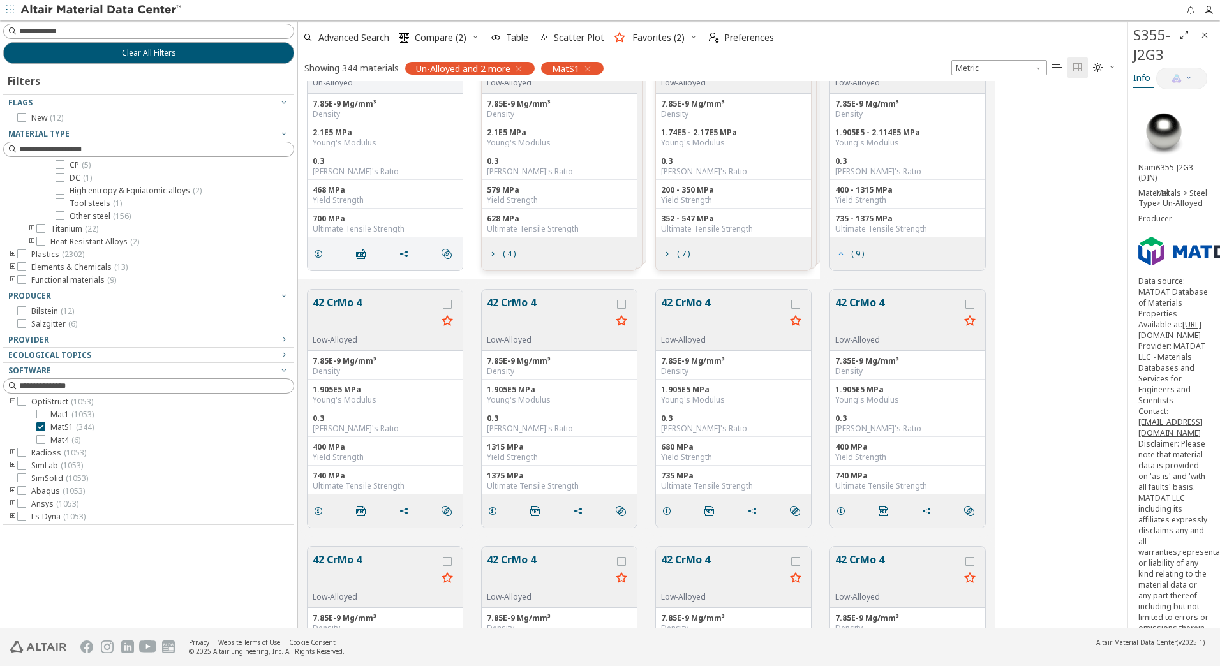
scroll to position [893, 0]
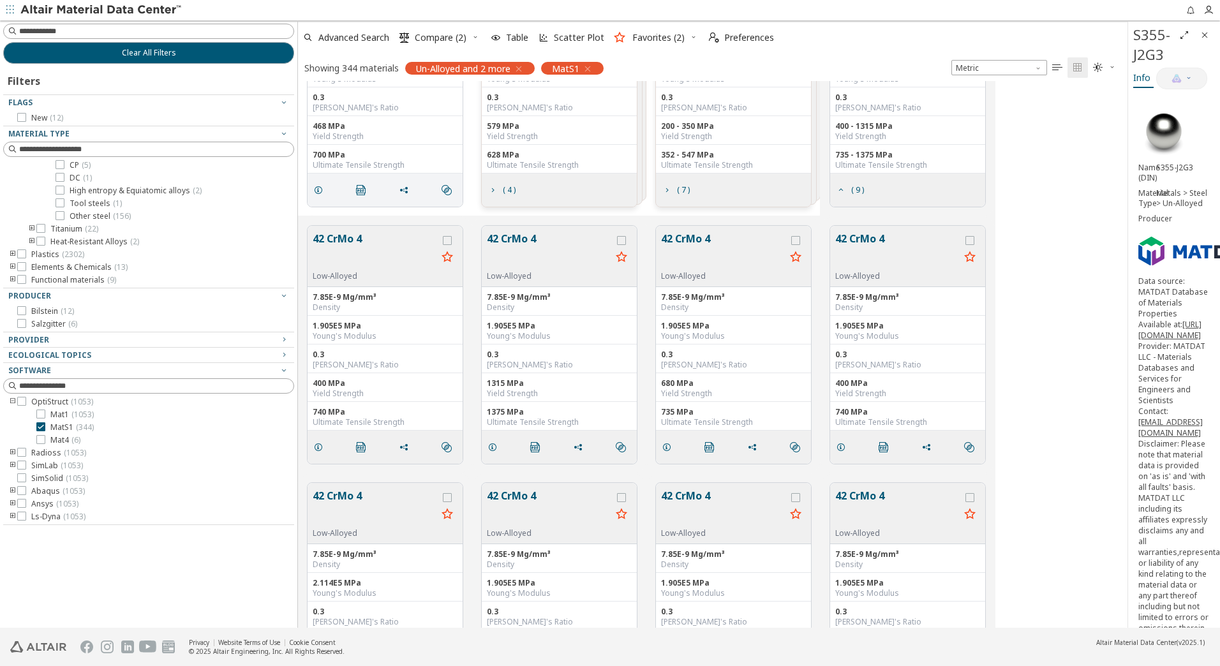
click at [355, 236] on button "42 CrMo 4" at bounding box center [375, 251] width 124 height 40
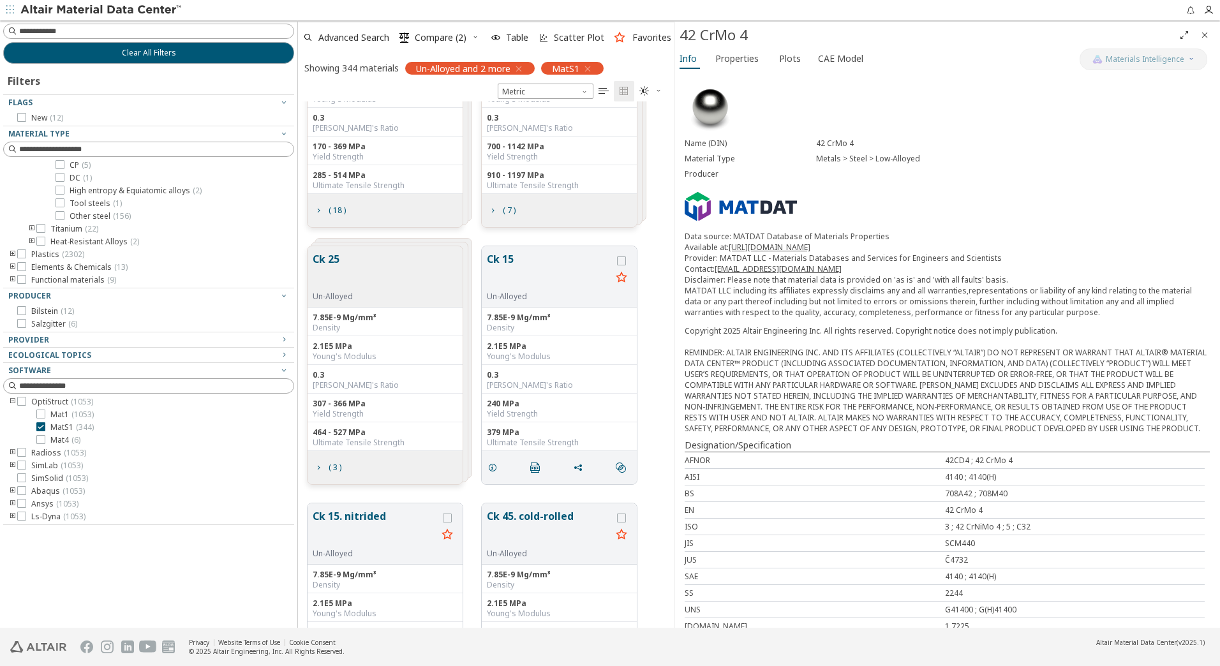
scroll to position [517, 366]
drag, startPoint x: 1130, startPoint y: 207, endPoint x: 676, endPoint y: 221, distance: 453.9
click at [834, 51] on span "CAE Model" at bounding box center [840, 58] width 45 height 20
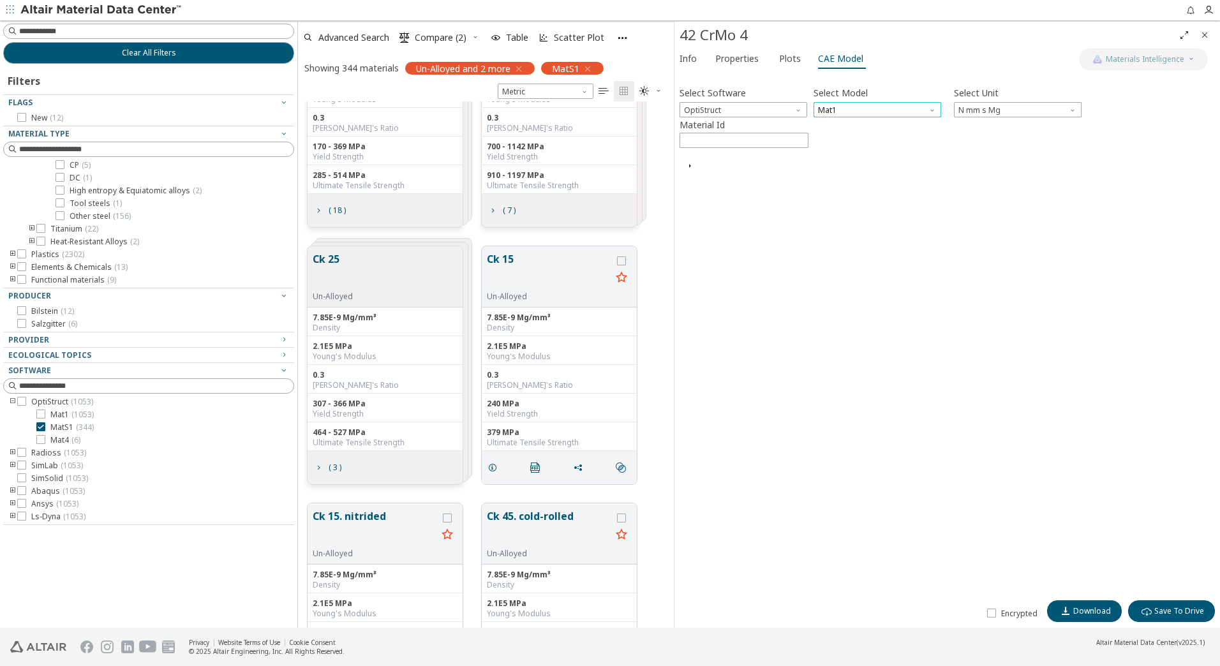
click at [863, 111] on span "Mat1" at bounding box center [878, 109] width 128 height 15
click at [844, 146] on button "MatS1" at bounding box center [878, 140] width 128 height 15
click at [733, 143] on input "****" at bounding box center [744, 140] width 128 height 14
click at [1087, 607] on span "Download" at bounding box center [1092, 611] width 38 height 10
click at [788, 433] on div "Select Software OptiStruct Select Model MatS1 Select Unit N mm s Mg Material Id…" at bounding box center [947, 335] width 535 height 517
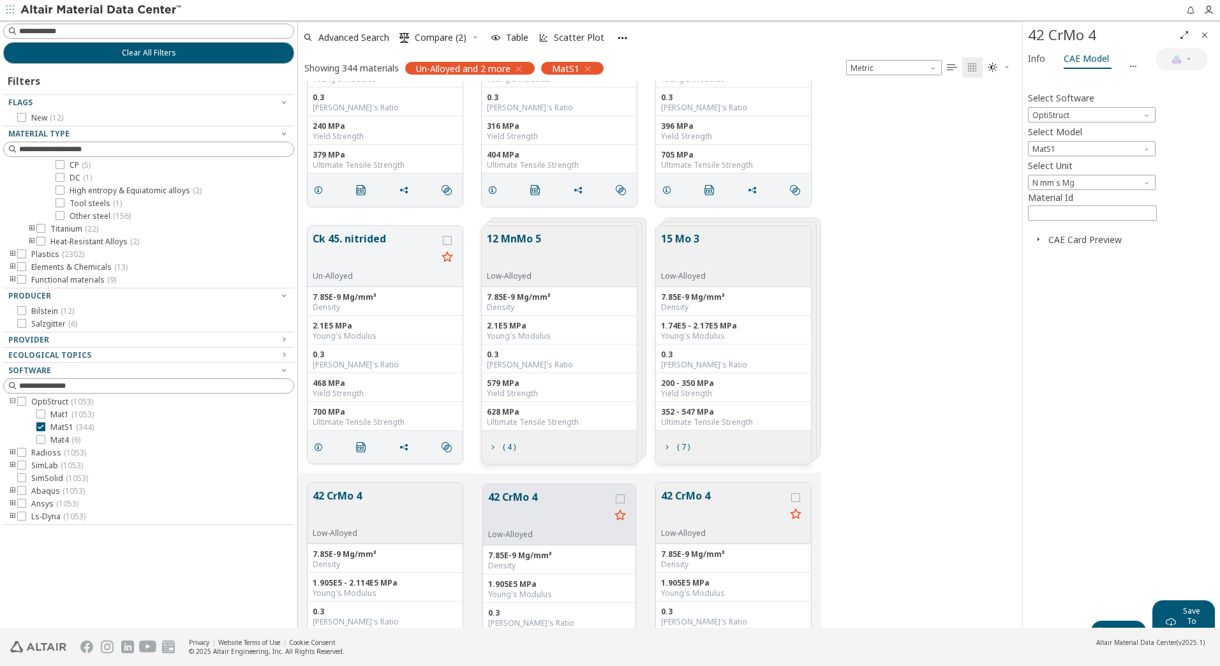
scroll to position [537, 722]
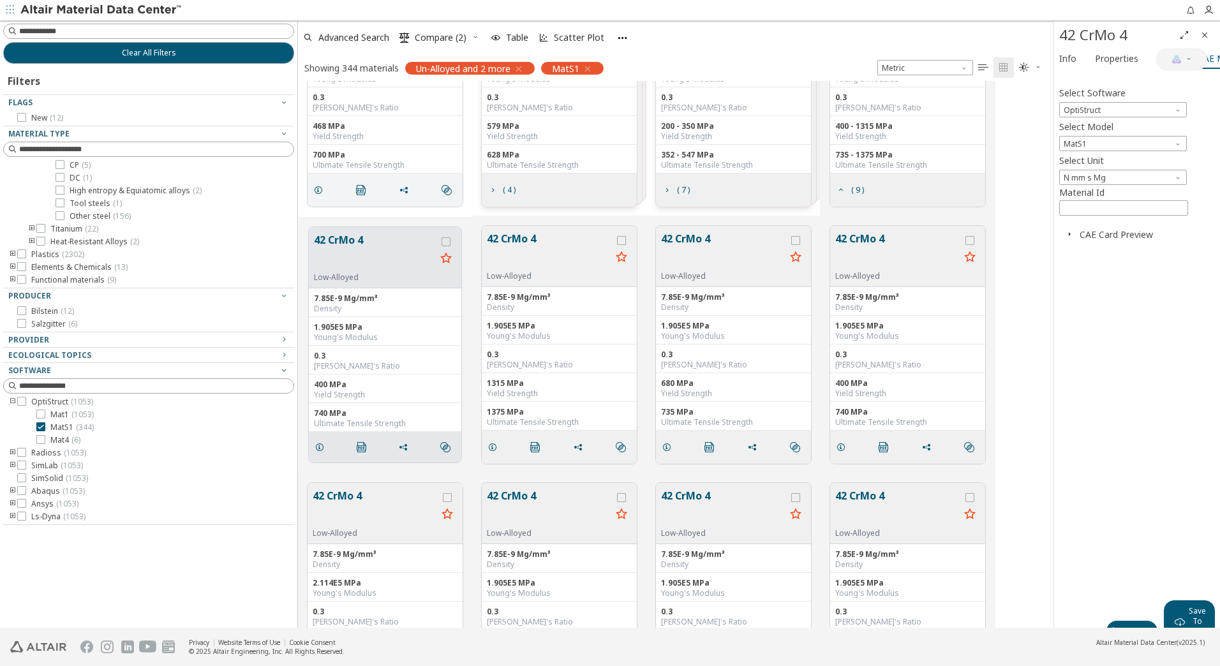
drag, startPoint x: 676, startPoint y: 339, endPoint x: 1054, endPoint y: 361, distance: 377.7
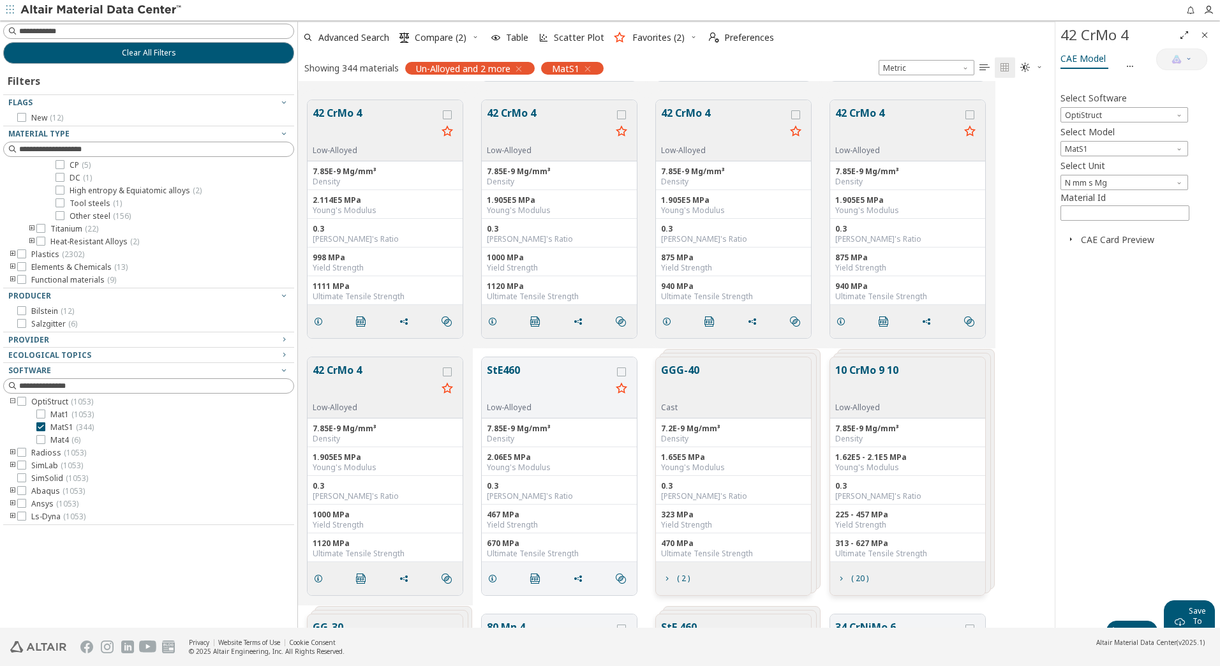
scroll to position [1340, 0]
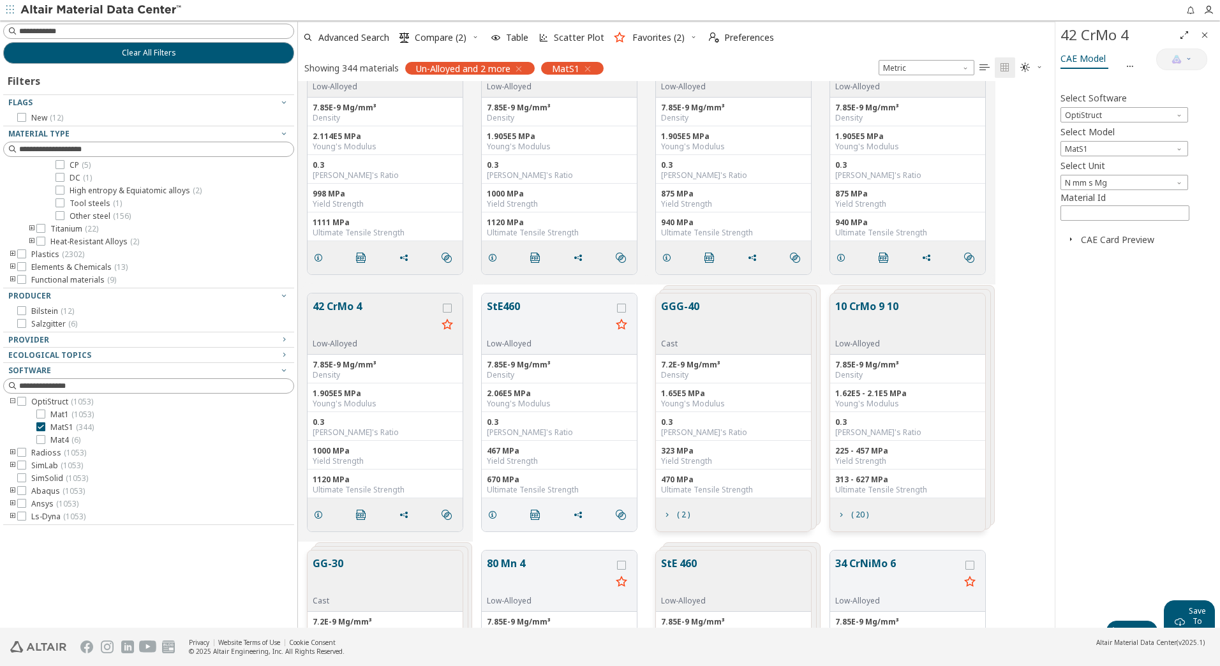
click at [700, 306] on div "GGG-40 Cast" at bounding box center [682, 324] width 43 height 50
click at [680, 305] on button "GGG-40" at bounding box center [680, 319] width 38 height 40
click at [686, 307] on button "GGG-40" at bounding box center [680, 319] width 38 height 40
click at [681, 523] on span "( 2 )" at bounding box center [675, 515] width 33 height 24
click at [898, 308] on button "GGG-40" at bounding box center [897, 319] width 124 height 40
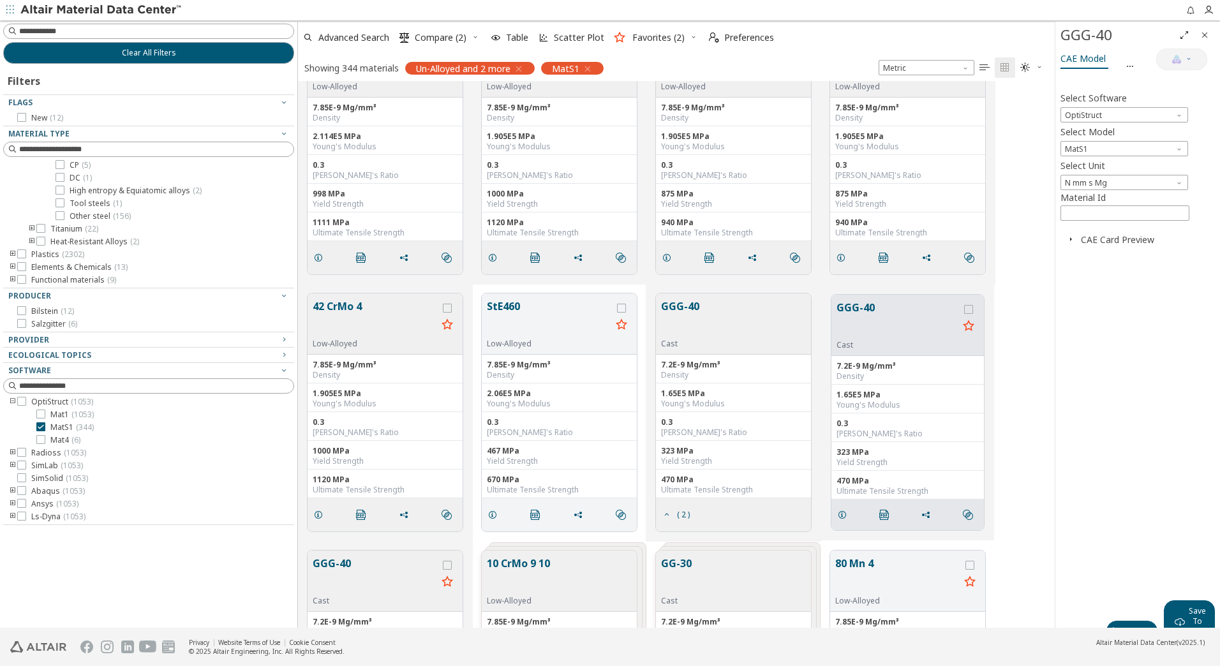
scroll to position [15, 0]
click at [1126, 621] on span "Download" at bounding box center [1140, 617] width 38 height 10
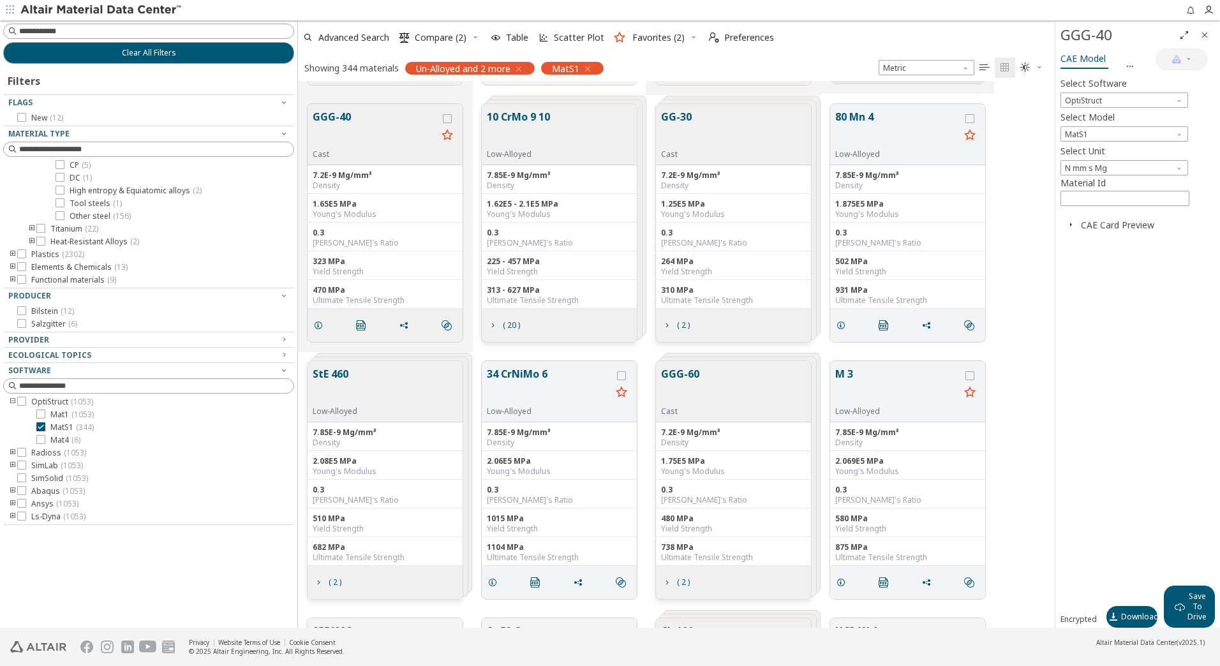
scroll to position [1851, 0]
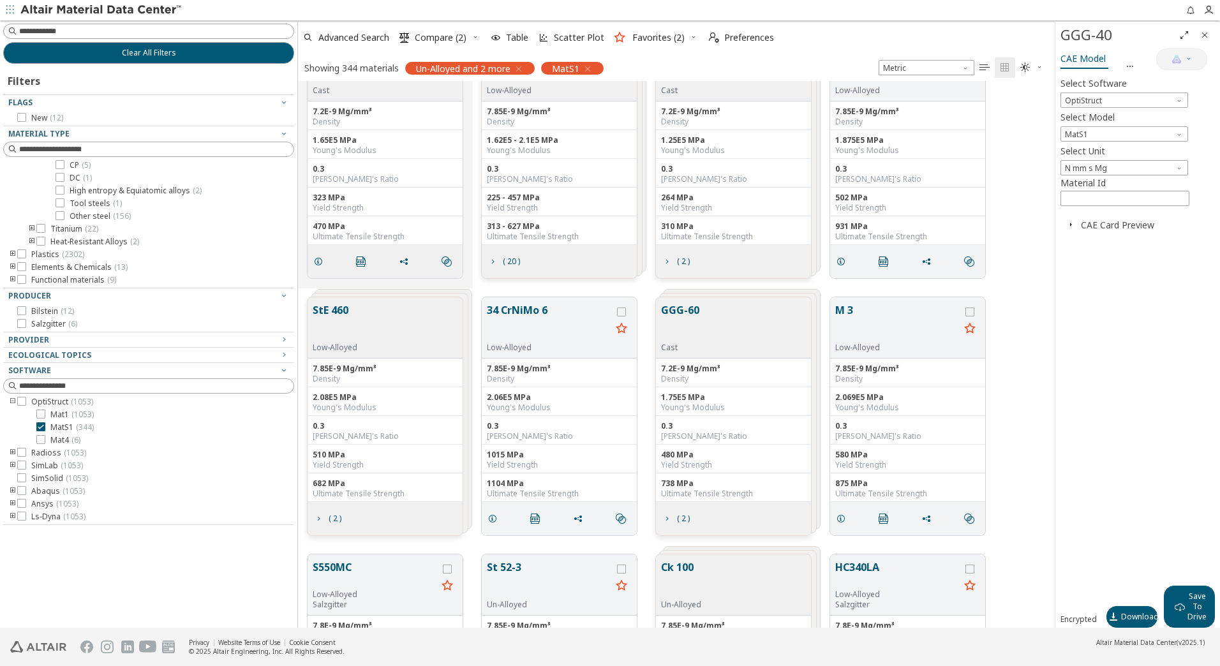
click at [696, 312] on button "GGG-60" at bounding box center [680, 322] width 38 height 40
click at [858, 302] on button "GGG-60" at bounding box center [897, 322] width 124 height 40
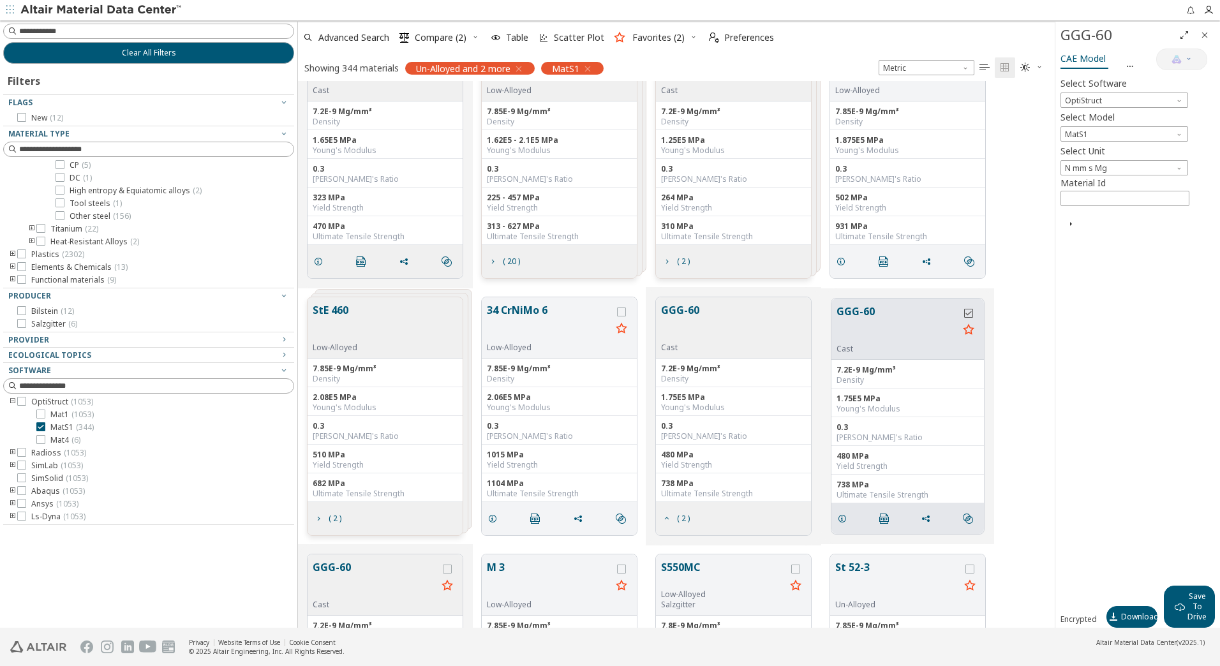
click at [971, 311] on icon "grid" at bounding box center [968, 313] width 9 height 9
click at [1126, 616] on span "Download" at bounding box center [1140, 617] width 38 height 10
click at [1082, 526] on div "Select Software OptiStruct Select Model MatS1 Select Unit N mm s Mg Material Id…" at bounding box center [1138, 324] width 154 height 512
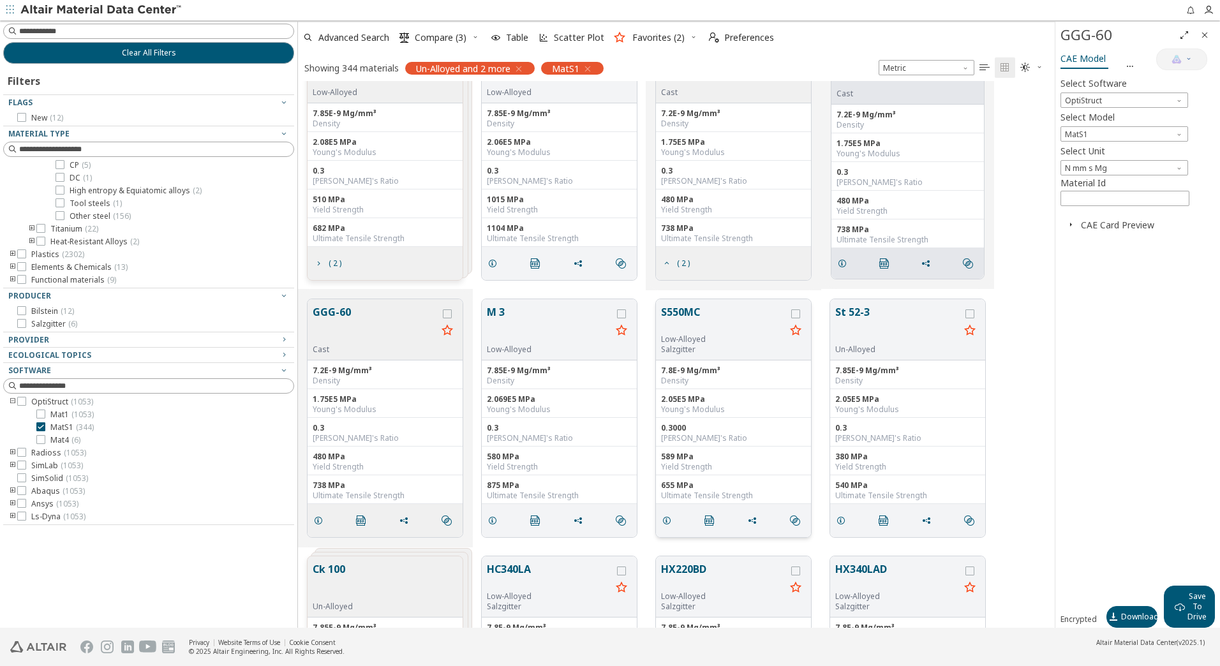
scroll to position [2170, 0]
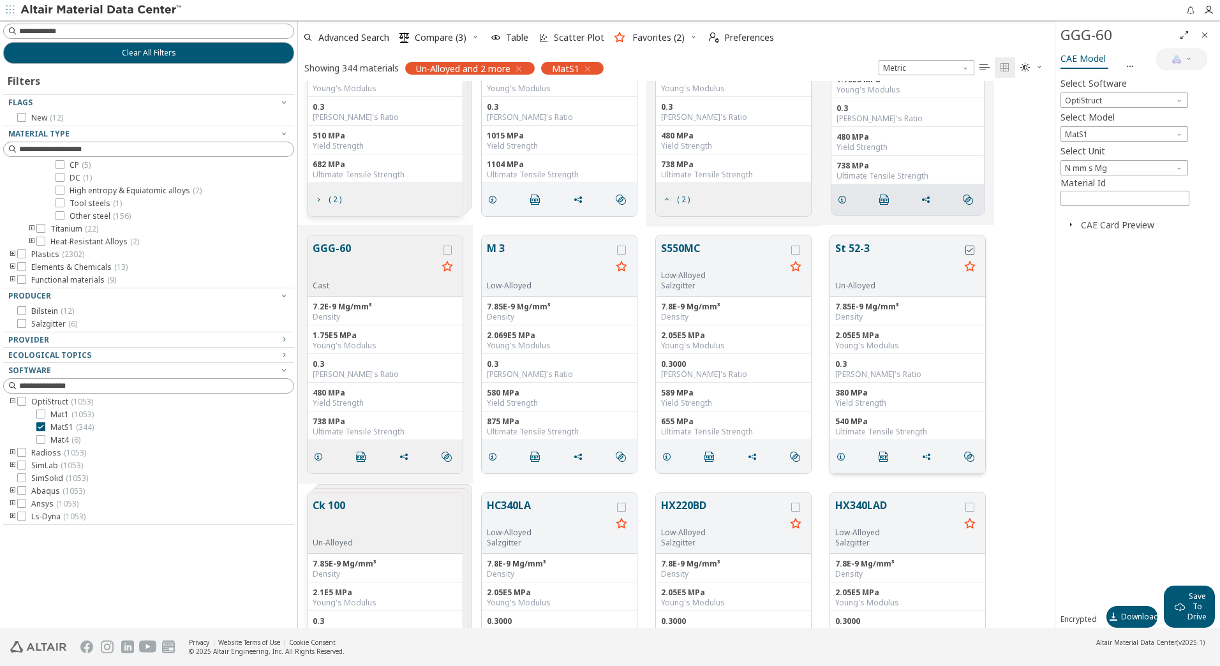
click at [970, 249] on icon "grid" at bounding box center [969, 250] width 9 height 9
click at [858, 256] on button "St 52-3" at bounding box center [897, 261] width 124 height 40
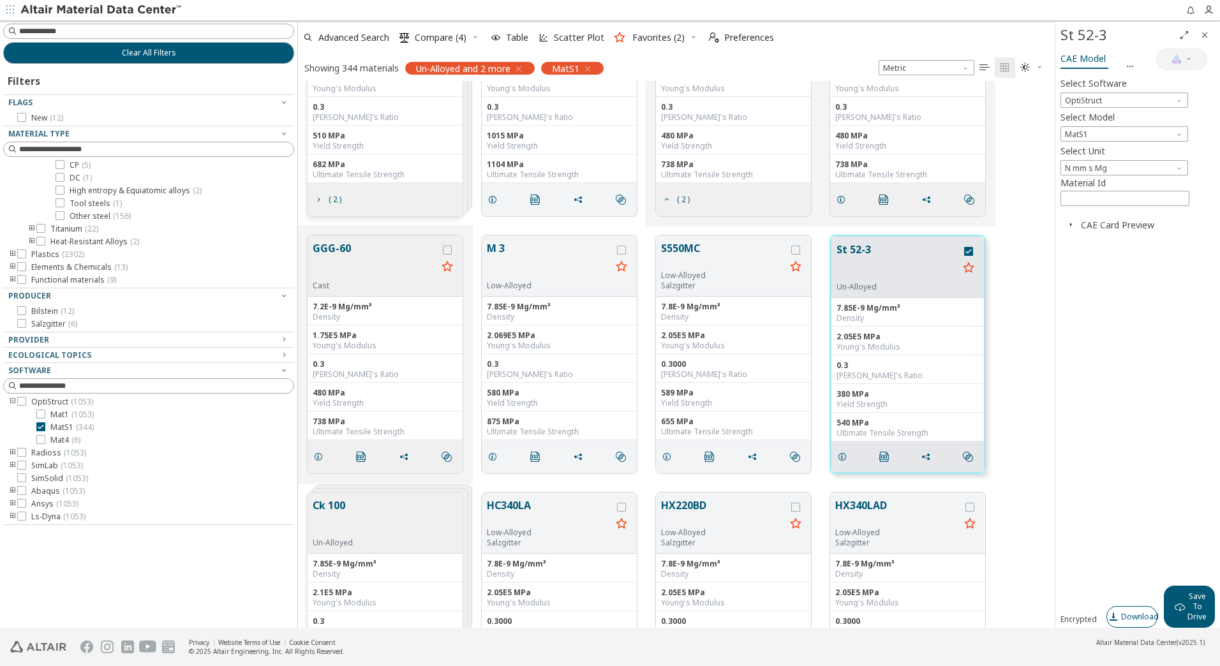
click at [1121, 618] on span "Download" at bounding box center [1140, 617] width 38 height 10
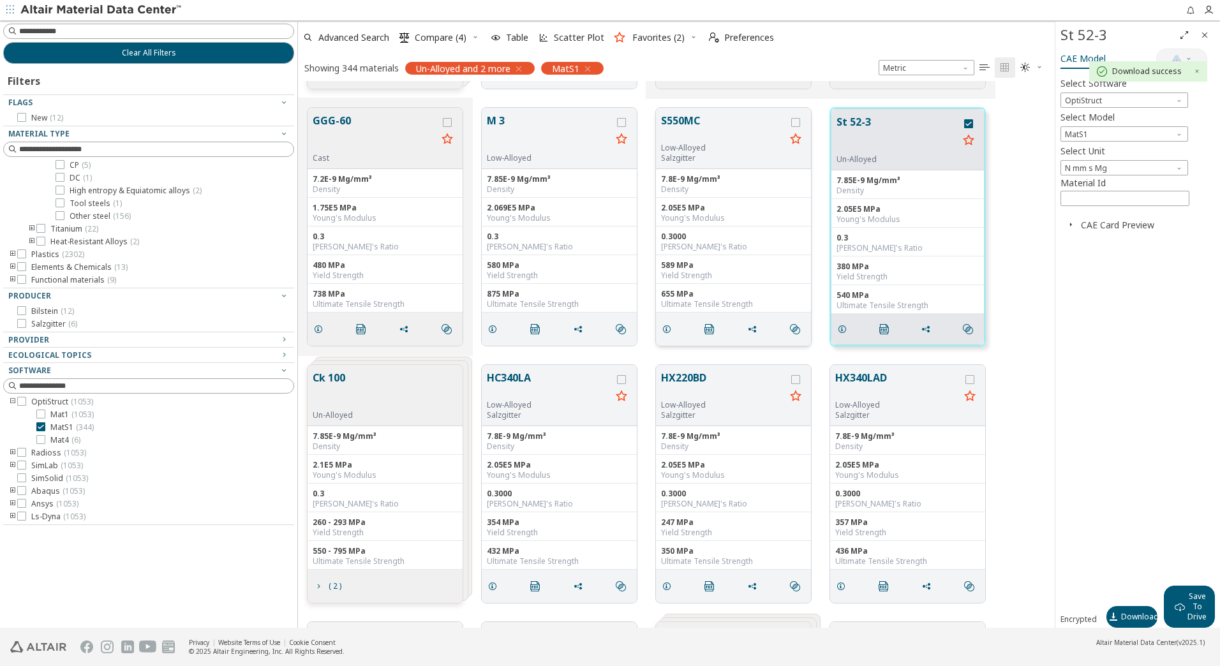
scroll to position [2361, 0]
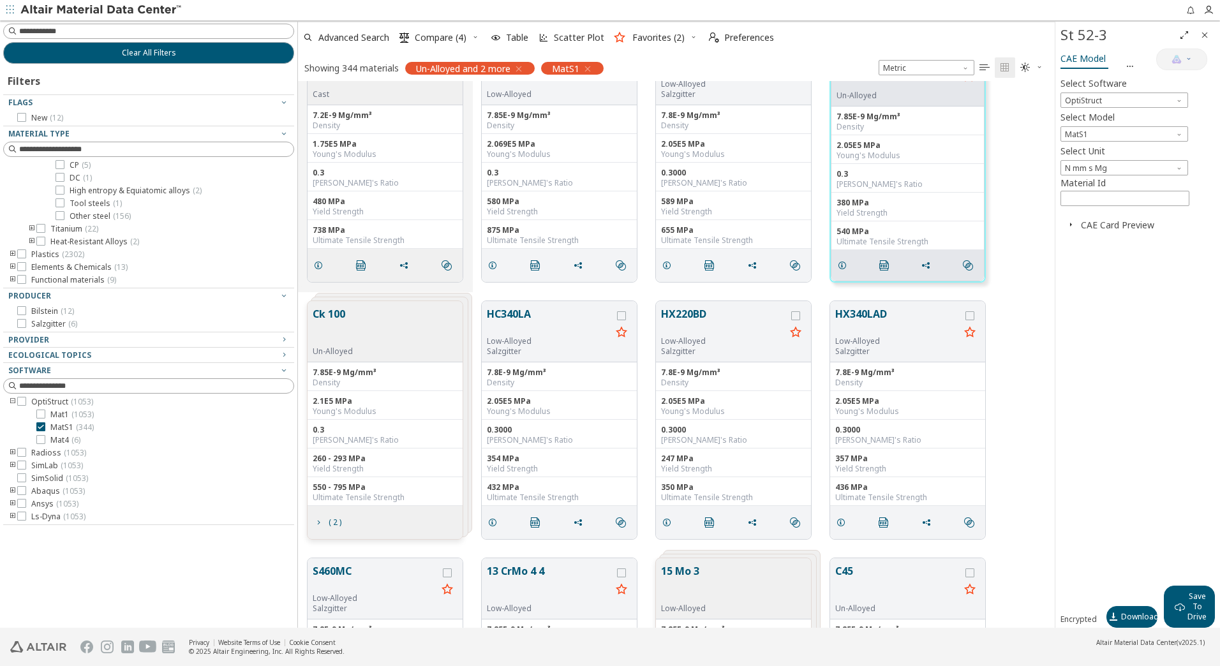
click at [1064, 518] on div "Select Software OptiStruct Select Model MatS1 Select Unit N mm s Mg Material Id…" at bounding box center [1138, 324] width 154 height 512
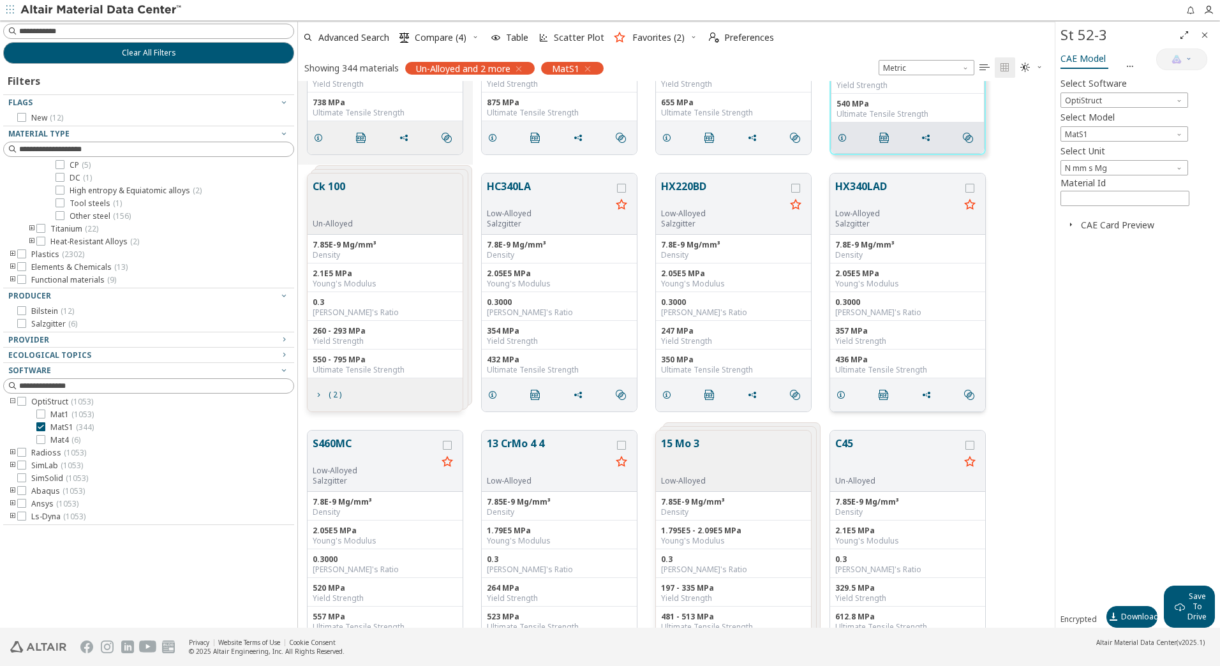
scroll to position [2616, 0]
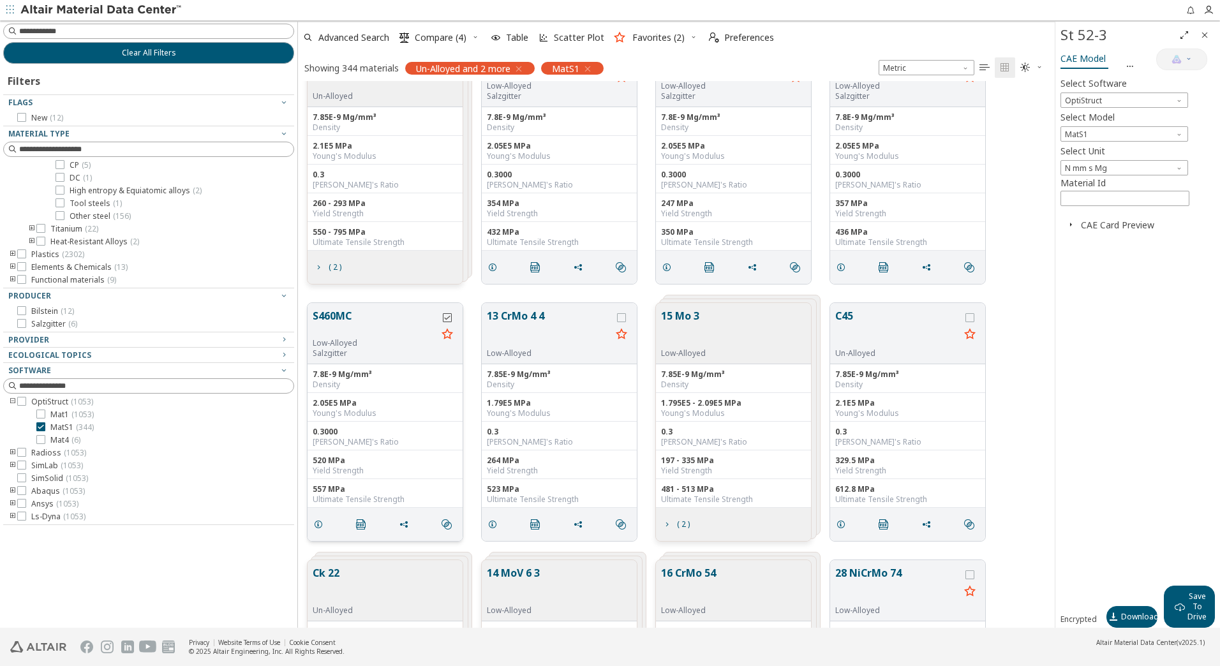
click at [449, 317] on icon "grid" at bounding box center [447, 317] width 9 height 9
click at [333, 318] on button "S460MC" at bounding box center [375, 323] width 124 height 30
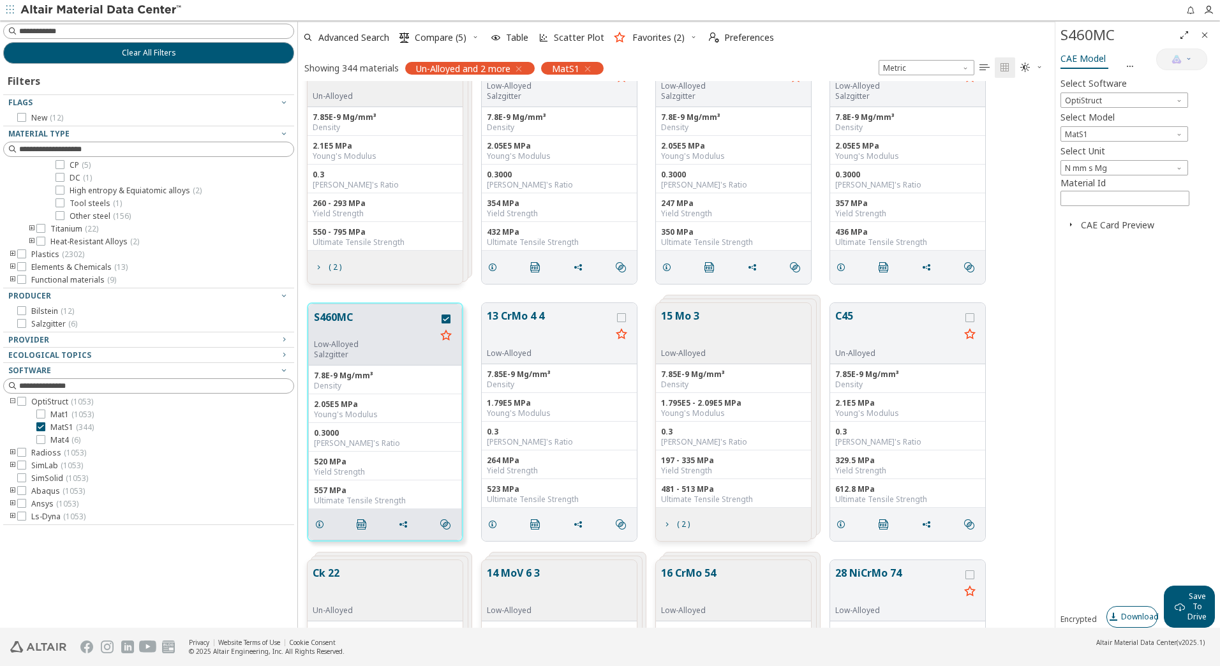
click at [1126, 614] on span "Download" at bounding box center [1140, 617] width 38 height 10
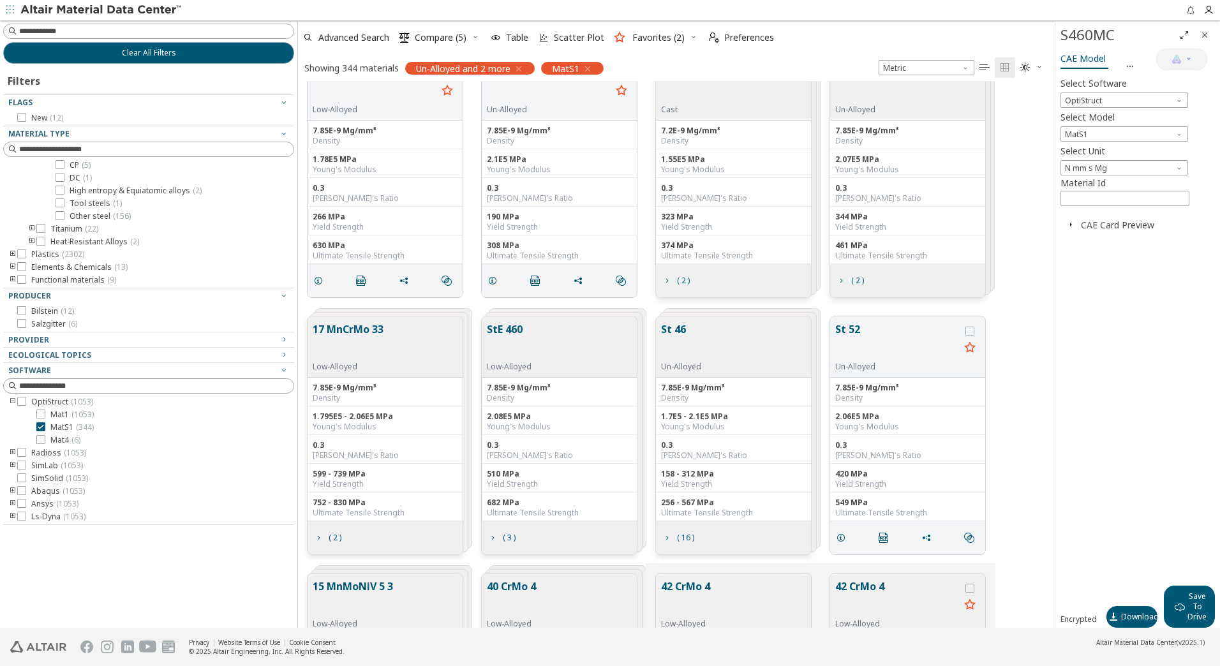
scroll to position [4467, 0]
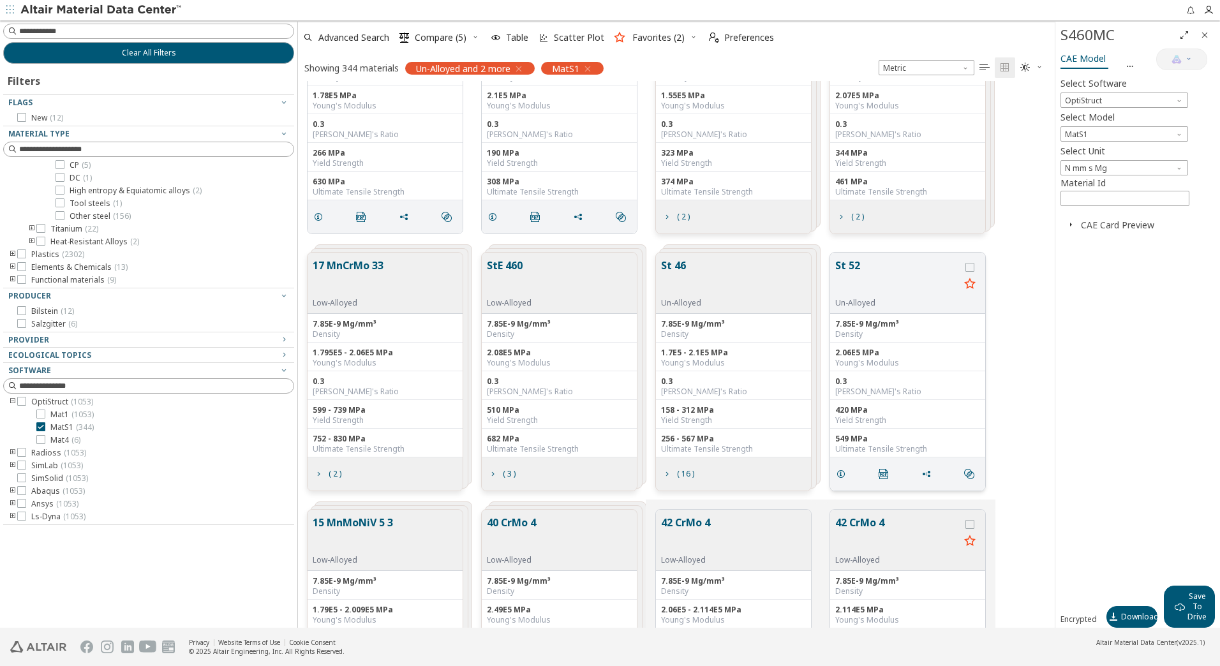
click at [846, 266] on button "St 52" at bounding box center [897, 278] width 124 height 40
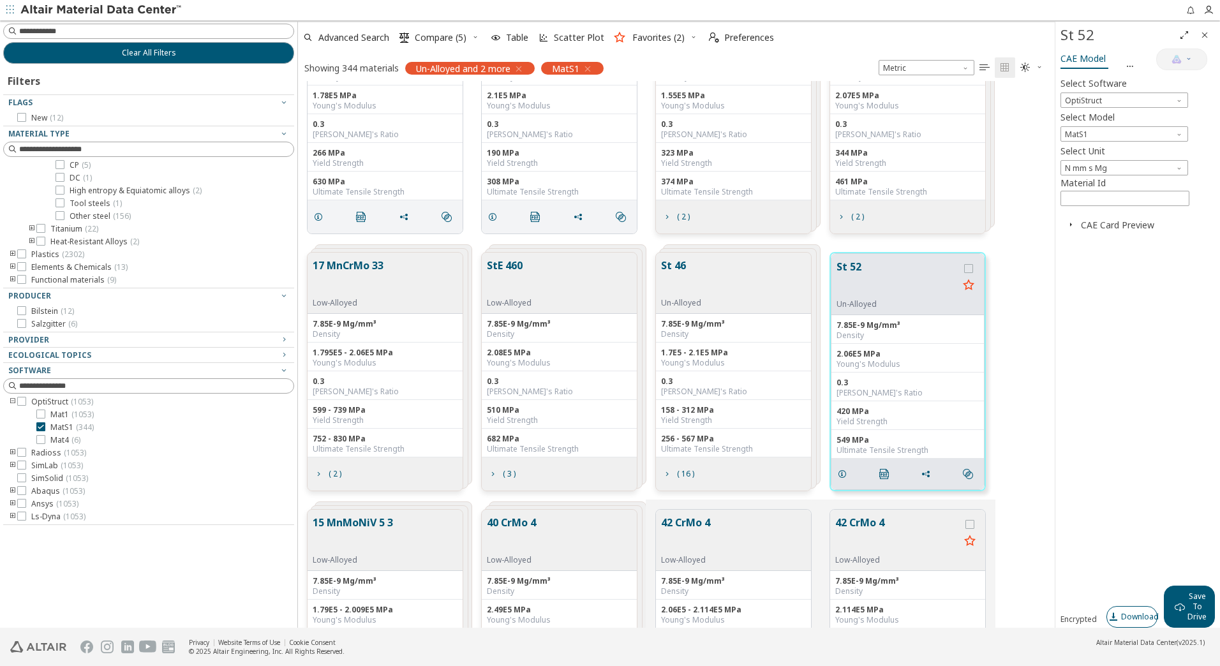
click at [1121, 617] on span "Download" at bounding box center [1140, 617] width 38 height 10
click at [1024, 459] on div "17 MnCrMo 33 Low-Alloyed 7.85E-9 Mg/mm³ Density 1.795E5 - 2.06E5 MPa Young's Mo…" at bounding box center [676, 371] width 757 height 257
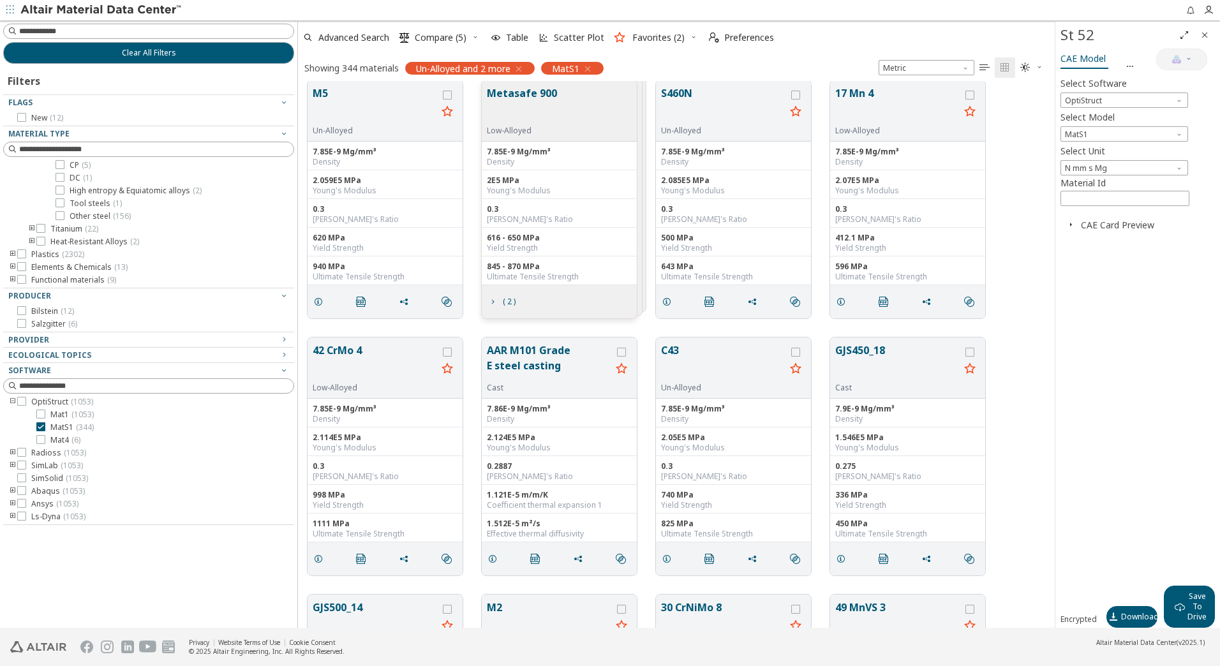
scroll to position [7274, 0]
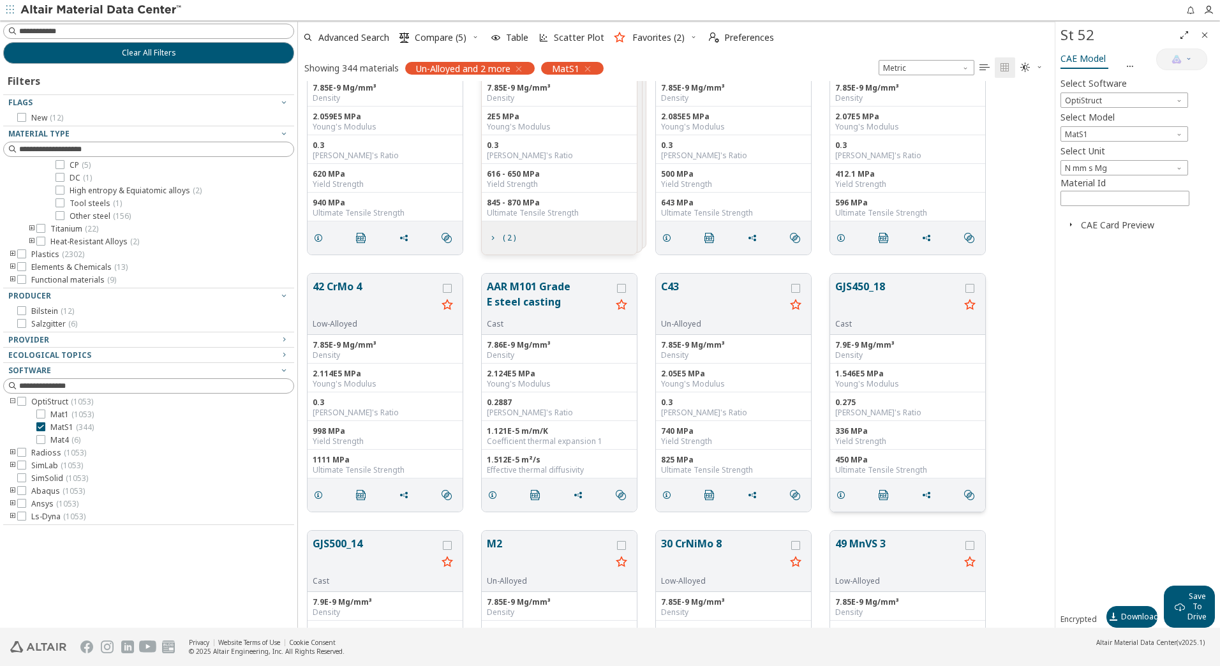
click at [922, 295] on button "GJS450_18" at bounding box center [897, 299] width 124 height 40
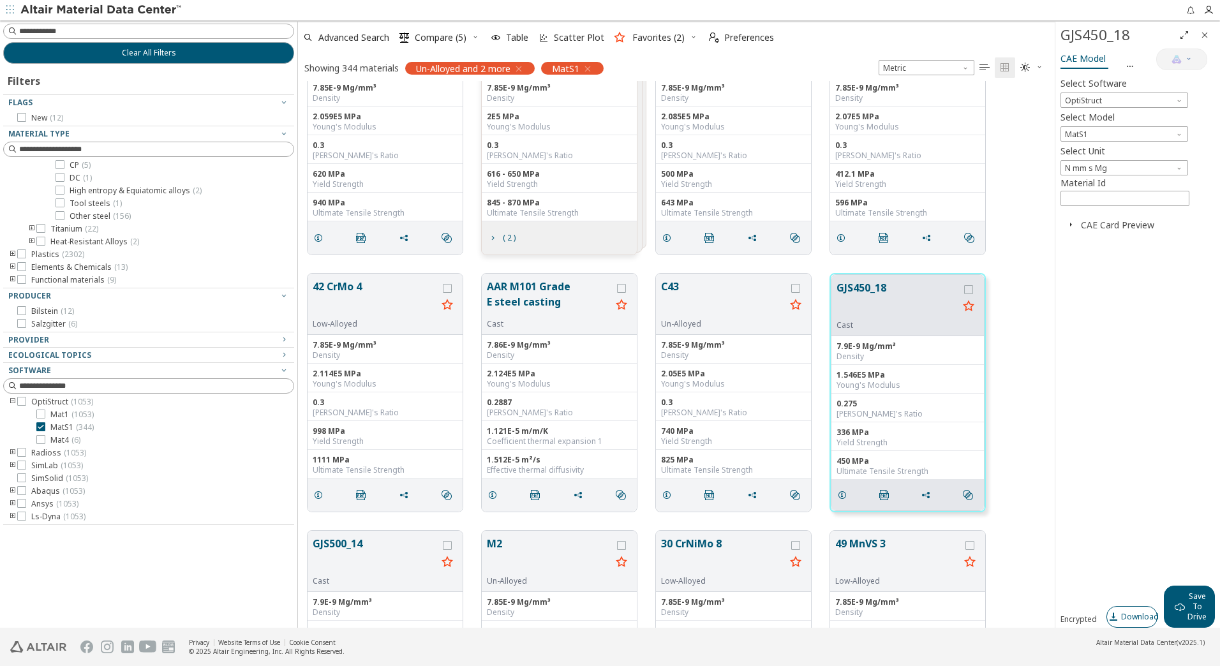
click at [1122, 614] on span "Download" at bounding box center [1140, 617] width 38 height 10
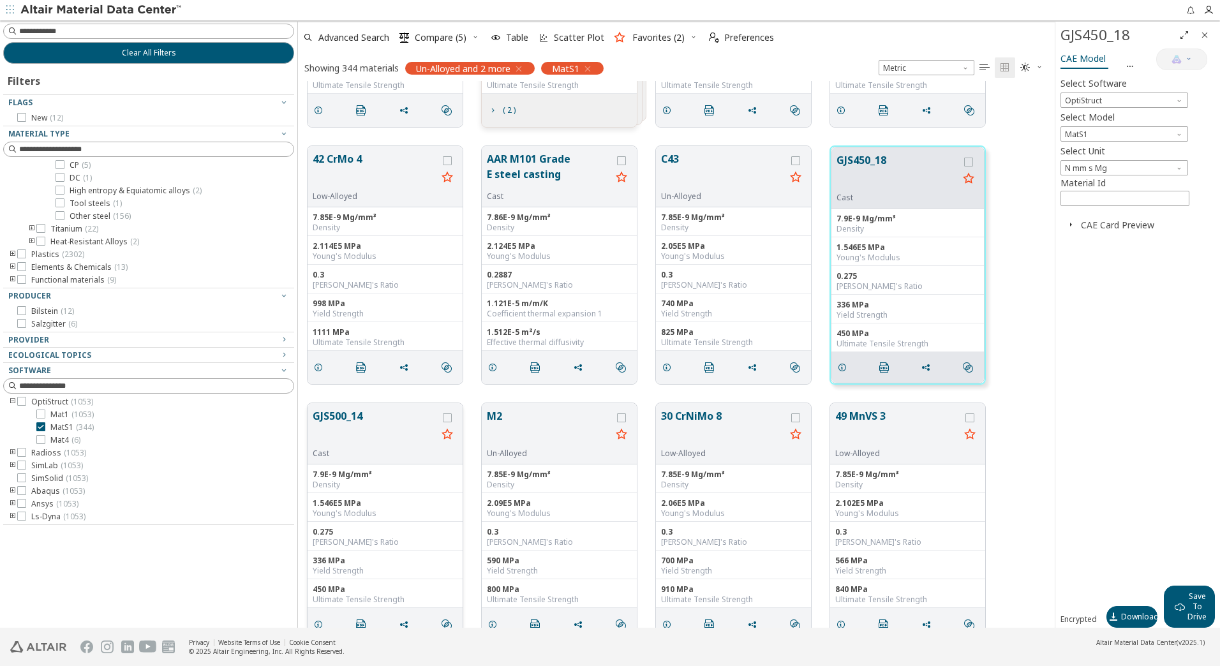
click at [351, 419] on button "GJS500_14" at bounding box center [375, 428] width 124 height 40
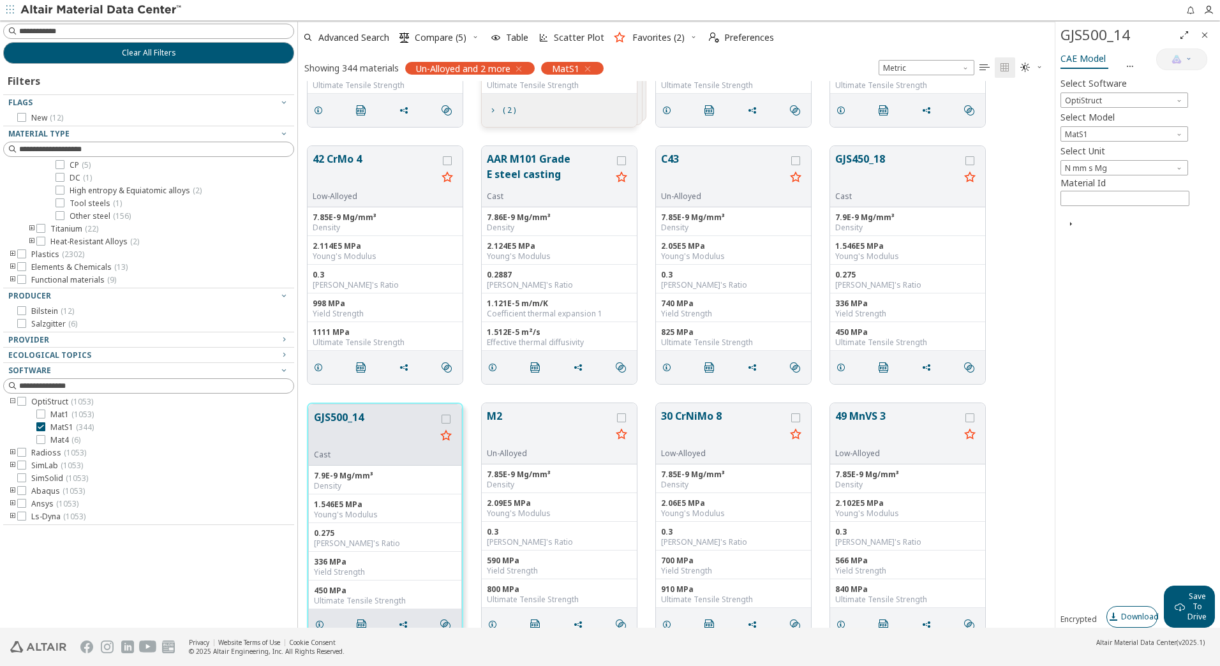
click at [1126, 618] on span "Download" at bounding box center [1140, 617] width 38 height 10
click at [1012, 485] on div "GJS500_14 Cast 7.9E-9 Mg/mm³ Density 1.546E5 MPa Young's Modulus 0.275 Poisson'…" at bounding box center [676, 522] width 757 height 257
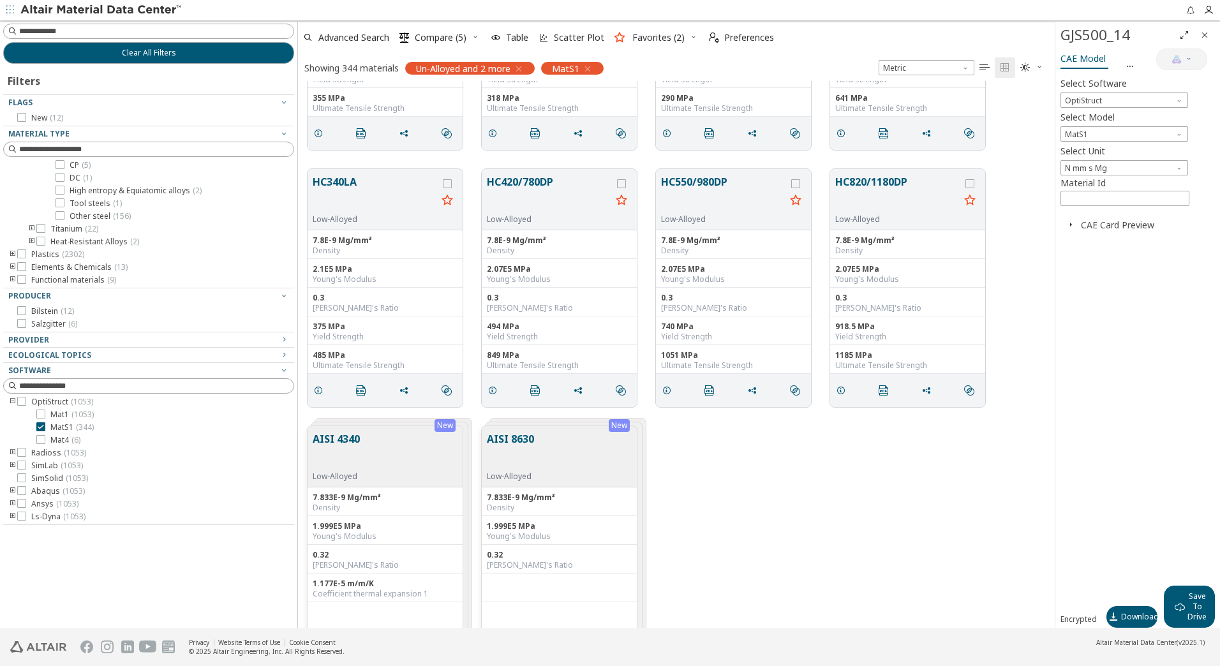
scroll to position [10511, 0]
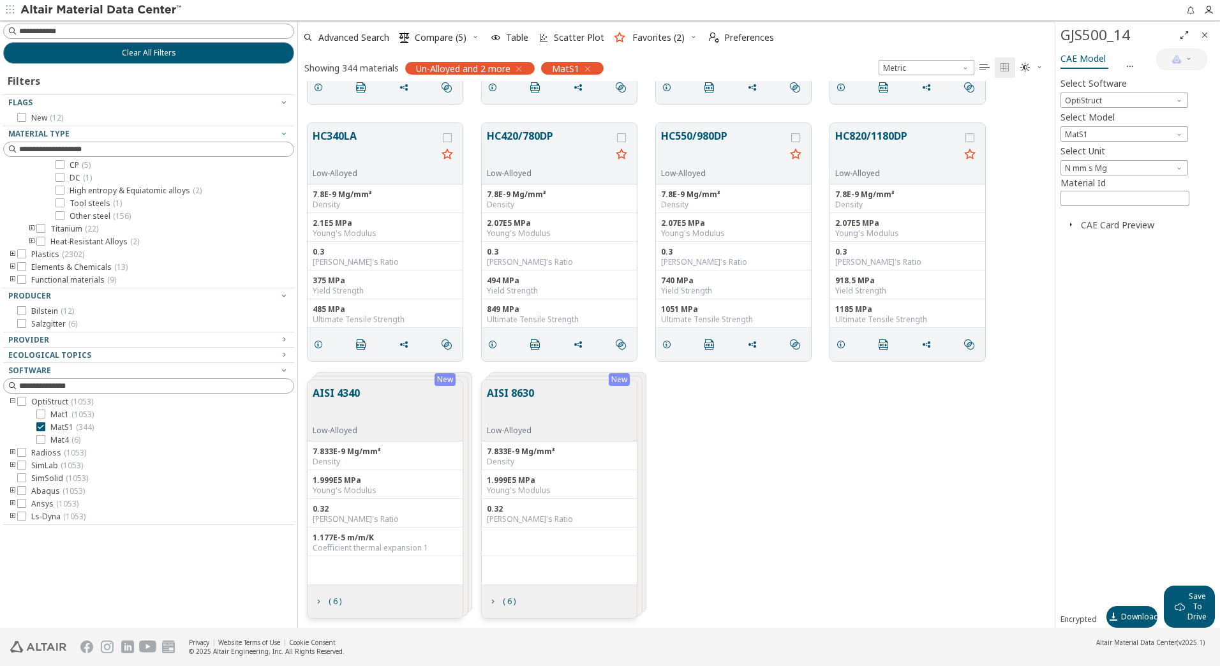
click at [595, 65] on div "MatS1" at bounding box center [572, 68] width 63 height 13
click at [522, 67] on icon "button" at bounding box center [519, 69] width 10 height 10
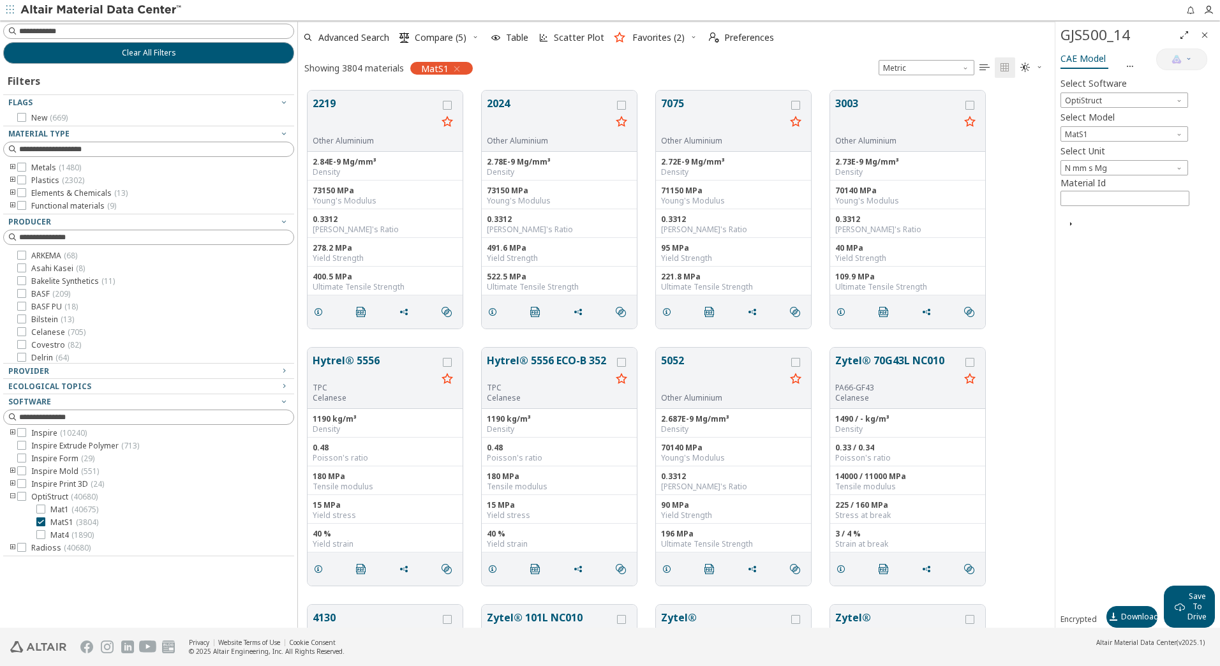
scroll to position [105, 0]
click at [40, 455] on icon at bounding box center [40, 458] width 9 height 9
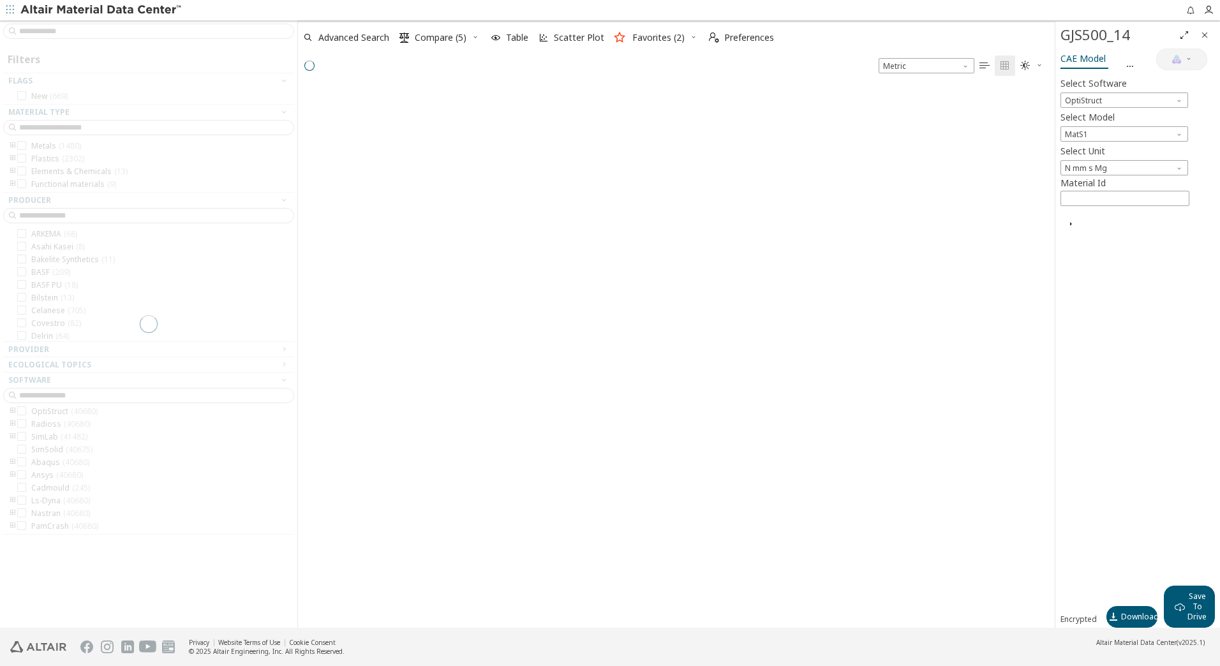
scroll to position [10, 10]
click at [85, 32] on div at bounding box center [148, 323] width 297 height 607
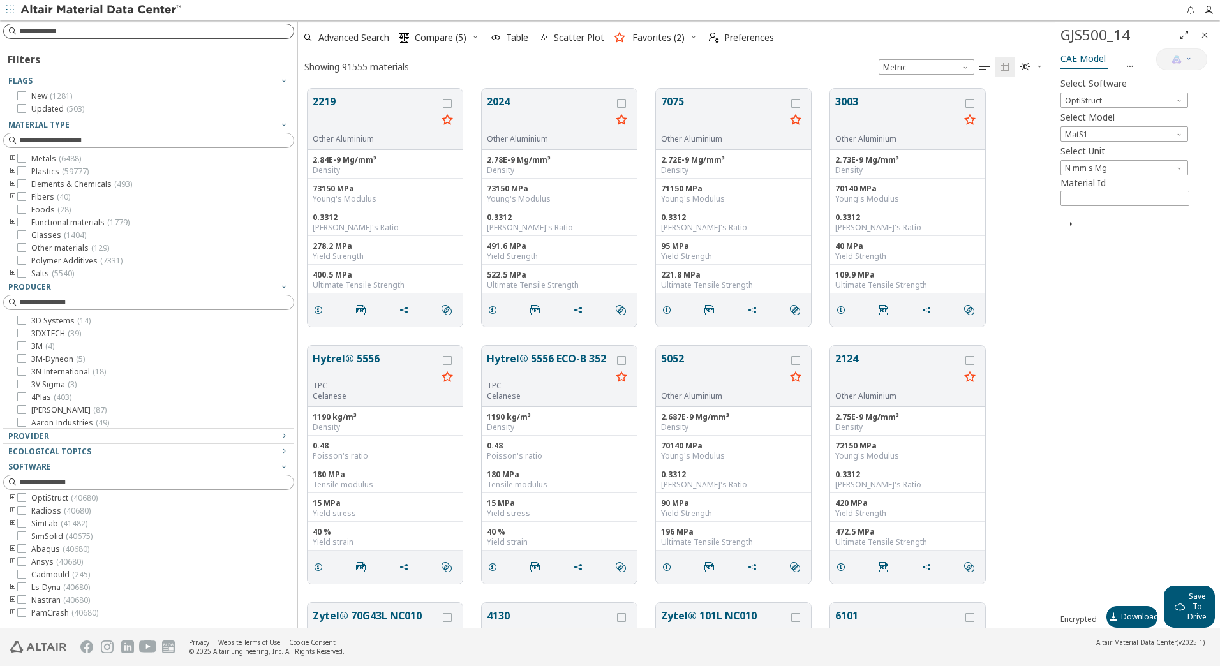
scroll to position [539, 747]
click at [90, 35] on input at bounding box center [156, 31] width 274 height 13
type input "****"
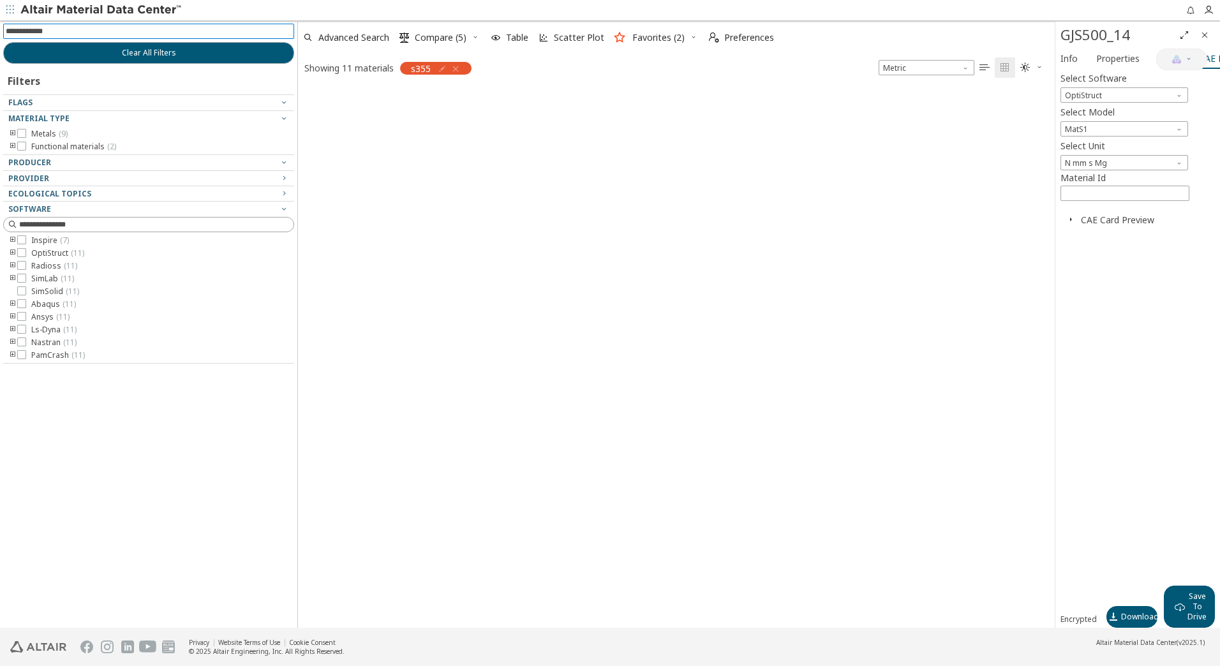
scroll to position [15, 0]
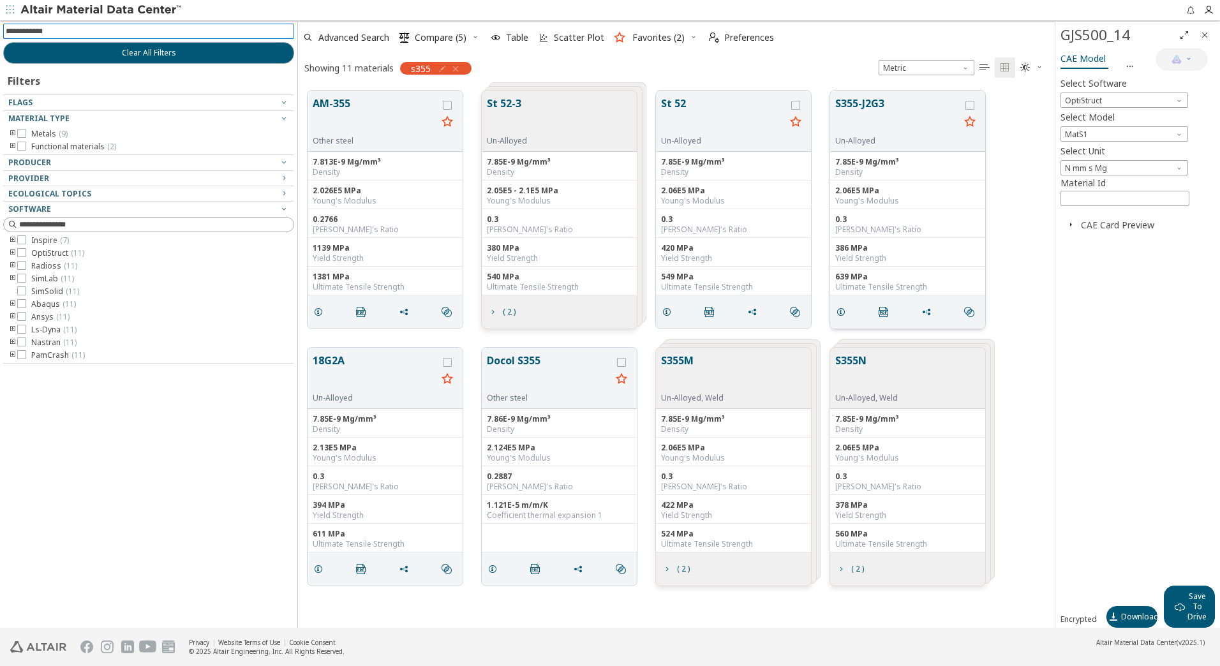
click at [877, 98] on button "S355-J2G3" at bounding box center [897, 116] width 124 height 40
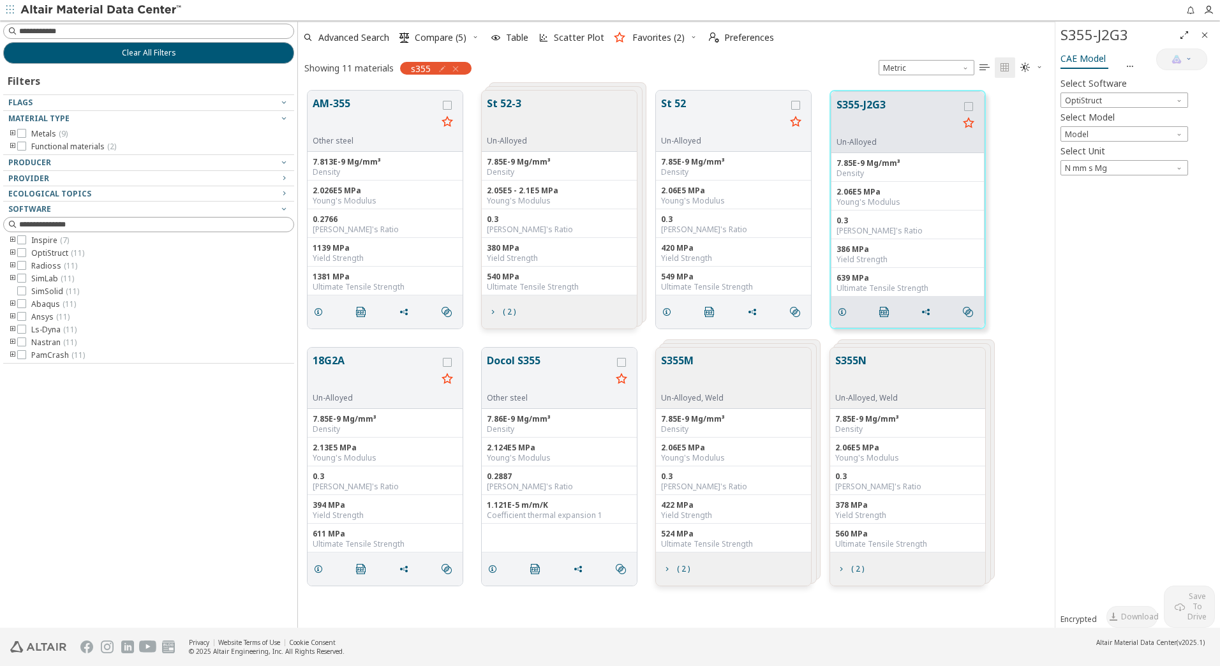
click at [689, 366] on button "S355M" at bounding box center [692, 373] width 63 height 40
click at [1106, 126] on span "Model" at bounding box center [1125, 133] width 128 height 15
click at [863, 390] on button "S355M" at bounding box center [897, 373] width 124 height 40
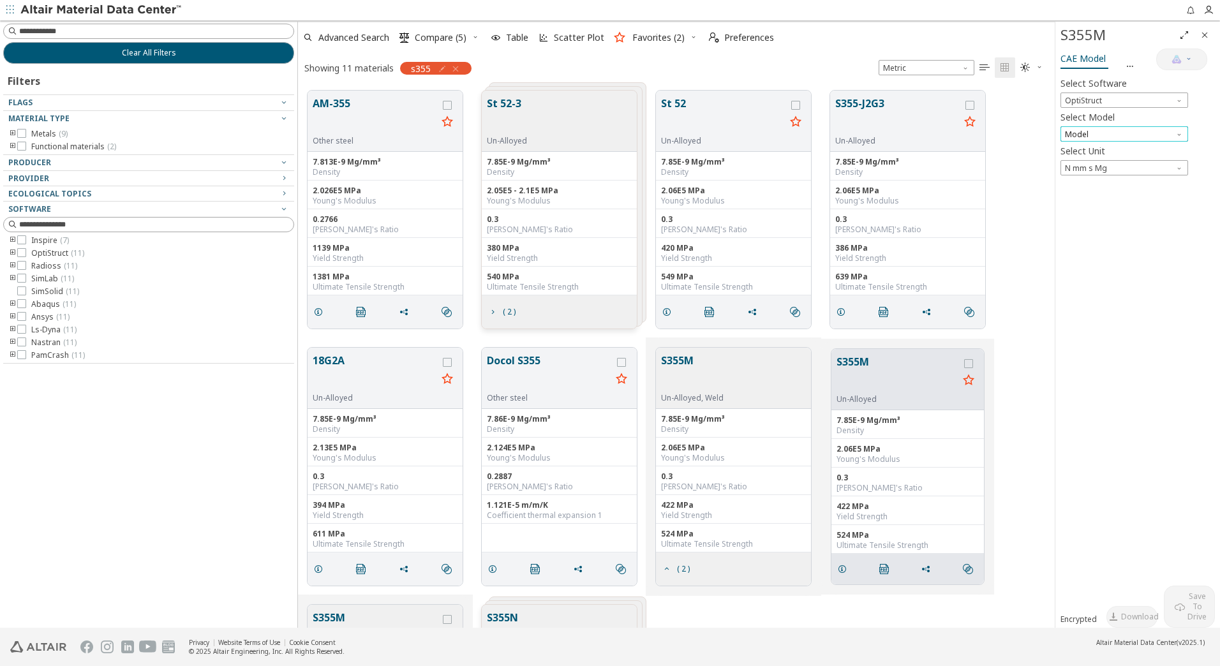
click at [1106, 133] on span "Model" at bounding box center [1125, 133] width 128 height 15
click at [856, 113] on button "S355-J2G3" at bounding box center [897, 116] width 124 height 40
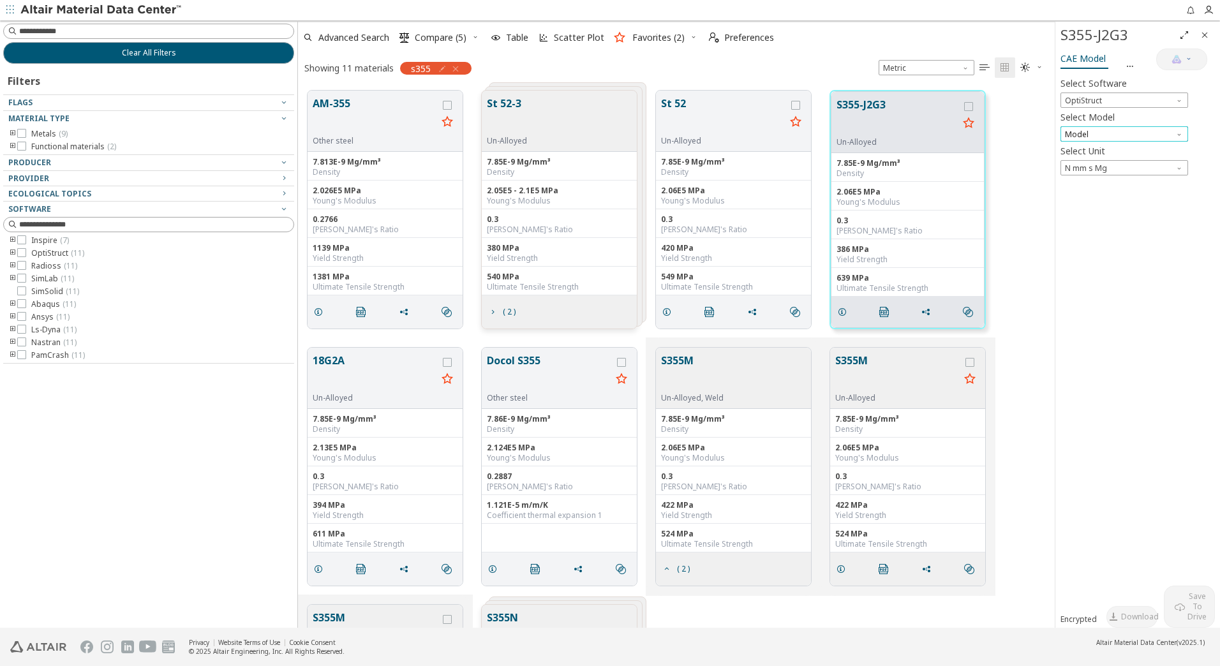
click at [1093, 130] on span "Model" at bounding box center [1125, 133] width 128 height 15
click at [207, 426] on div "Clear All Filters Filters Flags Material Type Metals ( 9 ) Functional materials…" at bounding box center [148, 323] width 297 height 607
click at [102, 30] on input at bounding box center [156, 31] width 274 height 13
type input "*****"
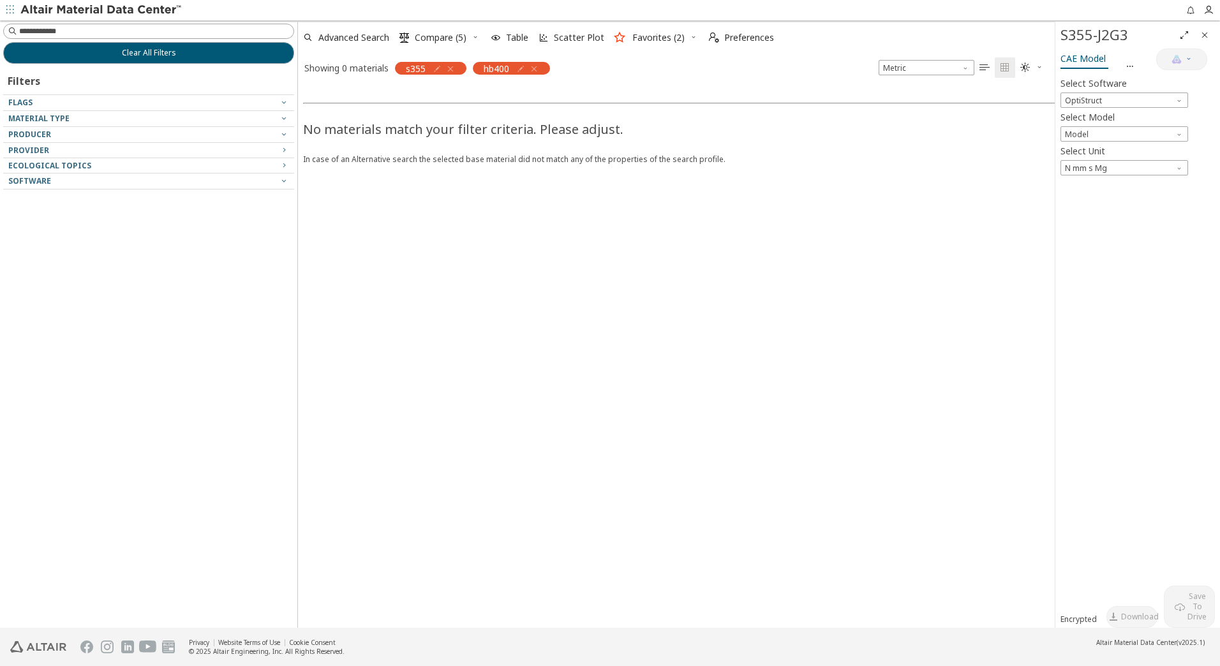
click at [452, 70] on icon "button" at bounding box center [450, 69] width 10 height 10
click at [48, 22] on div "Feedback Clear All Filters Filters Flags Material Type Producer Provider Ecolog…" at bounding box center [610, 333] width 1220 height 666
drag, startPoint x: 48, startPoint y: 22, endPoint x: 112, endPoint y: 409, distance: 392.5
click at [110, 410] on div "Clear All Filters Filters Flags Material Type Producer Provider Ecological Topi…" at bounding box center [148, 323] width 297 height 607
click at [78, 35] on input at bounding box center [156, 31] width 274 height 13
